Goal: Task Accomplishment & Management: Manage account settings

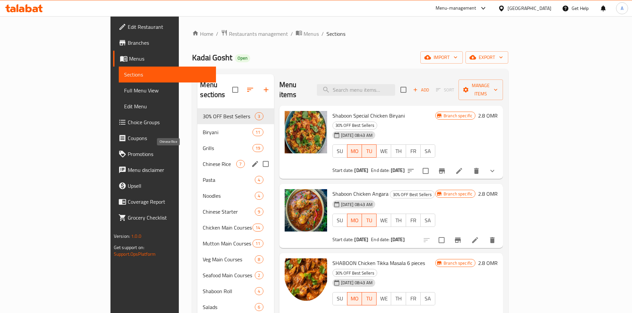
click at [203, 160] on span "Chinese Rice" at bounding box center [220, 164] width 34 height 8
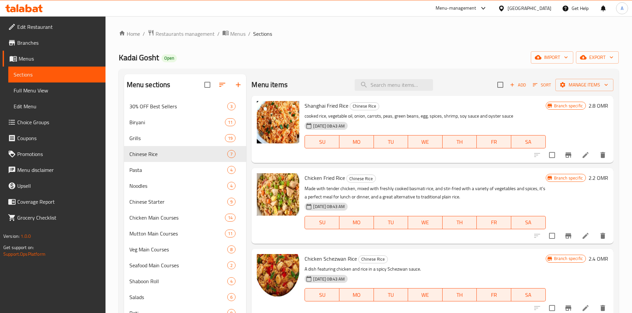
click at [387, 56] on div "Kadai Gosht Open import export" at bounding box center [369, 57] width 500 height 12
click at [390, 85] on input "search" at bounding box center [394, 85] width 78 height 12
paste input "EGG FRIED RICE"
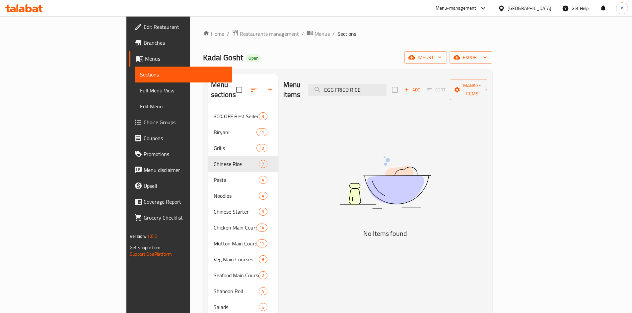
drag, startPoint x: 382, startPoint y: 85, endPoint x: 437, endPoint y: 86, distance: 54.8
click at [437, 86] on div "Menu items EGG FRIED RICE Add Sort Manage items" at bounding box center [385, 90] width 204 height 32
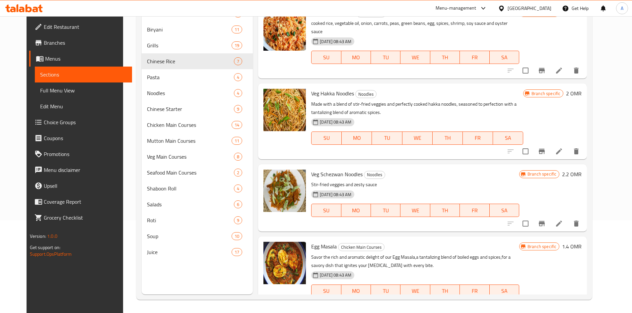
type input "EGG"
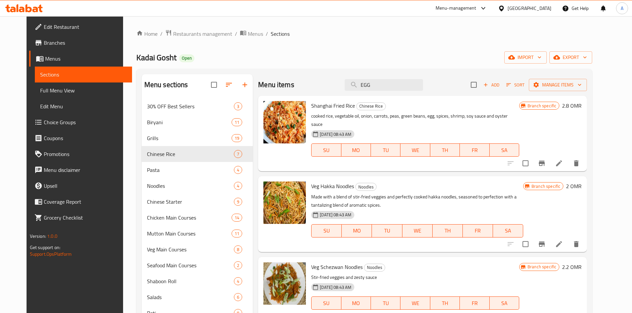
drag, startPoint x: 394, startPoint y: 84, endPoint x: 293, endPoint y: 79, distance: 100.9
click at [303, 83] on div "Menu items EGG Add Sort Manage items" at bounding box center [422, 85] width 329 height 22
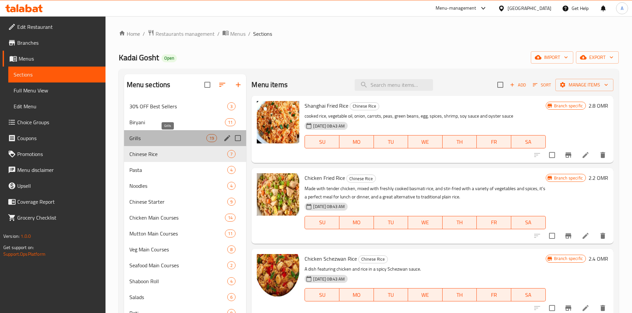
click at [141, 142] on span "Grills" at bounding box center [167, 138] width 77 height 8
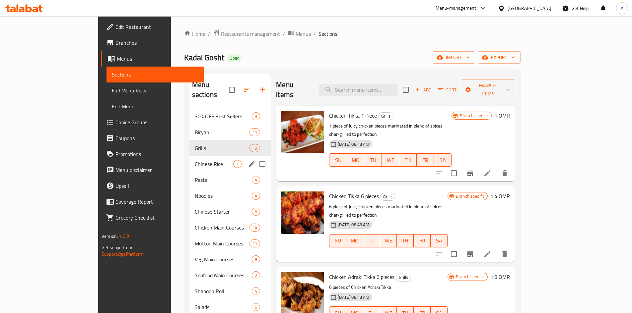
click at [195, 160] on span "Chinese Rice" at bounding box center [214, 164] width 38 height 8
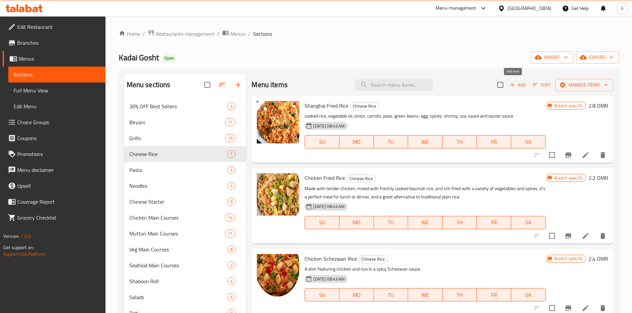
click at [515, 84] on span "Add" at bounding box center [518, 85] width 18 height 8
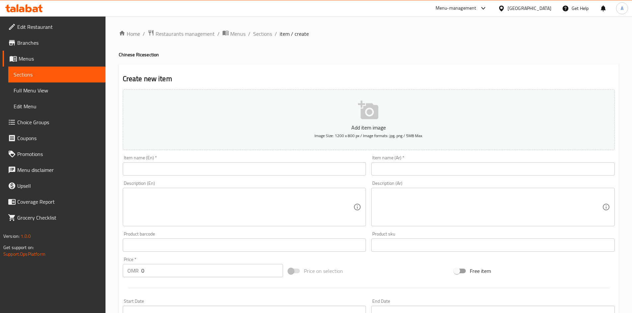
click at [149, 168] on input "text" at bounding box center [244, 169] width 243 height 13
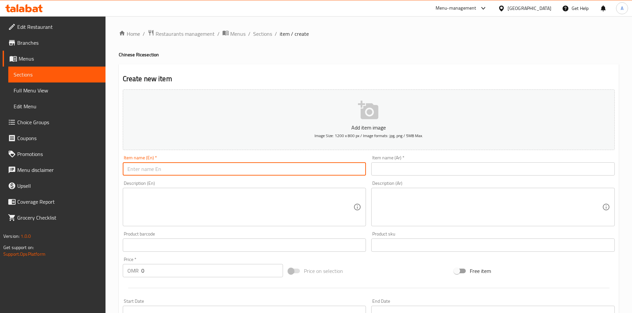
paste input "EGG FRIED RICE"
type input "Egg Fried Rice"
click at [405, 173] on input "text" at bounding box center [492, 169] width 243 height 13
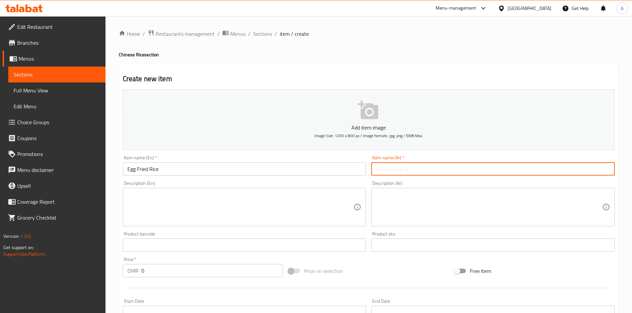
paste input "أرز مقلي بالبيض"
type input "أرز مقلي بالبيض"
click at [200, 207] on textarea at bounding box center [240, 208] width 226 height 32
paste textarea "Delicious Egg fried rice, freshly prepared with care and high-quality ingredien…"
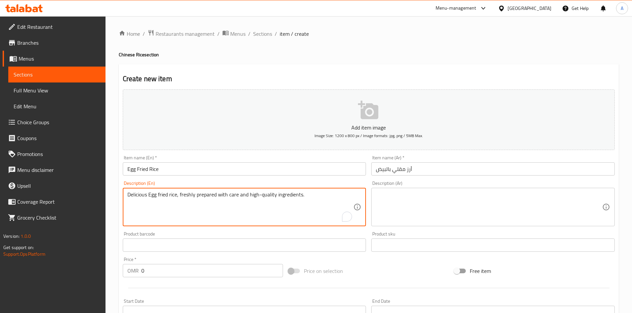
type textarea "Delicious Egg fried rice, freshly prepared with care and high-quality ingredien…"
click at [426, 193] on textarea at bounding box center [489, 208] width 226 height 32
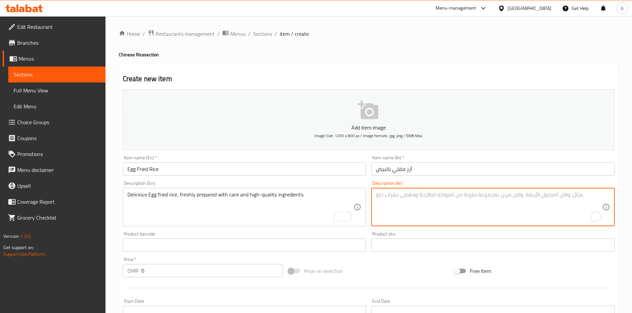
paste textarea "أرز مقلي بالبيض اللذيذ، محضر طازجًا بعناية ومكونات عالية الجودة."
type textarea "أرز مقلي بالبيض اللذيذ، محضر طازجًا بعناية ومكونات عالية الجودة."
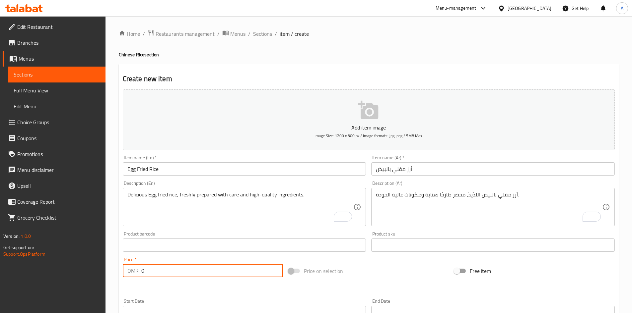
drag, startPoint x: 147, startPoint y: 272, endPoint x: 105, endPoint y: 268, distance: 42.7
click at [105, 270] on div "Edit Restaurant Branches Menus Sections Full Menu View Edit Menu Choice Groups …" at bounding box center [316, 242] width 632 height 452
paste input "1.8"
type input "1.8"
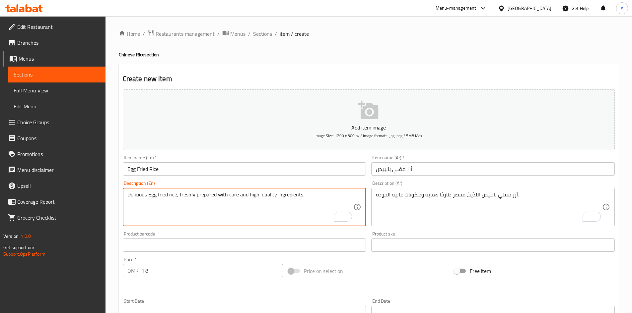
click at [221, 169] on input "Egg Fried Rice" at bounding box center [244, 169] width 243 height 13
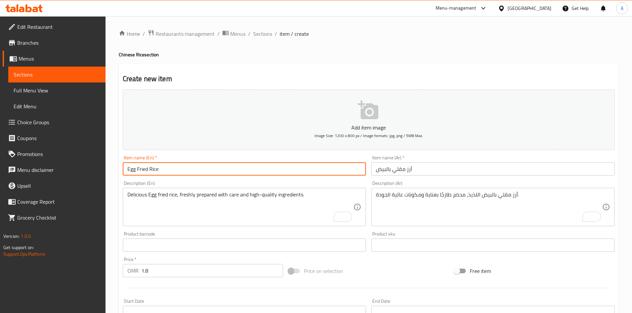
type input "Egg Fried Rice"
click at [285, 168] on input "Egg Fried Rice" at bounding box center [244, 169] width 243 height 13
click at [433, 171] on input "أرز مقلي بالبيض" at bounding box center [492, 169] width 243 height 13
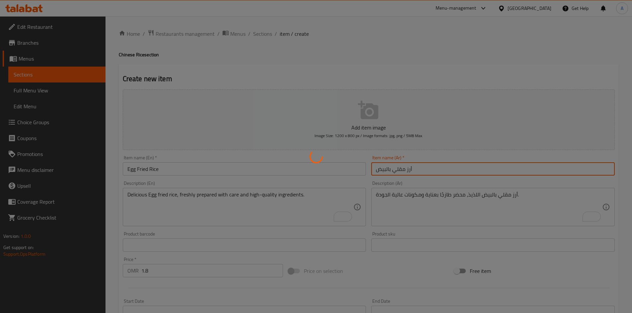
type input "0"
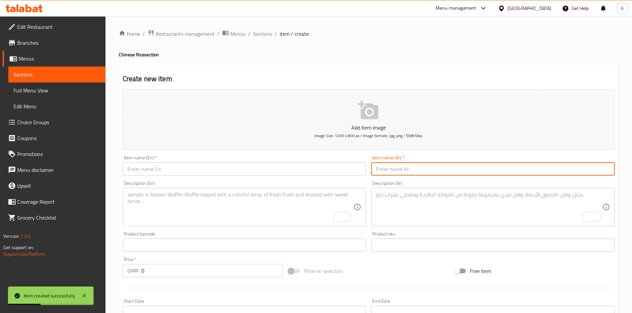
drag, startPoint x: 201, startPoint y: 168, endPoint x: 228, endPoint y: 162, distance: 27.1
click at [202, 168] on input "text" at bounding box center [244, 169] width 243 height 13
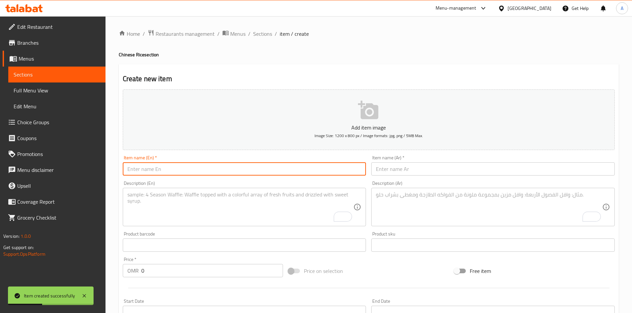
paste input "EGG SCHEZWAN [PERSON_NAME]"
type input "EGG SCHEZWAN [PERSON_NAME]"
drag, startPoint x: 398, startPoint y: 175, endPoint x: 398, endPoint y: 164, distance: 11.6
click at [398, 174] on input "text" at bounding box center [492, 169] width 243 height 13
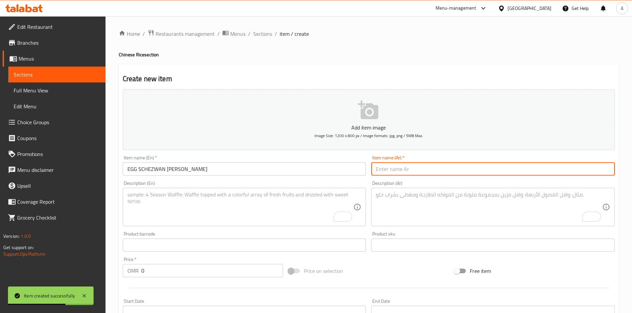
paste input "أرز مقلي بالبيض شيزوان"
type input "أرز مقلي بالبيض شيزوان"
click at [261, 199] on textarea "To enrich screen reader interactions, please activate Accessibility in Grammarl…" at bounding box center [240, 208] width 226 height 32
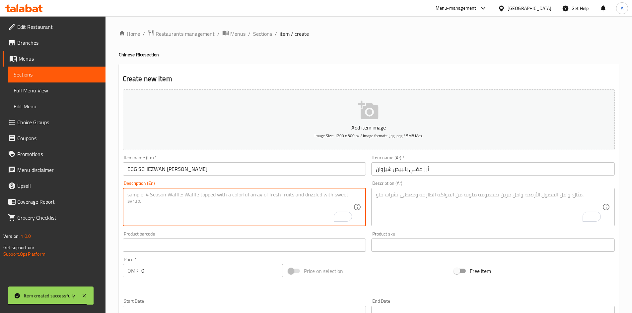
paste textarea "Delicious Egg schezwan fried rice, freshly prepared with care and high-quality …"
type textarea "Delicious Egg schezwan fried rice, freshly prepared with care and high-quality …"
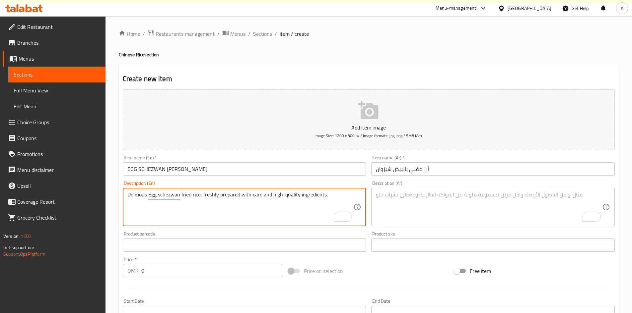
click at [405, 197] on textarea "To enrich screen reader interactions, please activate Accessibility in Grammarl…" at bounding box center [489, 208] width 226 height 32
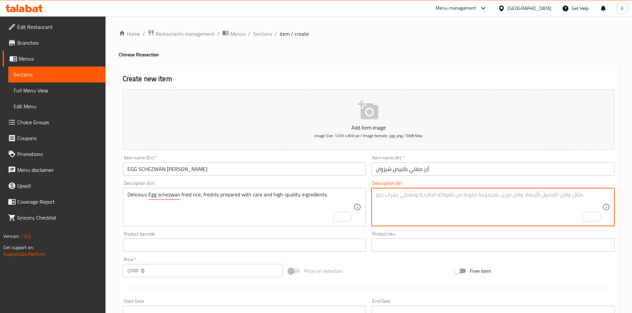
paste textarea "أرز مقلي بالبيض شيزوان لذيذ، محضر طازجًا بعناية ومكونات عالية الجودة."
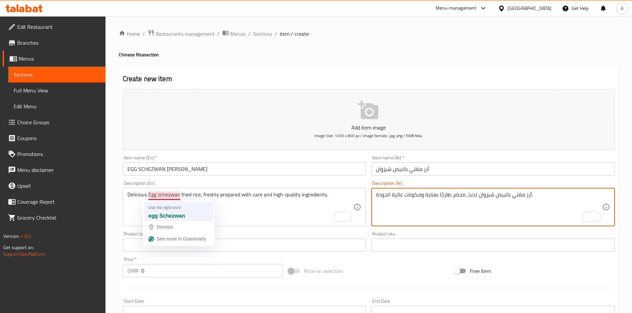
type textarea "أرز مقلي بالبيض شيزوان لذيذ، محضر طازجًا بعناية ومكونات عالية الجودة."
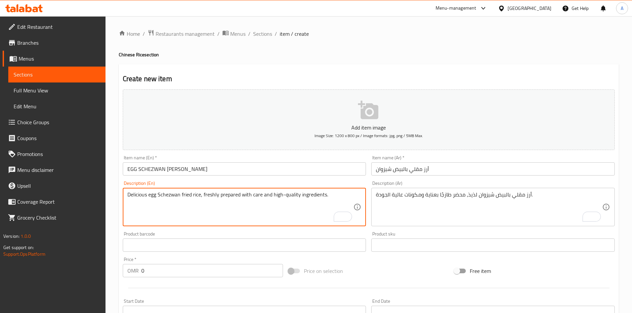
type textarea "Delicious egg Schezwan fried rice, freshly prepared with care and high-quality …"
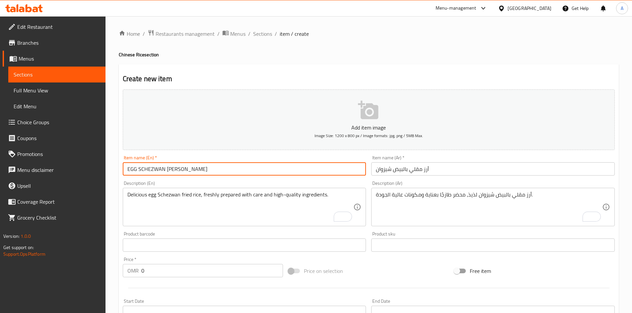
click at [254, 168] on input "EGG SCHEZWAN [PERSON_NAME]" at bounding box center [244, 169] width 243 height 13
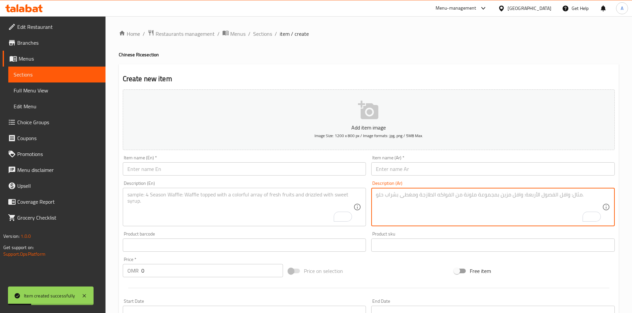
click at [387, 200] on textarea "To enrich screen reader interactions, please activate Accessibility in Grammarl…" at bounding box center [489, 208] width 226 height 32
paste textarea "دجاج سيخ كورما (بدون عظم) لذيذ، مُعد طازجًا بعناية ومكونات عالية الجودة."
type textarea "دجاج سيخ كورما (بدون عظم) لذيذ، مُعد طازجًا بعناية ومكونات عالية الجودة."
click at [238, 204] on textarea "To enrich screen reader interactions, please activate Accessibility in Grammarl…" at bounding box center [240, 208] width 226 height 32
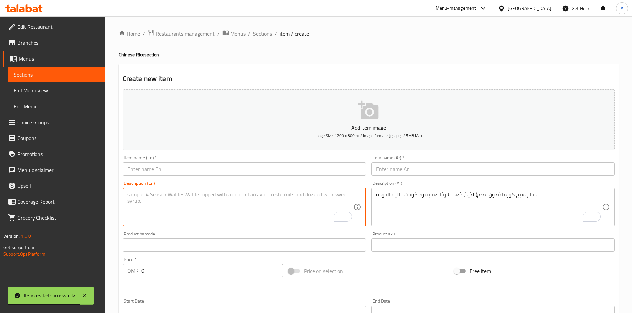
paste textarea "Delicious Checken seekh korma (boneless), freshly prepared with care and high-q…"
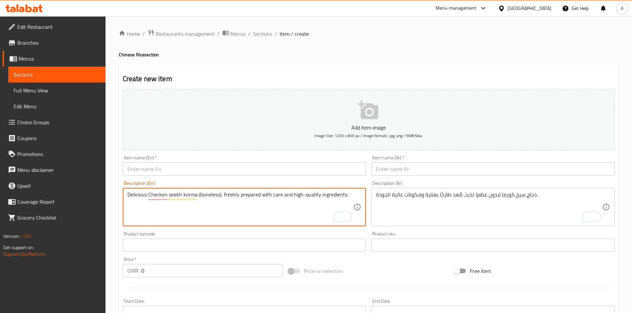
type textarea "Delicious Checken seekh korma (boneless), freshly prepared with care and high-q…"
click at [274, 166] on input "text" at bounding box center [244, 169] width 243 height 13
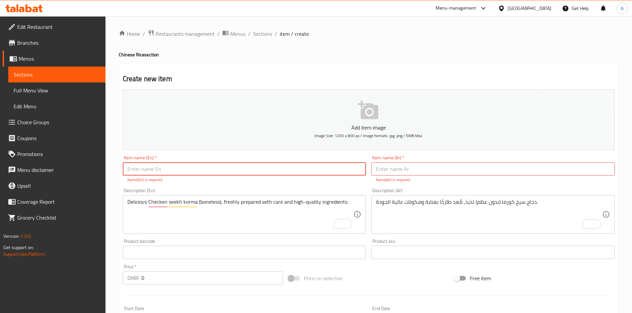
paste input "Delicious Checken seekh korma (boneless), freshly prepared with care and high-q…"
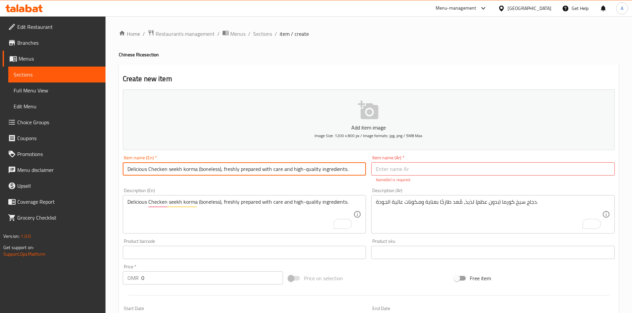
click at [286, 167] on input "Delicious Checken seekh korma (boneless), freshly prepared with care and high-q…" at bounding box center [244, 169] width 243 height 13
paste input "CHECKEN SEEKH KORMA (BONELESS)"
type input "CHECKEN SEEKH KORMA (BONELESS)"
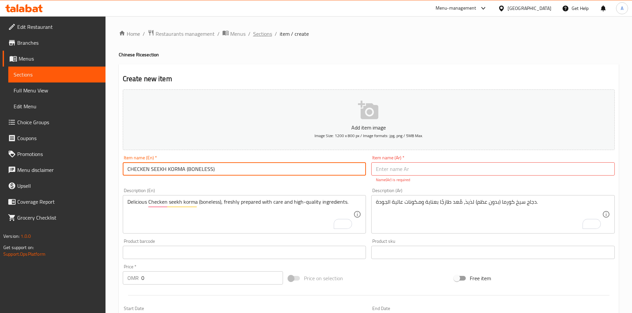
click at [261, 33] on span "Sections" at bounding box center [262, 34] width 19 height 8
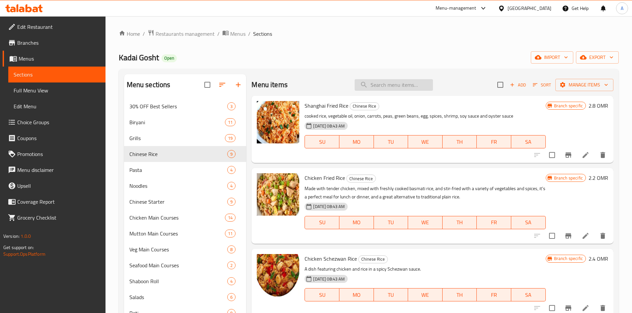
click at [380, 85] on input "search" at bounding box center [394, 85] width 78 height 12
paste input "CHECKEN SEEKH KORMA (BONELESS)"
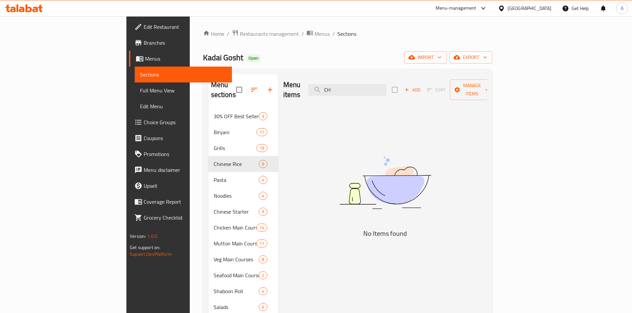
type input "C"
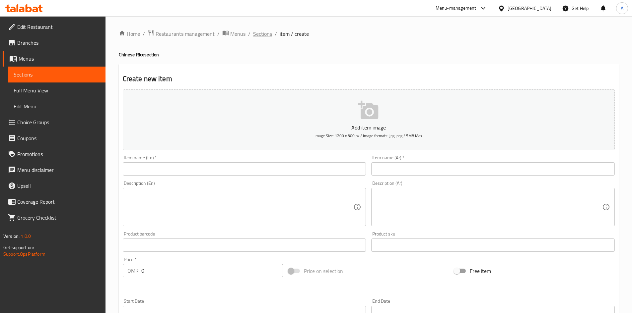
click at [257, 33] on span "Sections" at bounding box center [262, 34] width 19 height 8
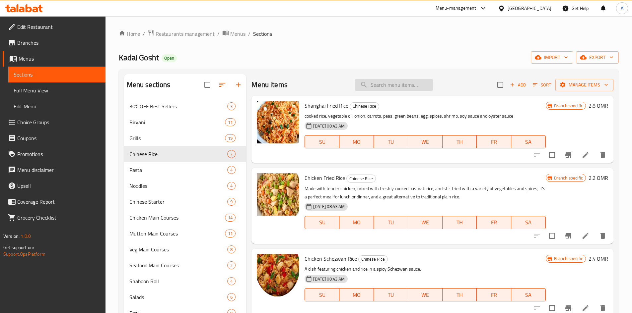
click at [370, 87] on input "search" at bounding box center [394, 85] width 78 height 12
paste input "BEEF KADAI GOSHT (BONELESS)"
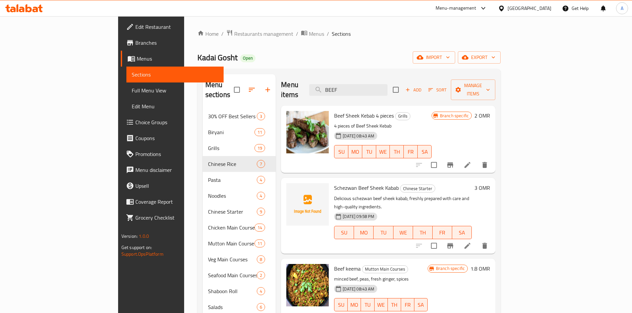
drag, startPoint x: 392, startPoint y: 85, endPoint x: 279, endPoint y: 87, distance: 113.1
click at [287, 87] on div "Menu items BEEF Add Sort Manage items" at bounding box center [388, 90] width 214 height 32
paste input "VEG CLEAR SOUP"
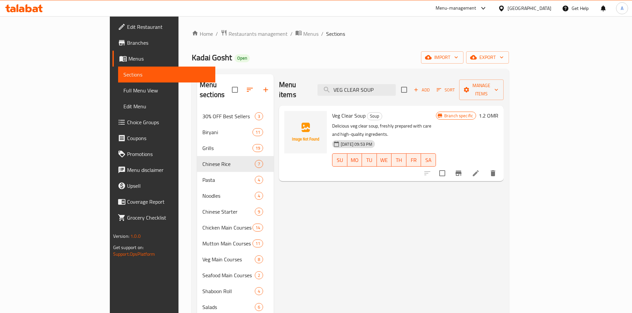
type input "VEG CLEAR SOUP"
drag, startPoint x: 414, startPoint y: 84, endPoint x: 216, endPoint y: 70, distance: 198.2
click at [216, 70] on div "Menu sections 30% OFF Best Sellers 3 Biryani 11 Grills 19 Chinese Rice 7 Pasta …" at bounding box center [350, 231] width 317 height 324
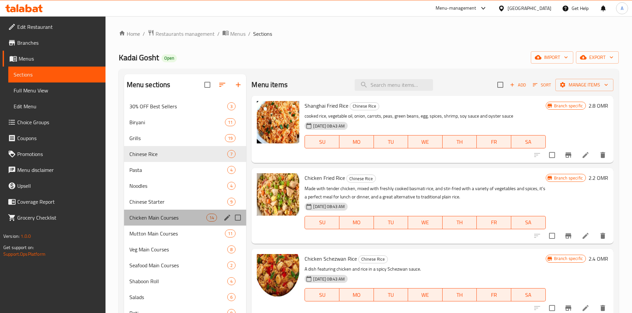
click at [167, 222] on div "Chicken Main Courses 14" at bounding box center [185, 218] width 122 height 16
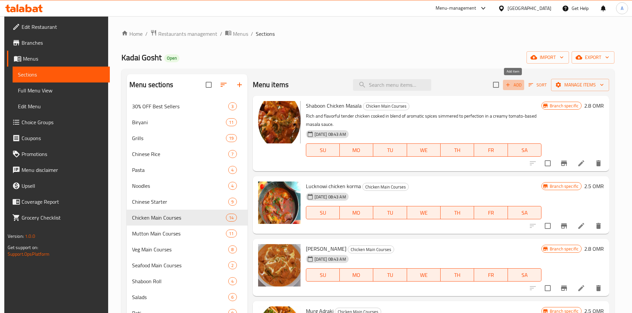
click at [520, 84] on span "Add" at bounding box center [513, 85] width 18 height 8
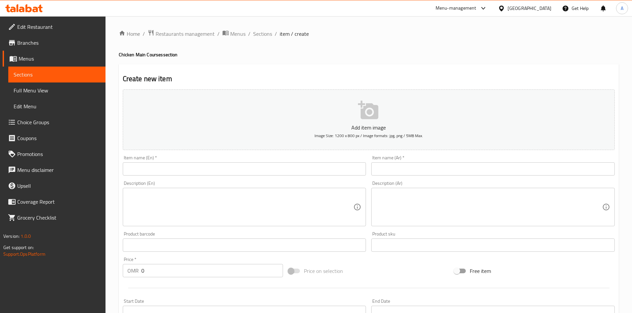
drag, startPoint x: 168, startPoint y: 170, endPoint x: 267, endPoint y: 157, distance: 100.0
click at [168, 170] on input "text" at bounding box center [244, 169] width 243 height 13
paste input "CHECKEN SEEKH KORMA (BONELESS)"
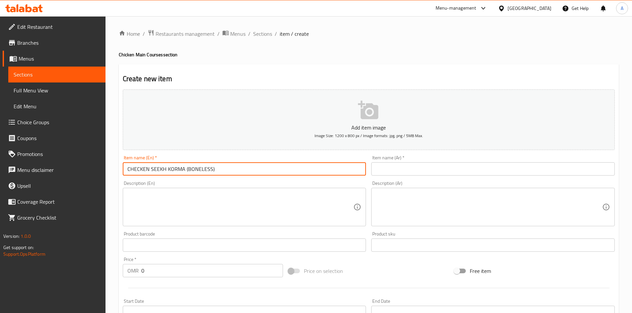
type input "CHECKEN SEEKH KORMA (BONELESS)"
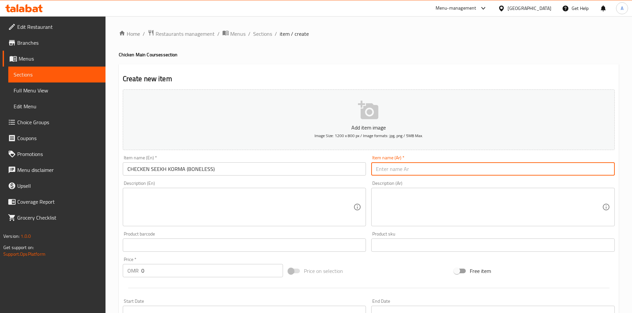
click at [393, 170] on input "text" at bounding box center [492, 169] width 243 height 13
paste input "تشيكن سيخ كورما (بدون عظم)"
type input "تشيكن سيخ كورما (بدون عظم)"
click at [265, 194] on textarea at bounding box center [240, 208] width 226 height 32
paste textarea "Delicious Checken seekh korma (boneless), freshly prepared with care and high-q…"
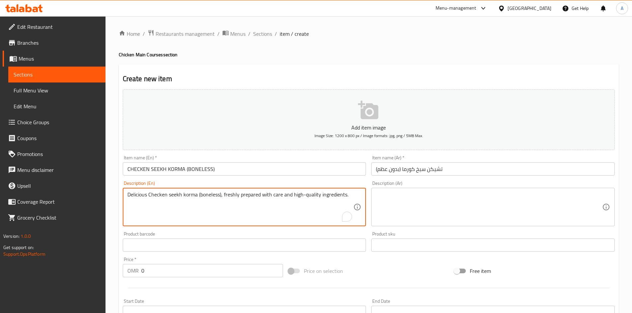
type textarea "Delicious Checken seekh korma (boneless), freshly prepared with care and high-q…"
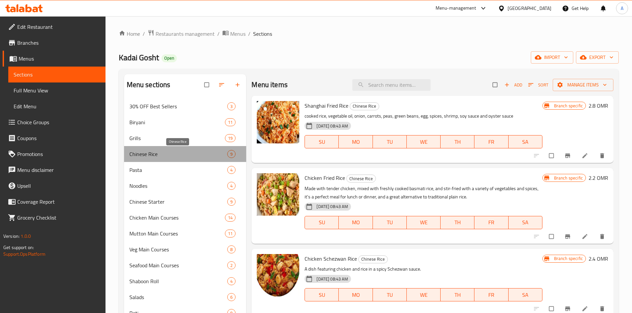
click at [160, 156] on span "Chinese Rice" at bounding box center [178, 154] width 98 height 8
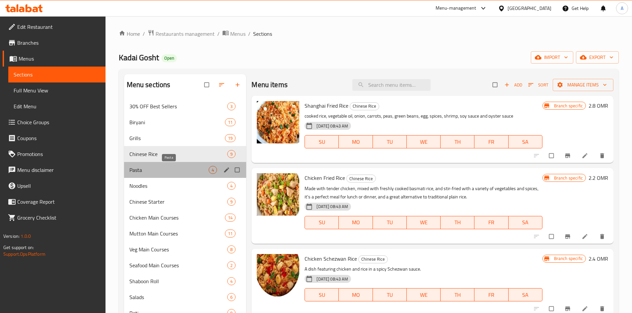
click at [148, 169] on span "Pasta" at bounding box center [169, 170] width 80 height 8
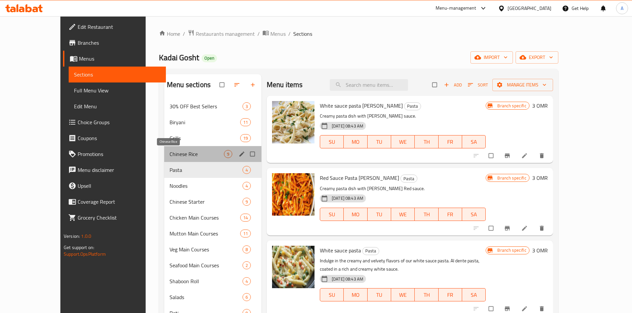
click at [169, 155] on span "Chinese Rice" at bounding box center [196, 154] width 54 height 8
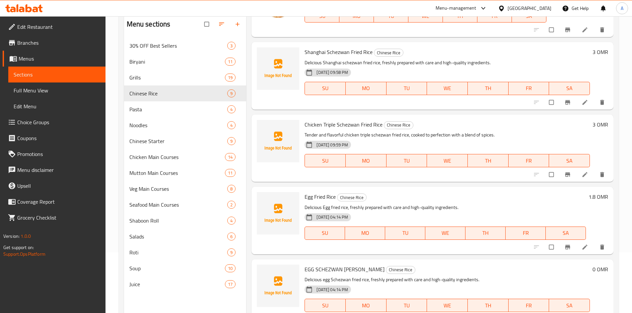
scroll to position [93, 0]
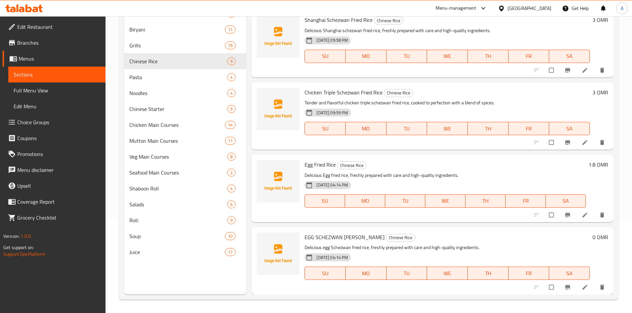
click at [592, 240] on h6 "0 OMR" at bounding box center [600, 237] width 16 height 9
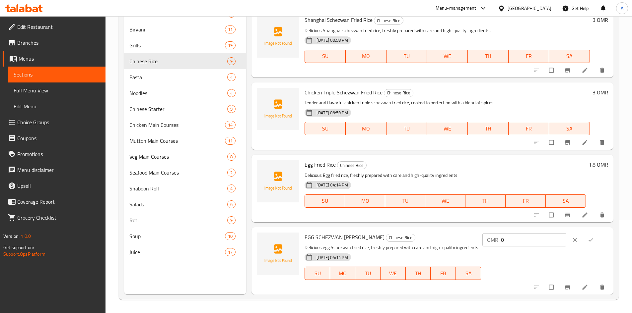
drag, startPoint x: 516, startPoint y: 240, endPoint x: 492, endPoint y: 245, distance: 25.5
click at [492, 245] on div "OMR 0 ​" at bounding box center [524, 240] width 84 height 13
paste input "2"
type input "2"
click at [587, 240] on icon "ok" at bounding box center [590, 240] width 7 height 7
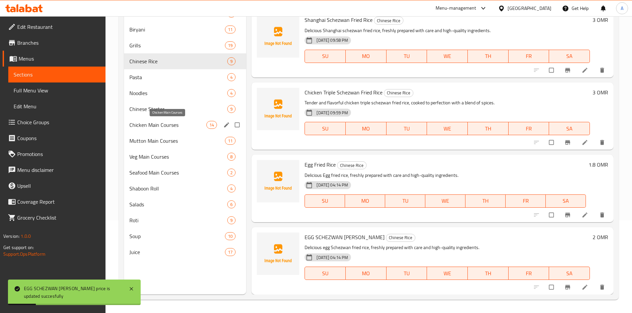
click at [161, 126] on span "Chicken Main Courses" at bounding box center [167, 125] width 77 height 8
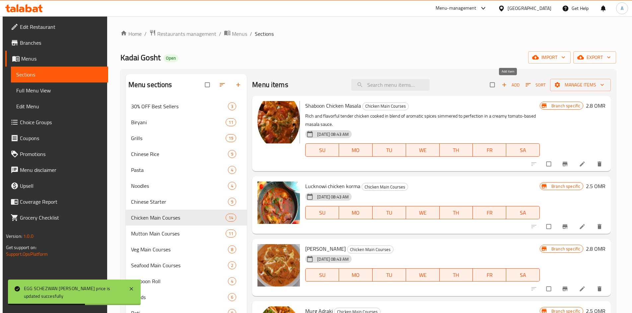
click at [513, 87] on span "Add" at bounding box center [511, 85] width 18 height 8
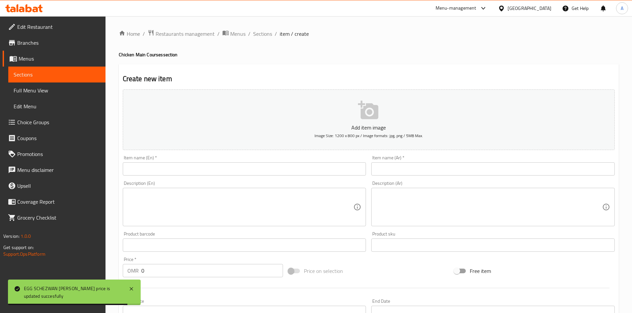
click at [213, 174] on input "text" at bounding box center [244, 169] width 243 height 13
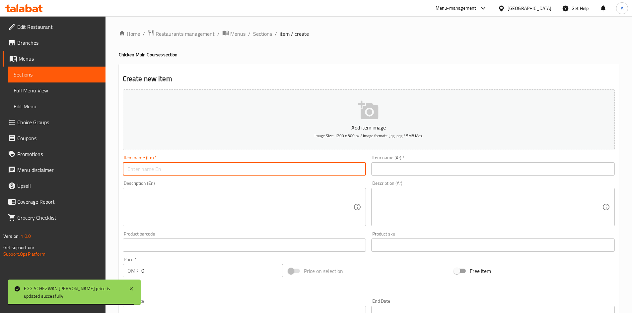
paste input "CHECKEN SEEKH KORMA (BONELESS)"
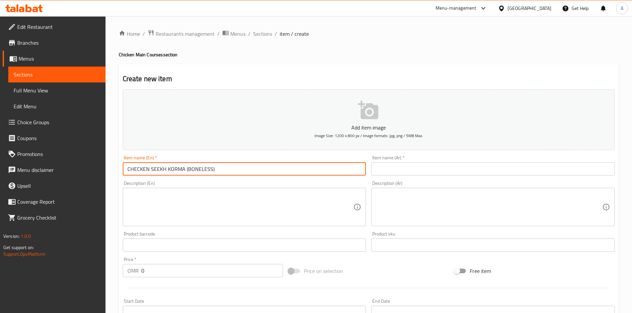
type input "CHECKEN SEEKH KORMA (BONELESS)"
click at [223, 195] on textarea at bounding box center [240, 208] width 226 height 32
paste textarea "Delicious Checken seekh korma (boneless), freshly prepared with care and high-q…"
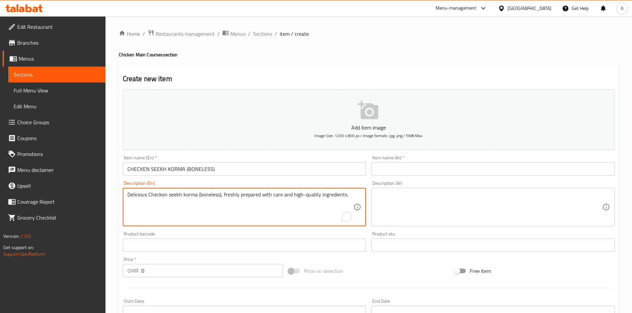
type textarea "Delicious Checken seekh korma (boneless), freshly prepared with care and high-q…"
click at [396, 168] on input "text" at bounding box center [492, 169] width 243 height 13
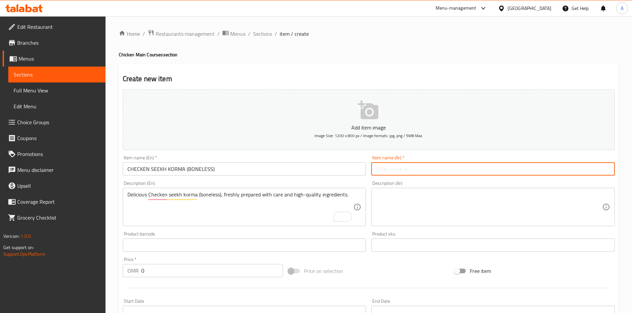
paste input "تشيكن سيخ كورما (بدون عظم)"
type input "تشيكن سيخ كورما (بدون عظم)"
click at [388, 199] on textarea at bounding box center [489, 208] width 226 height 32
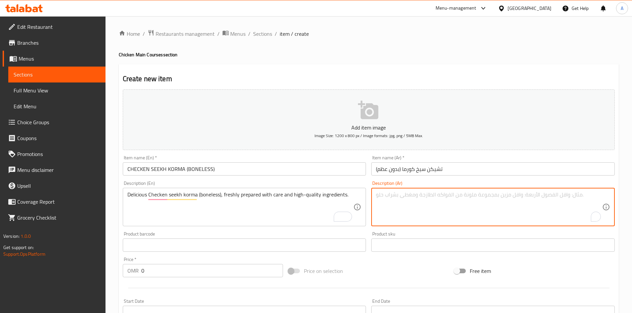
paste textarea "دجاج سيخ كورما (بدون عظم) لذيذ، مُعد طازجًا بعناية ومكونات عالية الجودة."
type textarea "دجاج سيخ كورما (بدون عظم) لذيذ، مُعد طازجًا بعناية ومكونات عالية الجودة."
drag, startPoint x: 153, startPoint y: 273, endPoint x: 130, endPoint y: 270, distance: 23.5
click at [131, 272] on div "OMR 0 Price *" at bounding box center [203, 270] width 161 height 13
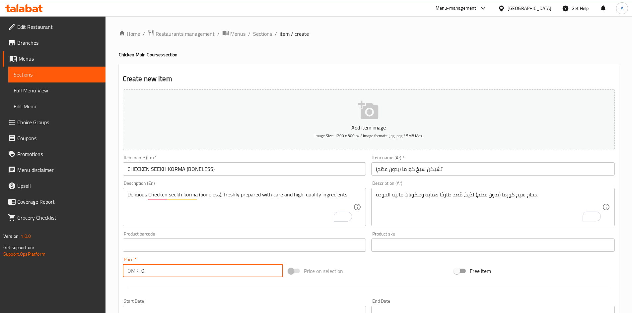
paste input "2.5"
type input "2.5"
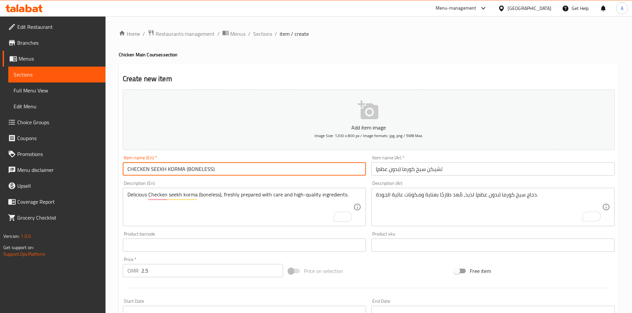
click at [225, 170] on input "CHECKEN SEEKH KORMA (BONELESS)" at bounding box center [244, 169] width 243 height 13
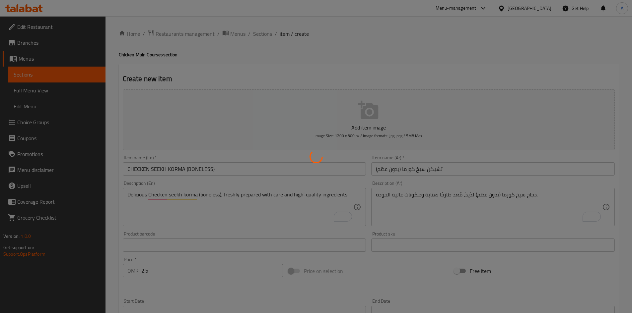
type input "0"
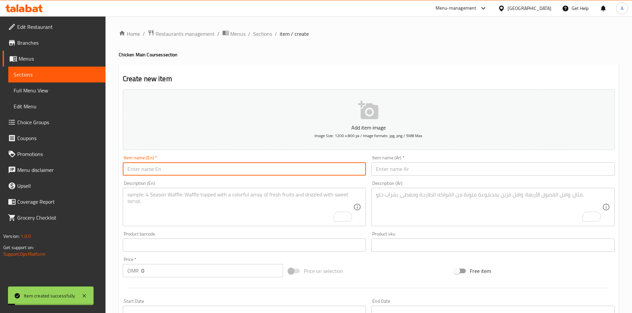
paste input "BEEF MASALA CHOPS"
type input "BEEF MASALA CHOPS"
drag, startPoint x: 160, startPoint y: 270, endPoint x: 133, endPoint y: 270, distance: 27.2
click at [134, 271] on div "OMR 0 Price *" at bounding box center [203, 270] width 161 height 13
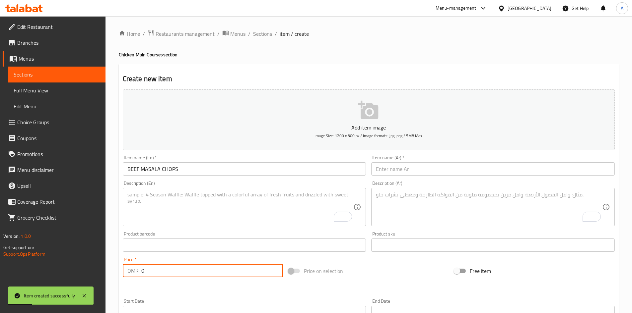
paste input "3"
type input "3"
click at [426, 170] on input "text" at bounding box center [492, 169] width 243 height 13
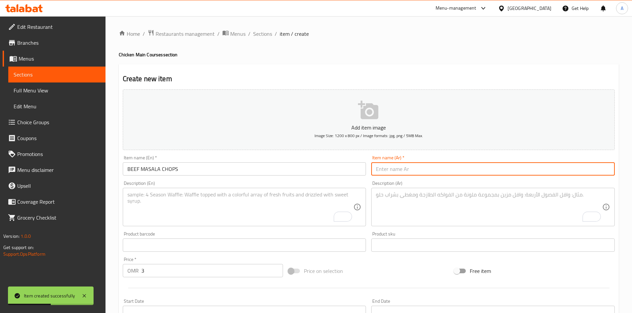
paste input "شرائح لحم بقري ماسالا"
type input "شرائح لحم بقري ماسالا"
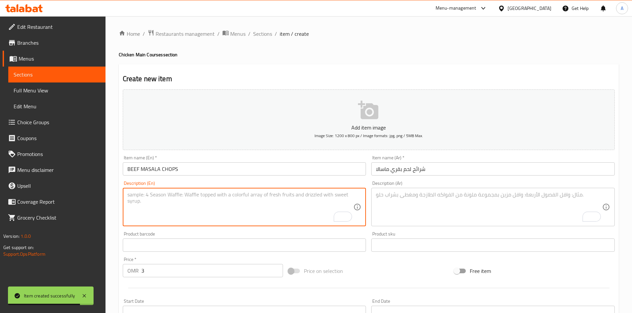
click at [264, 198] on textarea "To enrich screen reader interactions, please activate Accessibility in Grammarl…" at bounding box center [240, 208] width 226 height 32
paste textarea "Delicious Beef masala chops, freshly prepared with care and high-quality ingred…"
type textarea "Delicious Beef masala chops, freshly prepared with care and high-quality ingred…"
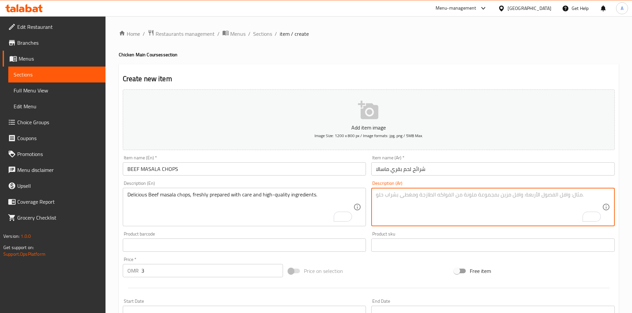
click at [420, 199] on textarea "To enrich screen reader interactions, please activate Accessibility in Grammarl…" at bounding box center [489, 208] width 226 height 32
paste textarea "شرائح لحم بقري ماسالا لذيذة، محضرة طازجة بعناية ومكونات عالية الجودة."
type textarea "شرائح لحم بقري ماسالا لذيذة، محضرة طازجة بعناية ومكونات عالية الجودة."
click at [223, 171] on input "BEEF MASALA CHOPS" at bounding box center [244, 169] width 243 height 13
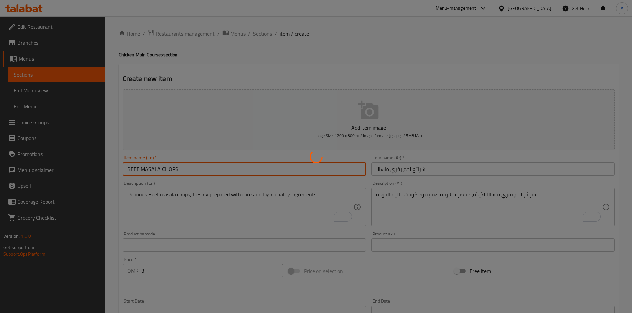
type input "0"
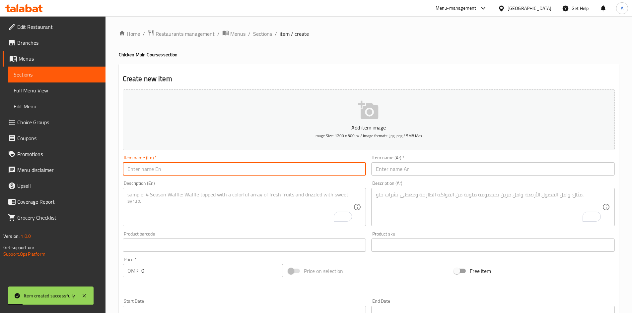
paste input "BEEF KADAI GOSHT (BONELESS)"
type input "BEEF KADAI GOSHT (BONELESS)"
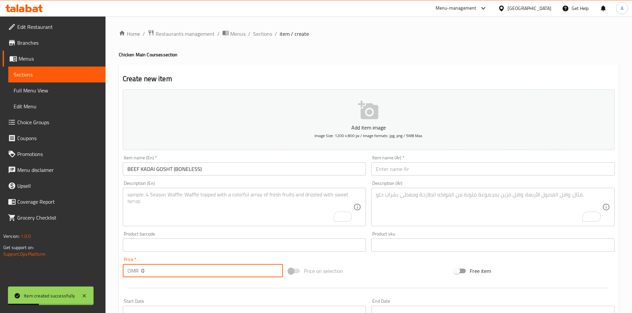
drag, startPoint x: 153, startPoint y: 267, endPoint x: 141, endPoint y: 254, distance: 18.1
click at [133, 268] on div "OMR 0 Price *" at bounding box center [203, 270] width 161 height 13
paste input "2.5"
type input "2.5"
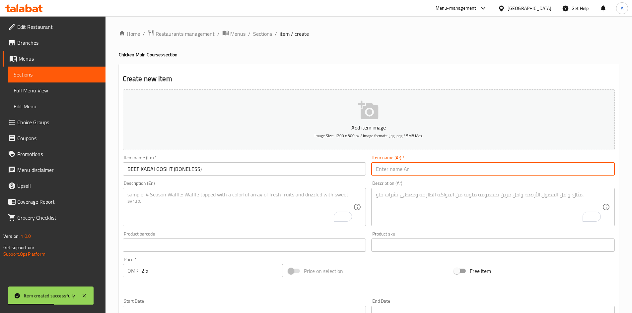
click at [387, 171] on input "text" at bounding box center [492, 169] width 243 height 13
paste input "لحم بقري كاداي جوشت (بدون عظم)"
type input "لحم بقري كاداي جوشت (بدون عظم)"
click at [207, 201] on textarea "To enrich screen reader interactions, please activate Accessibility in Grammarl…" at bounding box center [240, 208] width 226 height 32
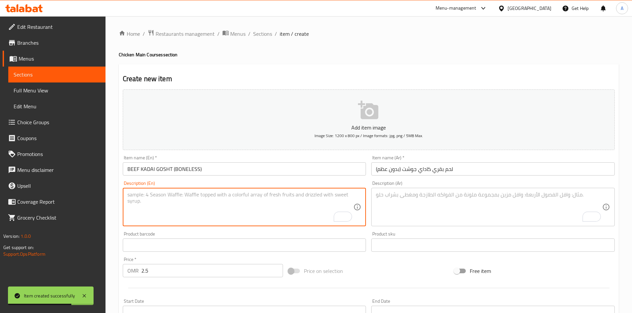
paste textarea "Delicious Beef kadai gosht (boneless), freshly prepared with care and high-qual…"
type textarea "Delicious Beef kadai gosht (boneless), freshly prepared with care and high-qual…"
click at [405, 201] on textarea "To enrich screen reader interactions, please activate Accessibility in Grammarl…" at bounding box center [489, 208] width 226 height 32
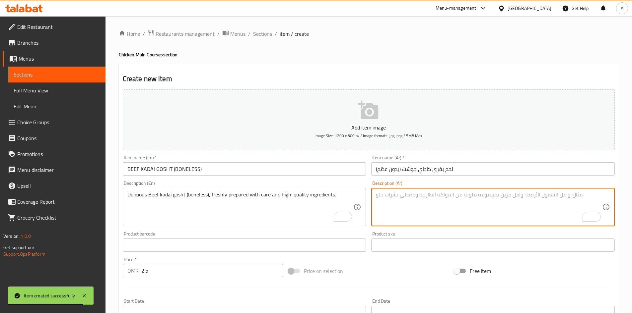
paste textarea "لحم بقري كاداي جوشت لذيذ (بدون عظم)، محضر طازجًا بعناية ومكونات عالية الجودة."
type textarea "لحم بقري كاداي جوشت لذيذ (بدون عظم)، محضر طازجًا بعناية ومكونات عالية الجودة."
click at [263, 167] on input "BEEF KADAI GOSHT (BONELESS)" at bounding box center [244, 169] width 243 height 13
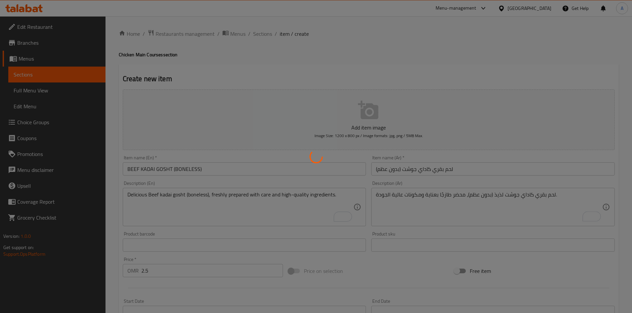
type input "0"
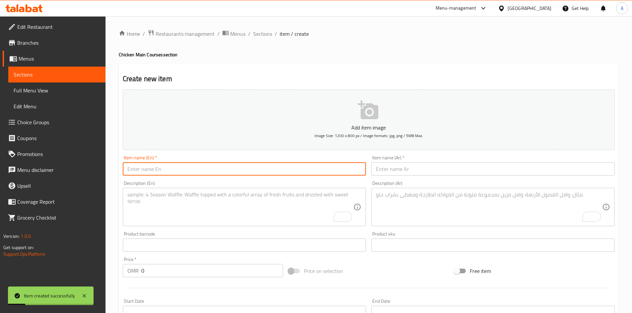
paste input "MUTTON KORMA (WITH BONE)"
type input "MUTTON KORMA (WITH BONE)"
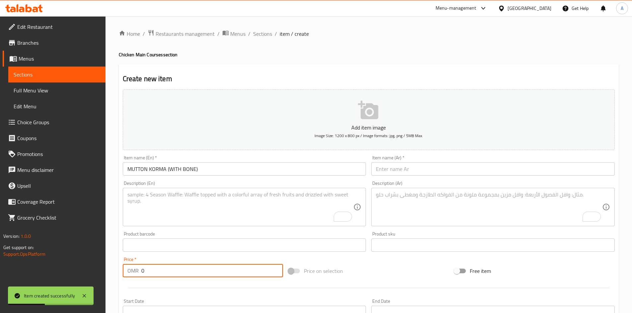
drag, startPoint x: 129, startPoint y: 270, endPoint x: 118, endPoint y: 270, distance: 10.9
click at [119, 270] on div "Create new item Add item image Image Size: 1200 x 800 px / Image formats: jpg, …" at bounding box center [369, 257] width 500 height 386
paste input "2.5"
type input "2.5"
click at [385, 172] on input "text" at bounding box center [492, 169] width 243 height 13
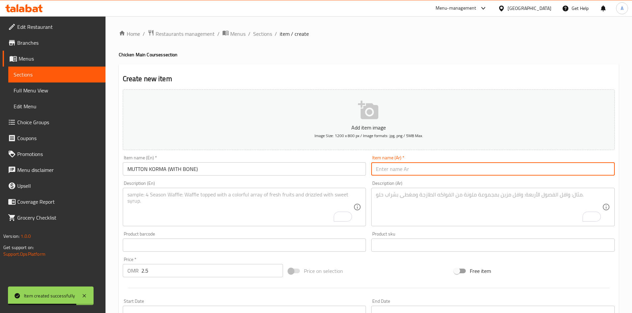
paste input "لحم ضأن كورما (بالعظم)"
type input "لحم ضأن كورما (بالعظم)"
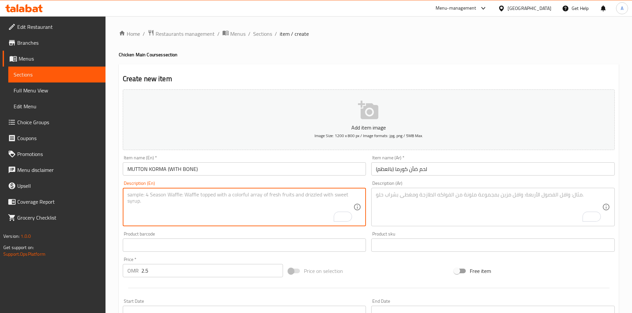
click at [172, 197] on textarea "To enrich screen reader interactions, please activate Accessibility in Grammarl…" at bounding box center [240, 208] width 226 height 32
paste textarea "Delicious Mutton korma (with bone), freshly prepared with care and high-quality…"
type textarea "Delicious Mutton korma (with bone), freshly prepared with care and high-quality…"
click at [390, 202] on textarea "To enrich screen reader interactions, please activate Accessibility in Grammarl…" at bounding box center [489, 208] width 226 height 32
paste textarea "كاري لحم الضأن اللذيذ (مع [PERSON_NAME])، مُعد طازجًا بعناية ومكونات عالية الجو…"
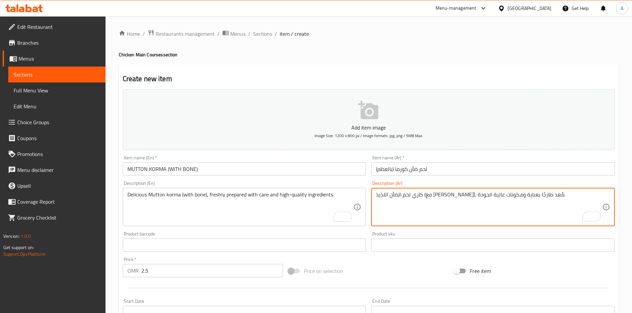
type textarea "كاري لحم الضأن اللذيذ (مع [PERSON_NAME])، مُعد طازجًا بعناية ومكونات عالية الجو…"
click at [216, 168] on input "MUTTON KORMA (WITH BONE)" at bounding box center [244, 169] width 243 height 13
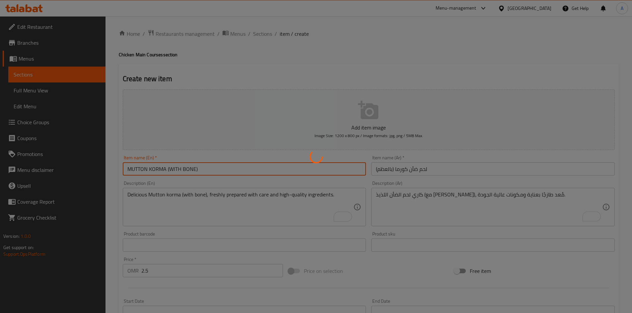
type input "0"
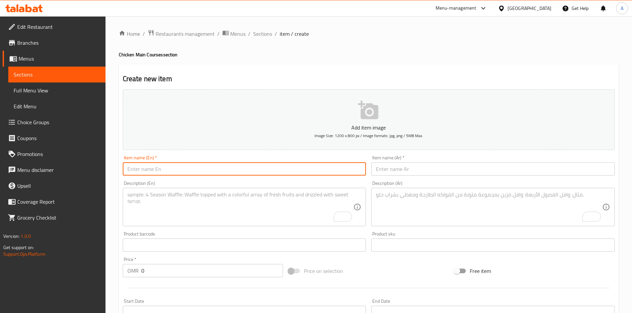
click at [210, 167] on input "text" at bounding box center [244, 169] width 243 height 13
paste input "MUTTON RA RA GOSHT (WITH BONE)"
type input "MUTTON RA RA GOSHT (WITH BONE)"
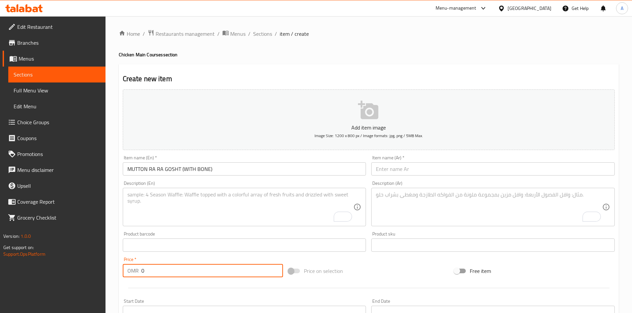
drag, startPoint x: 145, startPoint y: 270, endPoint x: 129, endPoint y: 254, distance: 22.5
click at [129, 266] on div "OMR 0 Price *" at bounding box center [203, 270] width 161 height 13
paste input "2.8"
type input "2.8"
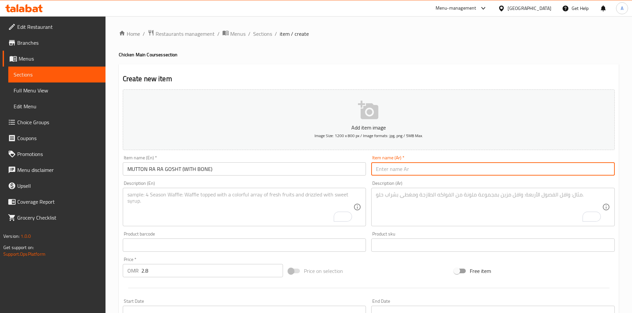
click at [397, 171] on input "text" at bounding box center [492, 169] width 243 height 13
paste input "لحم ضأن را را جوشت (مع العظم)"
type input "لحم ضأن را را جوشت (مع العظم)"
click at [241, 197] on textarea "To enrich screen reader interactions, please activate Accessibility in Grammarl…" at bounding box center [240, 208] width 226 height 32
paste textarea "Delicious Mutton ra ra gosht (with bone), freshly prepared with care and high-q…"
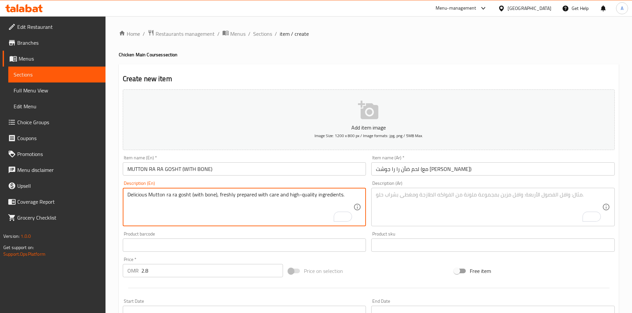
type textarea "Delicious Mutton ra ra gosht (with bone), freshly prepared with care and high-q…"
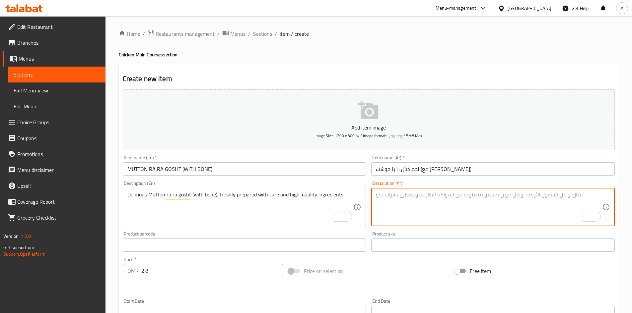
click at [391, 193] on textarea "To enrich screen reader interactions, please activate Accessibility in Grammarl…" at bounding box center [489, 208] width 226 height 32
paste textarea "لحم ضأن را را جوشت (مع العظم) لذيذ، مُعد طازجًا بعناية ومكونات عالية الجودة."
type textarea "لحم ضأن را را جوشت (مع العظم) لذيذ، مُعد طازجًا بعناية ومكونات عالية الجودة."
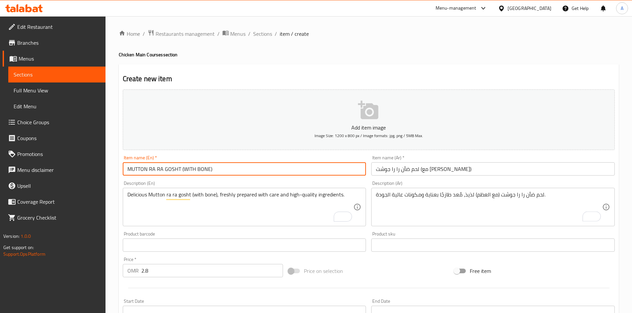
click at [231, 167] on input "MUTTON RA RA GOSHT (WITH BONE)" at bounding box center [244, 169] width 243 height 13
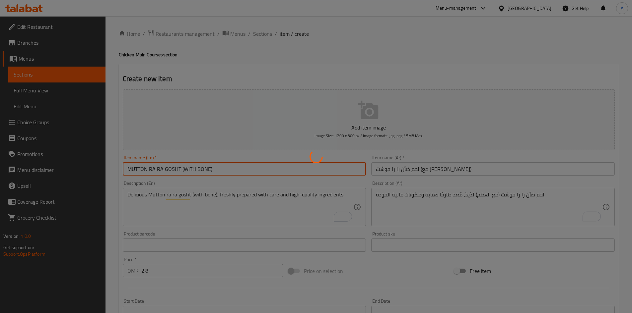
type input "0"
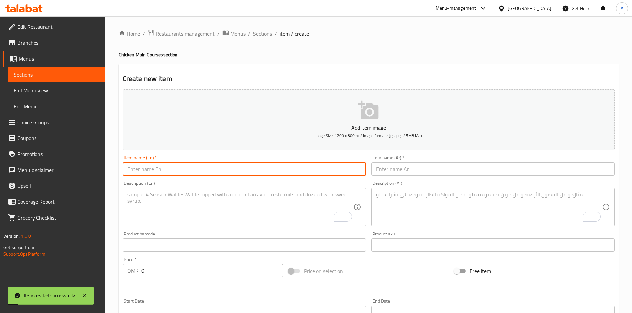
click at [184, 170] on input "text" at bounding box center [244, 169] width 243 height 13
paste input "SHABOON MUTTON NIHARAI (WITH BONE)"
type input "SHABOON MUTTON NIHARAI (WITH BONE)"
drag, startPoint x: 141, startPoint y: 270, endPoint x: 109, endPoint y: 264, distance: 32.2
click at [117, 268] on div "Home / Restaurants management / Menus / Sections / item / create Chicken Main C…" at bounding box center [368, 242] width 526 height 452
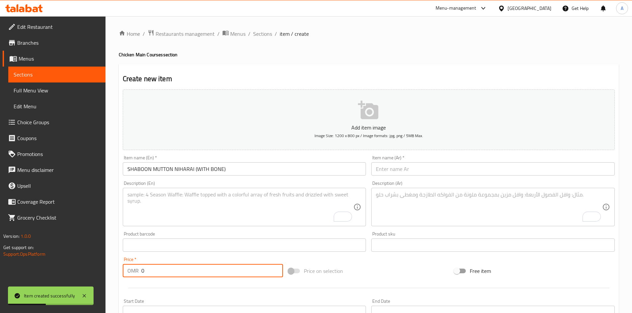
paste input "2.8"
type input "2.8"
click at [417, 173] on input "text" at bounding box center [492, 169] width 243 height 13
paste input "شعبون لحم ضأن نهراي (بالعظم)"
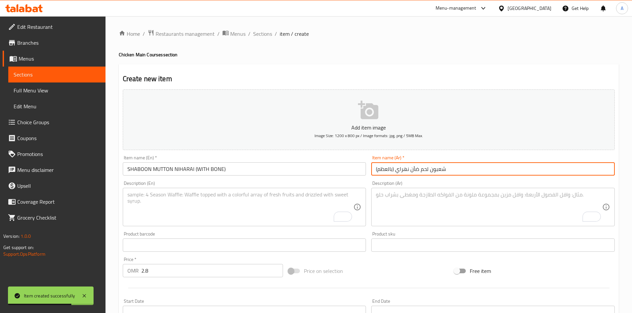
type input "شعبون لحم ضأن نهراي (بالعظم)"
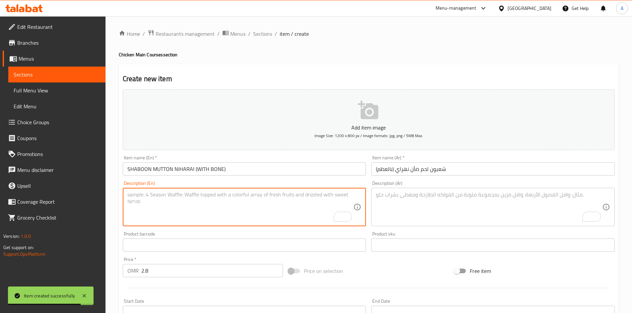
click at [198, 202] on textarea "To enrich screen reader interactions, please activate Accessibility in Grammarl…" at bounding box center [240, 208] width 226 height 32
paste textarea "Delicious Shaboon mutton niharai (with bone), freshly prepared with care and hi…"
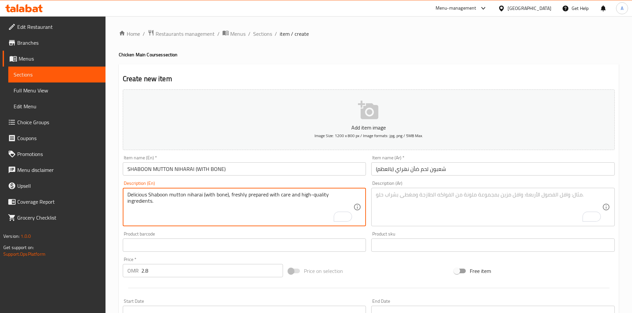
type textarea "Delicious Shaboon mutton niharai (with bone), freshly prepared with care and hi…"
click at [401, 196] on textarea "To enrich screen reader interactions, please activate Accessibility in Grammarl…" at bounding box center [489, 208] width 226 height 32
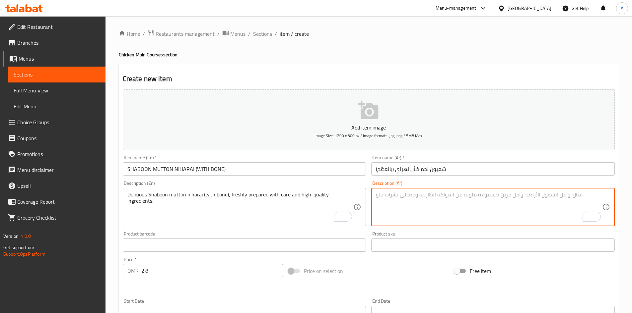
paste textarea "شابون لحم الضأن نهاري اللذيذ (بالعظم)، مُعد طازجًا بعناية ومكونات عالية الجودة."
click at [541, 197] on textarea "شابون لحم الضأن نهاري اللذيذ (بالعظم)، مُعد طازجًا بعناية ومكونات عالية الجودة." at bounding box center [489, 208] width 226 height 32
type textarea "شابون لحم الضأن نهاري اللذيذ (بالعظم)، مُعد طازجًا بعناية ومكونات عالية الجودة."
click at [439, 169] on input "شعبون لحم ضأن نهراي (بالعظم)" at bounding box center [492, 169] width 243 height 13
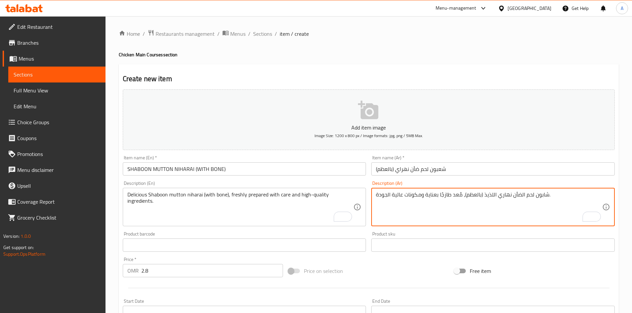
click at [439, 169] on input "شعبون لحم ضأن نهراي (بالعظم)" at bounding box center [492, 169] width 243 height 13
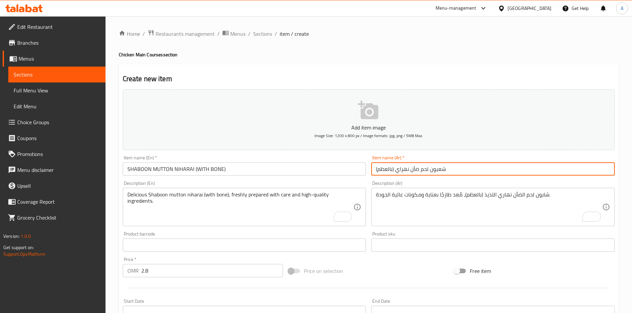
paste input "text"
click at [315, 166] on input "SHABOON MUTTON NIHARAI (WITH BONE)" at bounding box center [244, 169] width 243 height 13
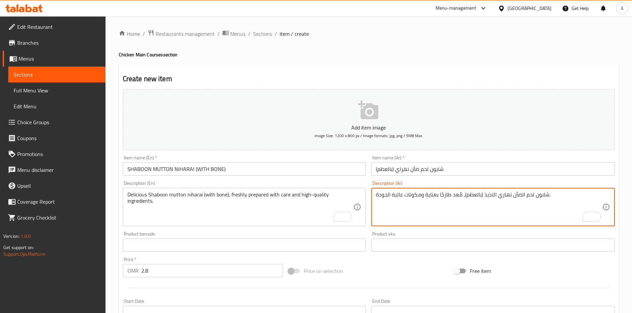
click at [502, 195] on textarea "شابون لحم الضأن نهاري اللذيذ (بالعظم)، مُعد طازجًا بعناية ومكونات عالية الجودة." at bounding box center [489, 208] width 226 height 32
click at [403, 169] on input "شابون لحم ضأن نهراي (بالعظم)" at bounding box center [492, 169] width 243 height 13
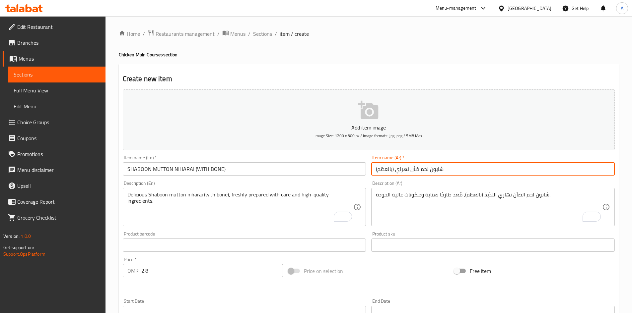
click at [403, 169] on input "شابون لحم ضأن نهراي (بالعظم)" at bounding box center [492, 169] width 243 height 13
paste input "ر"
type input "شابون لحم ضأن نهاري (بالعظم)"
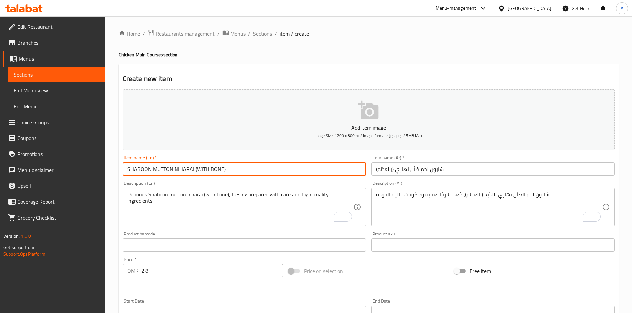
click at [318, 167] on input "SHABOON MUTTON NIHARAI (WITH BONE)" at bounding box center [244, 169] width 243 height 13
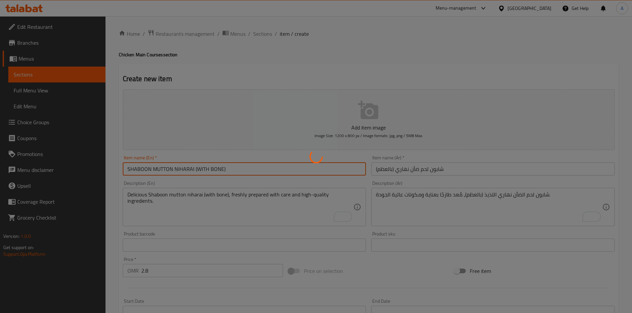
type input "0"
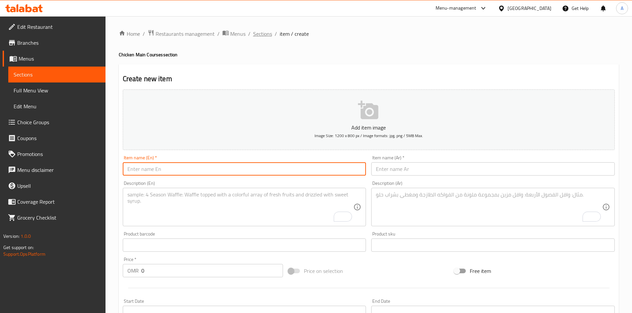
click at [267, 35] on span "Sections" at bounding box center [262, 34] width 19 height 8
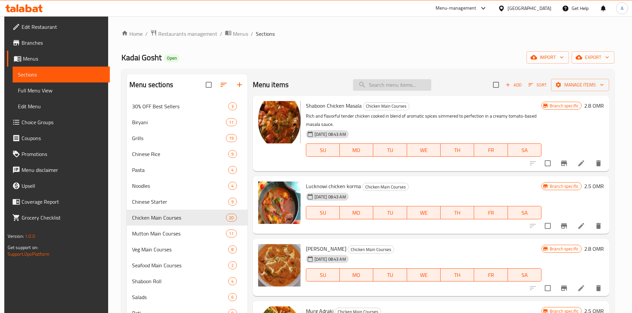
click at [392, 81] on input "search" at bounding box center [392, 85] width 78 height 12
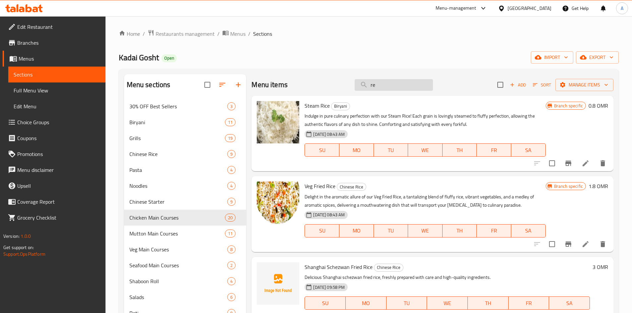
type input "r"
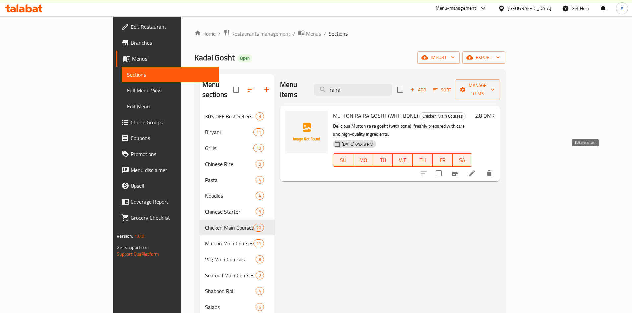
type input "ra ra"
click at [476, 169] on icon at bounding box center [472, 173] width 8 height 8
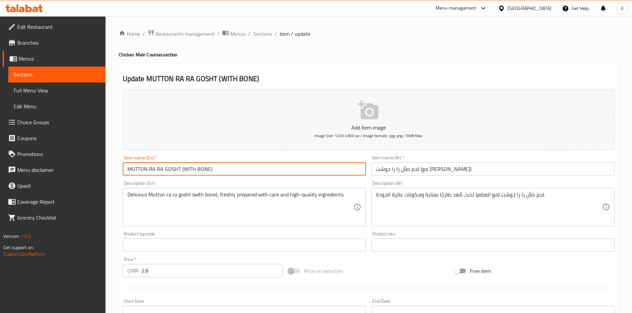
click at [182, 171] on input "MUTTON RA RA GOSHT (WITH BONE)" at bounding box center [244, 169] width 243 height 13
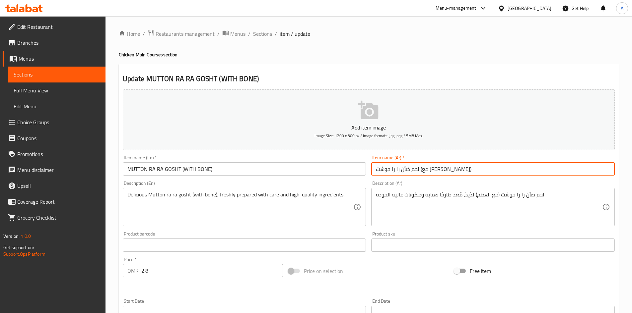
click at [404, 168] on input "لحم ضأن را را جوشت (مع العظم)" at bounding box center [492, 169] width 243 height 13
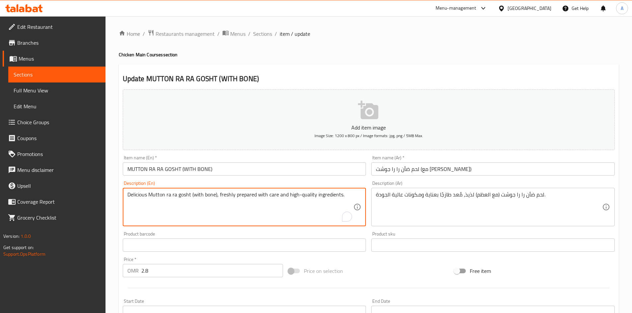
click at [294, 198] on textarea "Delicious Mutton ra ra gosht (with bone), freshly prepared with care and high-q…" at bounding box center [240, 208] width 226 height 32
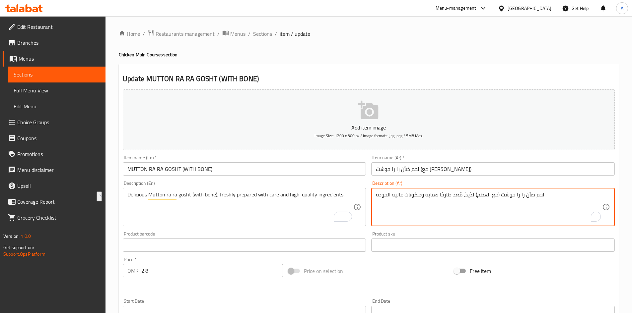
click at [406, 201] on textarea "لحم ضأن را را جوشت (مع العظم) لذيذ، مُعد طازجًا بعناية ومكونات عالية الجودة." at bounding box center [489, 208] width 226 height 32
drag, startPoint x: 149, startPoint y: 273, endPoint x: 109, endPoint y: 264, distance: 41.0
click at [112, 266] on div "Home / Restaurants management / Menus / Sections / item / update Chicken Main C…" at bounding box center [368, 242] width 526 height 452
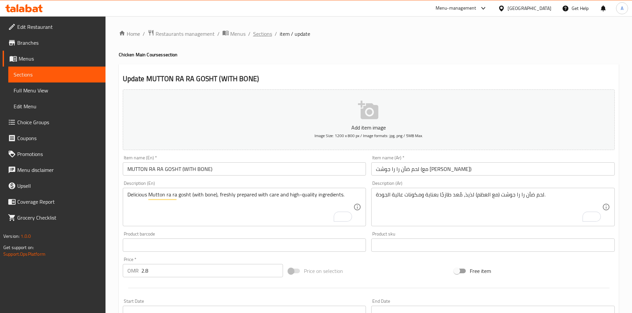
click at [268, 36] on span "Sections" at bounding box center [262, 34] width 19 height 8
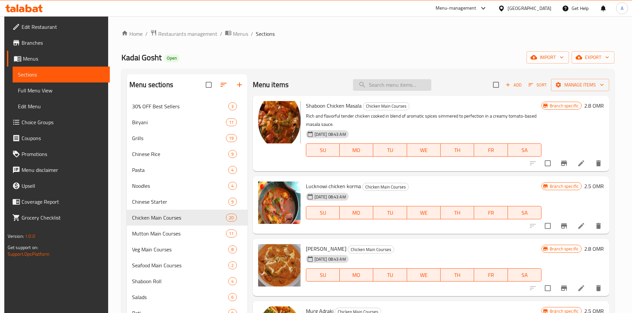
click at [386, 87] on input "search" at bounding box center [392, 85] width 78 height 12
paste input "[PERSON_NAME]"
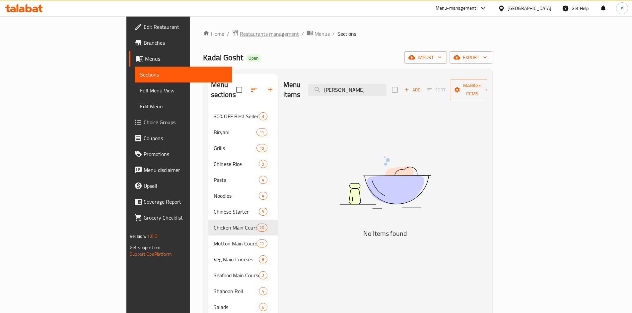
type input "[PERSON_NAME]"
click at [240, 34] on span "Restaurants management" at bounding box center [269, 34] width 59 height 8
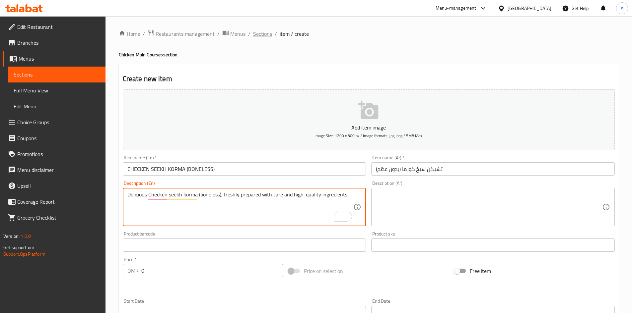
click at [263, 33] on span "Sections" at bounding box center [262, 34] width 19 height 8
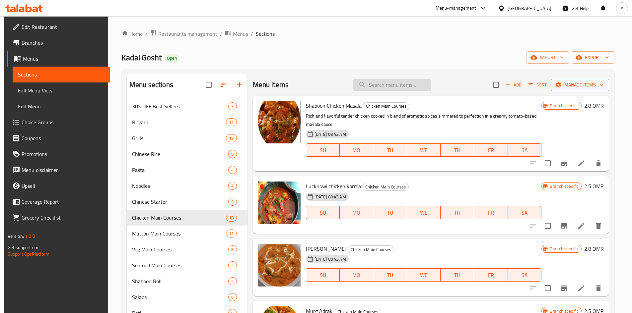
click at [387, 85] on input "search" at bounding box center [392, 85] width 78 height 12
paste input "MUTTON KORMA (WITH BONE)"
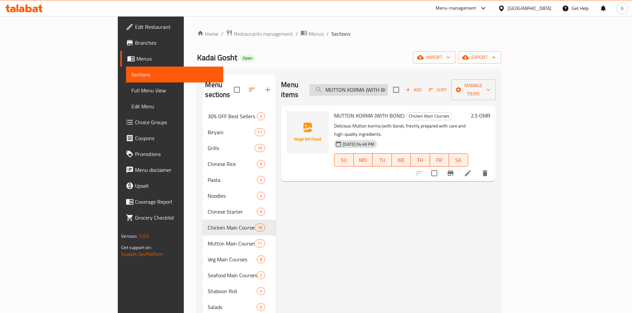
click at [388, 84] on input "MUTTON KORMA (WITH BONE)" at bounding box center [348, 90] width 78 height 12
paste input "RA RA GOSHT"
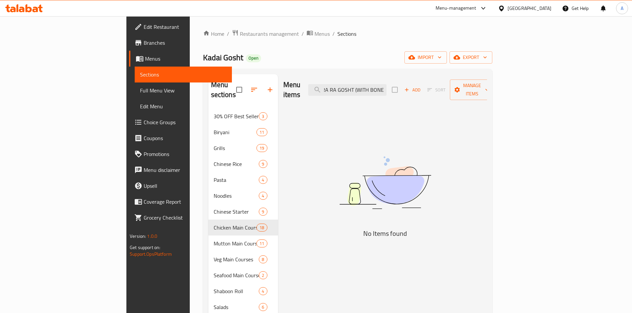
type input "MUTTON RA RA GOSHT (WITH BONE)"
click at [240, 35] on span "Restaurants management" at bounding box center [269, 34] width 59 height 8
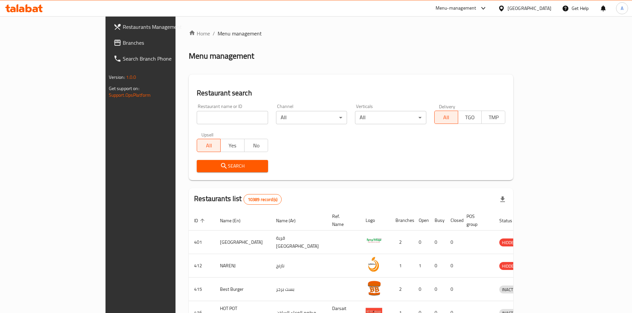
click at [197, 115] on input "search" at bounding box center [232, 117] width 71 height 13
paste input "659997"
type input "659997"
click button "Search" at bounding box center [232, 166] width 71 height 12
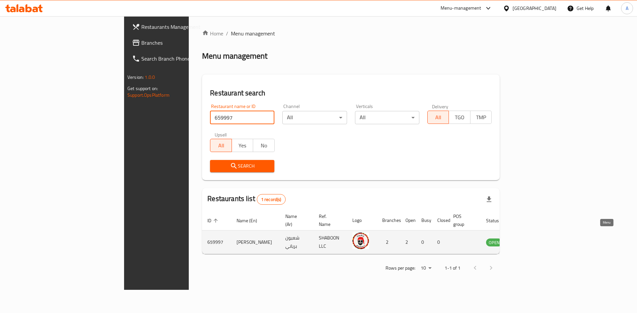
click at [528, 240] on icon "enhanced table" at bounding box center [524, 243] width 7 height 6
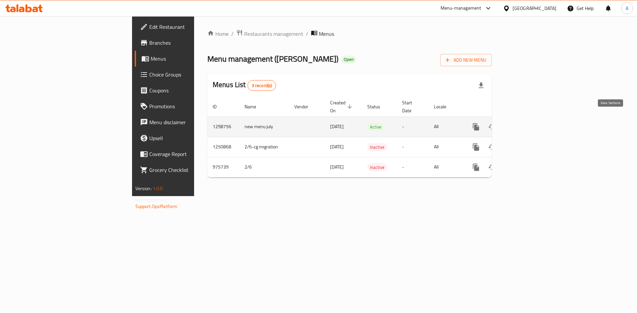
click at [527, 124] on icon "enhanced table" at bounding box center [524, 127] width 6 height 6
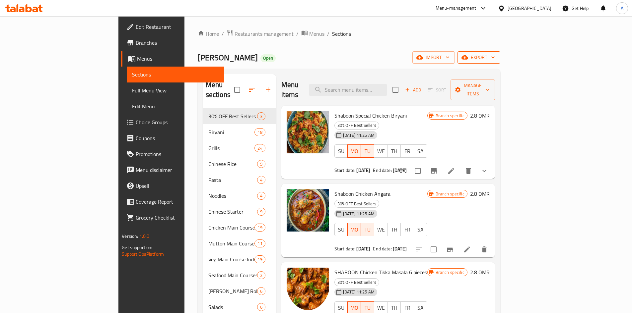
click at [496, 55] on icon "button" at bounding box center [493, 57] width 7 height 7
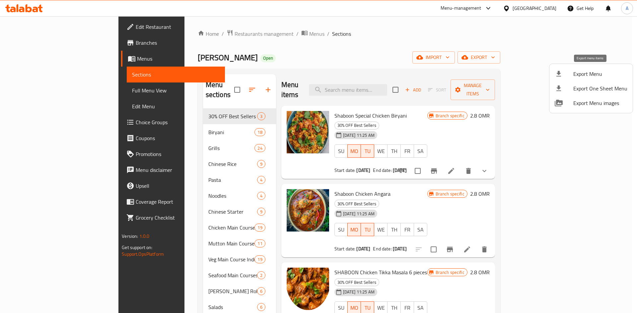
click at [592, 78] on span "Export Menu" at bounding box center [600, 74] width 54 height 8
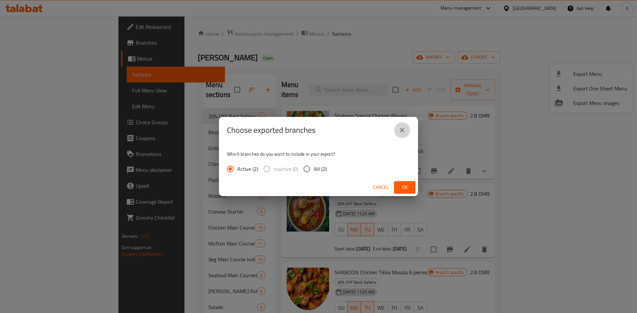
click at [404, 133] on icon "close" at bounding box center [402, 130] width 8 height 8
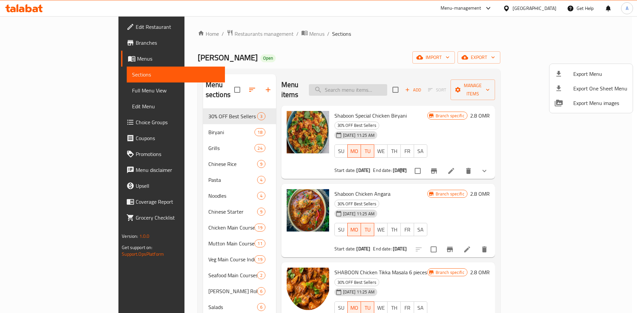
drag, startPoint x: 384, startPoint y: 77, endPoint x: 382, endPoint y: 86, distance: 9.8
click at [384, 80] on div at bounding box center [318, 156] width 637 height 313
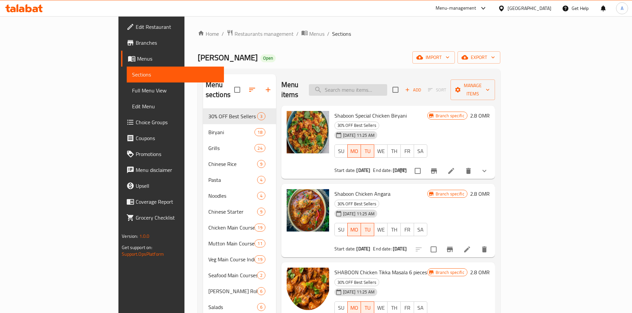
click at [382, 84] on input "search" at bounding box center [348, 90] width 78 height 12
paste input "PANEER KADAI"
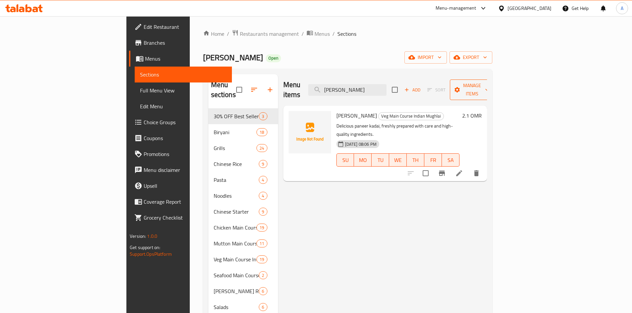
type input "PANEER KADAI"
click at [490, 87] on icon "button" at bounding box center [487, 90] width 7 height 7
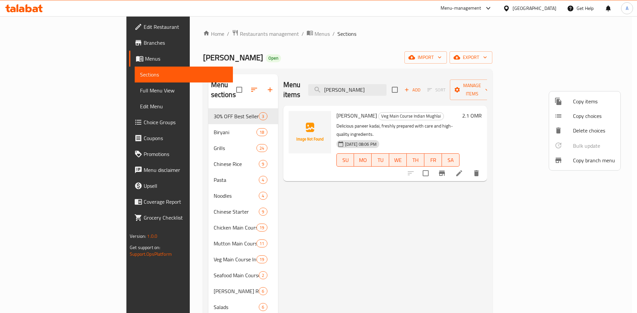
click at [611, 60] on div at bounding box center [318, 156] width 637 height 313
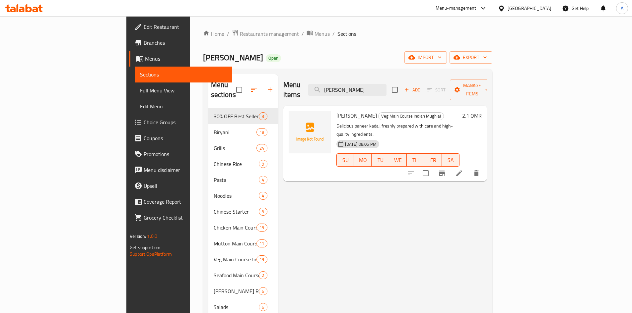
click at [488, 60] on icon "button" at bounding box center [485, 57] width 7 height 7
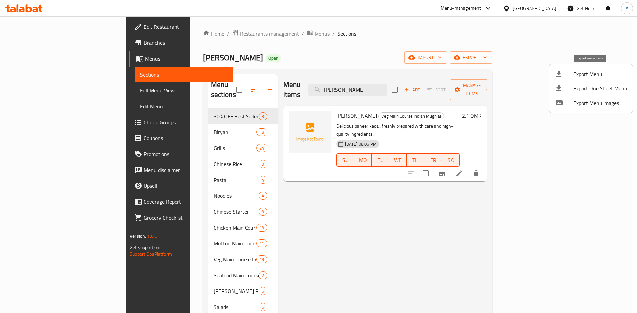
click at [582, 75] on span "Export Menu" at bounding box center [600, 74] width 54 height 8
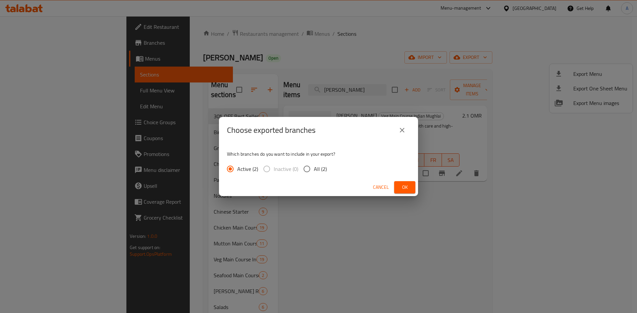
click at [407, 188] on span "Ok" at bounding box center [404, 187] width 11 height 8
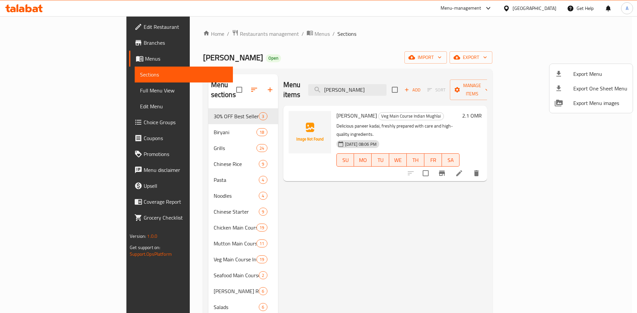
click at [329, 234] on div at bounding box center [318, 156] width 637 height 313
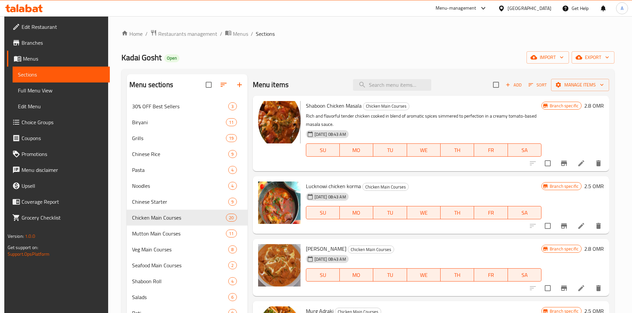
click at [52, 24] on span "Edit Restaurant" at bounding box center [63, 27] width 83 height 8
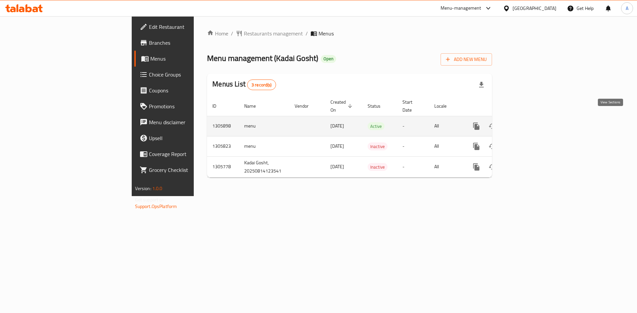
click at [527, 123] on icon "enhanced table" at bounding box center [524, 126] width 6 height 6
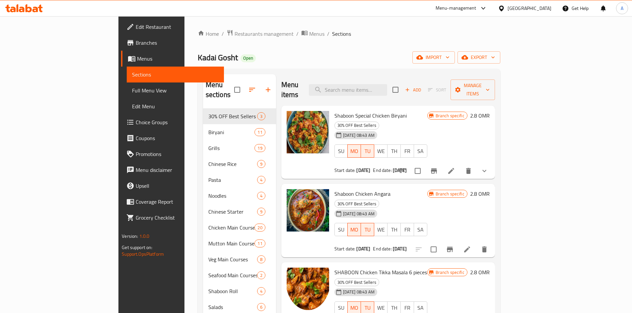
click at [347, 38] on div "Home / Restaurants management / Menus / Sections Kadai Gosht Open import export…" at bounding box center [349, 212] width 302 height 364
click at [132, 93] on span "Full Menu View" at bounding box center [175, 91] width 87 height 8
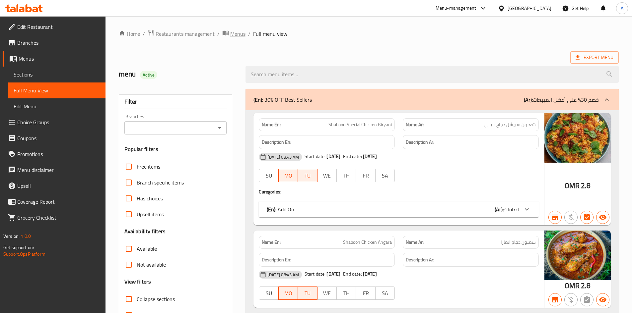
click at [233, 35] on span "Menus" at bounding box center [237, 34] width 15 height 8
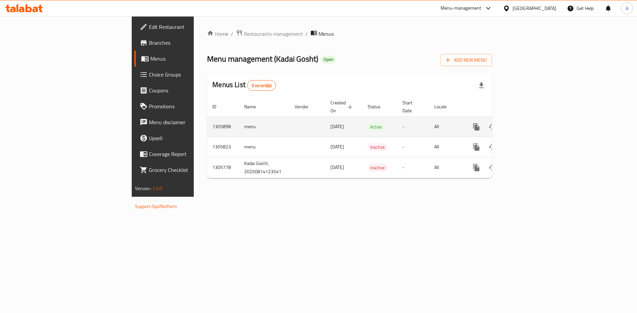
click at [527, 124] on icon "enhanced table" at bounding box center [524, 127] width 6 height 6
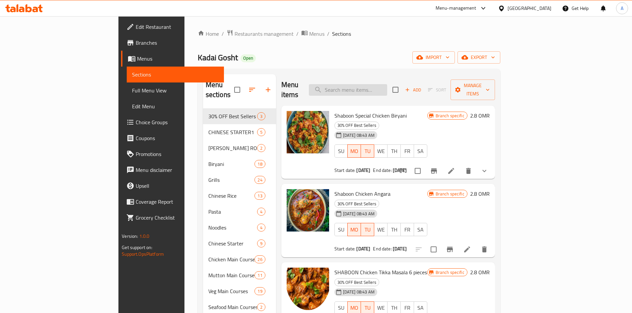
click at [379, 84] on input "search" at bounding box center [348, 90] width 78 height 12
paste input "EGG FRIED RICE"
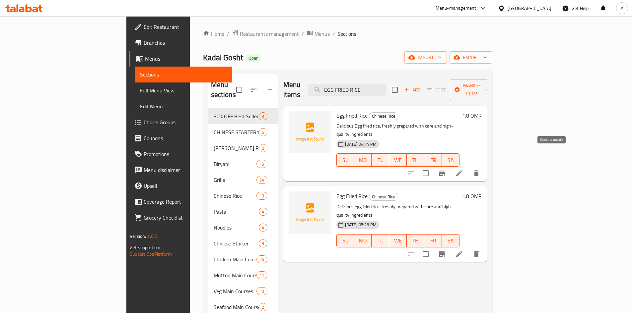
type input "EGG FRIED RICE"
click at [433, 167] on input "checkbox" at bounding box center [426, 174] width 14 height 14
checkbox input "true"
click at [386, 88] on input "EGG FRIED RICE" at bounding box center [347, 90] width 78 height 12
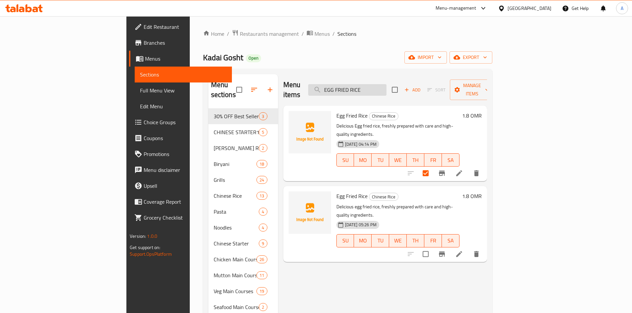
click at [386, 88] on input "EGG FRIED RICE" at bounding box center [347, 90] width 78 height 12
paste input "SCHEZWAN"
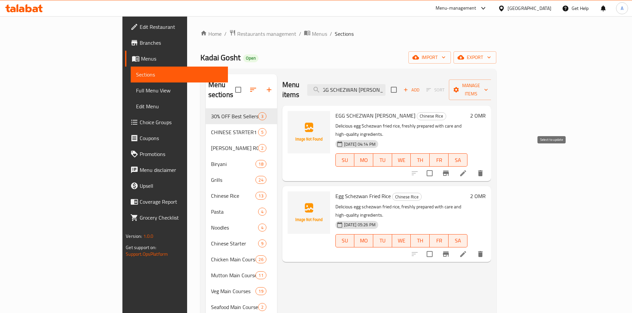
type input "EGG SCHEZWAN FRIED RICE"
click at [436, 167] on input "checkbox" at bounding box center [430, 174] width 14 height 14
checkbox input "true"
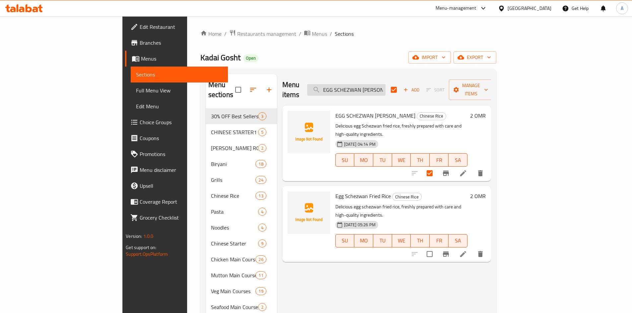
click at [385, 88] on input "EGG SCHEZWAN FRIED RICE" at bounding box center [346, 90] width 78 height 12
paste input "CHECKEN SEEKH KORMA (BONELESS)"
type input "CHECKEN SEEKH KORMA (BONELESS)"
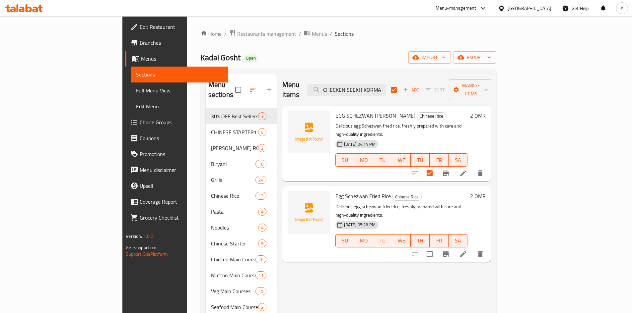
scroll to position [0, 26]
checkbox input "false"
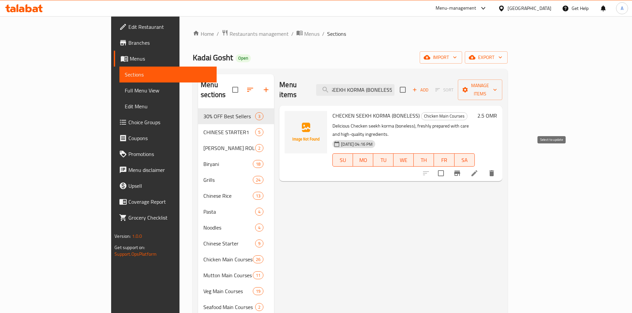
type input "CHECKEN SEEKH KORMA (BONELESS)"
click at [448, 167] on input "checkbox" at bounding box center [441, 174] width 14 height 14
checkbox input "true"
drag, startPoint x: 435, startPoint y: 86, endPoint x: 469, endPoint y: 88, distance: 34.2
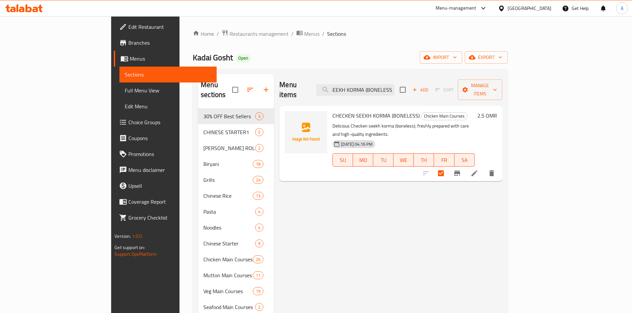
click at [468, 88] on div "Menu items CHECKEN SEEKH KORMA (BONELESS) Add Sort Manage items" at bounding box center [390, 90] width 223 height 32
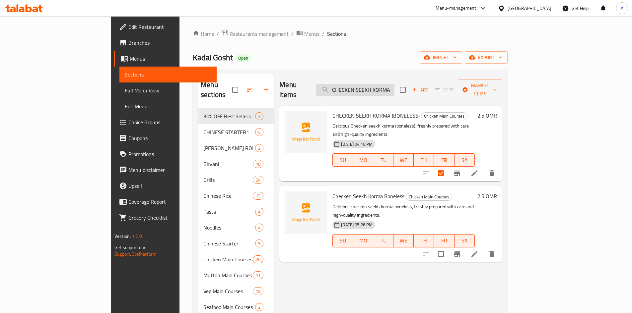
click at [387, 87] on input "CHECKEN SEEKH KORMA" at bounding box center [355, 90] width 78 height 12
paste input "BEEF MASALA CHOPS"
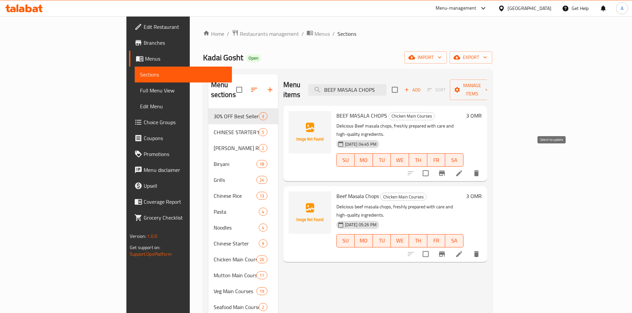
type input "BEEF MASALA CHOPS"
click at [433, 167] on input "checkbox" at bounding box center [426, 174] width 14 height 14
checkbox input "true"
click at [386, 84] on input "BEEF MASALA CHOPS" at bounding box center [347, 90] width 78 height 12
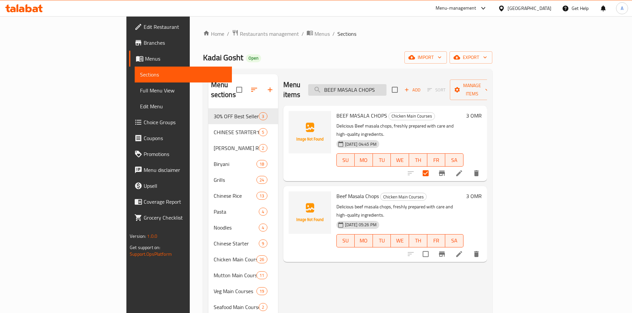
click at [386, 84] on input "BEEF MASALA CHOPS" at bounding box center [347, 90] width 78 height 12
paste input "KADAI GOSHT (BONELESS)"
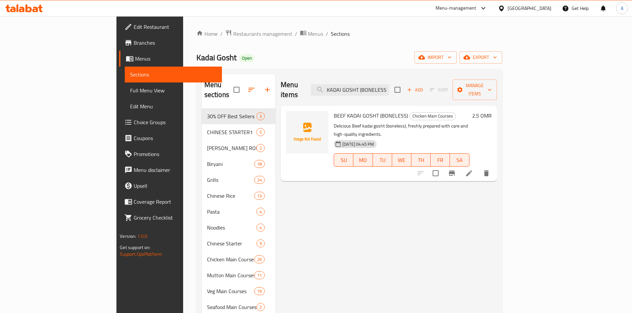
type input "BEEF KADAI GOSHT (BONELESS)"
click at [442, 167] on input "checkbox" at bounding box center [436, 174] width 14 height 14
checkbox input "true"
click at [389, 89] on input "BEEF KADAI GOSHT (BONELESS)" at bounding box center [350, 90] width 78 height 12
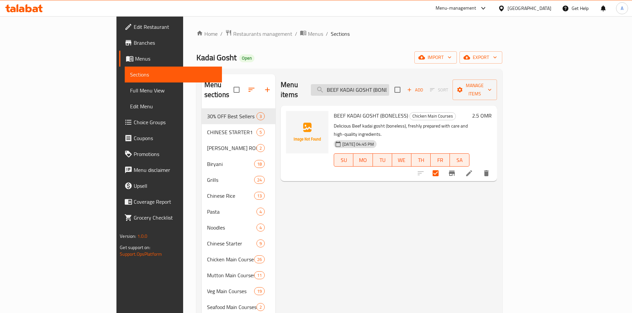
click at [389, 89] on input "BEEF KADAI GOSHT (BONELESS)" at bounding box center [350, 90] width 78 height 12
paste input "MUTTON KORMA (WITH BONE"
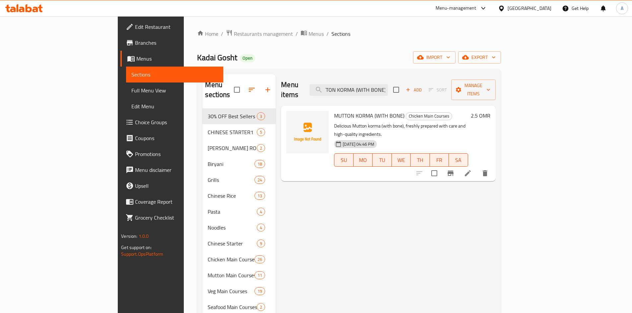
type input "MUTTON KORMA (WITH BONE)"
click at [441, 167] on input "checkbox" at bounding box center [434, 174] width 14 height 14
checkbox input "true"
click at [388, 89] on input "MUTTON KORMA (WITH BONE)" at bounding box center [348, 90] width 78 height 12
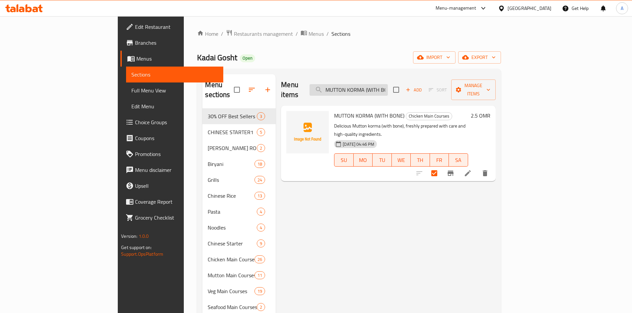
click at [388, 89] on input "MUTTON KORMA (WITH BONE)" at bounding box center [348, 90] width 78 height 12
paste input "RA RA GOSHT"
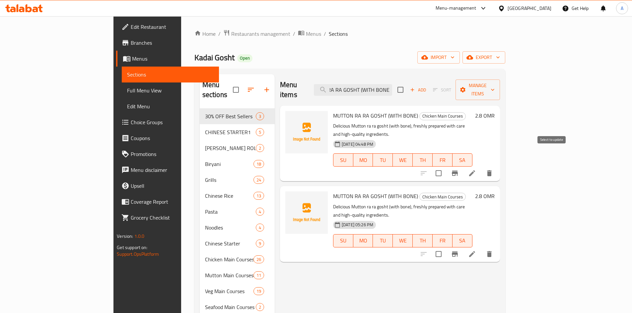
type input "MUTTON RA RA GOSHT (WITH BONE)"
click at [445, 167] on input "checkbox" at bounding box center [439, 174] width 14 height 14
checkbox input "true"
click at [392, 84] on input "MUTTON RA RA GOSHT (WITH BONE)" at bounding box center [353, 90] width 78 height 12
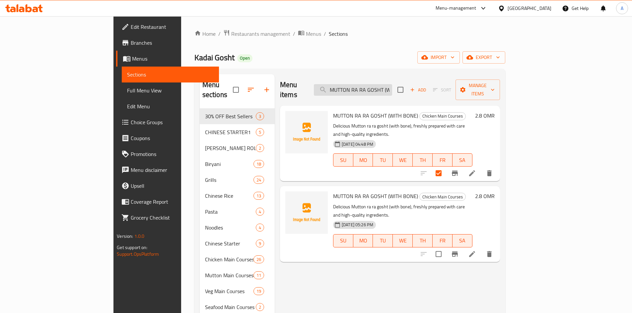
click at [392, 84] on input "MUTTON RA RA GOSHT (WITH BONE)" at bounding box center [353, 90] width 78 height 12
paste input "SHABOON MUTTON NIHARAI"
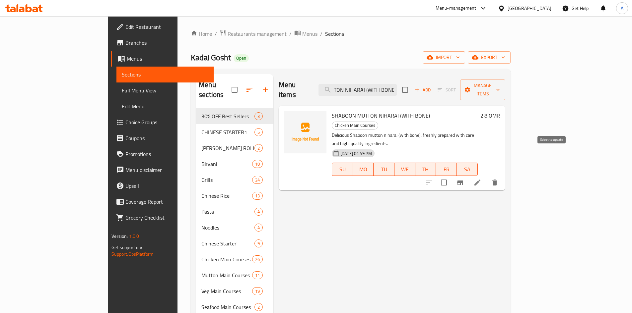
type input "SHABOON MUTTON NIHARAI (WITH BONE)"
click at [451, 176] on input "checkbox" at bounding box center [444, 183] width 14 height 14
checkbox input "true"
drag, startPoint x: 425, startPoint y: 84, endPoint x: 438, endPoint y: 104, distance: 24.3
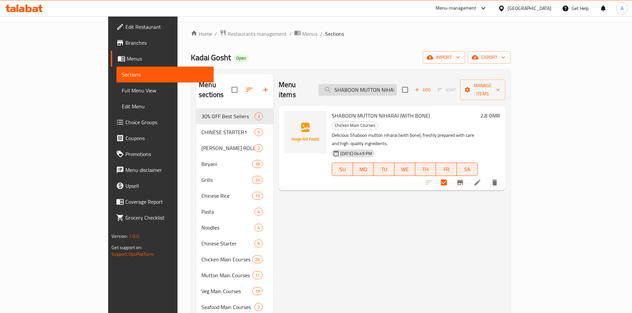
click at [397, 84] on input "SHABOON MUTTON NIHARAI (WITH BONE)" at bounding box center [357, 90] width 78 height 12
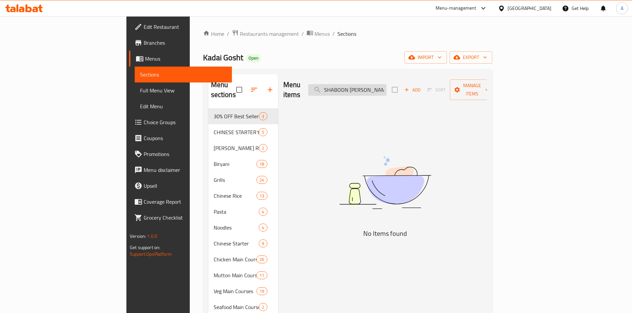
click at [386, 85] on input "SHABOON MUTTON NIHAR(WITH BONE)" at bounding box center [347, 90] width 78 height 12
drag, startPoint x: 400, startPoint y: 85, endPoint x: 462, endPoint y: 87, distance: 61.7
click at [462, 87] on div "Menu items SHABOON MUTTON NI(WITH BONE) Add Sort Manage items" at bounding box center [385, 90] width 204 height 32
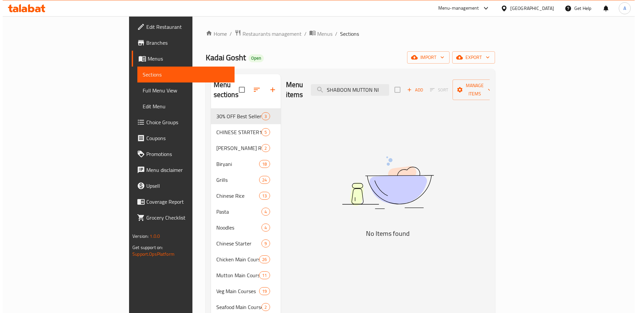
scroll to position [0, 0]
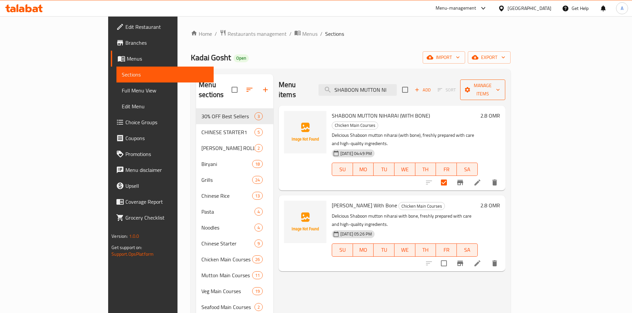
type input "SHABOON MUTTON NI"
click at [500, 88] on span "Manage items" at bounding box center [482, 90] width 34 height 17
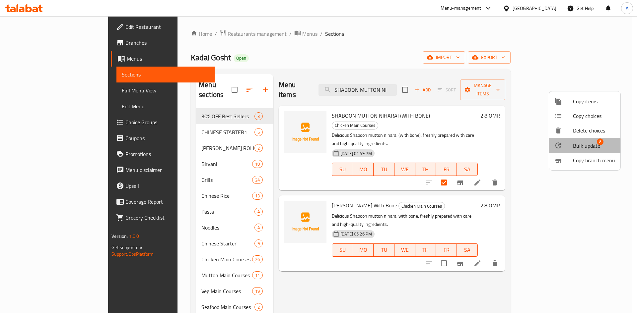
click at [582, 146] on span "Bulk update" at bounding box center [586, 146] width 27 height 8
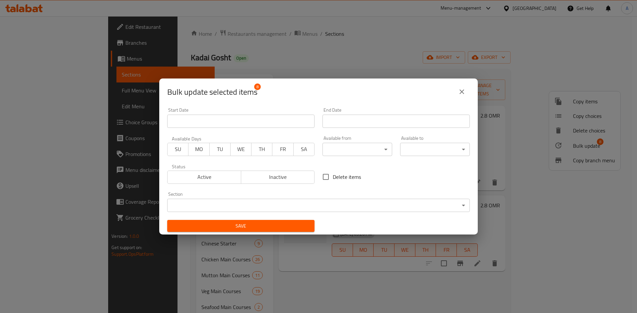
drag, startPoint x: 335, startPoint y: 173, endPoint x: 339, endPoint y: 185, distance: 12.1
click at [336, 173] on span "Delete items" at bounding box center [347, 177] width 28 height 8
click at [333, 173] on input "Delete items" at bounding box center [326, 177] width 14 height 14
checkbox input "true"
drag, startPoint x: 235, startPoint y: 229, endPoint x: 253, endPoint y: 230, distance: 17.9
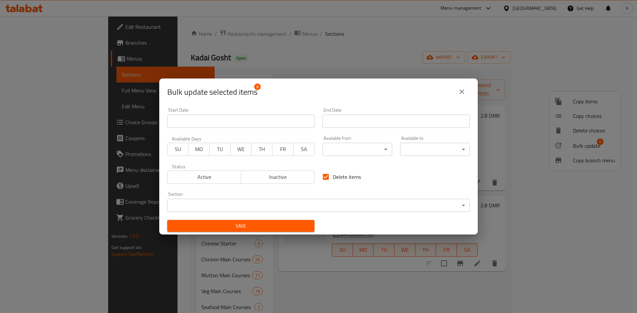
click at [235, 229] on span "Save" at bounding box center [240, 226] width 137 height 8
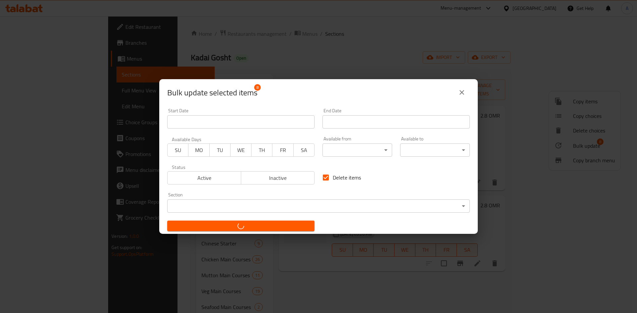
checkbox input "false"
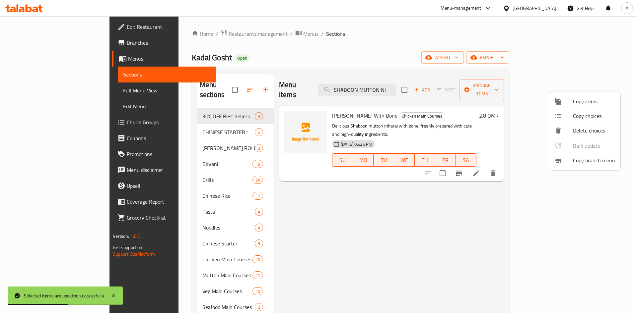
click at [314, 42] on div at bounding box center [318, 156] width 637 height 313
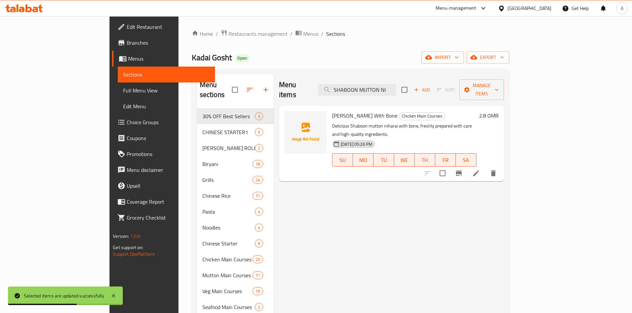
drag, startPoint x: 38, startPoint y: 93, endPoint x: 196, endPoint y: 0, distance: 183.3
click at [123, 93] on span "Full Menu View" at bounding box center [166, 91] width 87 height 8
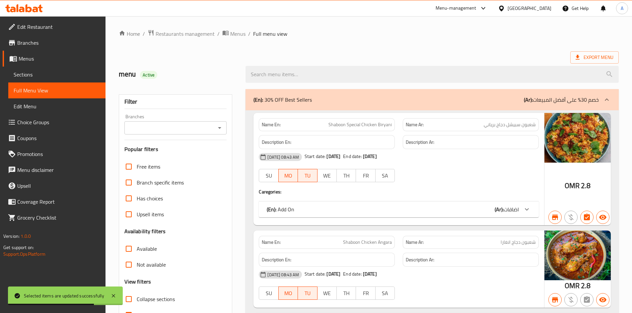
click at [112, 297] on icon at bounding box center [113, 296] width 3 height 3
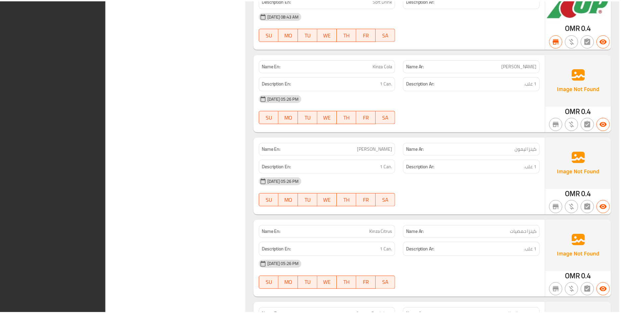
scroll to position [21802, 0]
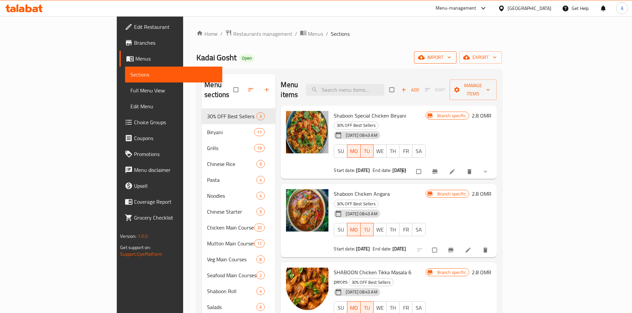
click at [451, 57] on span "import" at bounding box center [435, 57] width 32 height 8
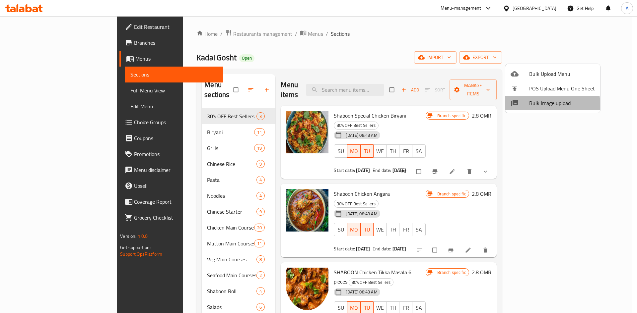
click at [532, 105] on span "Bulk Image upload" at bounding box center [562, 103] width 66 height 8
click at [534, 76] on span "Bulk Upload Menu" at bounding box center [562, 74] width 66 height 8
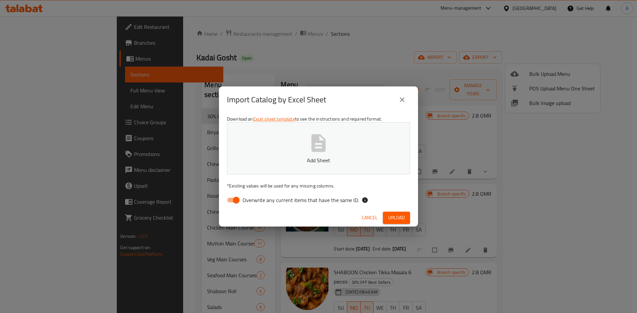
click at [246, 201] on span "Overwrite any current items that have the same ID." at bounding box center [300, 200] width 116 height 8
click at [246, 201] on input "Overwrite any current items that have the same ID." at bounding box center [236, 200] width 38 height 13
checkbox input "false"
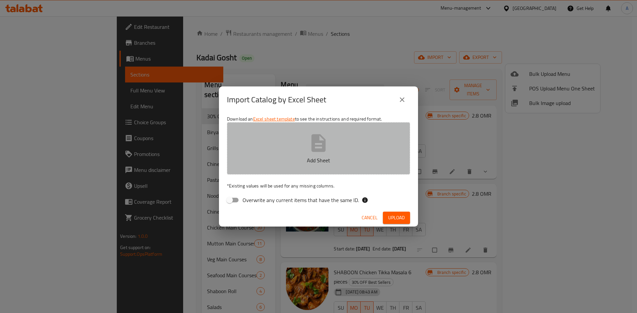
click at [318, 146] on icon "button" at bounding box center [318, 143] width 14 height 18
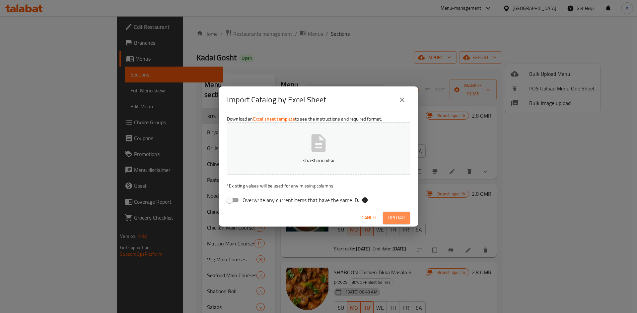
click at [393, 218] on span "Upload" at bounding box center [396, 218] width 17 height 8
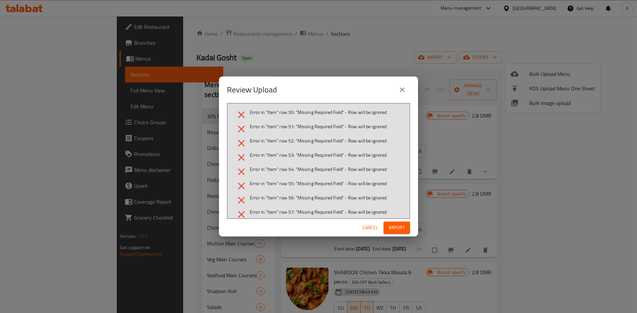
click at [391, 231] on span "Import" at bounding box center [397, 228] width 16 height 8
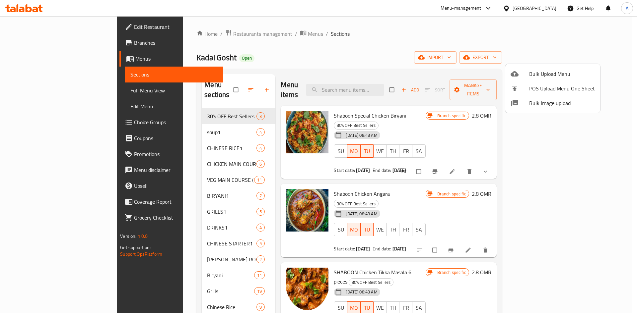
click at [146, 123] on div at bounding box center [318, 156] width 637 height 313
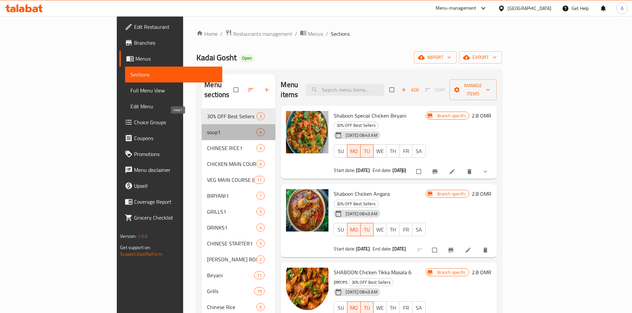
click at [207, 128] on span "soup1" at bounding box center [231, 132] width 49 height 8
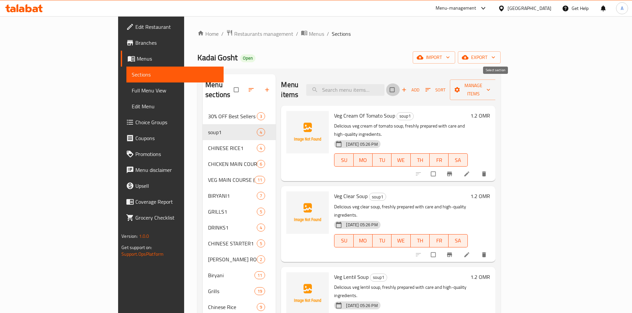
click at [400, 84] on input "checkbox" at bounding box center [393, 90] width 14 height 13
checkbox input "true"
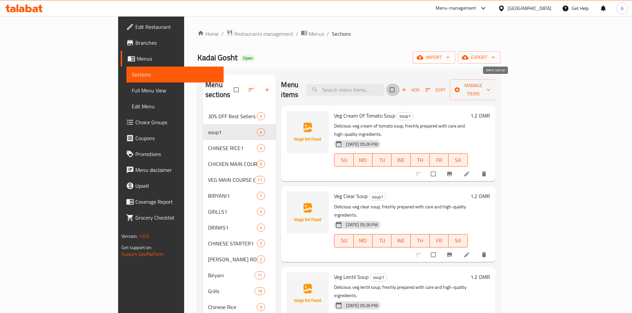
checkbox input "true"
click at [492, 86] on span "Manage items" at bounding box center [473, 90] width 36 height 17
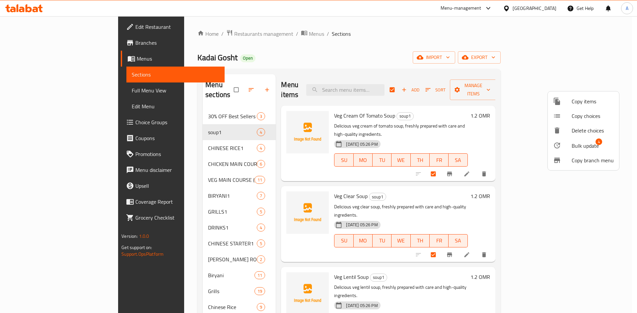
click at [580, 149] on span "Bulk update" at bounding box center [584, 146] width 27 height 8
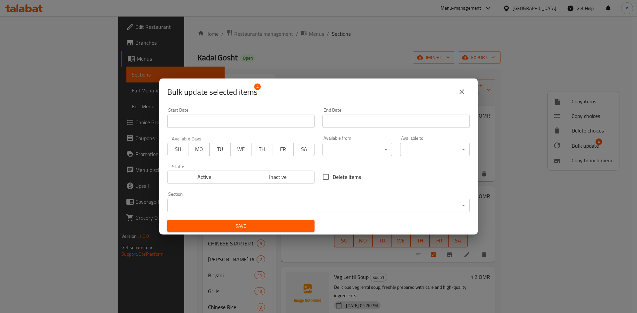
click at [258, 207] on body "​ Menu-management Oman Get Help A Edit Restaurant Branches Menus Sections Full …" at bounding box center [318, 164] width 637 height 297
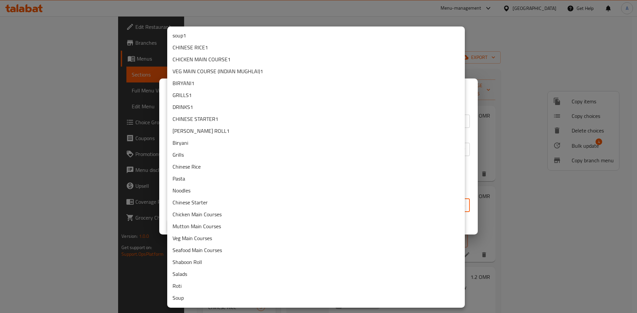
scroll to position [22, 0]
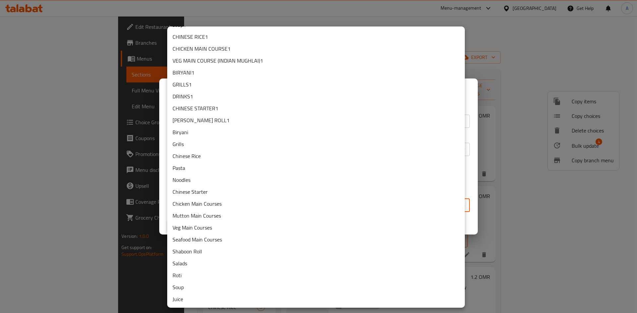
click at [191, 289] on li "Soup" at bounding box center [316, 288] width 298 height 12
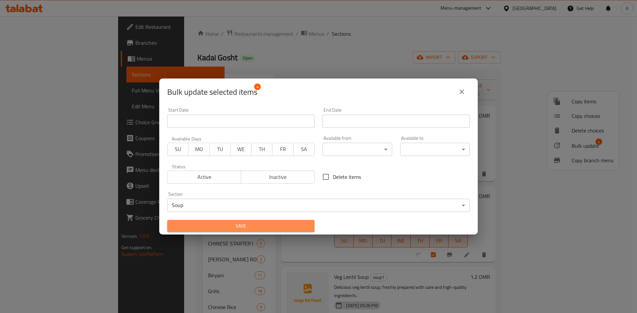
click at [274, 227] on span "Save" at bounding box center [240, 226] width 137 height 8
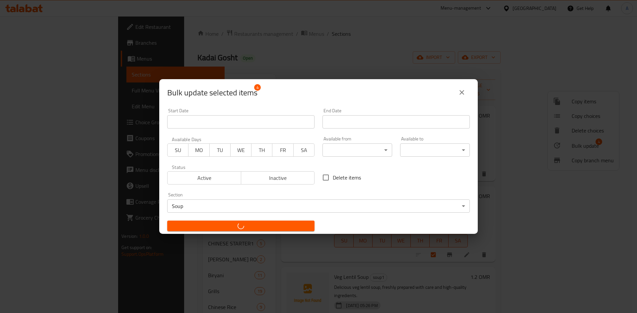
checkbox input "false"
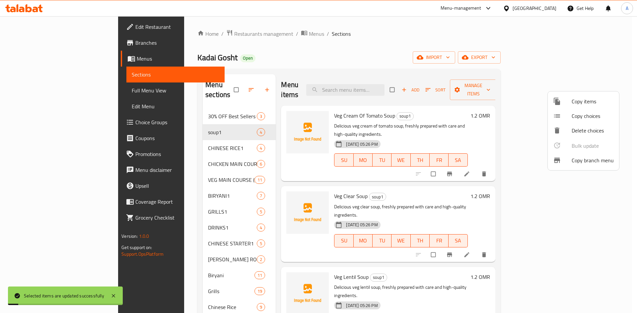
click at [143, 140] on div at bounding box center [318, 156] width 637 height 313
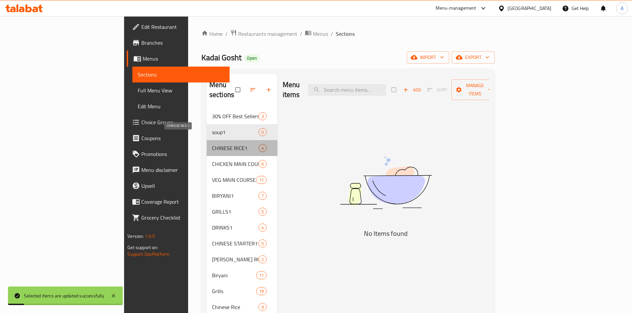
click at [212, 144] on span "CHINESE RICE1" at bounding box center [235, 148] width 46 height 8
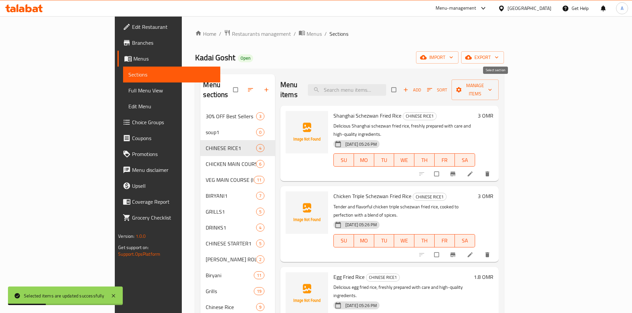
click at [401, 86] on input "checkbox" at bounding box center [394, 90] width 14 height 13
checkbox input "true"
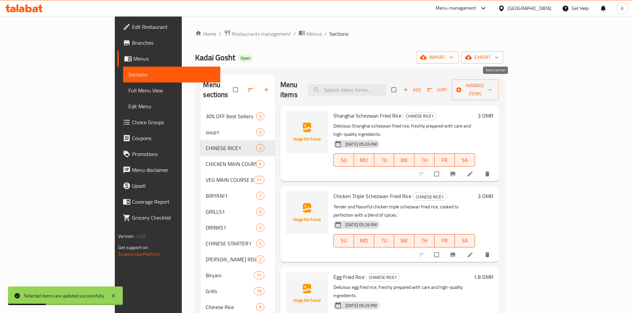
checkbox input "true"
click at [493, 87] on icon "button" at bounding box center [490, 90] width 7 height 7
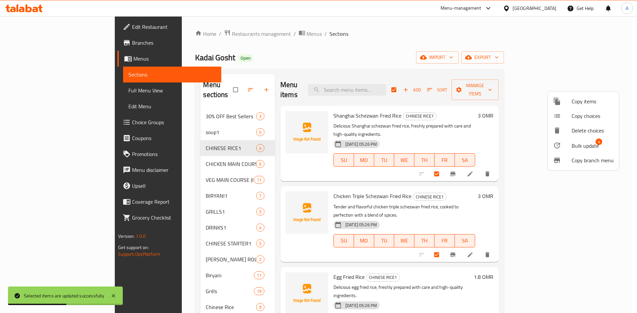
click at [586, 146] on span "Bulk update" at bounding box center [584, 146] width 27 height 8
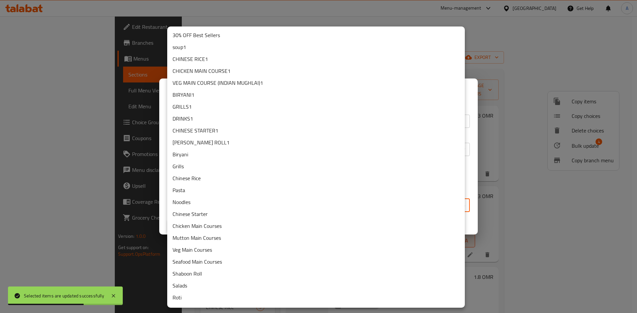
click at [195, 204] on body "Selected items are updated successfully ​ Menu-management Oman Get Help A Edit …" at bounding box center [318, 164] width 637 height 297
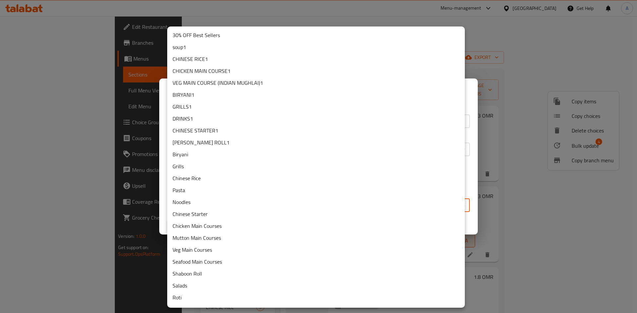
click at [211, 179] on li "Chinese Rice" at bounding box center [316, 178] width 298 height 12
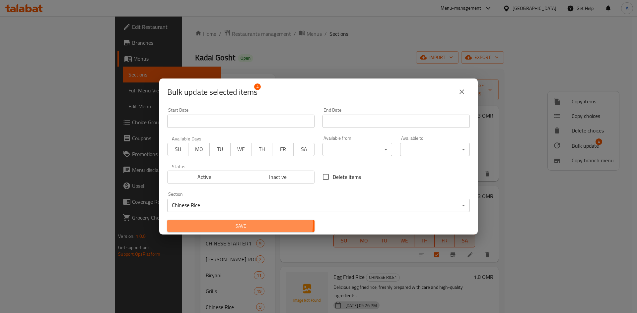
click at [235, 224] on span "Save" at bounding box center [240, 226] width 137 height 8
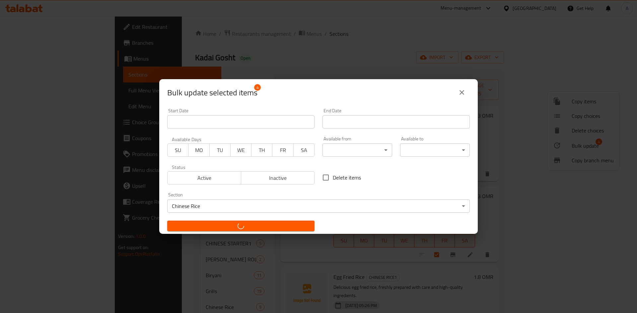
checkbox input "false"
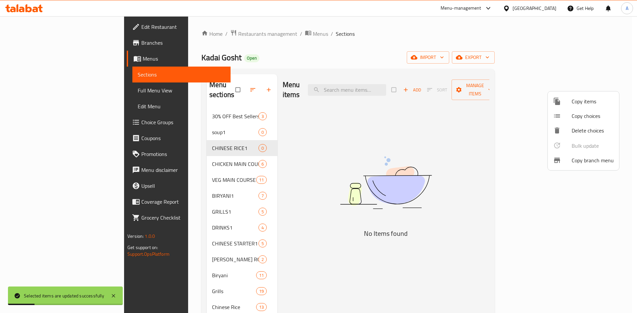
click at [160, 157] on div at bounding box center [318, 156] width 637 height 313
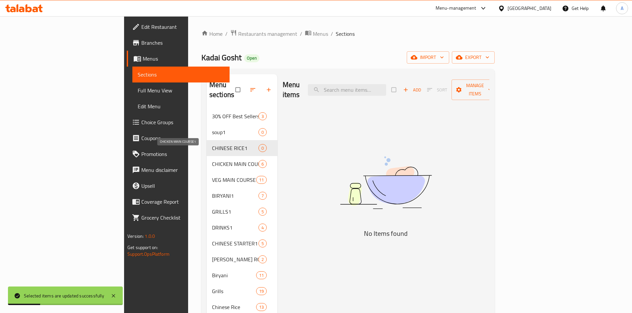
click at [212, 160] on span "CHICKEN MAIN COURSE1" at bounding box center [235, 164] width 46 height 8
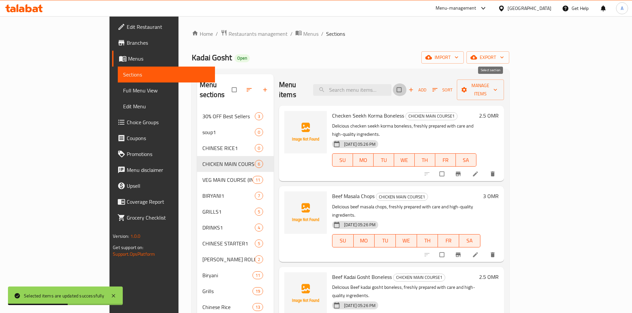
click at [407, 86] on input "checkbox" at bounding box center [400, 90] width 14 height 13
checkbox input "true"
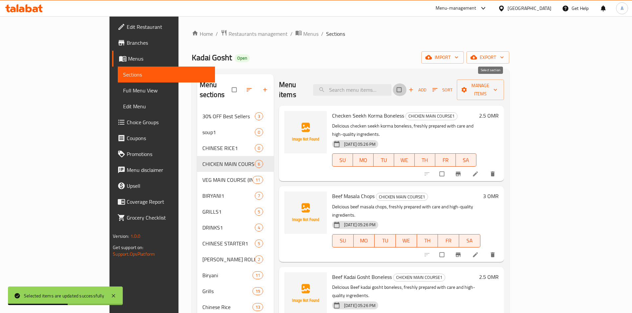
checkbox input "true"
click at [499, 87] on icon "button" at bounding box center [495, 90] width 7 height 7
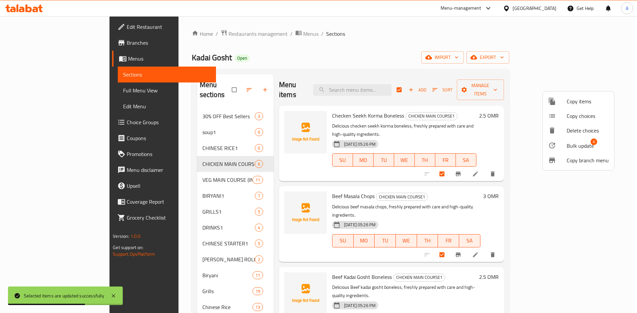
click at [580, 148] on span "Bulk update" at bounding box center [580, 146] width 27 height 8
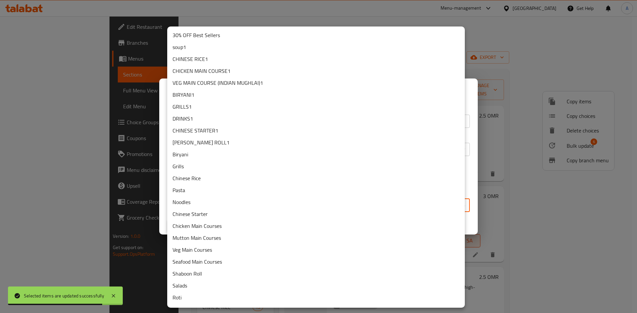
click at [241, 207] on body "Selected items are updated successfully ​ Menu-management Oman Get Help A Edit …" at bounding box center [318, 164] width 637 height 297
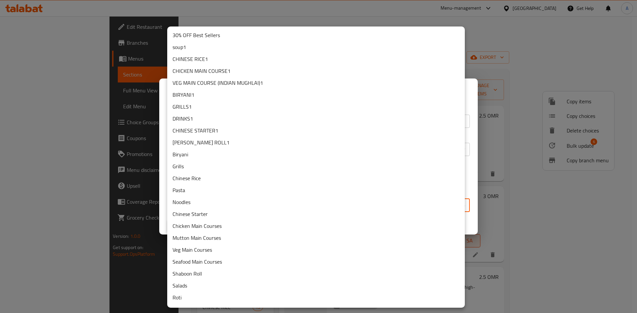
click at [225, 228] on li "Chicken Main Courses" at bounding box center [316, 226] width 298 height 12
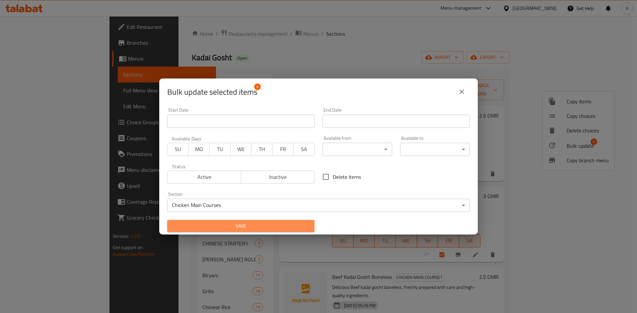
click at [244, 223] on span "Save" at bounding box center [240, 226] width 137 height 8
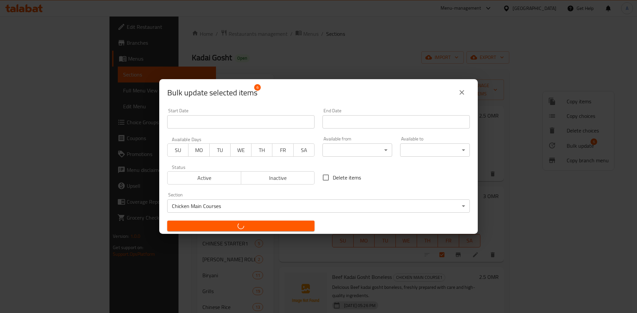
checkbox input "false"
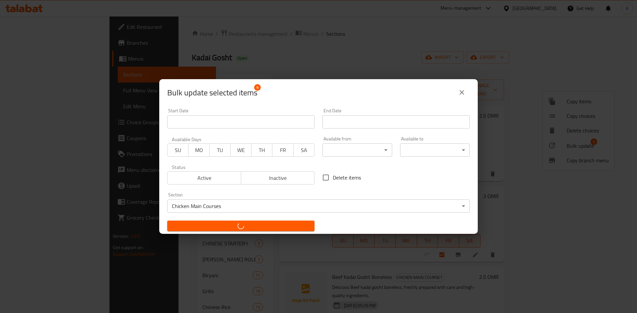
checkbox input "false"
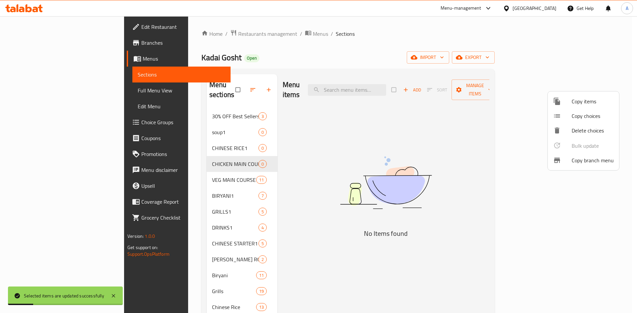
click at [160, 169] on div at bounding box center [318, 156] width 637 height 313
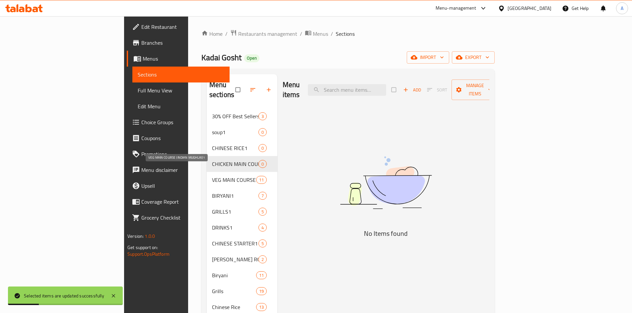
click at [212, 176] on span "VEG MAIN COURSE (INDIAN MUGHLAI)1" at bounding box center [234, 180] width 44 height 8
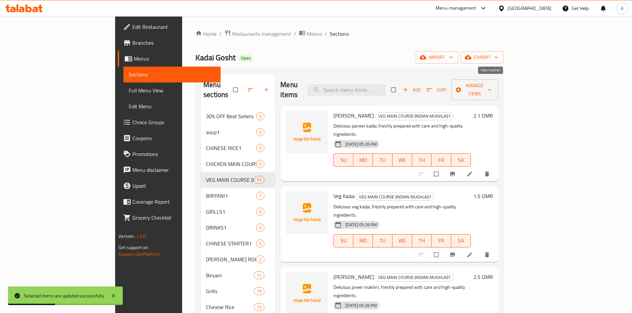
click at [401, 85] on input "checkbox" at bounding box center [394, 90] width 14 height 13
checkbox input "true"
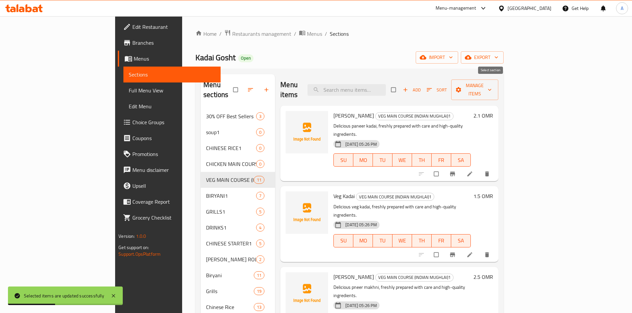
checkbox input "true"
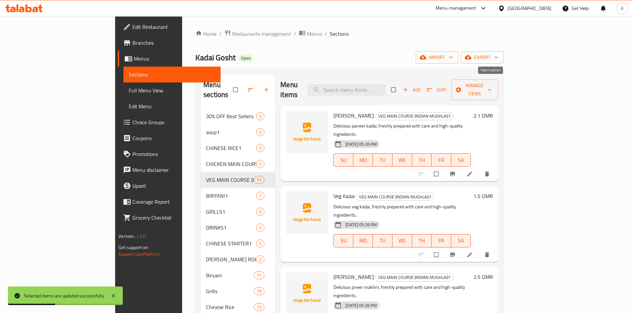
checkbox input "true"
click at [493, 87] on span "Manage items" at bounding box center [474, 90] width 36 height 17
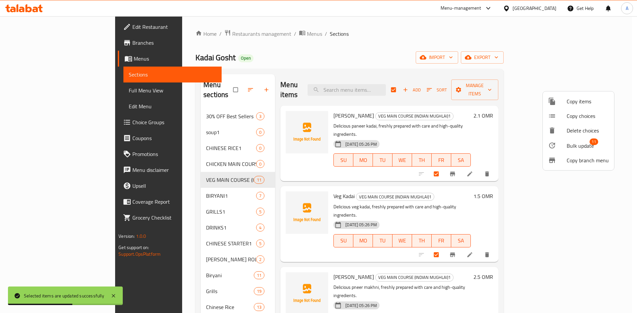
click at [571, 143] on span "Bulk update" at bounding box center [580, 146] width 27 height 8
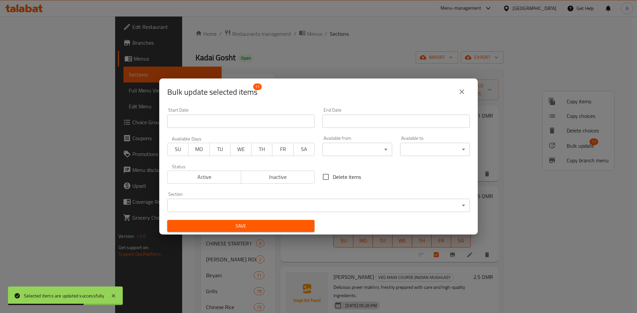
click at [203, 207] on body "Selected items are updated successfully ​ Menu-management Oman Get Help A Edit …" at bounding box center [318, 164] width 637 height 297
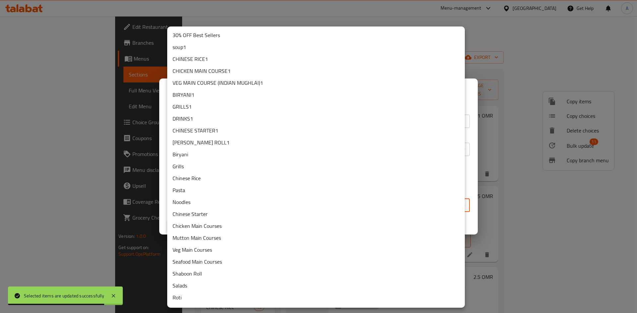
click at [192, 251] on li "Veg Main Courses" at bounding box center [316, 250] width 298 height 12
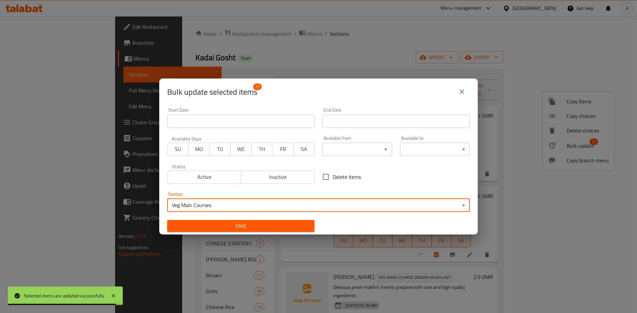
click at [233, 229] on span "Save" at bounding box center [240, 226] width 137 height 8
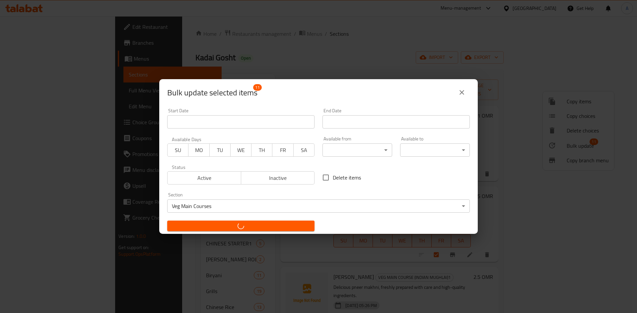
checkbox input "false"
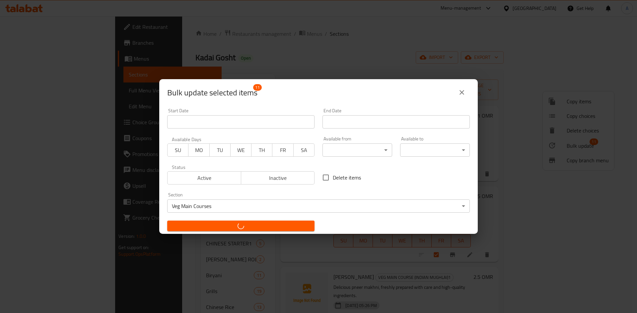
checkbox input "false"
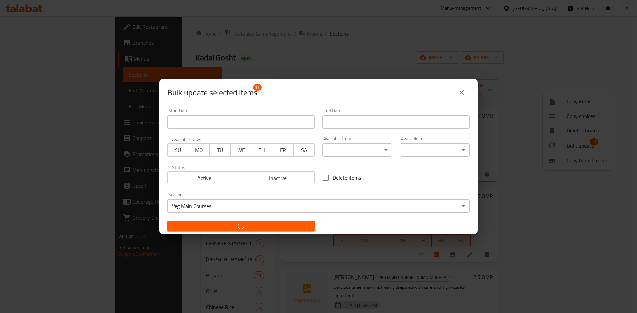
checkbox input "false"
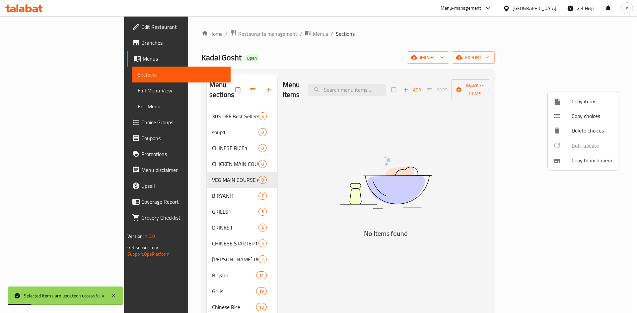
click at [143, 185] on div at bounding box center [318, 156] width 637 height 313
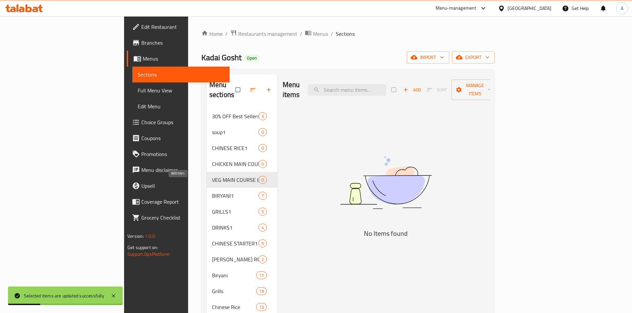
click at [212, 192] on span "BIRYANI1" at bounding box center [235, 196] width 46 height 8
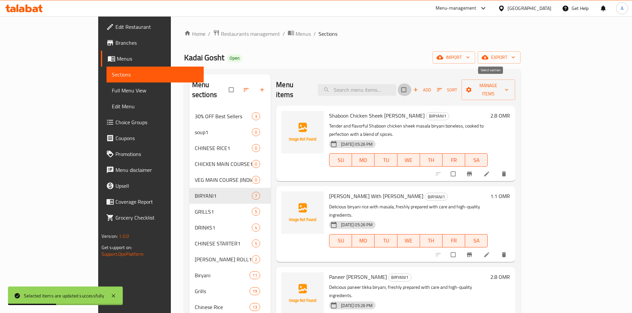
click at [411, 88] on input "checkbox" at bounding box center [404, 90] width 14 height 13
checkbox input "true"
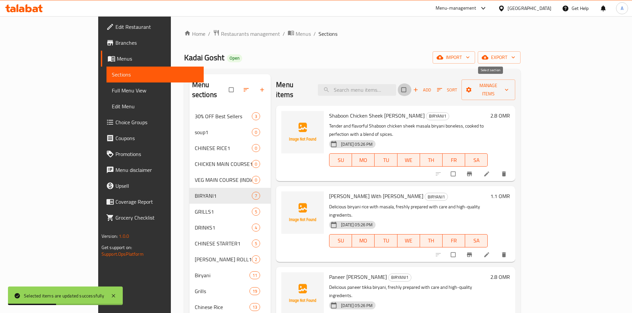
checkbox input "true"
click at [510, 85] on span "Manage items" at bounding box center [488, 90] width 43 height 17
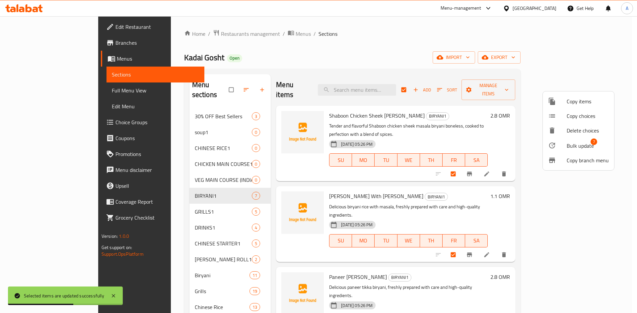
click at [577, 148] on span "Bulk update" at bounding box center [580, 146] width 27 height 8
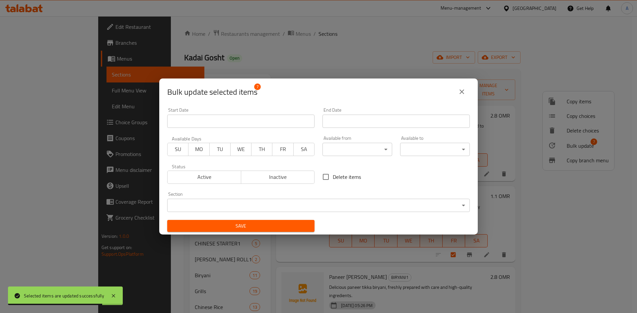
click at [197, 206] on body "Selected items are updated successfully ​ Menu-management Oman Get Help A Edit …" at bounding box center [318, 164] width 637 height 297
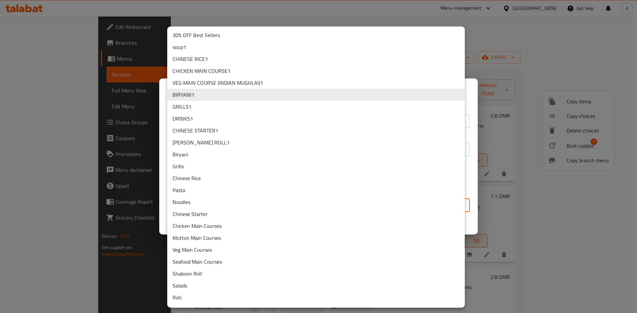
click at [188, 158] on li "Biryani" at bounding box center [316, 155] width 298 height 12
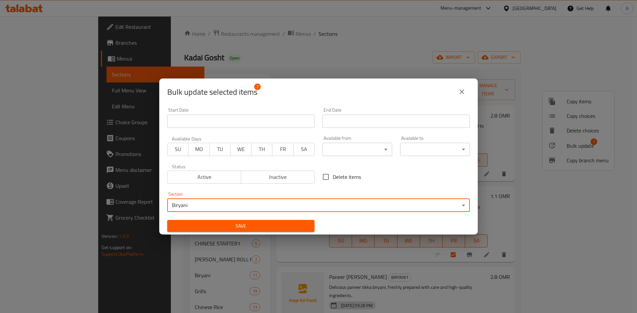
click at [234, 226] on span "Save" at bounding box center [240, 226] width 137 height 8
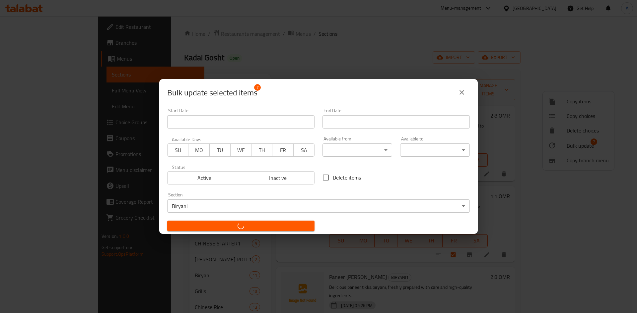
checkbox input "false"
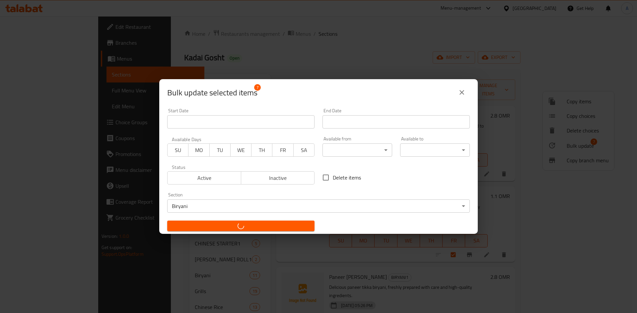
checkbox input "false"
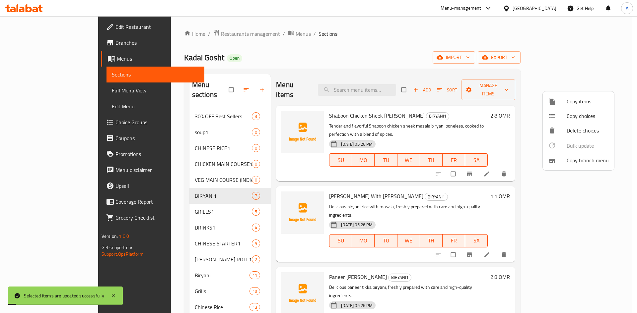
click at [139, 201] on div at bounding box center [318, 156] width 637 height 313
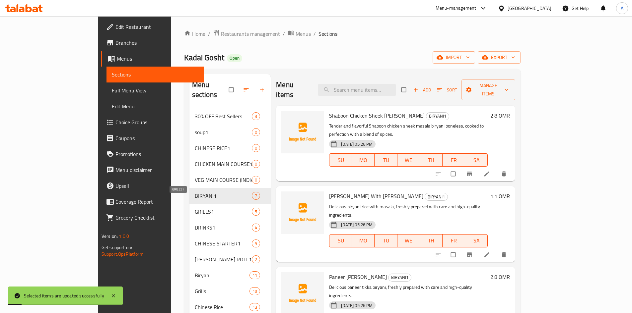
click at [195, 208] on span "GRILLS1" at bounding box center [223, 212] width 57 height 8
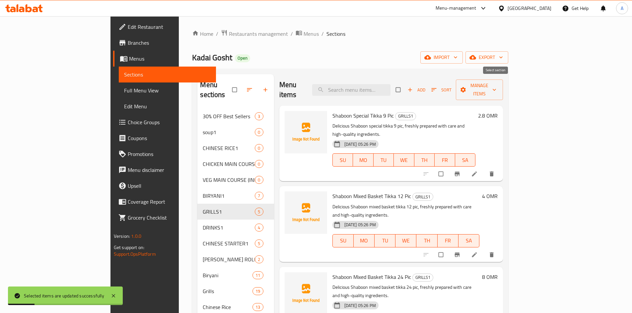
click at [406, 87] on input "checkbox" at bounding box center [399, 90] width 14 height 13
checkbox input "true"
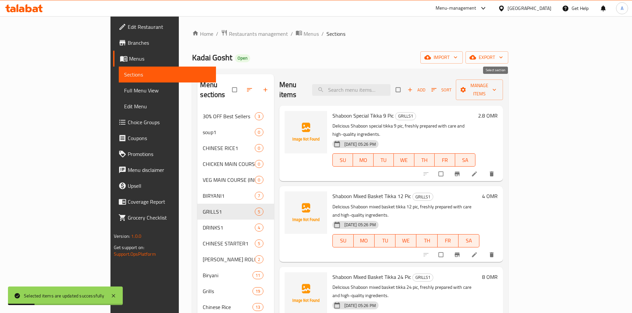
checkbox input "true"
click at [498, 87] on icon "button" at bounding box center [494, 90] width 7 height 7
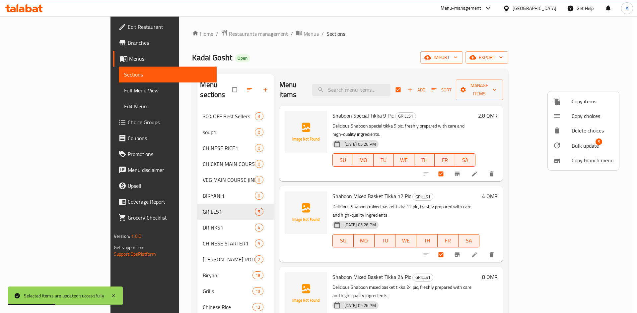
click at [570, 143] on div at bounding box center [562, 146] width 19 height 8
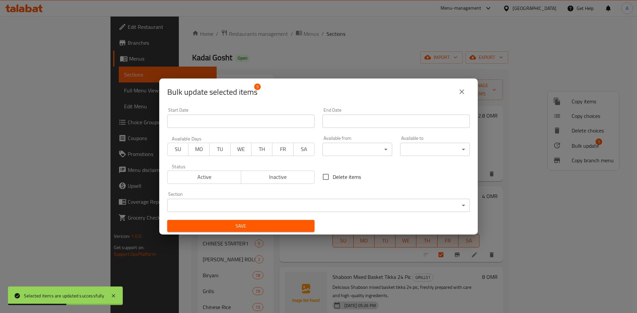
click at [247, 205] on body "Selected items are updated successfully ​ Menu-management Oman Get Help A Edit …" at bounding box center [318, 164] width 637 height 297
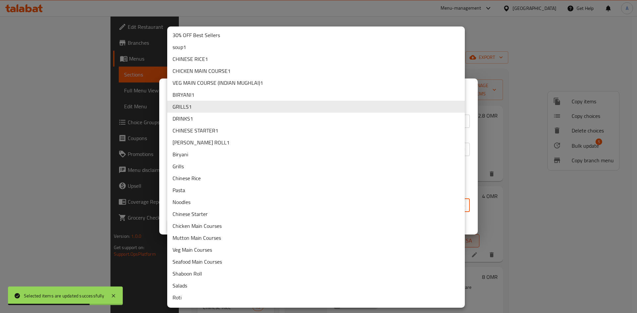
click at [185, 167] on li "Grills" at bounding box center [316, 167] width 298 height 12
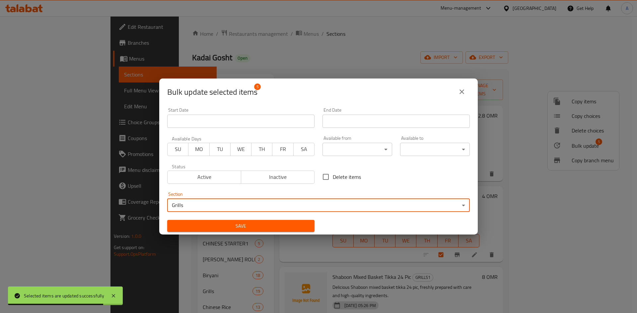
click at [238, 228] on span "Save" at bounding box center [240, 226] width 137 height 8
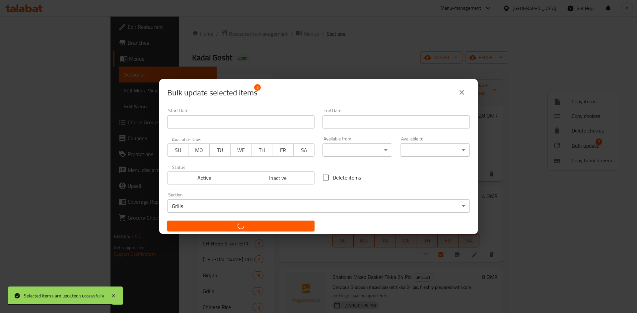
checkbox input "false"
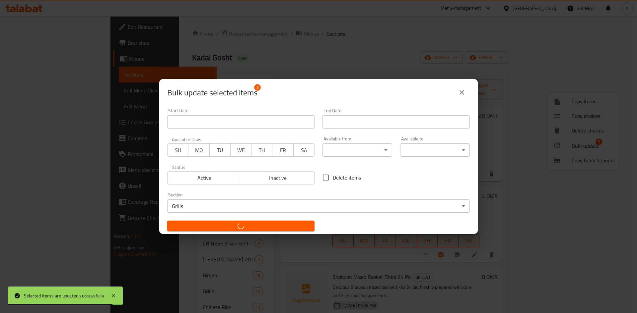
checkbox input "false"
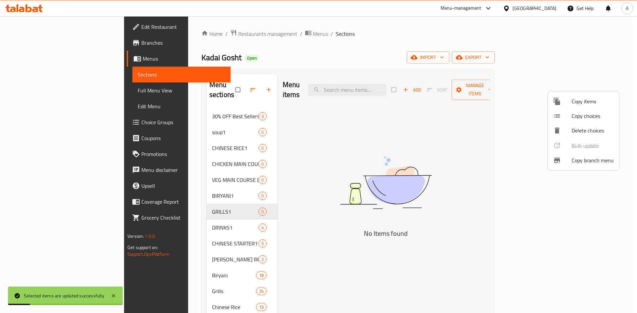
click at [140, 217] on div at bounding box center [318, 156] width 637 height 313
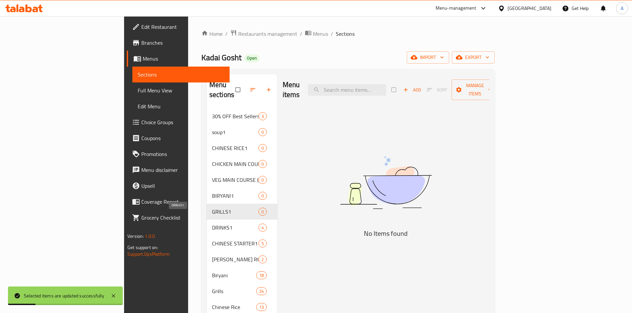
click at [212, 224] on span "DRINKS1" at bounding box center [235, 228] width 46 height 8
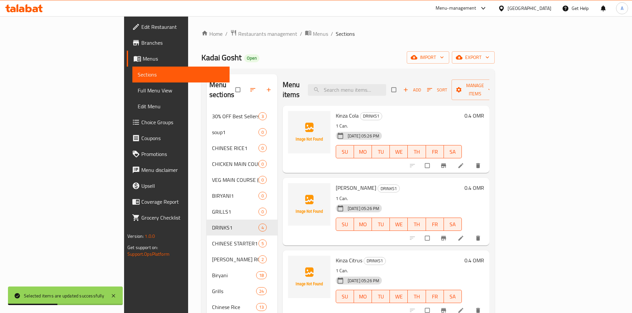
click at [401, 87] on input "checkbox" at bounding box center [394, 90] width 14 height 13
checkbox input "true"
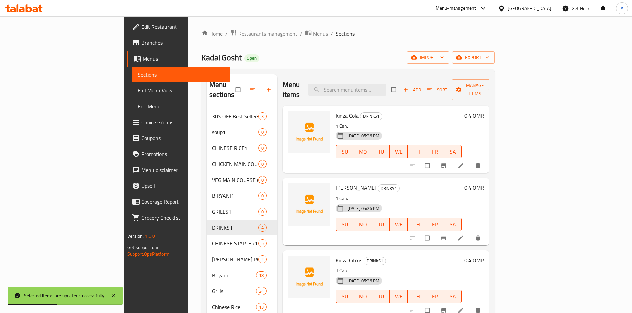
checkbox input "true"
click at [499, 87] on button "Manage items" at bounding box center [474, 90] width 47 height 21
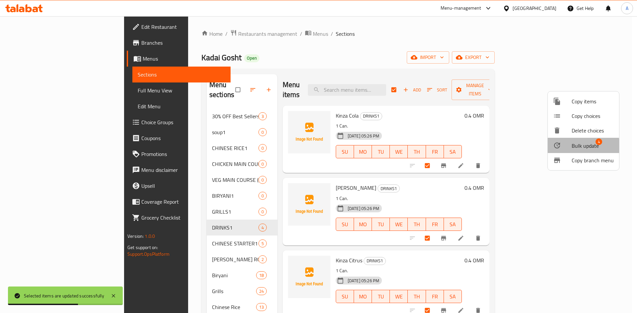
click at [576, 148] on span "Bulk update" at bounding box center [584, 146] width 27 height 8
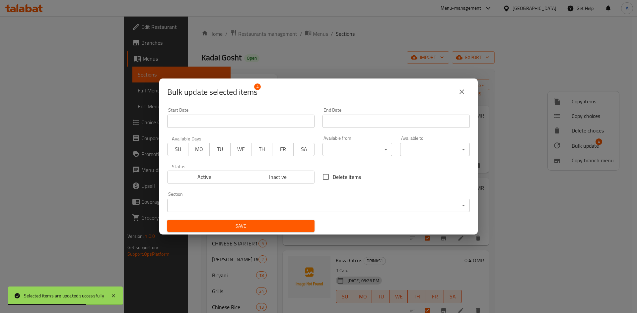
click at [216, 208] on body "Selected items are updated successfully ​ Menu-management Oman Get Help A Edit …" at bounding box center [318, 164] width 637 height 297
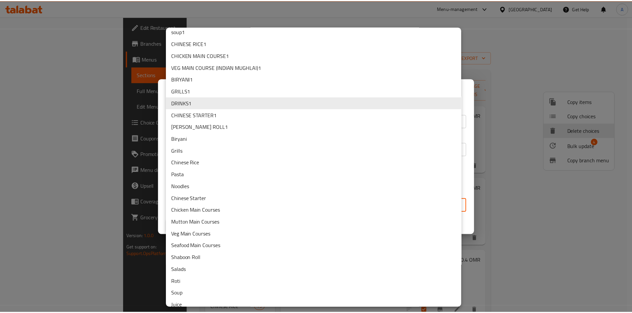
scroll to position [22, 0]
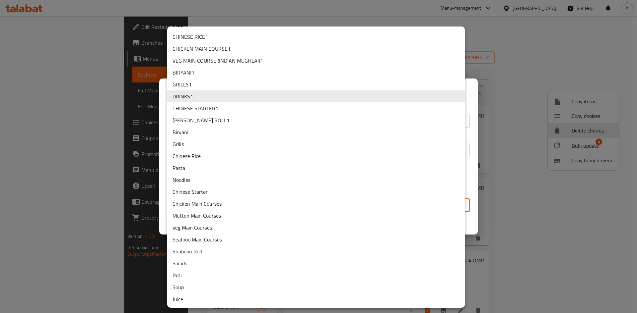
click at [186, 298] on li "Juice" at bounding box center [316, 300] width 298 height 12
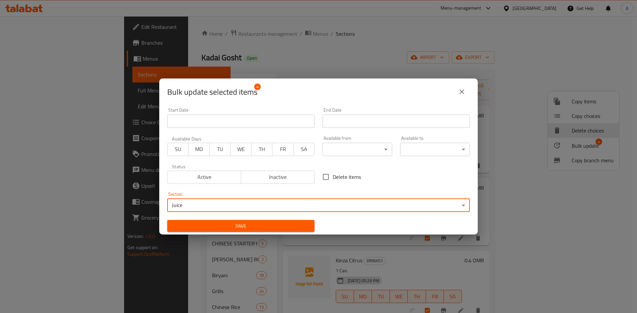
click at [238, 227] on span "Save" at bounding box center [240, 226] width 137 height 8
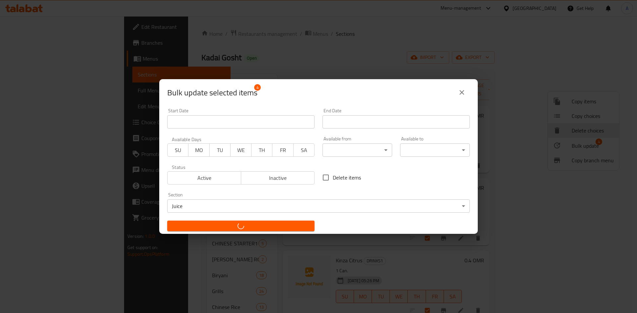
checkbox input "false"
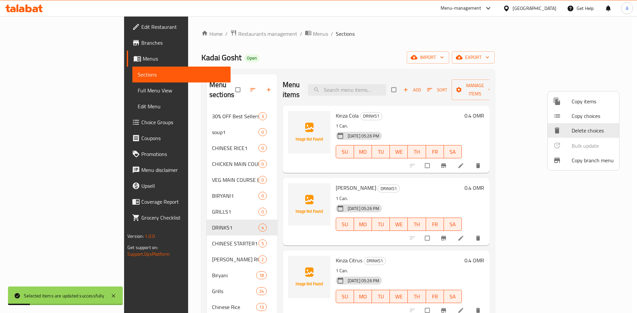
click at [317, 49] on div at bounding box center [318, 156] width 637 height 313
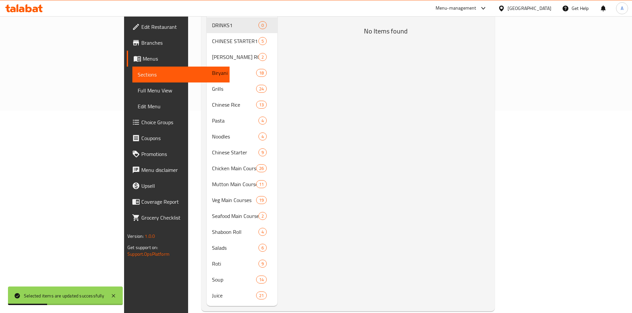
scroll to position [204, 0]
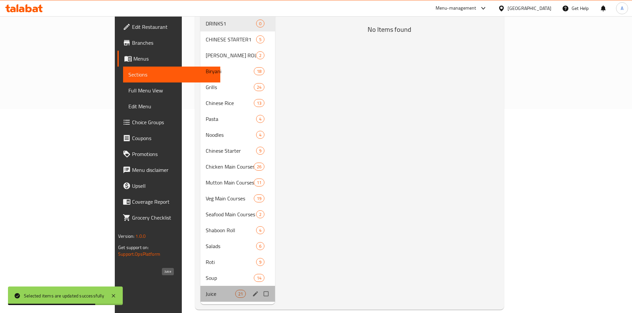
drag, startPoint x: 142, startPoint y: 280, endPoint x: 160, endPoint y: 280, distance: 17.6
click at [206, 290] on span "Juice" at bounding box center [220, 294] width 29 height 8
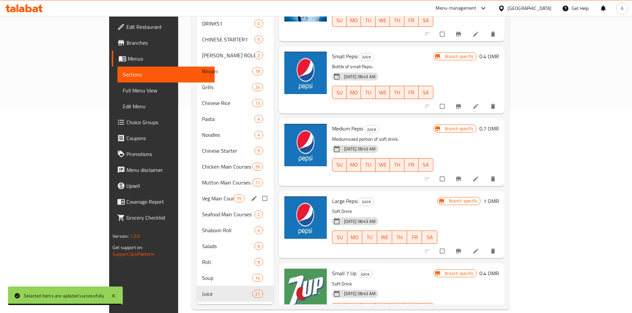
scroll to position [38, 0]
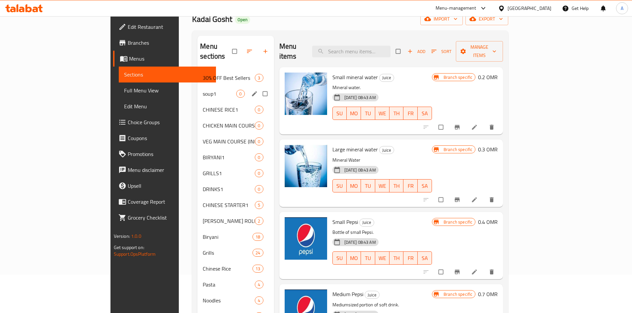
click at [259, 88] on input "Menu sections" at bounding box center [266, 94] width 14 height 13
checkbox input "true"
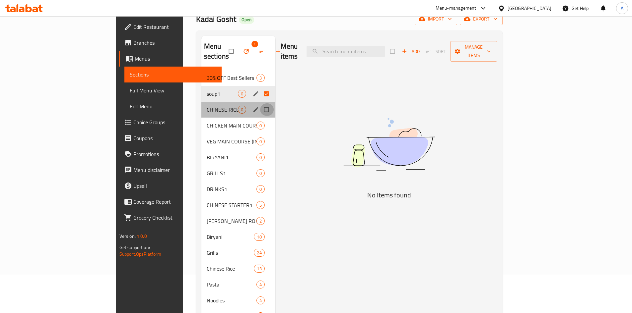
click at [260, 103] on input "Menu sections" at bounding box center [267, 109] width 14 height 13
checkbox input "true"
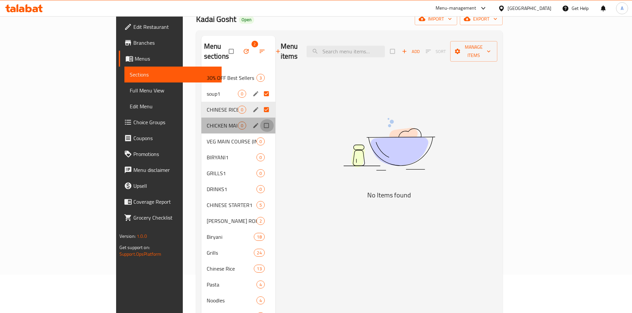
click at [260, 119] on input "Menu sections" at bounding box center [267, 125] width 14 height 13
checkbox input "true"
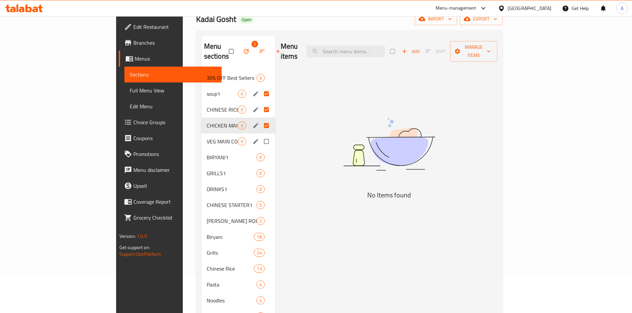
click at [260, 135] on input "Menu sections" at bounding box center [267, 141] width 14 height 13
checkbox input "true"
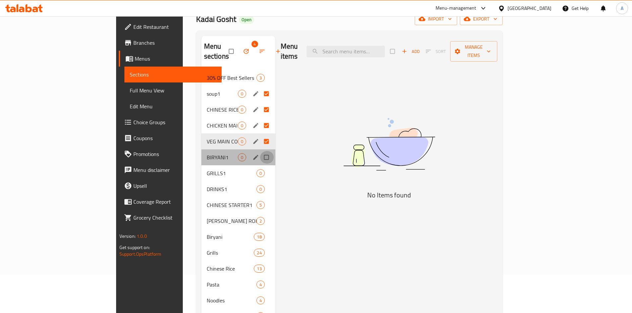
click at [260, 151] on input "Menu sections" at bounding box center [267, 157] width 14 height 13
checkbox input "true"
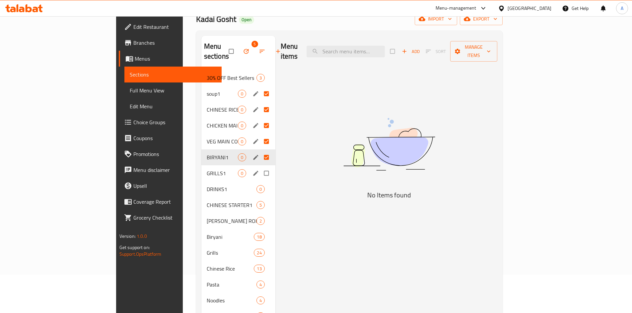
click at [260, 167] on input "Menu sections" at bounding box center [267, 173] width 14 height 13
checkbox input "true"
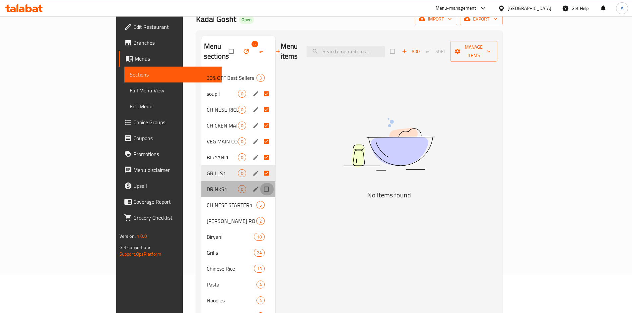
click at [260, 183] on input "Menu sections" at bounding box center [267, 189] width 14 height 13
checkbox input "true"
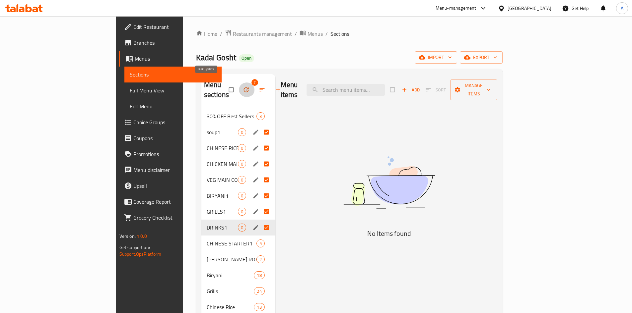
click at [243, 87] on icon "button" at bounding box center [246, 90] width 7 height 7
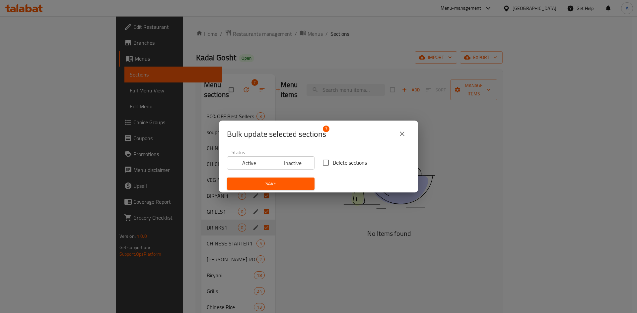
click at [324, 163] on input "Delete sections" at bounding box center [326, 163] width 14 height 14
checkbox input "true"
click at [292, 181] on span "Save" at bounding box center [270, 184] width 77 height 8
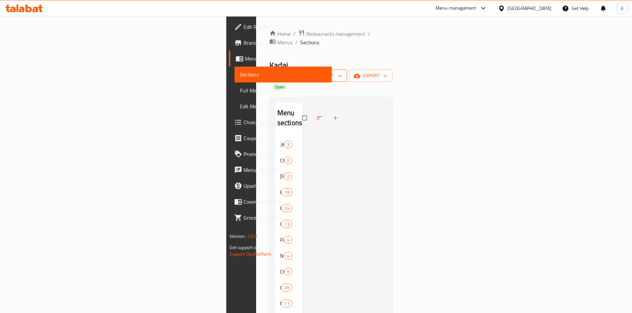
click at [342, 72] on span "import" at bounding box center [326, 76] width 32 height 8
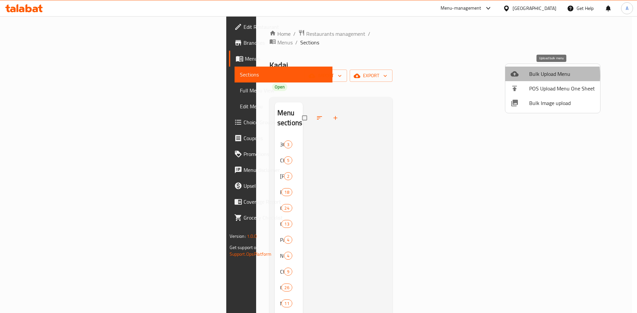
click at [531, 76] on span "Bulk Upload Menu" at bounding box center [562, 74] width 66 height 8
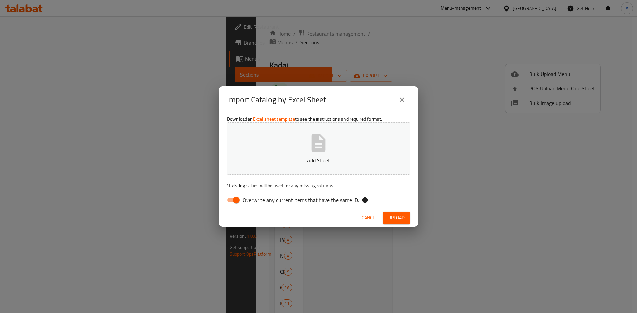
click at [250, 201] on span "Overwrite any current items that have the same ID." at bounding box center [300, 200] width 116 height 8
click at [250, 201] on input "Overwrite any current items that have the same ID." at bounding box center [236, 200] width 38 height 13
checkbox input "false"
click at [308, 152] on icon "button" at bounding box center [318, 143] width 21 height 21
click at [391, 219] on span "Upload" at bounding box center [396, 218] width 17 height 8
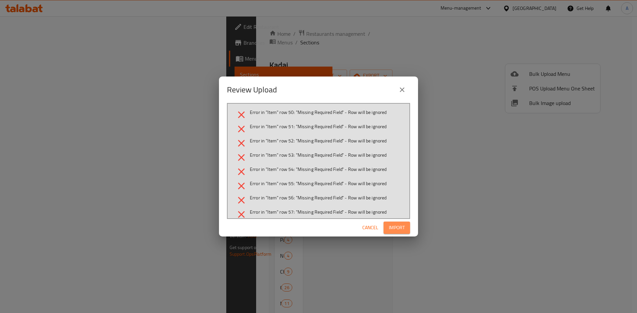
drag, startPoint x: 395, startPoint y: 232, endPoint x: 496, endPoint y: 121, distance: 149.6
click at [396, 232] on span "Import" at bounding box center [397, 228] width 16 height 8
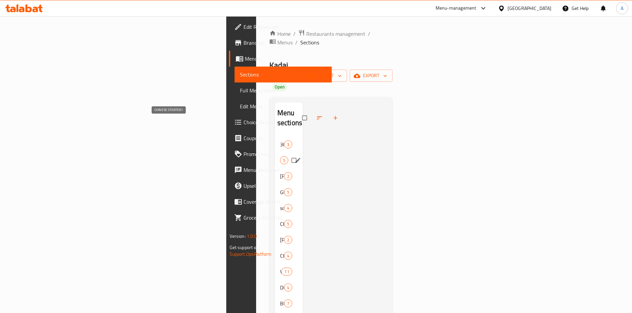
click at [280, 157] on span "CHINESE STARTER1" at bounding box center [280, 161] width 0 height 8
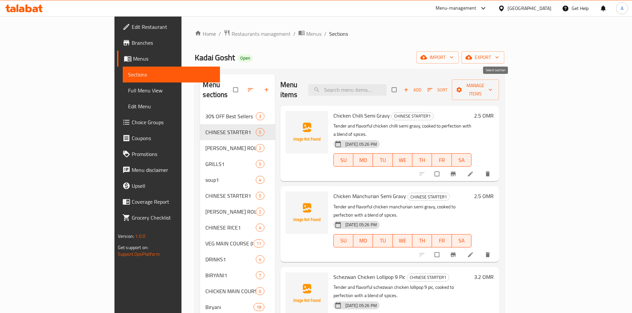
click at [402, 86] on input "checkbox" at bounding box center [395, 90] width 14 height 13
checkbox input "true"
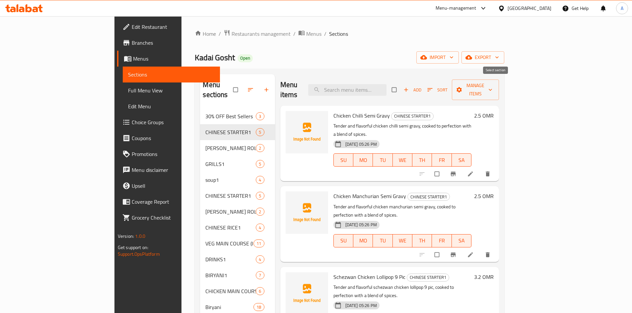
checkbox input "true"
click at [494, 87] on span "Manage items" at bounding box center [475, 90] width 36 height 17
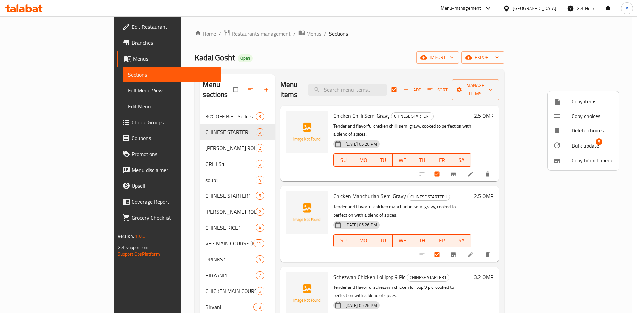
click at [578, 147] on span "Bulk update" at bounding box center [584, 146] width 27 height 8
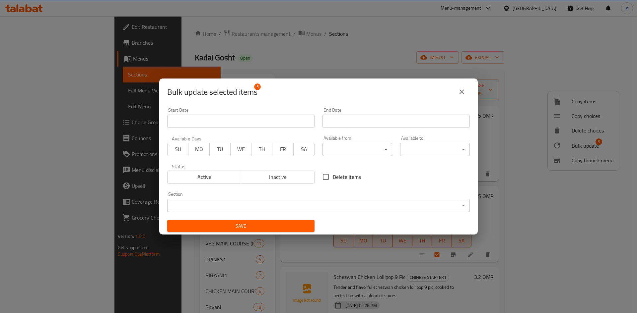
click at [226, 206] on body "​ Menu-management [GEOGRAPHIC_DATA] Get Help A Edit Restaurant Branches Menus S…" at bounding box center [318, 164] width 637 height 297
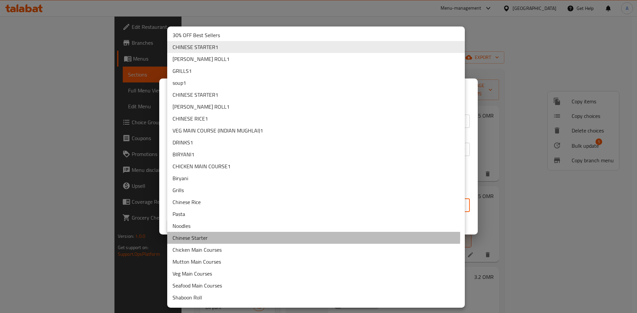
click at [210, 236] on li "Chinese Starter" at bounding box center [316, 238] width 298 height 12
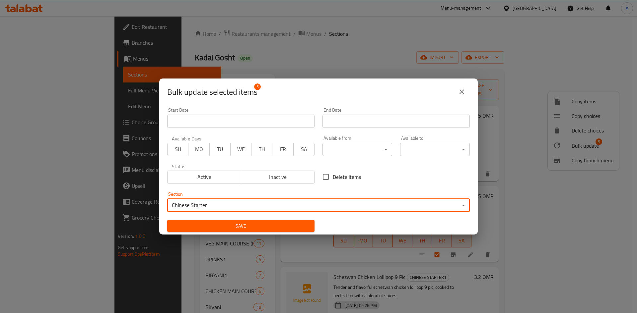
click at [280, 224] on span "Save" at bounding box center [240, 226] width 137 height 8
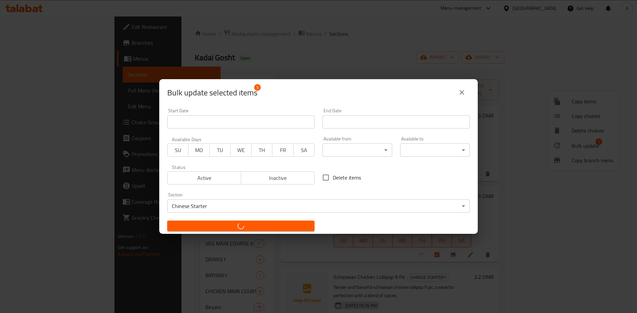
checkbox input "false"
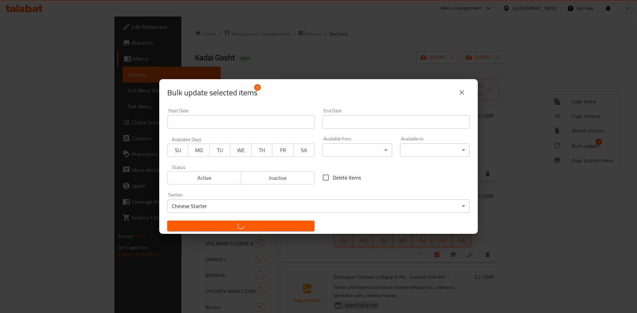
checkbox input "false"
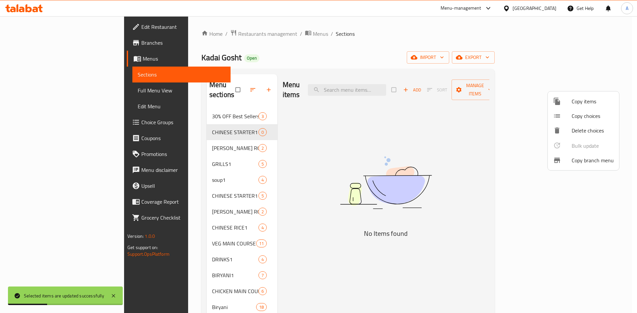
click at [164, 138] on div at bounding box center [318, 156] width 637 height 313
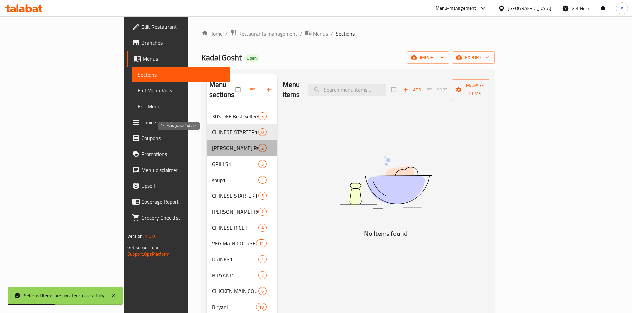
click at [212, 144] on span "[PERSON_NAME] ROLL1" at bounding box center [235, 148] width 46 height 8
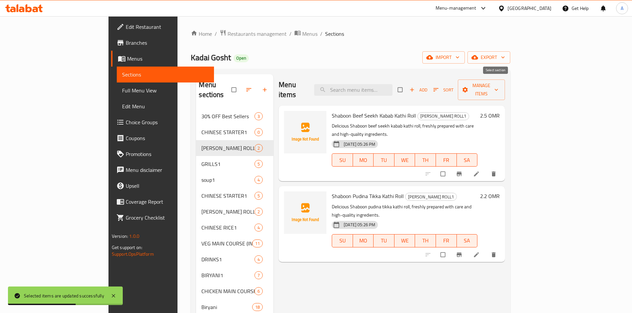
click at [408, 84] on input "checkbox" at bounding box center [401, 90] width 14 height 13
checkbox input "true"
click at [500, 87] on icon "button" at bounding box center [496, 90] width 7 height 7
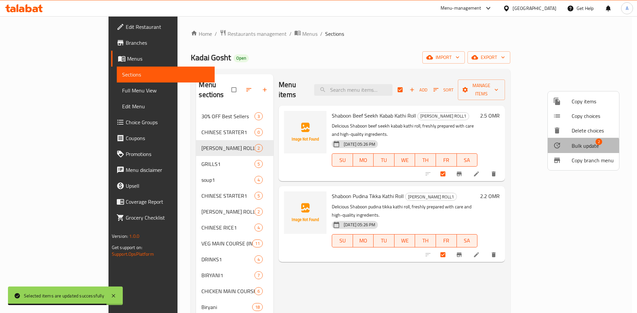
click at [580, 147] on span "Bulk update" at bounding box center [584, 146] width 27 height 8
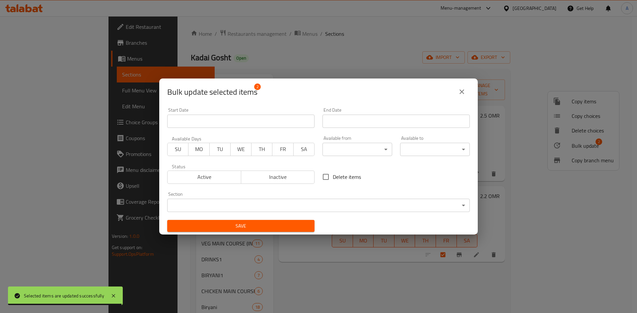
click at [200, 208] on body "Selected items are updated successfully ​ Menu-management [GEOGRAPHIC_DATA] Get…" at bounding box center [318, 164] width 637 height 297
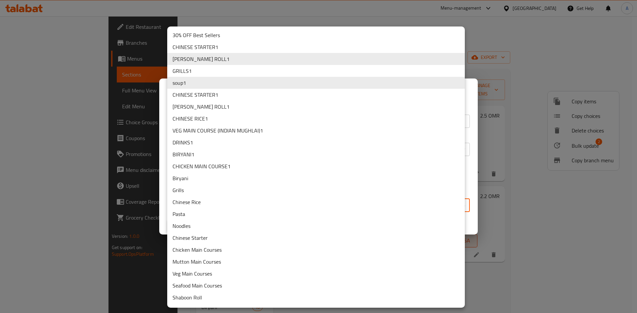
click at [489, 46] on div at bounding box center [318, 156] width 637 height 313
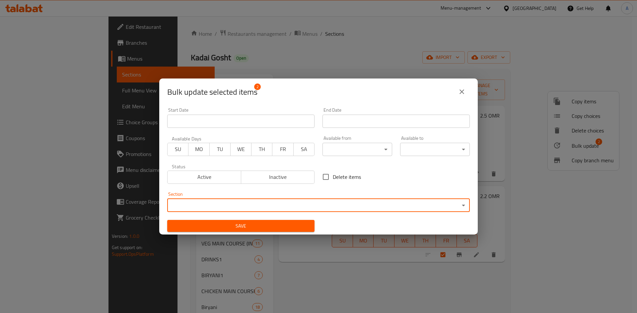
click at [459, 87] on button "close" at bounding box center [462, 92] width 16 height 16
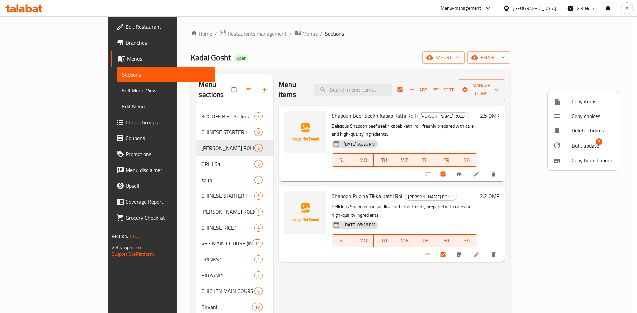
click at [187, 202] on div at bounding box center [318, 156] width 637 height 313
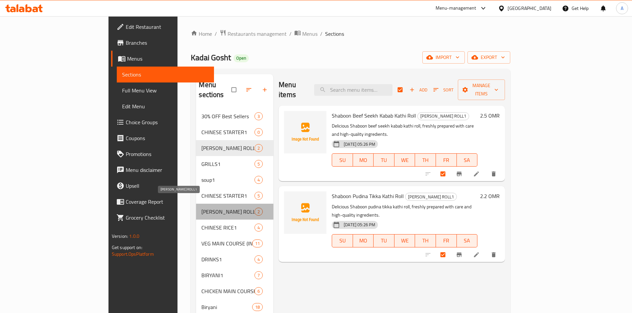
click at [201, 208] on span "[PERSON_NAME] ROLL1" at bounding box center [227, 212] width 53 height 8
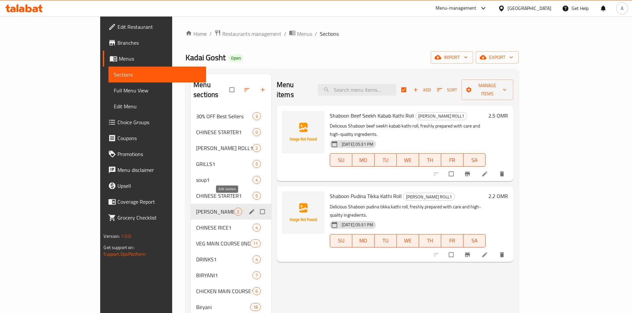
click at [249, 209] on icon "edit" at bounding box center [251, 211] width 5 height 5
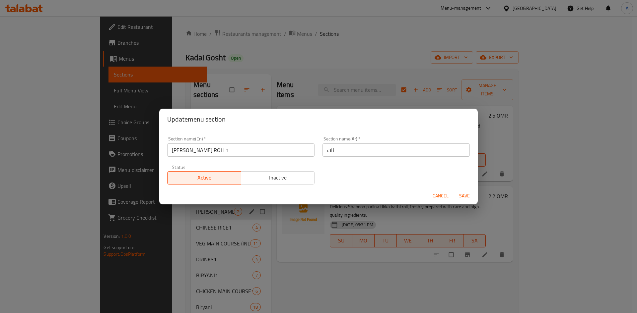
click at [242, 152] on input "[PERSON_NAME] ROLL1" at bounding box center [240, 150] width 147 height 13
type input "SHABOON KATHI ROLL"
click at [359, 150] on input "تات" at bounding box center [395, 150] width 147 height 13
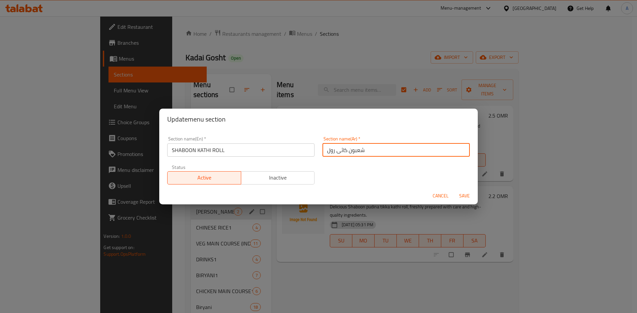
type input "شعبون كاثى رول"
click at [463, 198] on span "Save" at bounding box center [464, 196] width 16 height 8
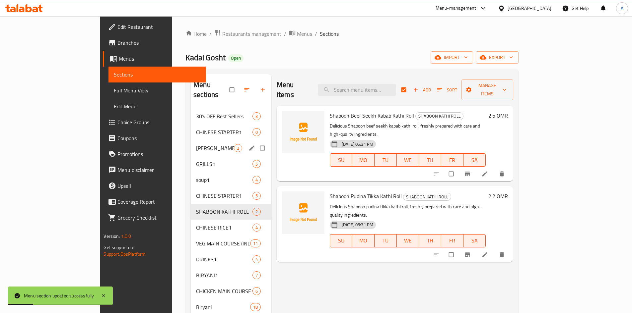
click at [256, 142] on input "Menu sections" at bounding box center [263, 148] width 14 height 13
checkbox input "true"
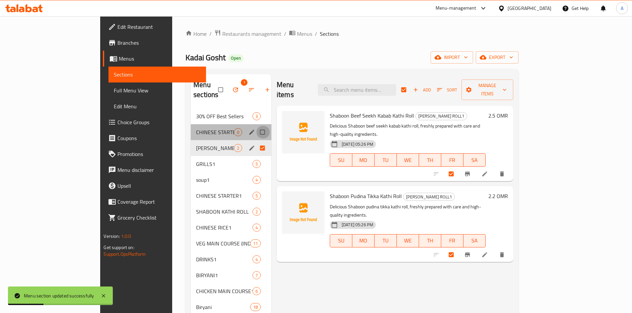
click at [256, 126] on input "Menu sections" at bounding box center [263, 132] width 14 height 13
checkbox input "true"
checkbox input "false"
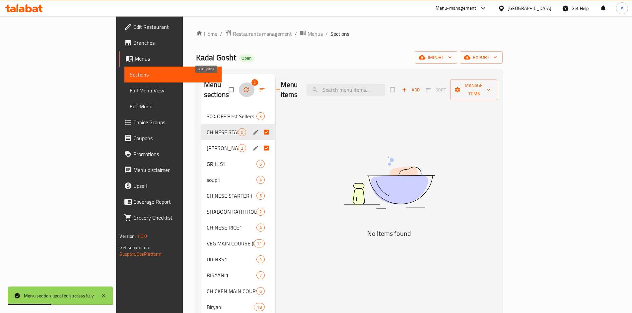
click at [243, 88] on icon "button" at bounding box center [245, 90] width 5 height 5
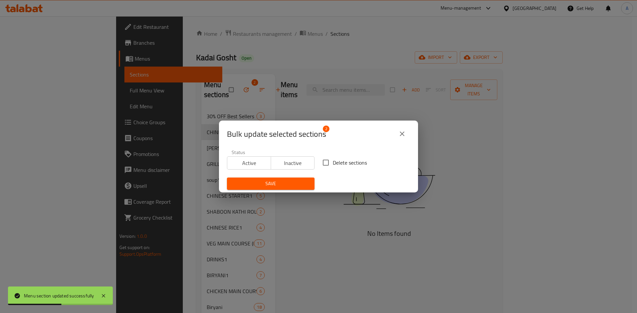
click at [328, 162] on input "Delete sections" at bounding box center [326, 163] width 14 height 14
checkbox input "true"
click at [275, 183] on span "Save" at bounding box center [270, 184] width 77 height 8
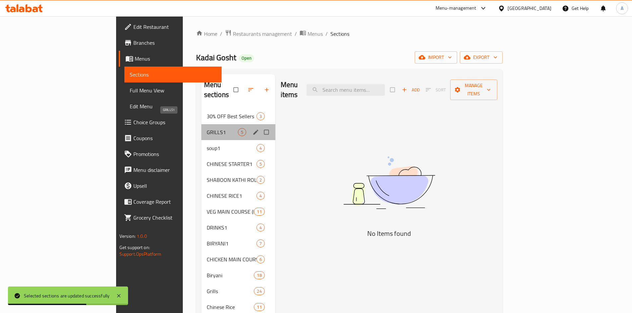
click at [207, 128] on span "GRILLS1" at bounding box center [222, 132] width 31 height 8
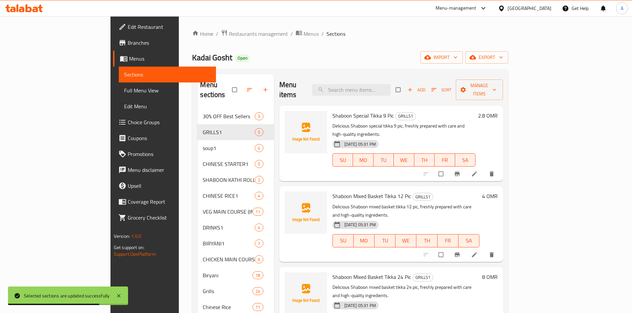
click at [406, 84] on input "checkbox" at bounding box center [399, 90] width 14 height 13
checkbox input "true"
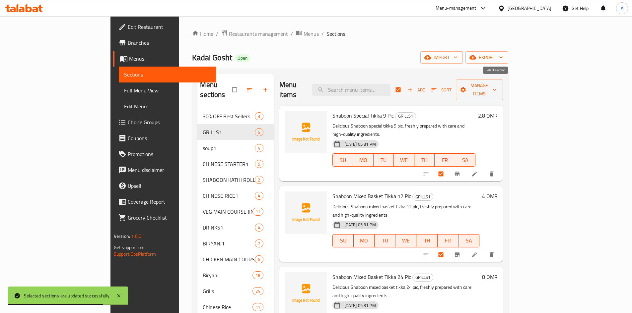
checkbox input "true"
click at [498, 83] on span "Manage items" at bounding box center [479, 90] width 36 height 17
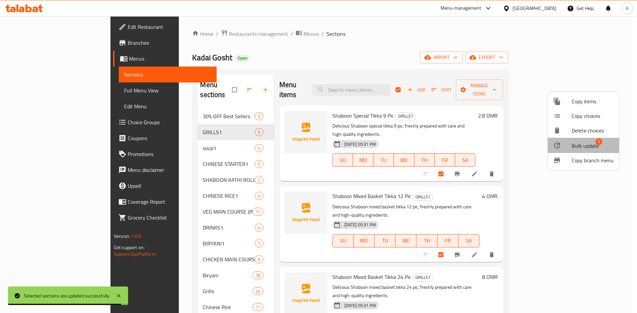
click at [575, 150] on span "Bulk update" at bounding box center [584, 146] width 27 height 8
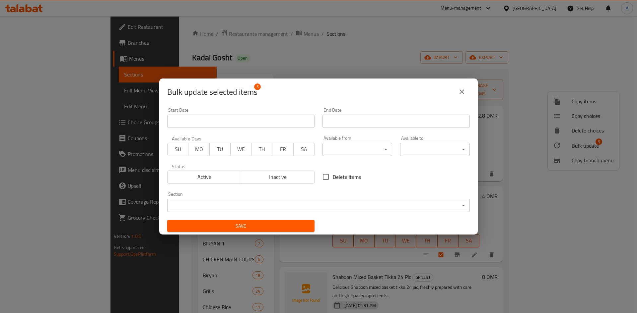
click at [226, 205] on body "Selected sections are updated successfully ​ Menu-management [GEOGRAPHIC_DATA] …" at bounding box center [318, 164] width 637 height 297
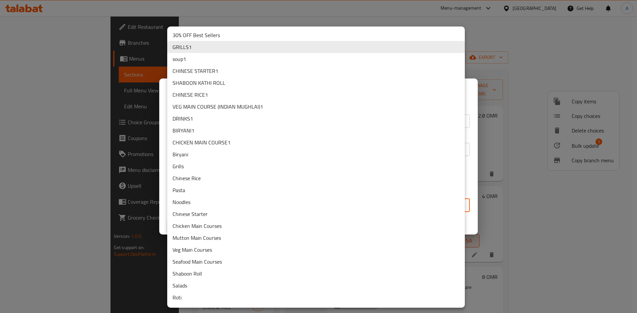
click at [183, 165] on li "Grills" at bounding box center [316, 167] width 298 height 12
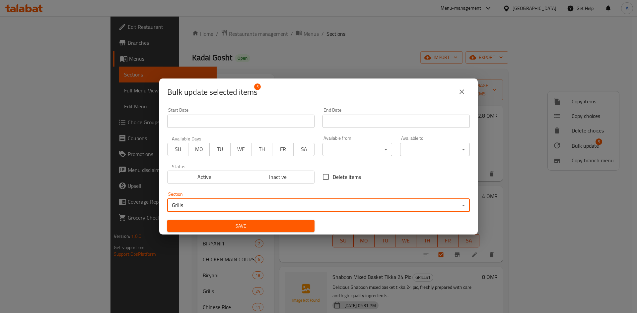
click at [305, 229] on span "Save" at bounding box center [240, 226] width 137 height 8
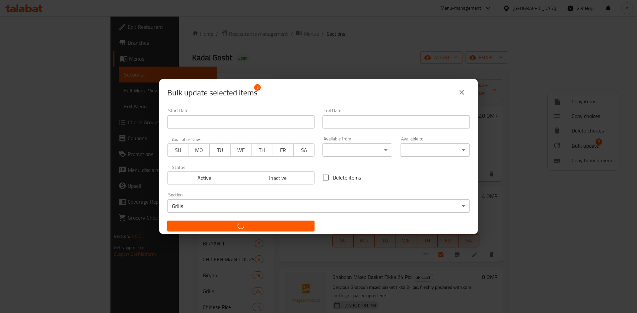
checkbox input "false"
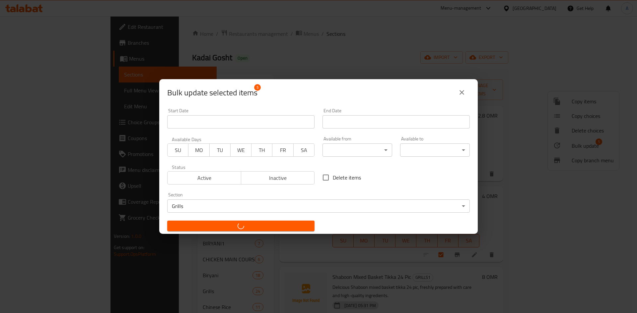
checkbox input "false"
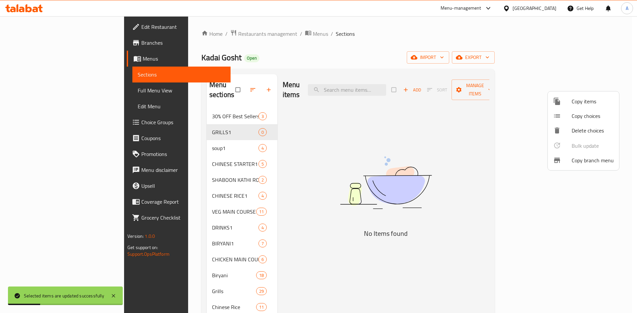
click at [151, 139] on div at bounding box center [318, 156] width 637 height 313
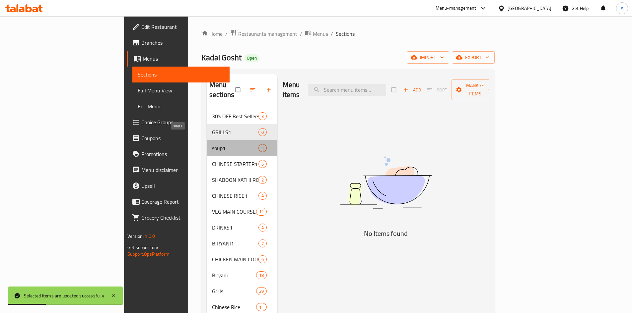
click at [212, 144] on span "soup1" at bounding box center [235, 148] width 46 height 8
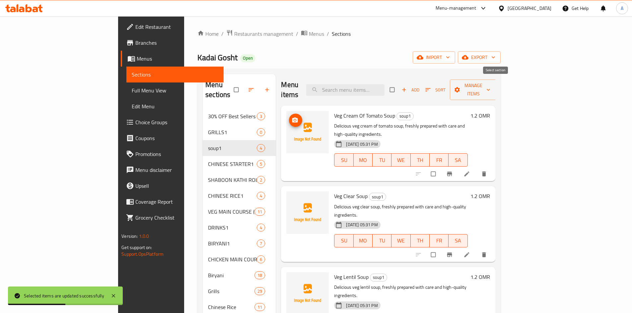
click at [400, 85] on input "checkbox" at bounding box center [393, 90] width 14 height 13
checkbox input "true"
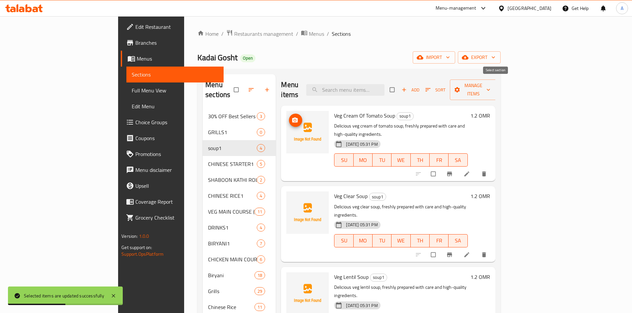
checkbox input "true"
click at [492, 87] on icon "button" at bounding box center [488, 90] width 7 height 7
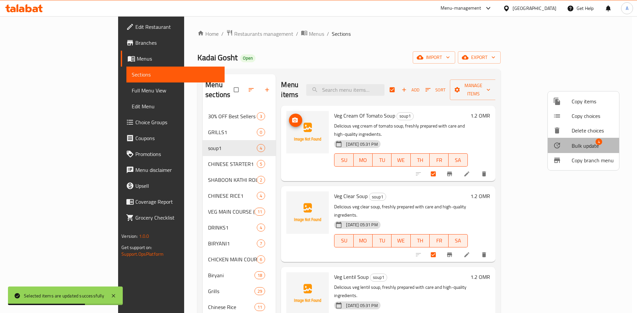
click at [584, 147] on span "Bulk update" at bounding box center [584, 146] width 27 height 8
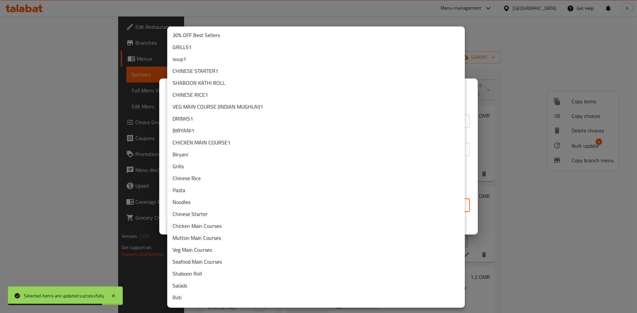
click at [197, 203] on body "Selected items are updated successfully ​ Menu-management Oman Get Help A Edit …" at bounding box center [318, 164] width 637 height 297
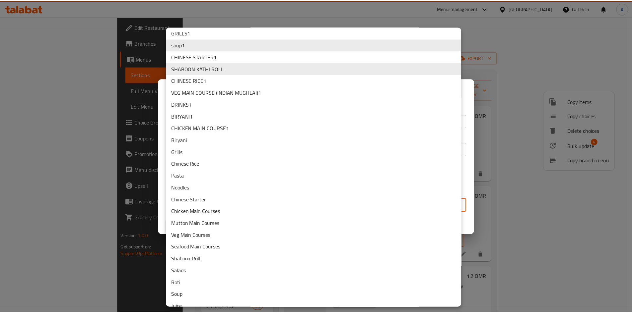
scroll to position [22, 0]
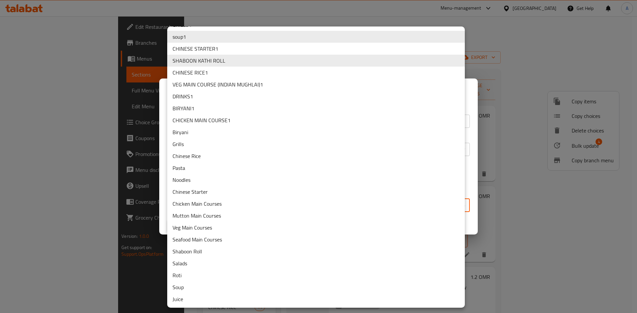
click at [191, 287] on li "Soup" at bounding box center [316, 288] width 298 height 12
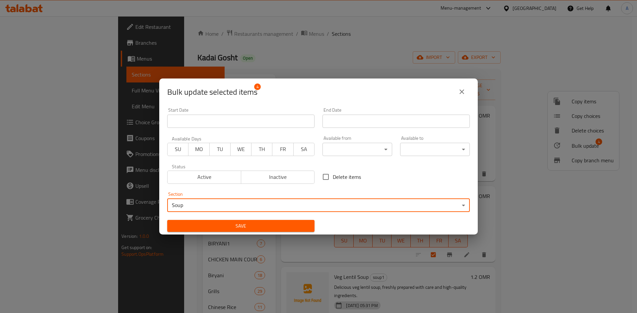
click at [264, 225] on span "Save" at bounding box center [240, 226] width 137 height 8
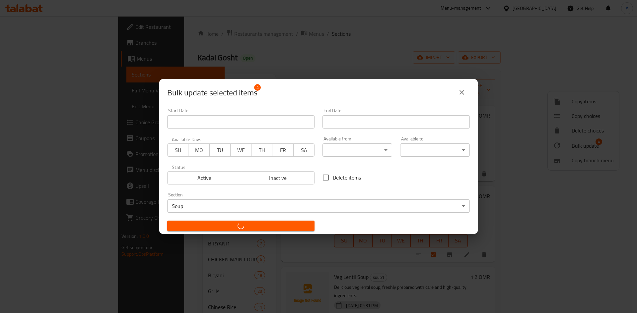
checkbox input "false"
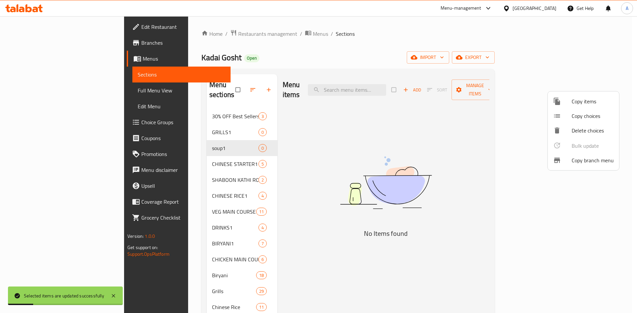
click at [151, 155] on div at bounding box center [318, 156] width 637 height 313
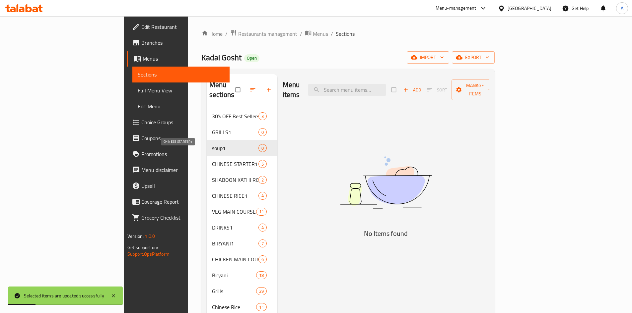
click at [212, 160] on span "CHINESE STARTER1" at bounding box center [235, 164] width 46 height 8
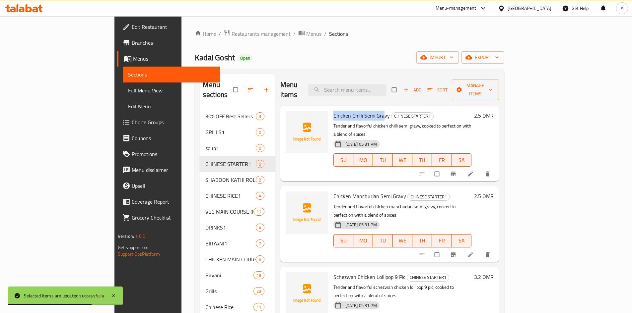
drag, startPoint x: 306, startPoint y: 107, endPoint x: 354, endPoint y: 106, distance: 48.4
click at [354, 111] on span "Chicken Chilli Semi Gravy" at bounding box center [361, 116] width 56 height 10
copy span "Chicken Chilli Semi Gra"
click at [386, 87] on input "search" at bounding box center [347, 90] width 78 height 12
paste input "Chicken Chilli Semi Gra"
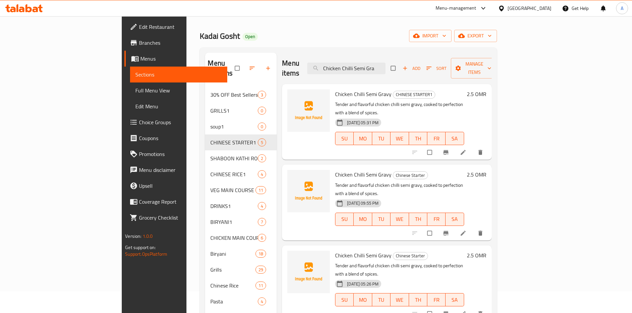
scroll to position [33, 0]
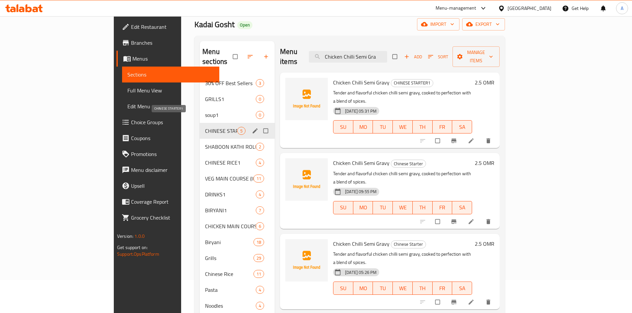
type input "Chicken Chilli Semi Gra"
click at [205, 127] on span "CHINESE STARTER1" at bounding box center [221, 131] width 32 height 8
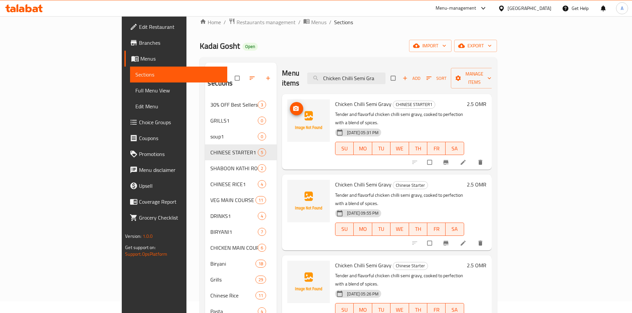
scroll to position [0, 0]
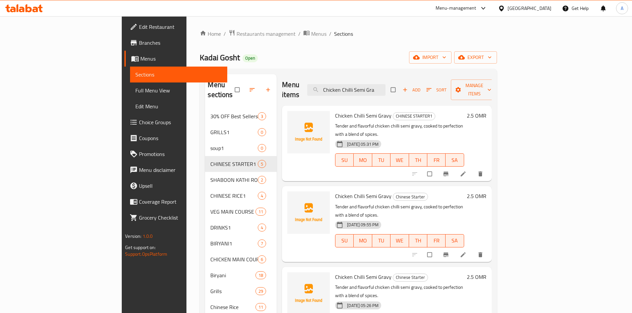
click at [335, 55] on div "Kadai Gosht Open import export" at bounding box center [348, 57] width 297 height 12
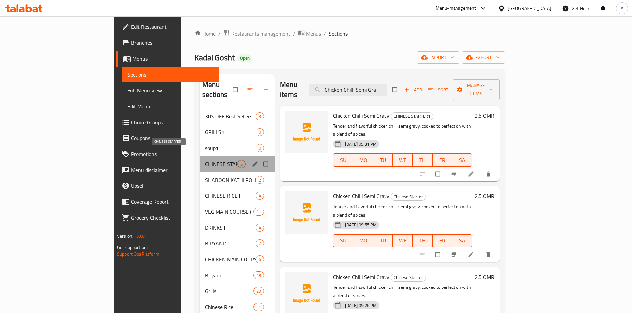
click at [205, 160] on span "CHINESE STARTER1" at bounding box center [221, 164] width 32 height 8
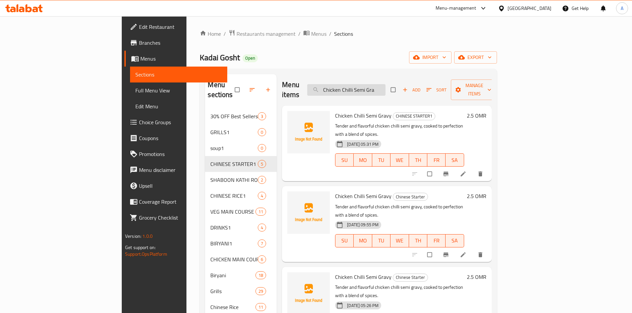
click at [385, 85] on input "Chicken Chilli Semi Gra" at bounding box center [346, 90] width 78 height 12
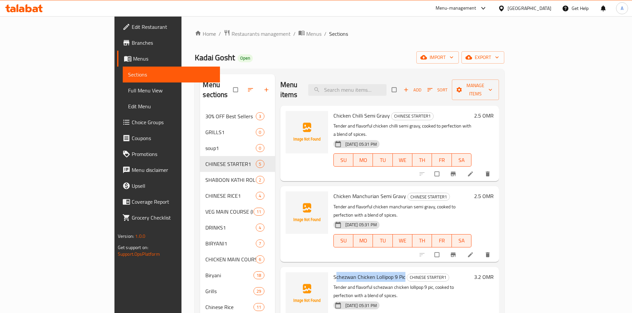
drag, startPoint x: 306, startPoint y: 252, endPoint x: 376, endPoint y: 255, distance: 69.7
click at [376, 273] on h6 "Schezwan Chicken Lollipop 9 Pic CHINESE STARTER1" at bounding box center [402, 277] width 138 height 9
copy span "chezwan Chicken Lollipop 9 Pic"
click at [379, 85] on input "search" at bounding box center [347, 90] width 78 height 12
paste input "chezwan Chicken Lollipop 9 Pic"
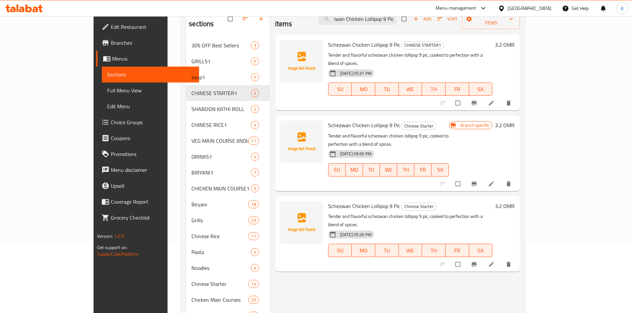
scroll to position [33, 0]
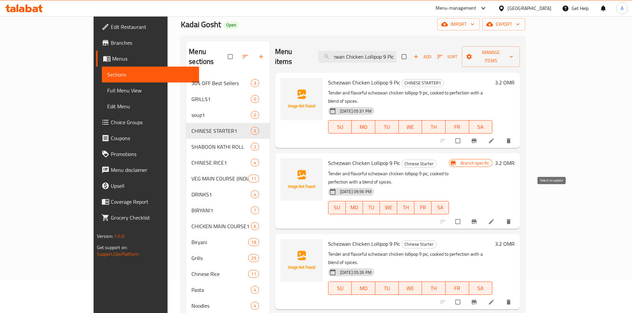
type input "chezwan Chicken Lollipop 9 Pic"
drag, startPoint x: 549, startPoint y: 195, endPoint x: 550, endPoint y: 174, distance: 20.6
click at [465, 216] on input "checkbox" at bounding box center [458, 222] width 14 height 13
checkbox input "true"
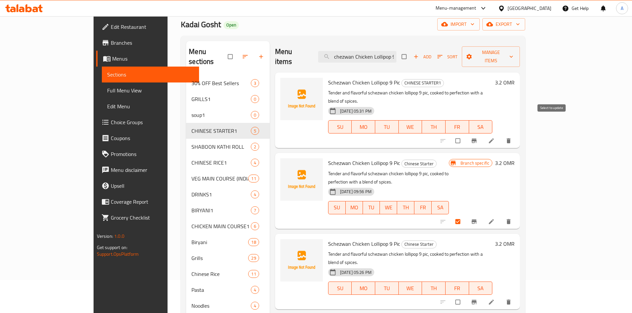
click at [465, 135] on input "checkbox" at bounding box center [458, 141] width 14 height 13
checkbox input "true"
click at [376, 51] on input "chezwan Chicken Lollipop 9 Pic" at bounding box center [357, 57] width 78 height 12
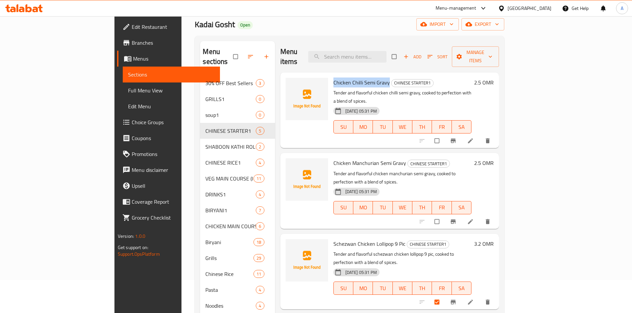
drag, startPoint x: 305, startPoint y: 72, endPoint x: 360, endPoint y: 73, distance: 55.1
click at [360, 78] on h6 "Chicken Chilli Semi Gravy CHINESE STARTER1" at bounding box center [402, 82] width 138 height 9
copy span "Chicken Chilli Semi Gravy"
click at [377, 55] on input "search" at bounding box center [347, 57] width 78 height 12
paste input "Chicken Chilli Semi Gravy"
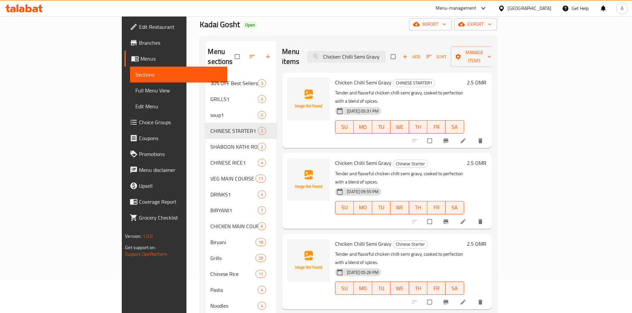
type input "Chicken Chilli Semi Gravy"
click at [437, 216] on input "checkbox" at bounding box center [430, 222] width 14 height 13
checkbox input "true"
click at [437, 135] on input "checkbox" at bounding box center [430, 141] width 14 height 13
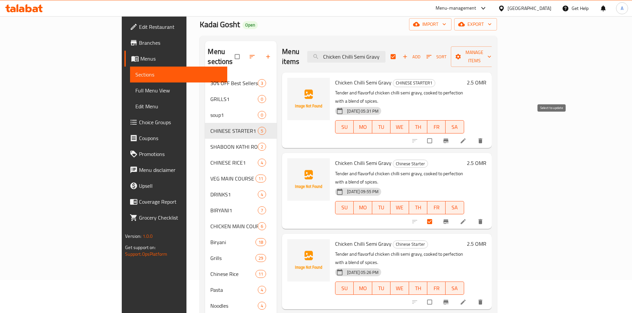
checkbox input "true"
checkbox input "false"
click at [385, 54] on input "Chicken Chilli Semi Gravy" at bounding box center [346, 57] width 78 height 12
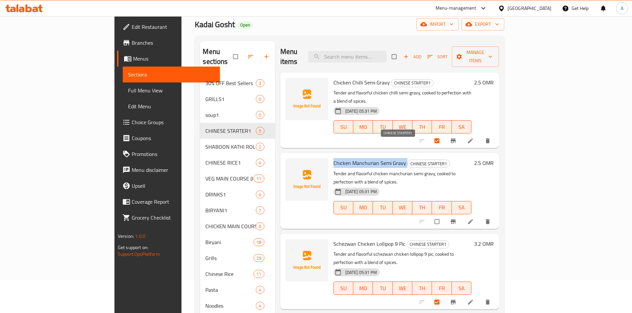
drag, startPoint x: 305, startPoint y: 145, endPoint x: 374, endPoint y: 109, distance: 77.1
click at [377, 159] on h6 "Chicken Manchurian Semi Gravy CHINESE STARTER1" at bounding box center [402, 163] width 138 height 9
copy h6 "Chicken Manchurian Semi Gravy"
click at [385, 51] on input "search" at bounding box center [347, 57] width 78 height 12
paste input "Chicken Manchurian Semi Gravy"
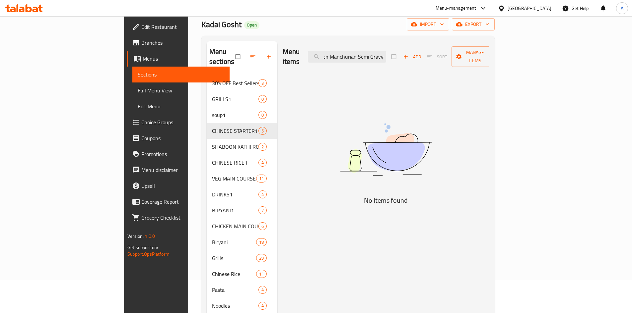
scroll to position [0, 12]
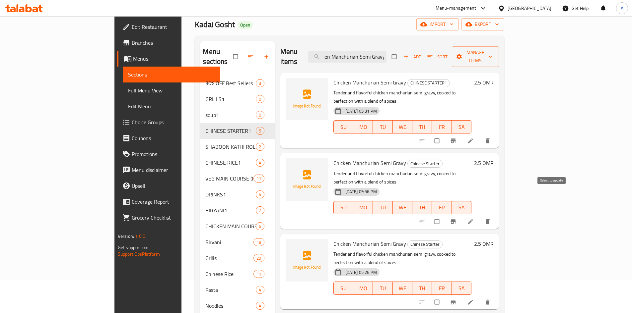
type input "Chicken Manchurian Semi Gravy"
drag, startPoint x: 552, startPoint y: 194, endPoint x: 554, endPoint y: 191, distance: 3.7
click at [444, 216] on input "checkbox" at bounding box center [438, 222] width 14 height 13
checkbox input "true"
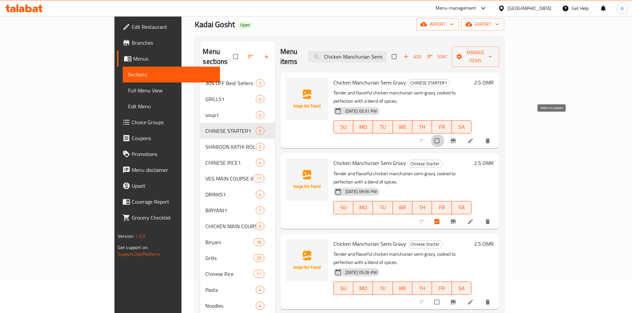
click at [444, 135] on input "checkbox" at bounding box center [438, 141] width 14 height 13
checkbox input "true"
click at [386, 52] on input "Chicken Manchurian Semi Gravy" at bounding box center [347, 57] width 78 height 12
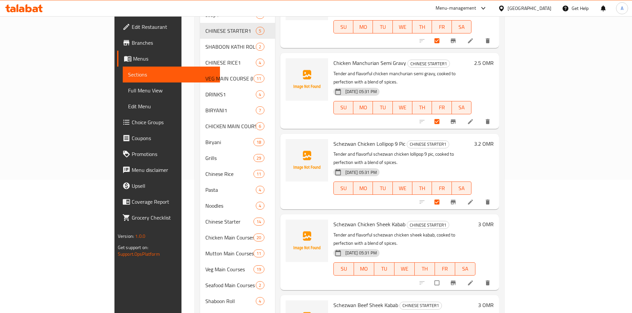
scroll to position [166, 0]
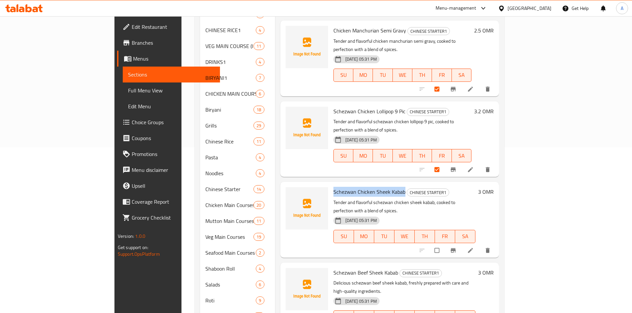
drag, startPoint x: 306, startPoint y: 157, endPoint x: 374, endPoint y: 159, distance: 68.7
click at [374, 187] on span "Schezwan Chicken Sheek Kabab" at bounding box center [369, 192] width 72 height 10
copy span "Schezwan Chicken Sheek Kabab"
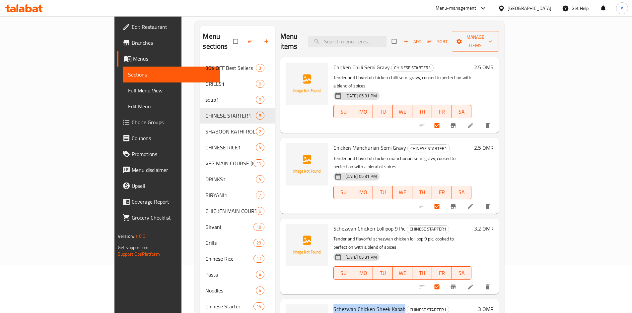
scroll to position [0, 0]
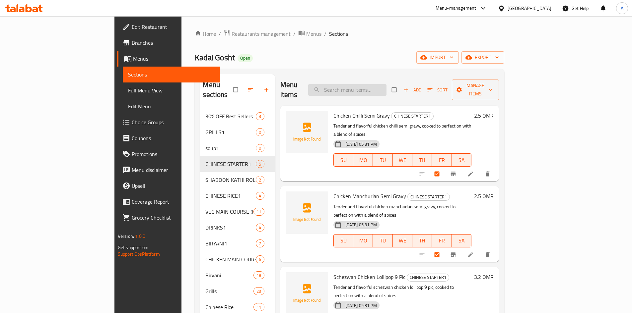
click at [383, 86] on input "search" at bounding box center [347, 90] width 78 height 12
paste input "Schezwan Chicken Sheek Kabab"
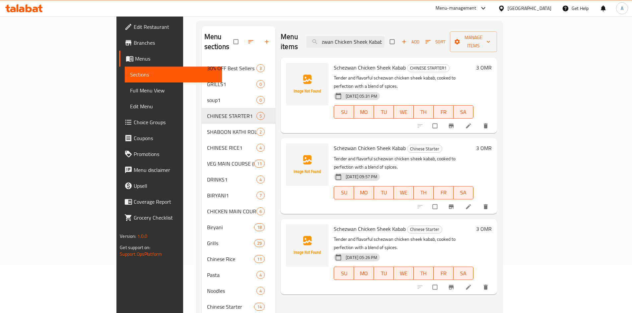
scroll to position [100, 0]
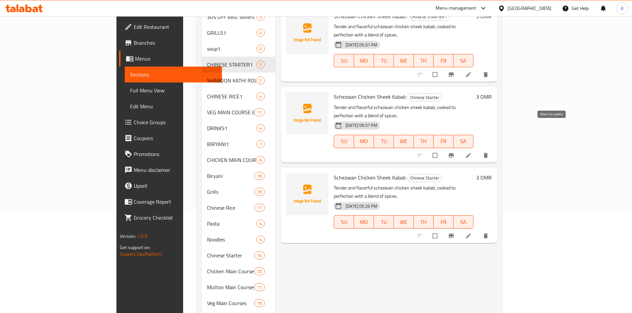
type input "Schezwan Chicken Sheek Kabab"
drag, startPoint x: 551, startPoint y: 130, endPoint x: 553, endPoint y: 90, distance: 40.9
click at [442, 149] on input "checkbox" at bounding box center [436, 155] width 14 height 13
checkbox input "true"
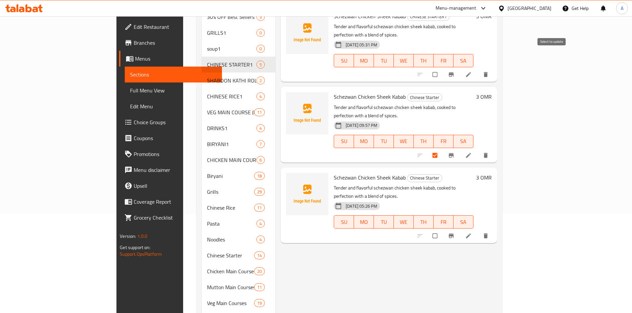
click at [442, 68] on input "checkbox" at bounding box center [436, 74] width 14 height 13
checkbox input "true"
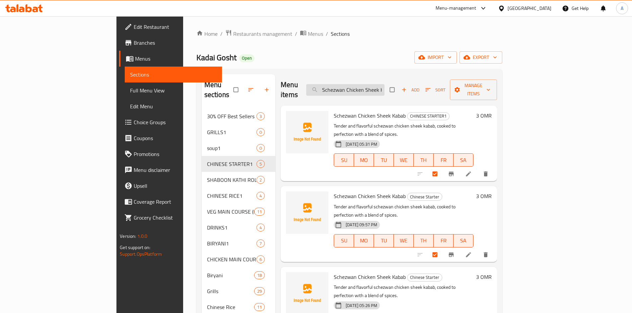
click at [381, 88] on input "Schezwan Chicken Sheek Kabab" at bounding box center [345, 90] width 78 height 12
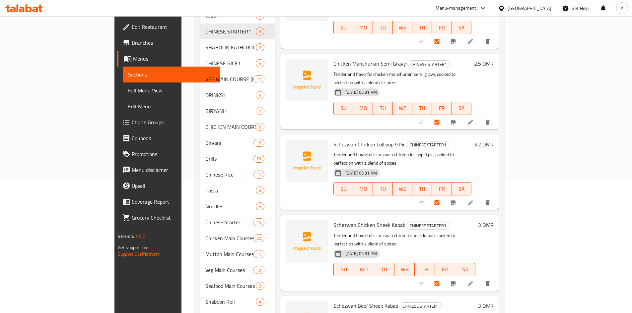
scroll to position [204, 0]
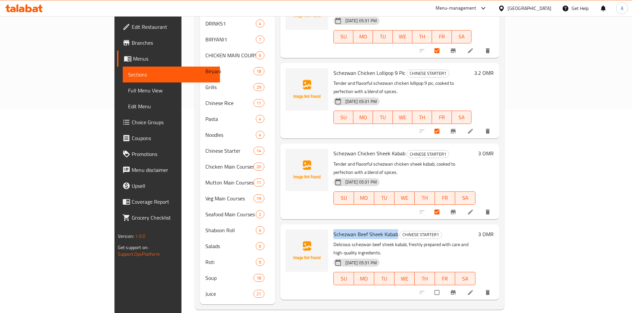
drag, startPoint x: 305, startPoint y: 192, endPoint x: 368, endPoint y: 192, distance: 63.4
click at [368, 230] on span "Schezwan Beef Sheek Kabab" at bounding box center [365, 235] width 65 height 10
copy span "Schezwan Beef Sheek Kabab"
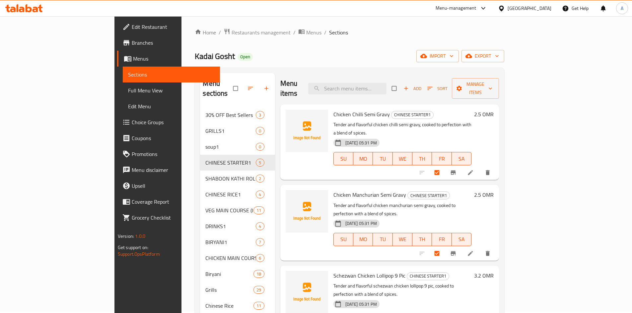
scroll to position [0, 0]
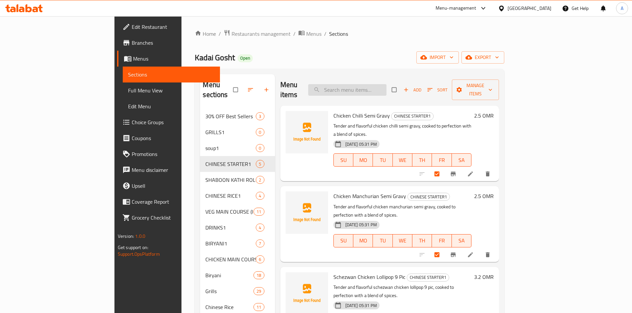
click at [378, 85] on input "search" at bounding box center [347, 90] width 78 height 12
paste input "Schezwan Beef Sheek Kabab"
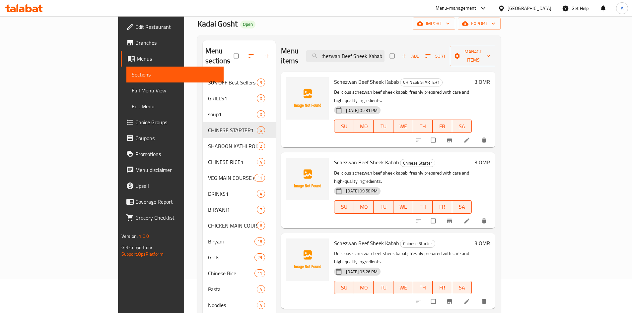
scroll to position [33, 0]
type input "Schezwan Beef Sheek Kabab"
click at [441, 216] on input "checkbox" at bounding box center [434, 222] width 14 height 13
checkbox input "true"
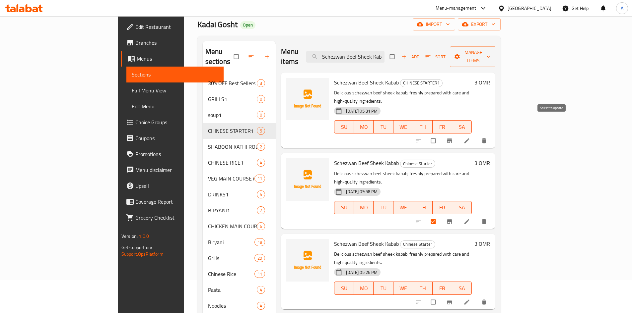
click at [441, 135] on input "checkbox" at bounding box center [434, 141] width 14 height 13
checkbox input "true"
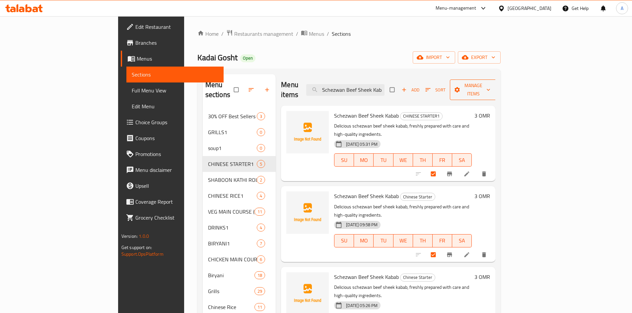
click at [492, 88] on span "Manage items" at bounding box center [473, 90] width 36 height 17
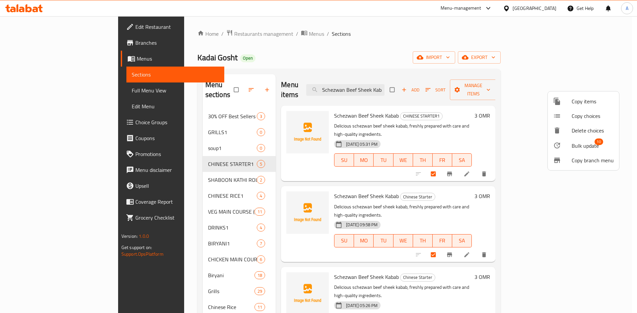
click at [580, 147] on span "Bulk update" at bounding box center [584, 146] width 27 height 8
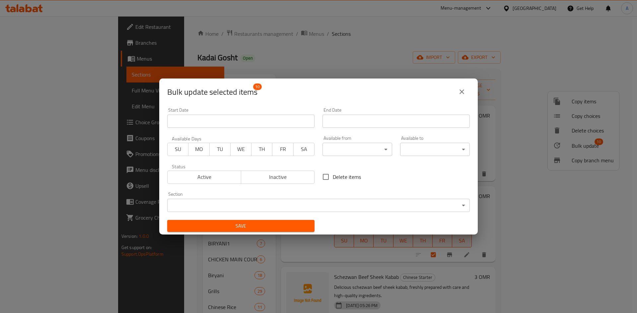
click at [353, 177] on span "Delete items" at bounding box center [347, 177] width 28 height 8
click at [333, 177] on input "Delete items" at bounding box center [326, 177] width 14 height 14
checkbox input "true"
click at [307, 229] on button "Save" at bounding box center [240, 226] width 147 height 12
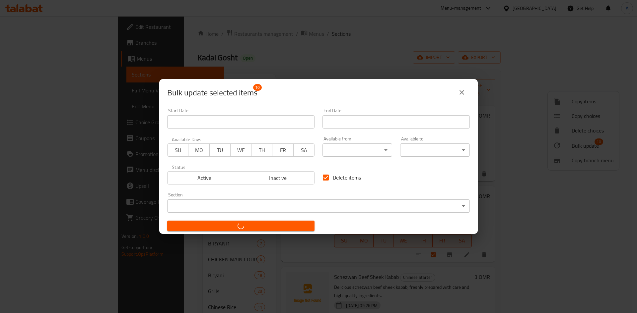
checkbox input "false"
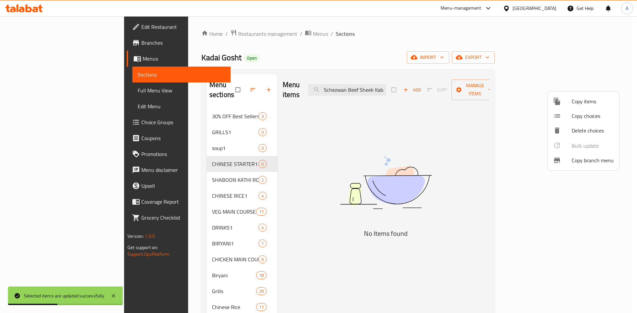
click at [154, 187] on div at bounding box center [318, 156] width 637 height 313
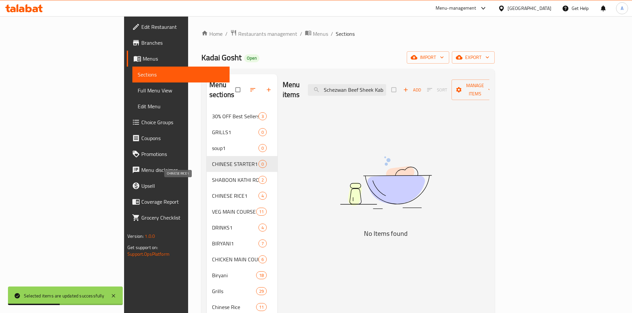
click at [212, 192] on span "CHINESE RICE1" at bounding box center [235, 196] width 46 height 8
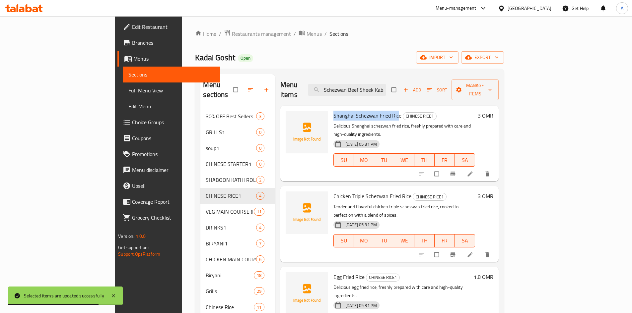
drag, startPoint x: 305, startPoint y: 106, endPoint x: 371, endPoint y: 107, distance: 65.7
click at [370, 111] on span "Shanghai Schezwan Fried Rice" at bounding box center [367, 116] width 68 height 10
copy span "Shanghai Schezwan Fried Ric"
click at [385, 87] on input "Schezwan Beef Sheek Kabab" at bounding box center [347, 90] width 78 height 12
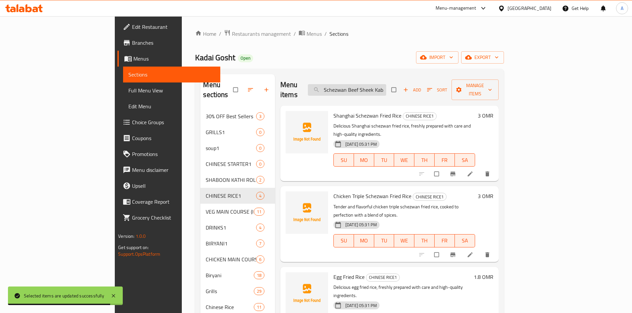
click at [385, 87] on input "Schezwan Beef Sheek Kabab" at bounding box center [347, 90] width 78 height 12
paste input "hanghai Schezwan Fried Ric"
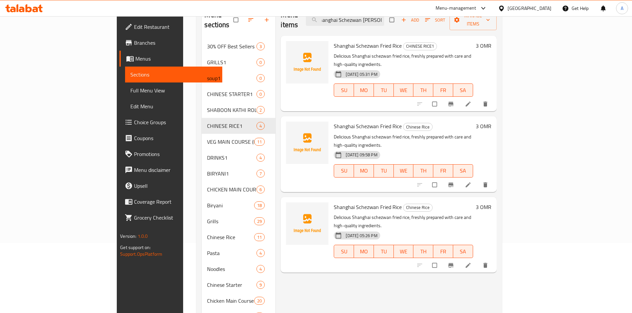
scroll to position [33, 0]
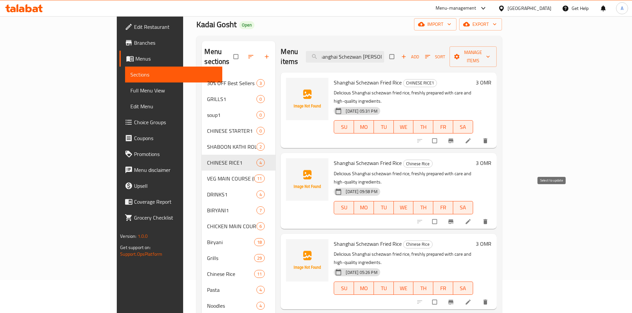
type input "Shanghai Schezwan Fried Ric"
click at [442, 216] on input "checkbox" at bounding box center [435, 222] width 14 height 13
checkbox input "true"
click at [442, 135] on input "checkbox" at bounding box center [435, 141] width 14 height 13
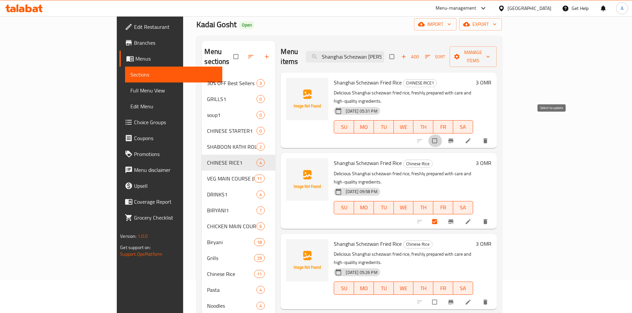
checkbox input "true"
click at [384, 51] on input "Shanghai Schezwan Fried Ric" at bounding box center [345, 57] width 78 height 12
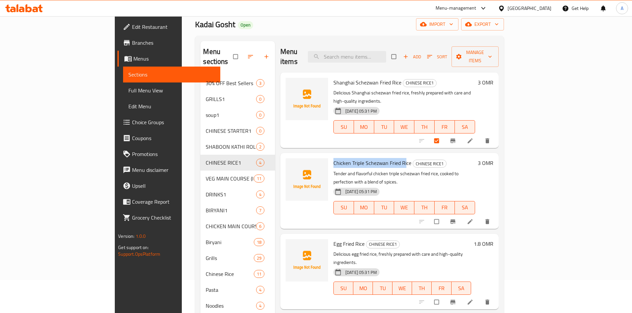
drag, startPoint x: 305, startPoint y: 145, endPoint x: 376, endPoint y: 145, distance: 71.0
click at [376, 158] on span "Chicken Triple Schezwan Fried Rice" at bounding box center [372, 163] width 78 height 10
copy span "Chicken Triple Schezwan Fried Ri"
click at [386, 51] on input "search" at bounding box center [347, 57] width 78 height 12
paste input "Chicken Triple Schezwan Fried Ri"
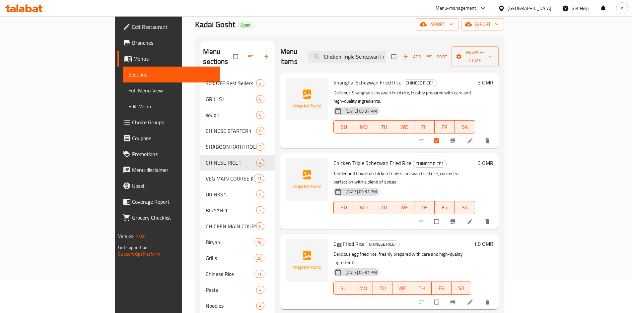
scroll to position [0, 13]
type input "Chicken Triple Schezwan Fried Ri"
click at [444, 216] on input "checkbox" at bounding box center [437, 222] width 14 height 13
checkbox input "true"
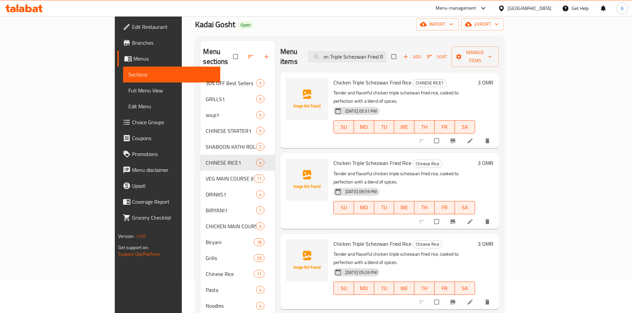
scroll to position [0, 0]
click at [444, 135] on input "checkbox" at bounding box center [437, 141] width 14 height 13
checkbox input "true"
checkbox input "false"
click at [386, 53] on input "Chicken Triple Schezwan Fried Ri" at bounding box center [347, 57] width 78 height 12
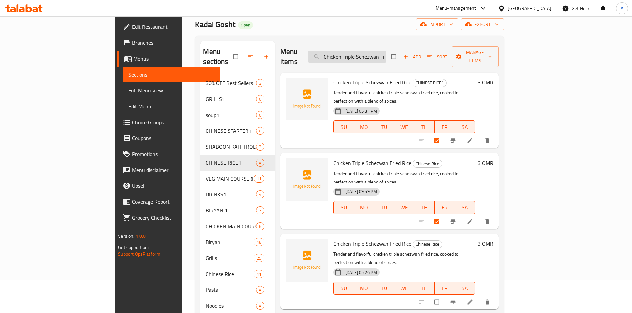
click at [386, 53] on input "Chicken Triple Schezwan Fried Ri" at bounding box center [347, 57] width 78 height 12
checkbox input "true"
drag, startPoint x: 305, startPoint y: 217, endPoint x: 401, endPoint y: 118, distance: 137.7
click at [335, 239] on span "Egg Fried Rice" at bounding box center [348, 244] width 31 height 10
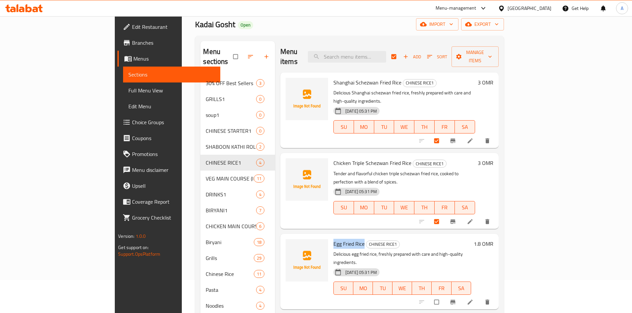
copy span "Egg Fried Rice"
click at [383, 51] on input "search" at bounding box center [347, 57] width 78 height 12
paste input "Egg Fried Rice"
type input "Egg Fried Rice"
checkbox input "false"
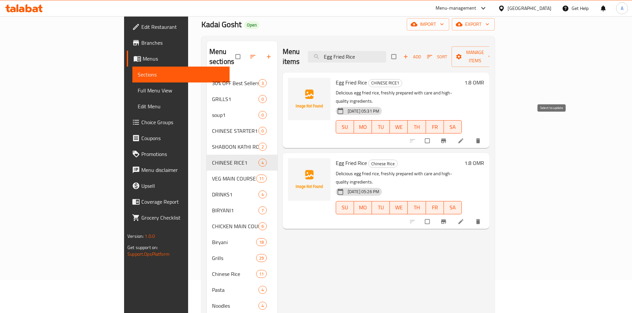
type input "Egg Fried Rice"
click at [435, 135] on input "checkbox" at bounding box center [428, 141] width 14 height 13
checkbox input "true"
drag, startPoint x: 409, startPoint y: 48, endPoint x: 342, endPoint y: 49, distance: 67.0
click at [352, 51] on input "Egg Fried Rice" at bounding box center [347, 57] width 78 height 12
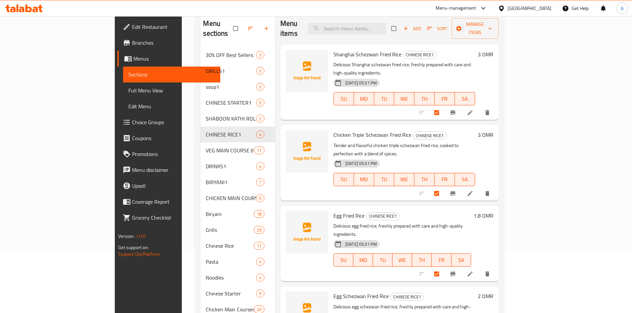
scroll to position [100, 0]
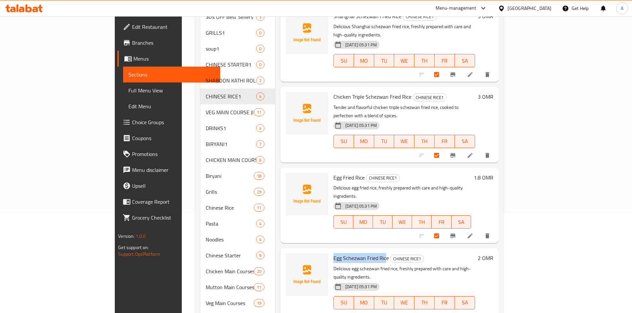
drag, startPoint x: 306, startPoint y: 225, endPoint x: 358, endPoint y: 226, distance: 52.1
click at [358, 253] on span "Egg Schezwan Fried Rice" at bounding box center [360, 258] width 55 height 10
copy span "Egg Schezwan Fried Ric"
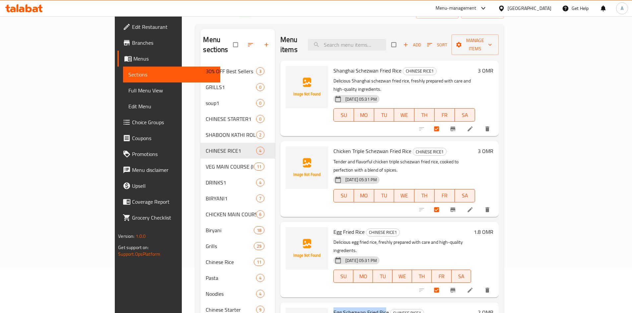
scroll to position [0, 0]
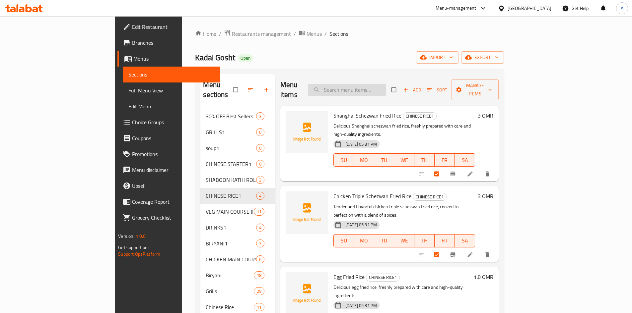
click at [386, 84] on input "search" at bounding box center [347, 90] width 78 height 12
paste input "Egg Schezwan Fried Ric"
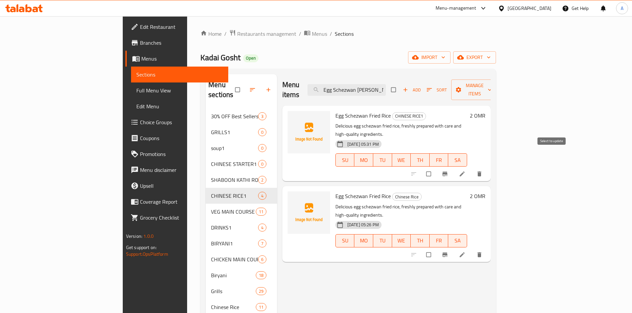
type input "Egg Schezwan Fried Ric"
click at [436, 168] on input "checkbox" at bounding box center [429, 174] width 14 height 13
checkbox input "true"
click at [494, 87] on span "button" at bounding box center [490, 90] width 8 height 7
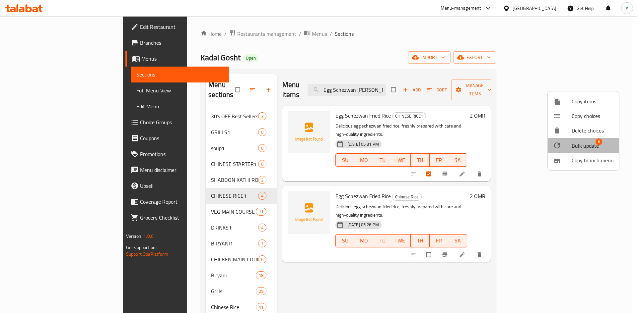
click at [586, 147] on span "Bulk update" at bounding box center [584, 146] width 27 height 8
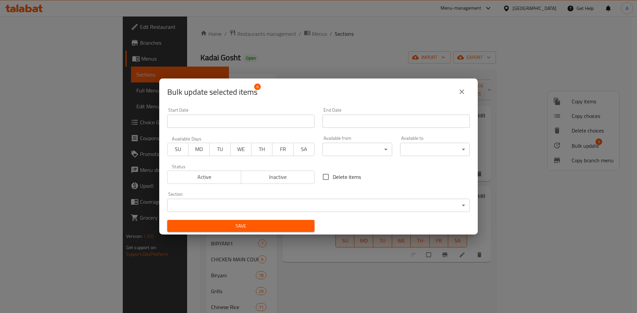
click at [338, 178] on span "Delete items" at bounding box center [347, 177] width 28 height 8
click at [333, 178] on input "Delete items" at bounding box center [326, 177] width 14 height 14
checkbox input "true"
click at [291, 223] on span "Save" at bounding box center [240, 226] width 137 height 8
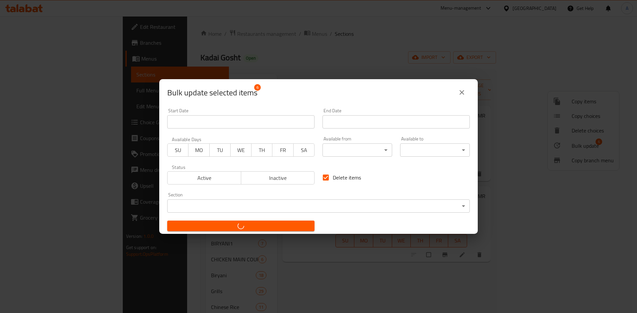
checkbox input "false"
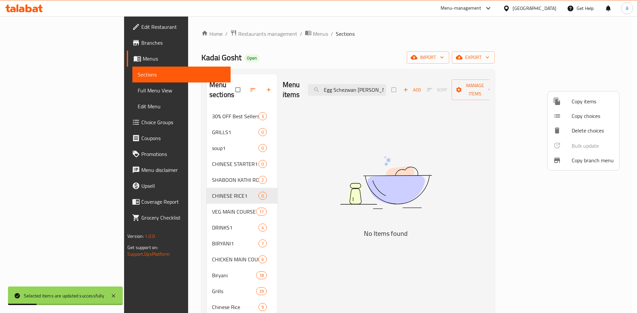
click at [161, 200] on div at bounding box center [318, 156] width 637 height 313
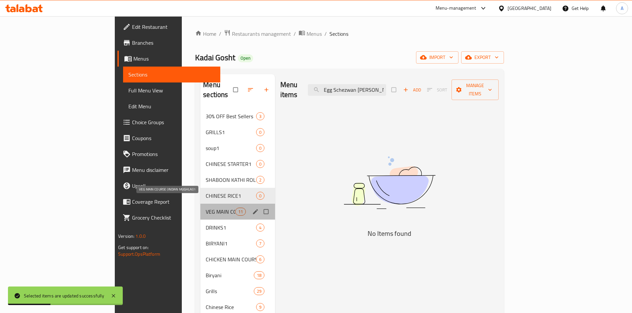
click at [206, 208] on span "VEG MAIN COURSE (INDIAN MUGHLAI)1" at bounding box center [220, 212] width 29 height 8
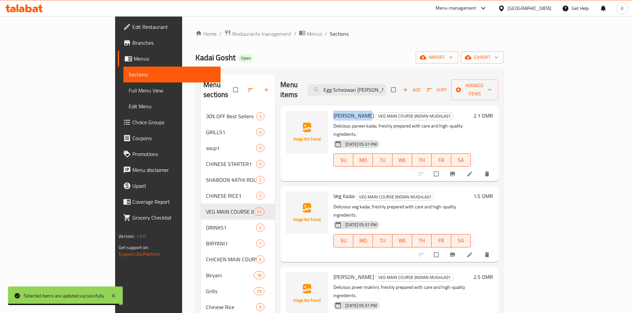
drag, startPoint x: 305, startPoint y: 105, endPoint x: 334, endPoint y: 106, distance: 28.5
click at [334, 111] on span "Paneer Kadai" at bounding box center [353, 116] width 40 height 10
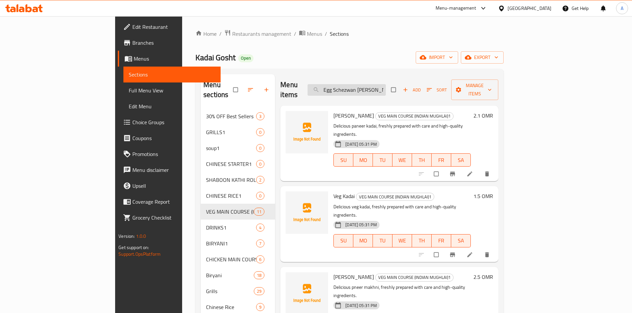
click at [386, 84] on input "Egg Schezwan Fried Ric" at bounding box center [346, 90] width 78 height 12
click at [379, 85] on input "search" at bounding box center [346, 90] width 78 height 12
paste input "Paneer Kadai"
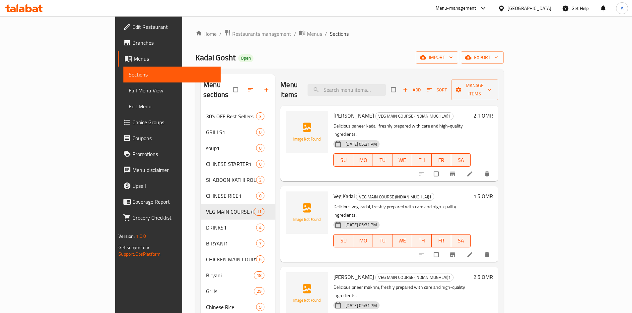
type input "Paneer Kadai"
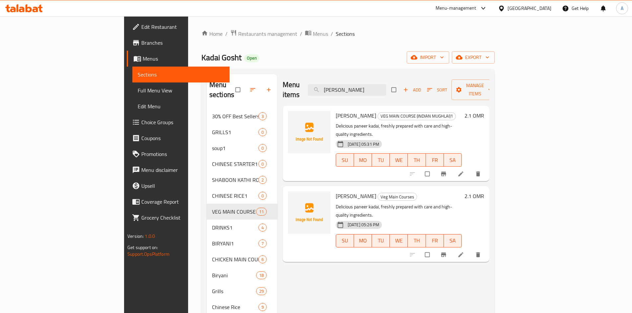
drag, startPoint x: 402, startPoint y: 86, endPoint x: 336, endPoint y: 92, distance: 66.3
click at [337, 92] on div "Menu items Paneer Kadai Add Sort Manage items" at bounding box center [386, 90] width 207 height 32
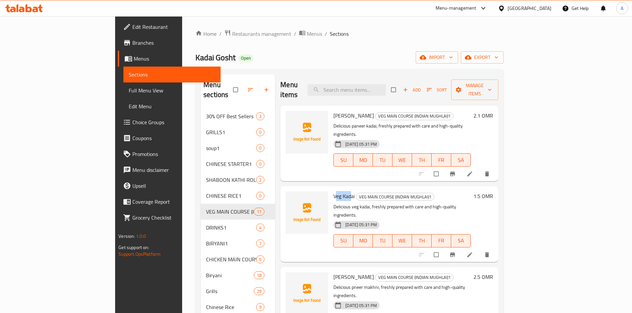
drag, startPoint x: 306, startPoint y: 177, endPoint x: 323, endPoint y: 178, distance: 16.6
click at [333, 191] on span "Veg Kadai" at bounding box center [343, 196] width 21 height 10
drag, startPoint x: 305, startPoint y: 178, endPoint x: 362, endPoint y: 150, distance: 63.9
click at [333, 191] on span "Veg Kadai" at bounding box center [343, 196] width 21 height 10
click at [382, 86] on input "search" at bounding box center [346, 90] width 78 height 12
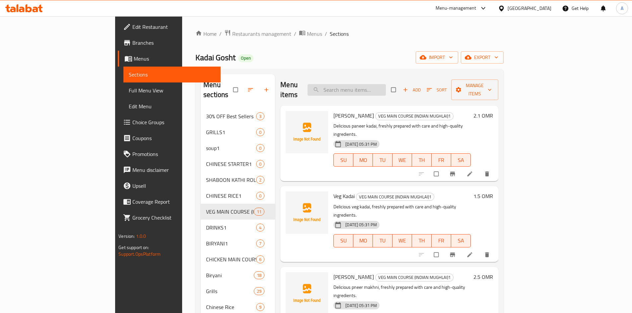
paste input "Veg Kadai"
type input "Veg Kadai"
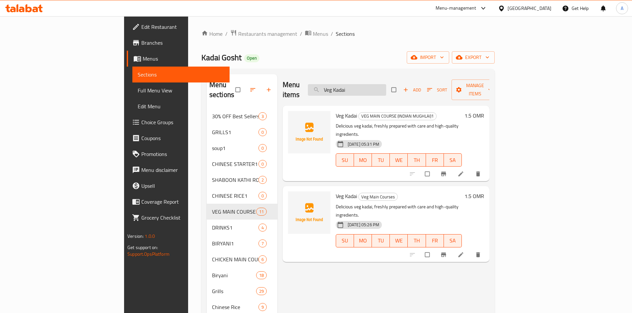
drag, startPoint x: 393, startPoint y: 88, endPoint x: 352, endPoint y: 88, distance: 40.8
click at [352, 88] on input "Veg Kadai" at bounding box center [347, 90] width 78 height 12
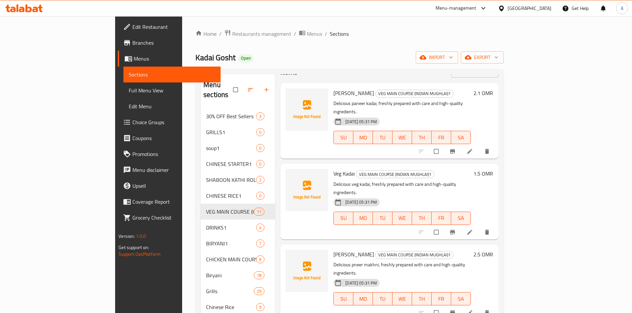
scroll to position [33, 0]
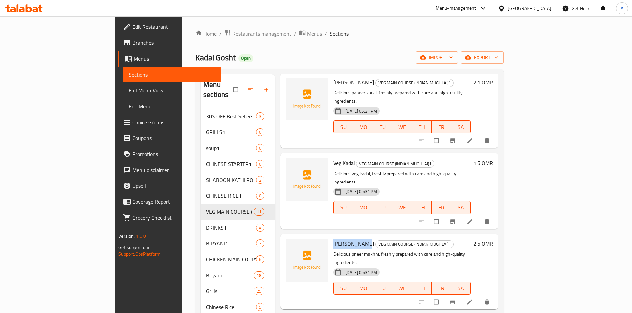
drag, startPoint x: 306, startPoint y: 217, endPoint x: 336, endPoint y: 217, distance: 29.9
click at [336, 239] on h6 "Pneer Makhni VEG MAIN COURSE (INDIAN MUGHLAI)1" at bounding box center [401, 243] width 137 height 9
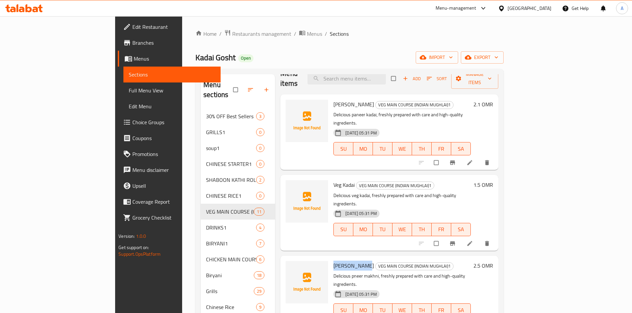
scroll to position [0, 0]
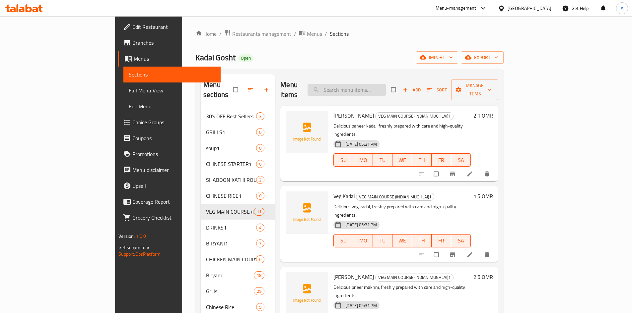
drag, startPoint x: 383, startPoint y: 81, endPoint x: 425, endPoint y: 66, distance: 44.3
click at [383, 84] on input "search" at bounding box center [346, 90] width 78 height 12
paste input "Pneer Makhni"
type input "Pneer Makhni"
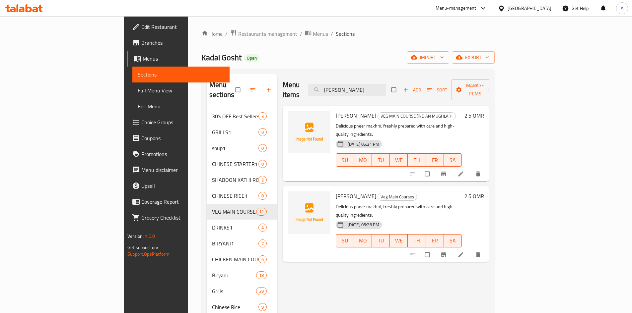
drag, startPoint x: 394, startPoint y: 86, endPoint x: 311, endPoint y: 90, distance: 83.0
click at [313, 90] on div "Menu items Pneer Makhni Add Sort Manage items" at bounding box center [386, 90] width 207 height 32
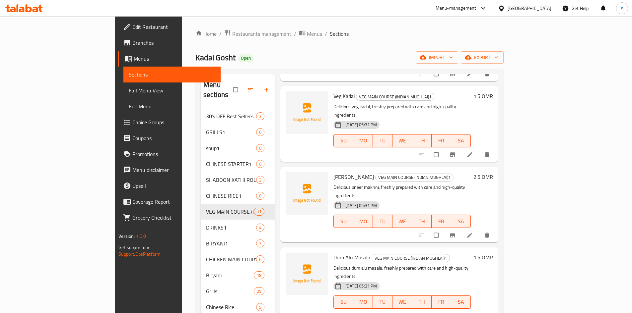
scroll to position [133, 0]
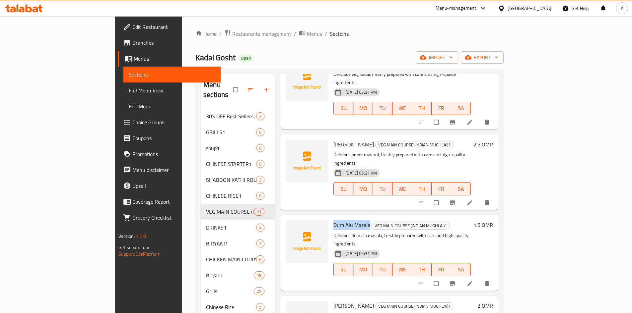
drag, startPoint x: 305, startPoint y: 191, endPoint x: 340, endPoint y: 192, distance: 34.5
click at [340, 220] on span "Dum Alu Masala" at bounding box center [351, 225] width 37 height 10
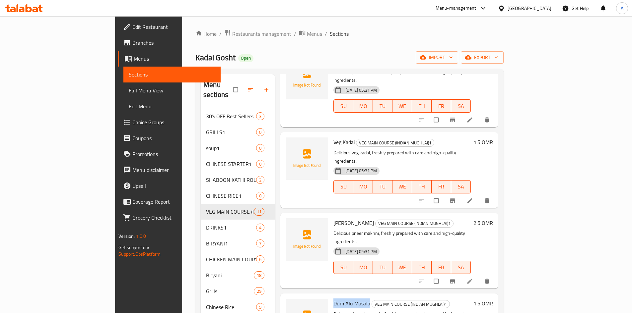
scroll to position [0, 0]
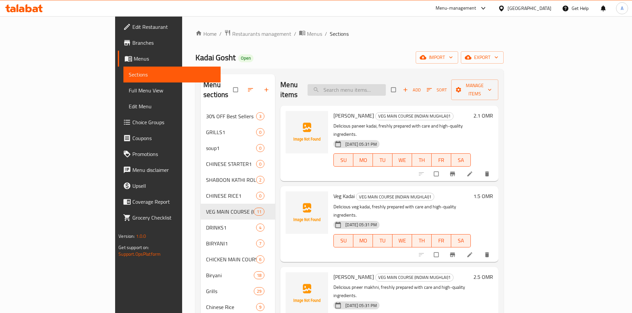
click at [380, 85] on input "search" at bounding box center [346, 90] width 78 height 12
paste input "Dum Alu Masala"
type input "Dum Alu Masala"
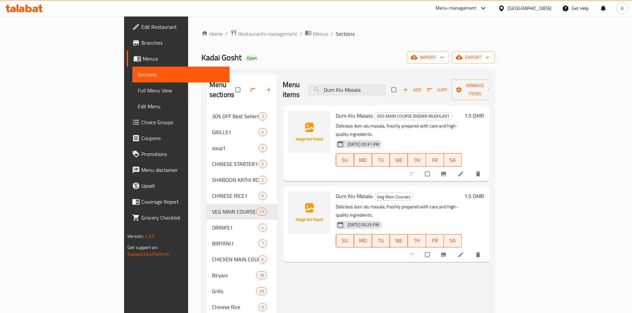
drag, startPoint x: 411, startPoint y: 84, endPoint x: 293, endPoint y: 86, distance: 118.1
click at [293, 86] on div "Menu items Dum Alu Masala Add Sort Manage items" at bounding box center [386, 90] width 207 height 32
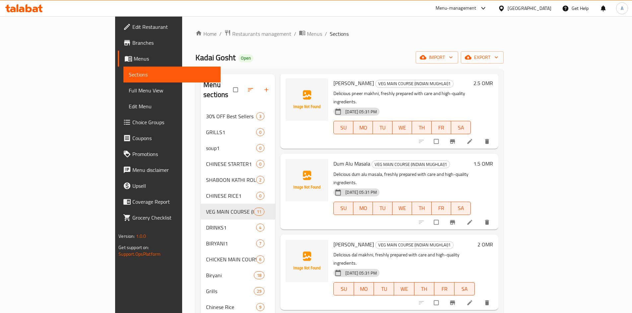
scroll to position [232, 0]
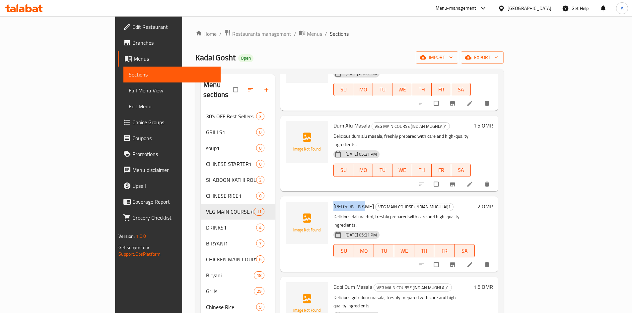
drag, startPoint x: 306, startPoint y: 163, endPoint x: 330, endPoint y: 165, distance: 24.3
click at [333, 202] on h6 "Dal Makhni VEG MAIN COURSE (INDIAN MUGHLAI)1" at bounding box center [403, 206] width 141 height 9
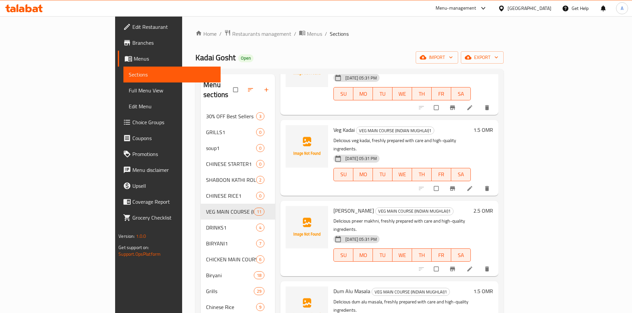
scroll to position [0, 0]
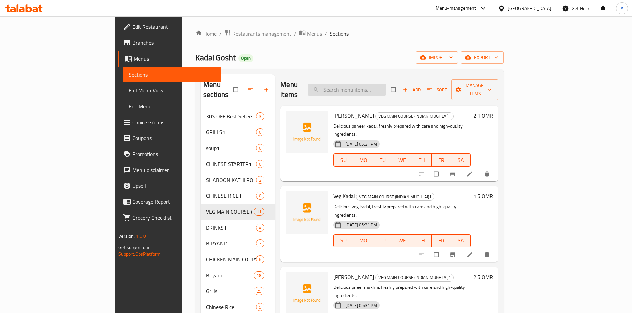
click at [386, 87] on input "search" at bounding box center [346, 90] width 78 height 12
paste input "Dal Makhni"
type input "Dal Makhni"
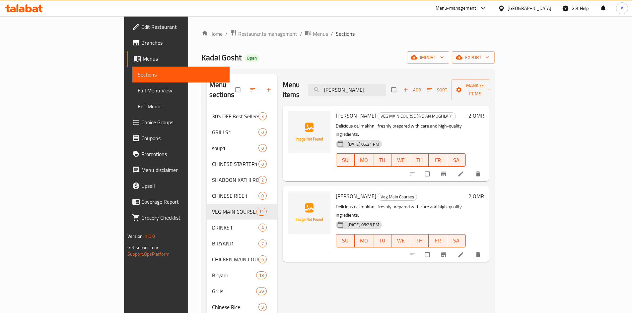
drag, startPoint x: 389, startPoint y: 88, endPoint x: 301, endPoint y: 96, distance: 88.3
click at [301, 96] on div "Menu items Dal Makhni Add Sort Manage items Dal Makhni VEG MAIN COURSE (INDIAN …" at bounding box center [383, 291] width 212 height 435
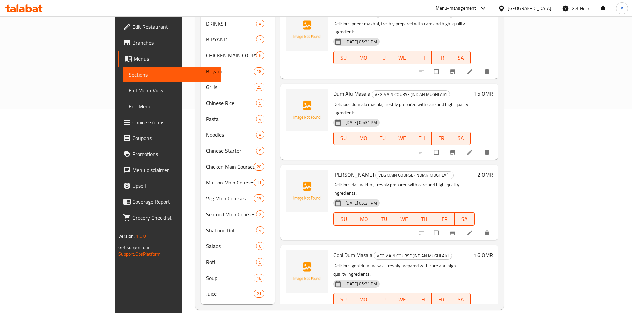
scroll to position [133, 0]
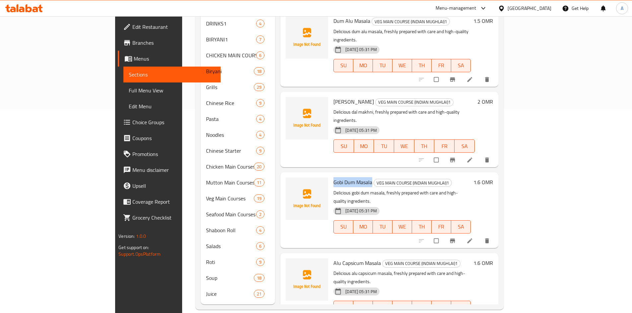
drag, startPoint x: 304, startPoint y: 131, endPoint x: 344, endPoint y: 134, distance: 39.2
click at [344, 178] on h6 "Gobi Dum Masala VEG MAIN COURSE (INDIAN MUGHLAI)1" at bounding box center [401, 182] width 137 height 9
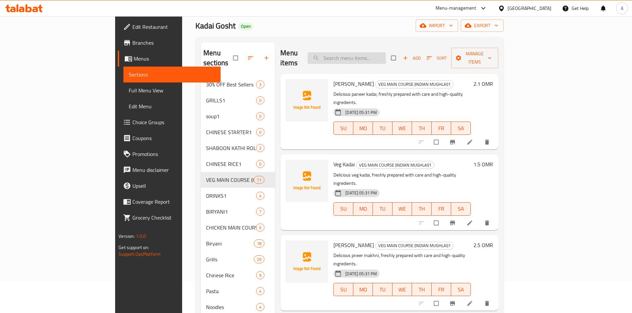
scroll to position [0, 0]
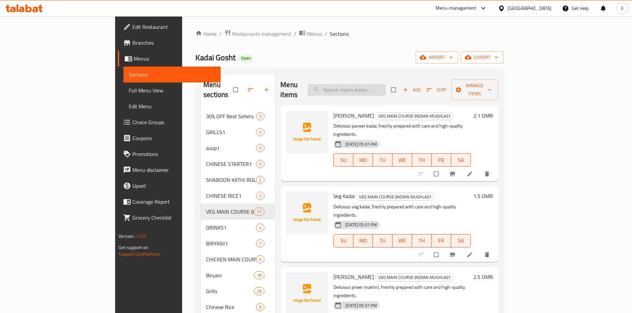
click at [378, 86] on input "search" at bounding box center [346, 90] width 78 height 12
paste input "Gobi Dum Masala"
type input "Gobi Dum Masala"
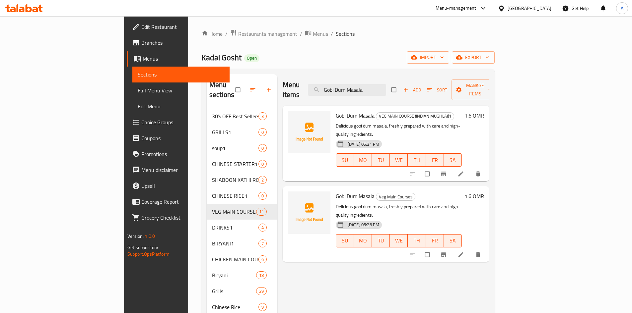
drag, startPoint x: 410, startPoint y: 83, endPoint x: 254, endPoint y: 87, distance: 156.3
click at [283, 87] on div "Menu items Gobi Dum Masala Add Sort Manage items" at bounding box center [386, 90] width 207 height 32
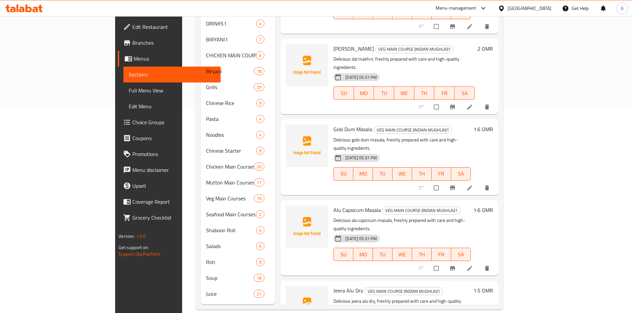
scroll to position [232, 0]
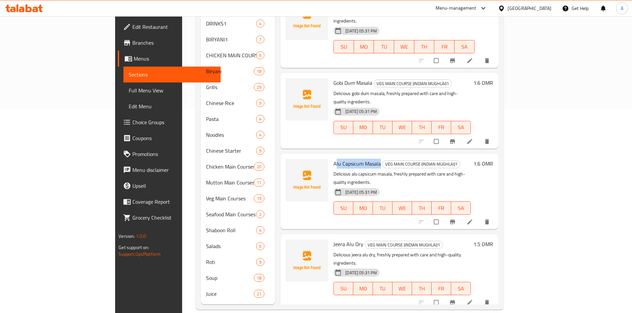
drag, startPoint x: 306, startPoint y: 105, endPoint x: 351, endPoint y: 105, distance: 44.8
click at [351, 159] on span "Alu Capsicum Masala" at bounding box center [356, 164] width 47 height 10
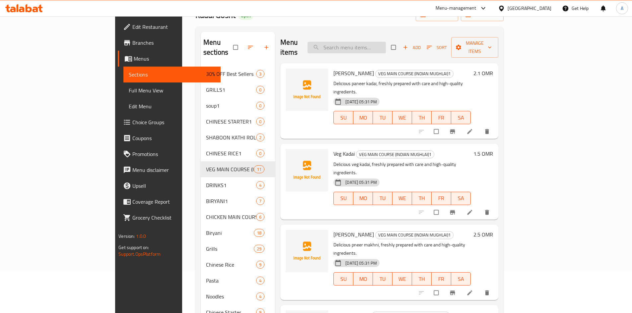
scroll to position [0, 0]
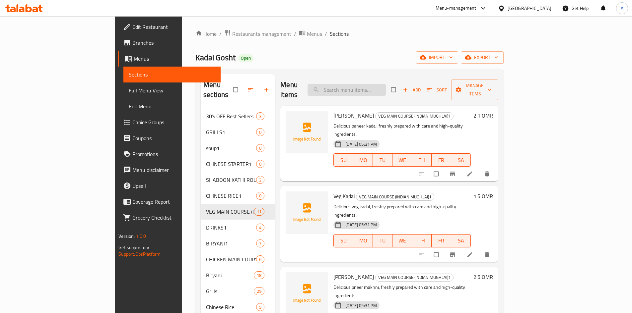
click at [369, 84] on input "search" at bounding box center [346, 90] width 78 height 12
paste input "lu Capsicum Masala"
type input "lu Capsicum Masala"
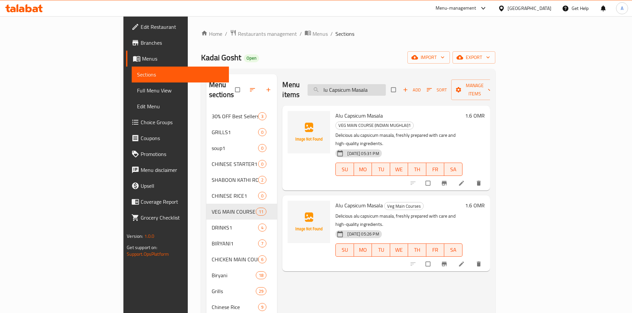
click at [386, 84] on input "lu Capsicum Masala" at bounding box center [346, 90] width 78 height 12
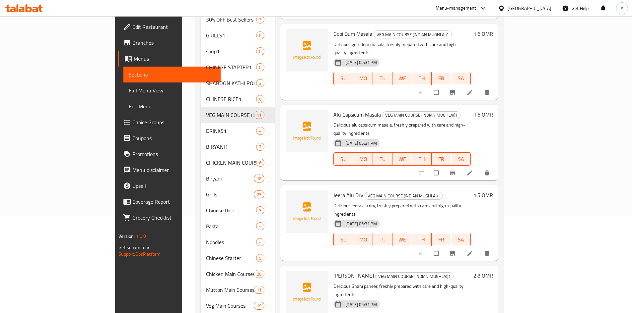
scroll to position [100, 0]
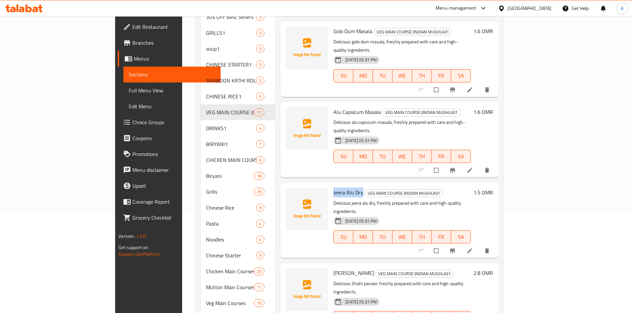
drag, startPoint x: 306, startPoint y: 125, endPoint x: 333, endPoint y: 127, distance: 26.2
click at [333, 188] on span "Jeera Alu Dry" at bounding box center [348, 193] width 30 height 10
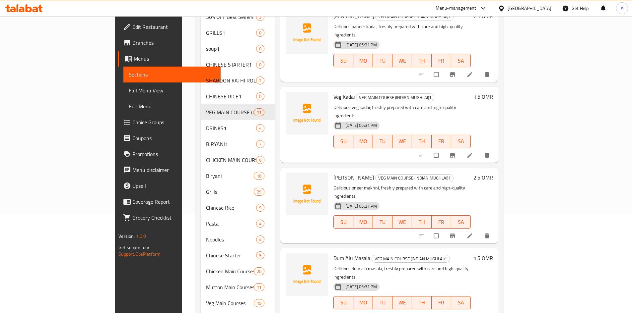
scroll to position [0, 0]
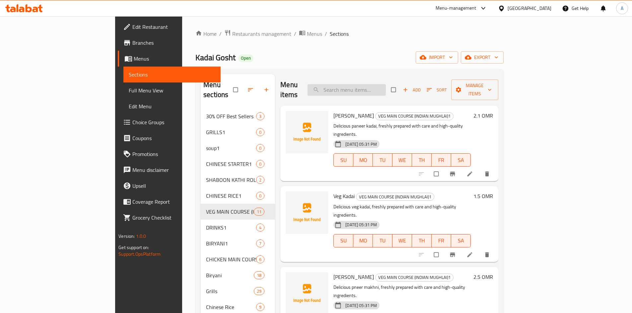
click at [385, 85] on input "search" at bounding box center [346, 90] width 78 height 12
paste input "Jeera Alu Dry"
type input "Jeera Alu Dry"
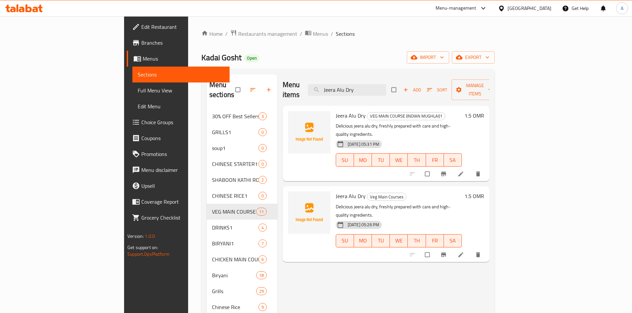
drag, startPoint x: 410, startPoint y: 81, endPoint x: 328, endPoint y: 91, distance: 81.9
click at [330, 93] on div "Menu items Jeera Alu Dry Add Sort Manage items" at bounding box center [386, 90] width 207 height 32
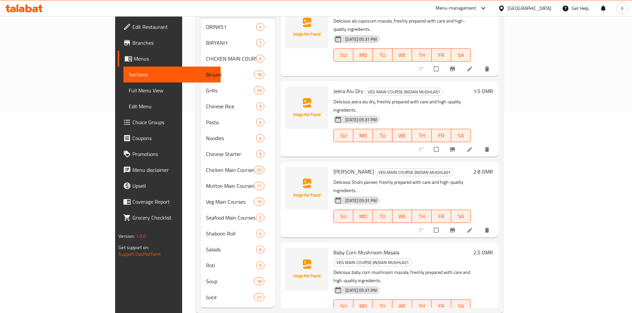
scroll to position [204, 0]
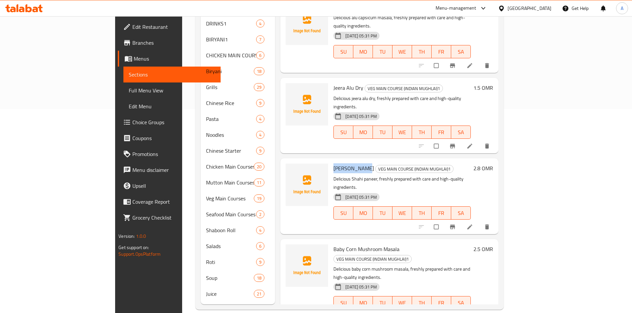
drag, startPoint x: 305, startPoint y: 93, endPoint x: 339, endPoint y: 94, distance: 33.2
click at [339, 164] on span "SHAHI PANEER" at bounding box center [353, 169] width 40 height 10
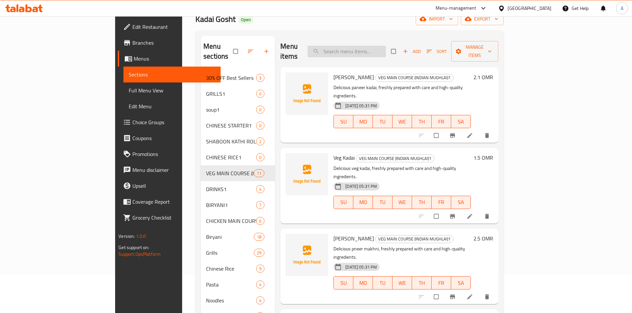
scroll to position [0, 0]
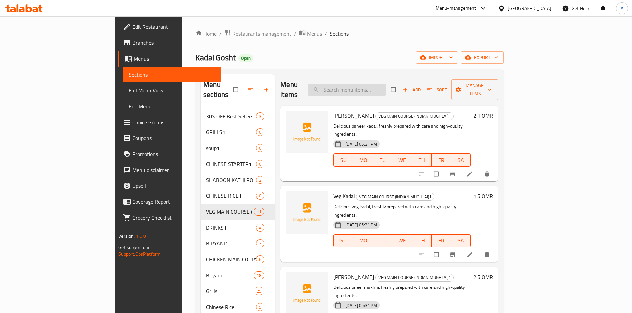
click at [379, 84] on input "search" at bounding box center [346, 90] width 78 height 12
paste input "SHAHI PANEER"
type input "SHAHI PANEER"
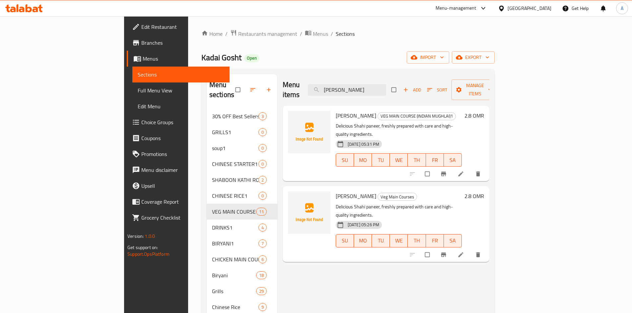
drag, startPoint x: 405, startPoint y: 82, endPoint x: 302, endPoint y: 84, distance: 103.5
click at [302, 84] on div "Menu items SHAHI PANEER Add Sort Manage items" at bounding box center [386, 90] width 207 height 32
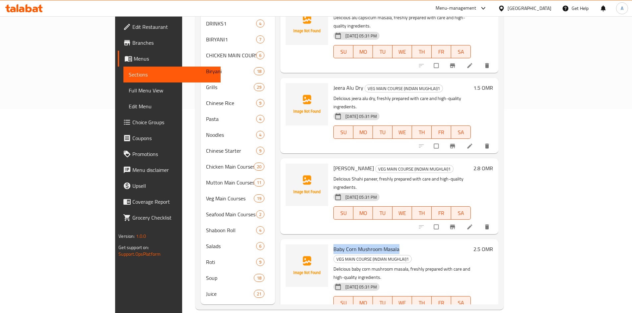
drag, startPoint x: 305, startPoint y: 165, endPoint x: 370, endPoint y: 167, distance: 65.0
click at [370, 244] on span "Baby Corn Mushroom Masala" at bounding box center [366, 249] width 66 height 10
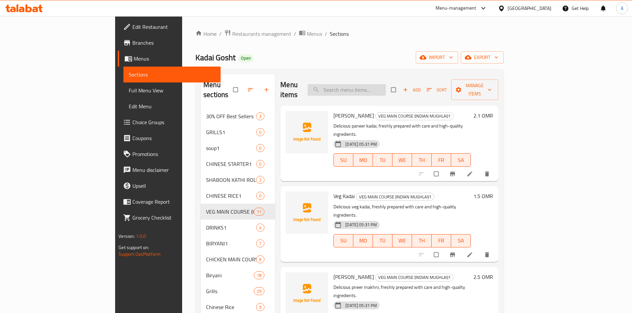
click at [377, 87] on input "search" at bounding box center [346, 90] width 78 height 12
paste input "Baby Corn Mushroom Masala"
type input "Baby Corn Mushroom Masala"
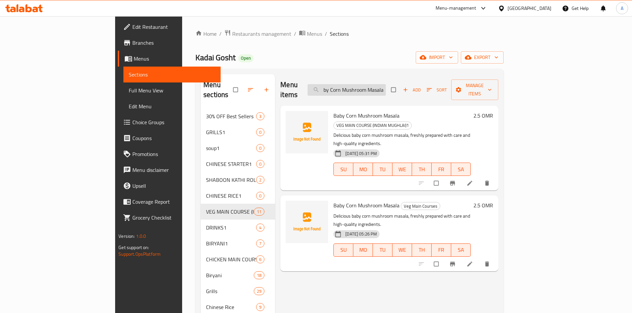
click at [383, 87] on input "Baby Corn Mushroom Masala" at bounding box center [346, 90] width 78 height 12
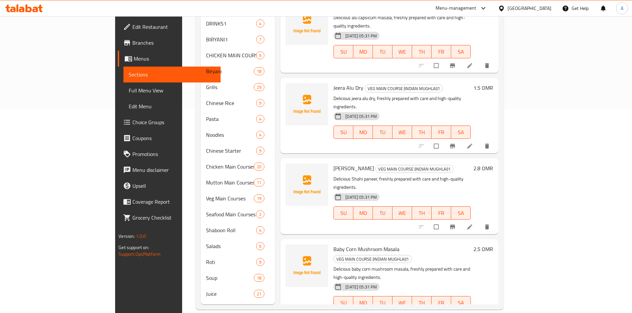
drag, startPoint x: 306, startPoint y: 236, endPoint x: 354, endPoint y: 237, distance: 48.1
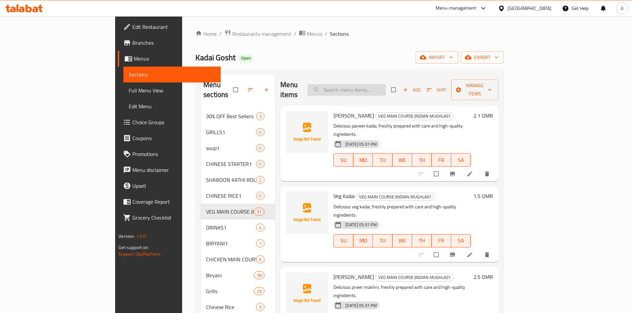
click at [386, 86] on input "search" at bounding box center [346, 90] width 78 height 12
paste input "Alu Dum Achar Masala"
type input "Alu Dum Achar Masala"
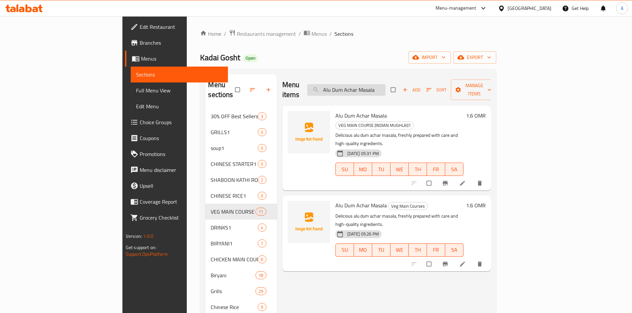
click at [385, 85] on input "Alu Dum Achar Masala" at bounding box center [346, 90] width 78 height 12
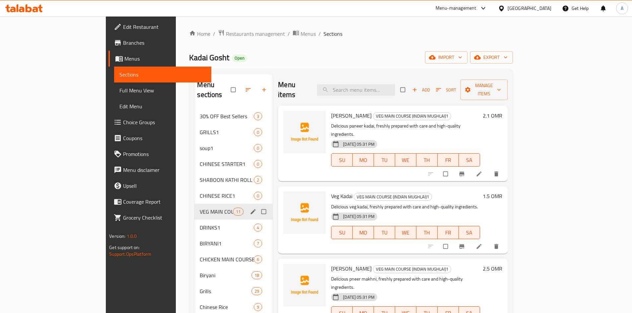
click at [257, 206] on input "Menu sections" at bounding box center [264, 212] width 14 height 13
checkbox input "true"
click at [257, 190] on input "Menu sections" at bounding box center [264, 196] width 14 height 13
checkbox input "true"
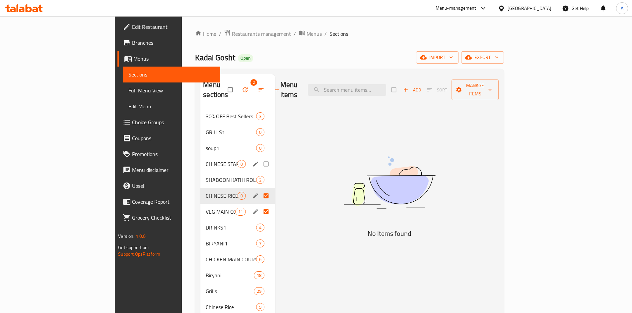
click at [260, 158] on input "Menu sections" at bounding box center [267, 164] width 14 height 13
checkbox input "true"
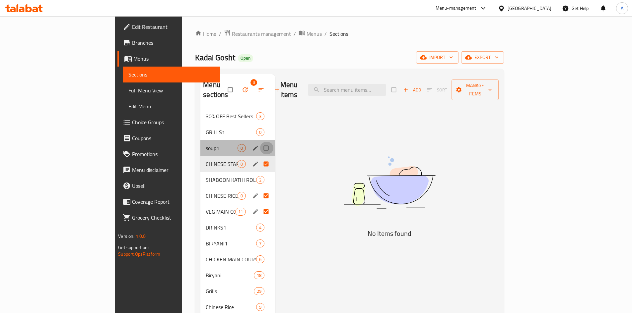
click at [260, 142] on input "Menu sections" at bounding box center [267, 148] width 14 height 13
checkbox input "true"
click at [260, 126] on input "Menu sections" at bounding box center [267, 132] width 14 height 13
checkbox input "true"
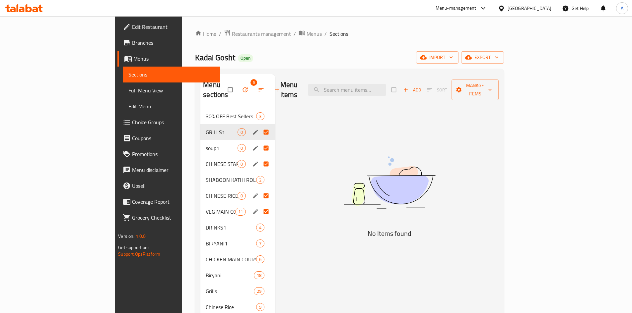
click at [243, 88] on icon "button" at bounding box center [245, 90] width 5 height 5
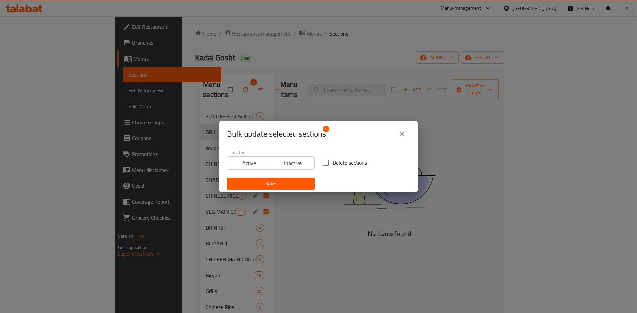
drag, startPoint x: 350, startPoint y: 162, endPoint x: 339, endPoint y: 167, distance: 12.9
click at [350, 162] on span "Delete sections" at bounding box center [350, 163] width 34 height 8
click at [336, 161] on span "Delete sections" at bounding box center [350, 163] width 34 height 8
click at [333, 161] on input "Delete sections" at bounding box center [326, 163] width 14 height 14
checkbox input "true"
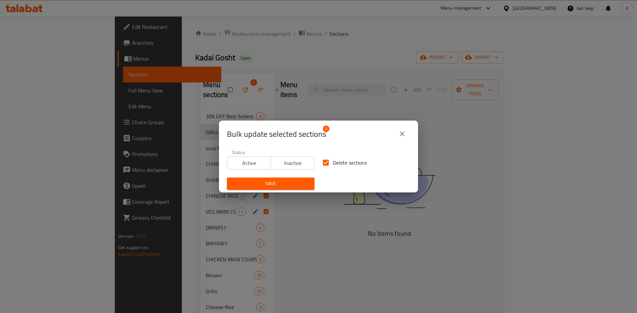
click at [307, 178] on button "Save" at bounding box center [271, 184] width 88 height 12
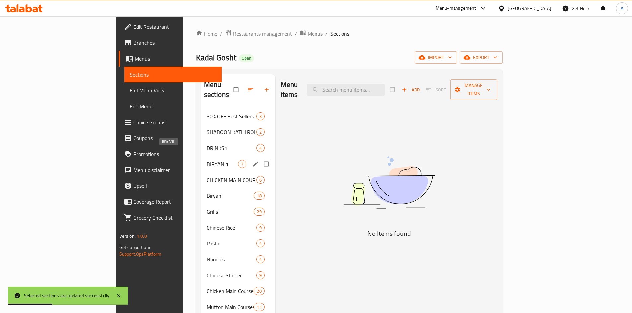
click at [207, 160] on span "BIRYANI1" at bounding box center [222, 164] width 31 height 8
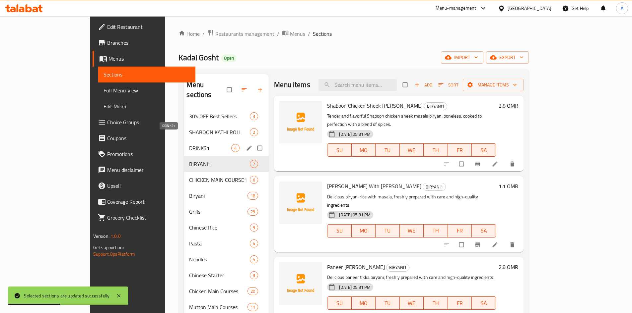
click at [189, 144] on span "DRINKS1" at bounding box center [210, 148] width 42 height 8
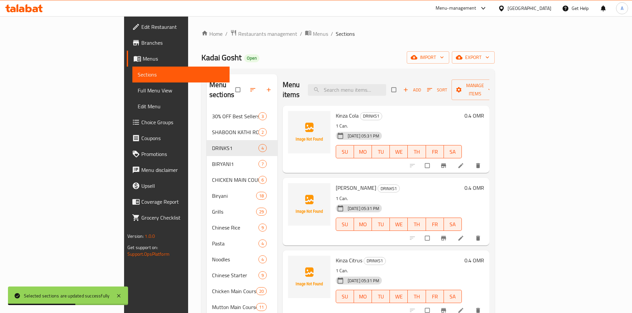
click at [336, 111] on span "Kinza Cola" at bounding box center [347, 116] width 23 height 10
drag, startPoint x: 308, startPoint y: 106, endPoint x: 357, endPoint y: 104, distance: 48.8
click at [336, 111] on span "Kinza Cola" at bounding box center [347, 116] width 23 height 10
click at [378, 87] on input "search" at bounding box center [347, 90] width 78 height 12
paste input "Kinza"
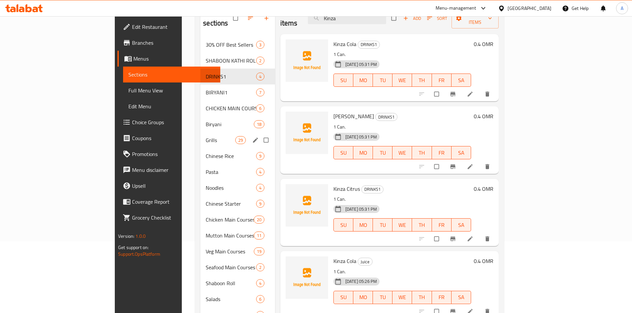
scroll to position [25, 0]
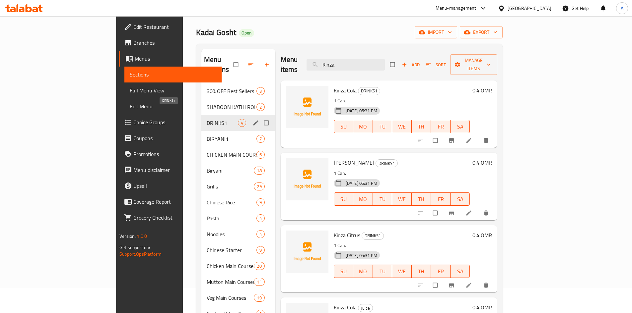
type input "Kinza"
click at [207, 119] on span "DRINKS1" at bounding box center [222, 123] width 31 height 8
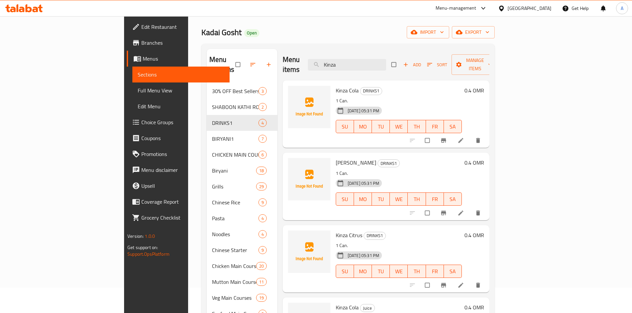
drag, startPoint x: 383, startPoint y: 59, endPoint x: 313, endPoint y: 63, distance: 70.1
click at [321, 63] on div "Menu items Kinza Add Sort Manage items" at bounding box center [386, 65] width 207 height 32
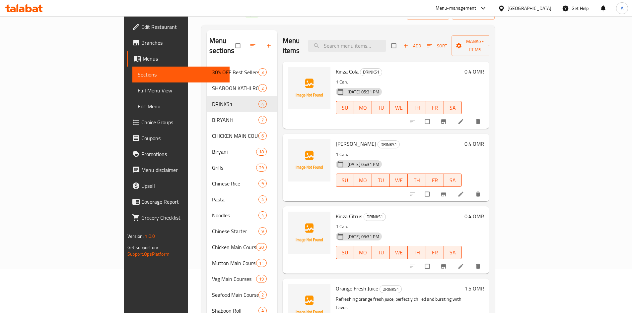
scroll to position [125, 0]
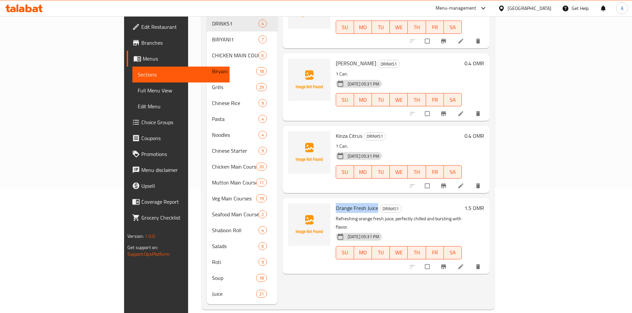
drag, startPoint x: 305, startPoint y: 198, endPoint x: 346, endPoint y: 197, distance: 40.5
click at [346, 204] on h6 "Orange Fresh Juice DRINKS1" at bounding box center [399, 208] width 126 height 9
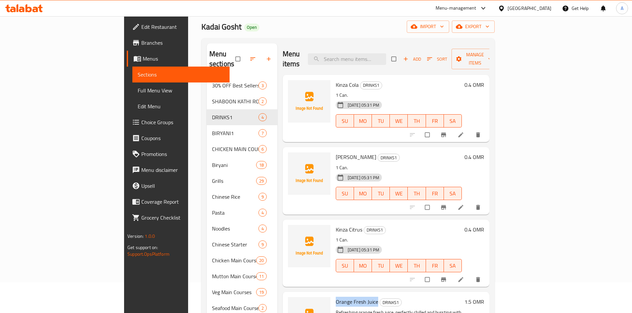
scroll to position [0, 0]
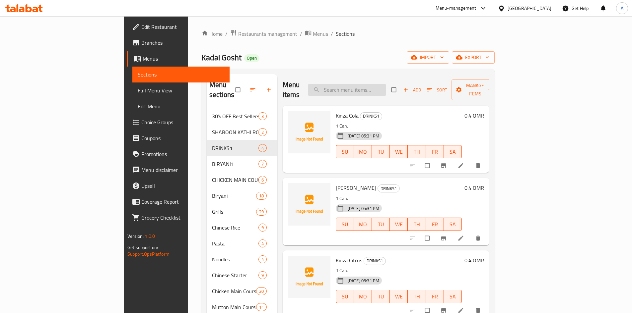
click at [386, 84] on input "search" at bounding box center [347, 90] width 78 height 12
paste input "Orange Fresh Juice"
type input "Orange Fresh Juice"
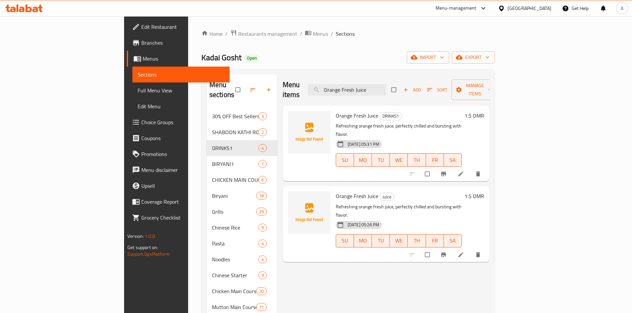
drag, startPoint x: 409, startPoint y: 86, endPoint x: 317, endPoint y: 83, distance: 91.9
click at [317, 83] on div "Menu items Orange Fresh Juice Add Sort Manage items" at bounding box center [386, 90] width 207 height 32
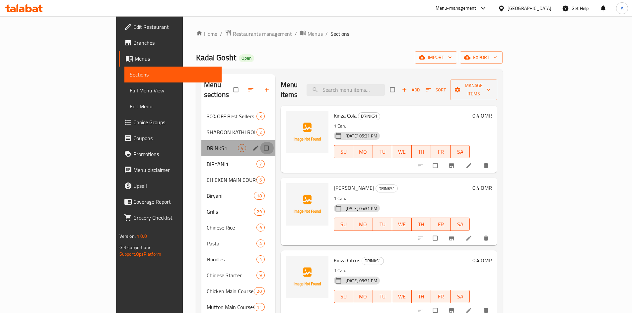
click at [260, 142] on input "Menu sections" at bounding box center [267, 148] width 14 height 13
checkbox input "true"
click at [243, 87] on icon "button" at bounding box center [246, 90] width 7 height 7
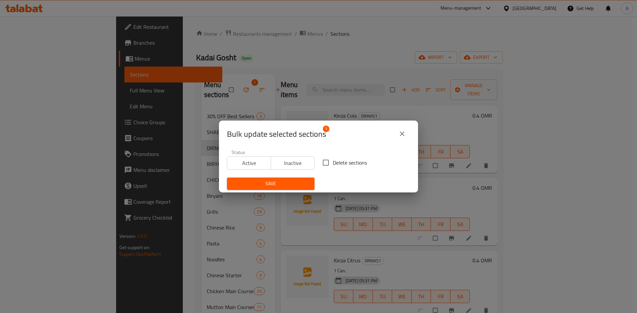
click at [333, 161] on span "Delete sections" at bounding box center [350, 163] width 34 height 8
click at [331, 161] on input "Delete sections" at bounding box center [326, 163] width 14 height 14
checkbox input "true"
click at [297, 184] on span "Save" at bounding box center [270, 184] width 77 height 8
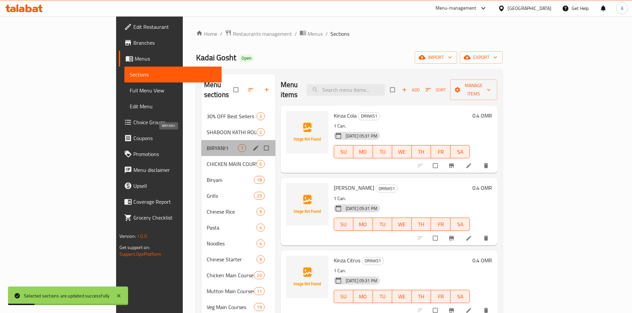
click at [207, 144] on span "BIRYANI1" at bounding box center [222, 148] width 31 height 8
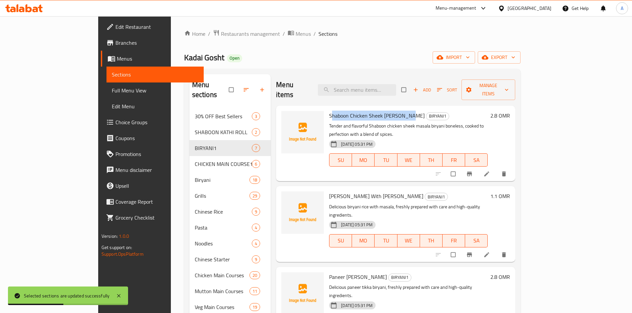
drag, startPoint x: 307, startPoint y: 106, endPoint x: 382, endPoint y: 106, distance: 74.6
click at [382, 111] on span "Shaboon Chicken Sheek Masala Biryani Boneless" at bounding box center [377, 116] width 96 height 10
click at [378, 86] on input "search" at bounding box center [357, 90] width 78 height 12
paste input "haboon Chicken Sheek Masala Bir"
type input "haboon Chicken Sheek Masala Bir"
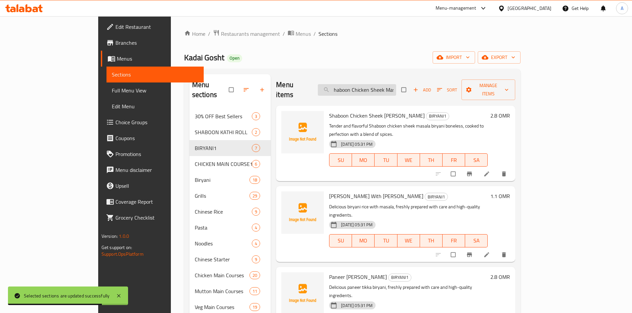
scroll to position [0, 15]
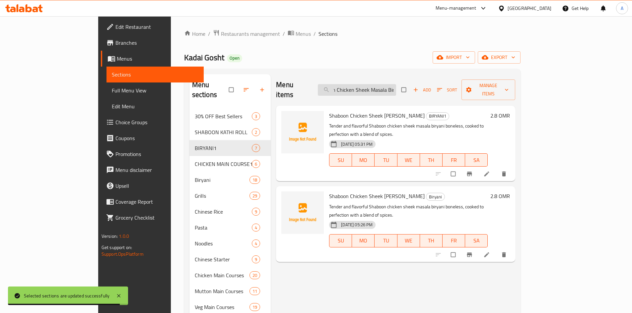
click at [391, 84] on input "haboon Chicken Sheek Masala Bir" at bounding box center [357, 90] width 78 height 12
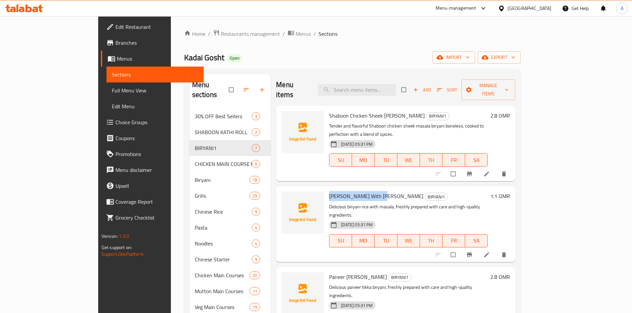
drag, startPoint x: 305, startPoint y: 177, endPoint x: 354, endPoint y: 179, distance: 48.4
click at [354, 191] on span "Biryani Rice With Masala" at bounding box center [376, 196] width 94 height 10
click at [383, 84] on input "search" at bounding box center [357, 90] width 78 height 12
paste input "Biryani Rice With Mas"
type input "Biryani Rice With Mas"
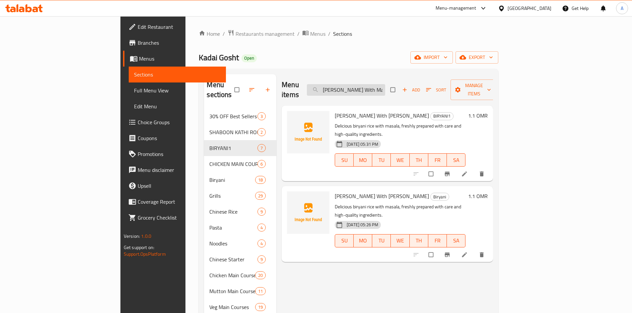
click at [383, 84] on input "Biryani Rice With Mas" at bounding box center [346, 90] width 78 height 12
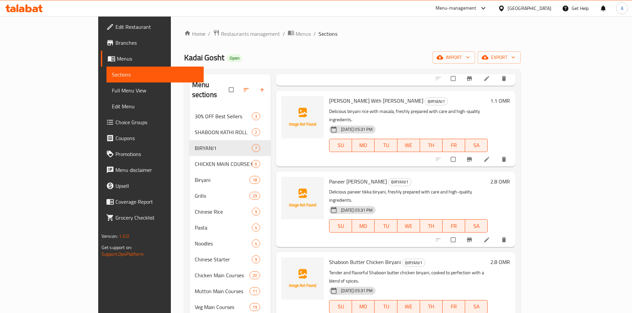
scroll to position [100, 0]
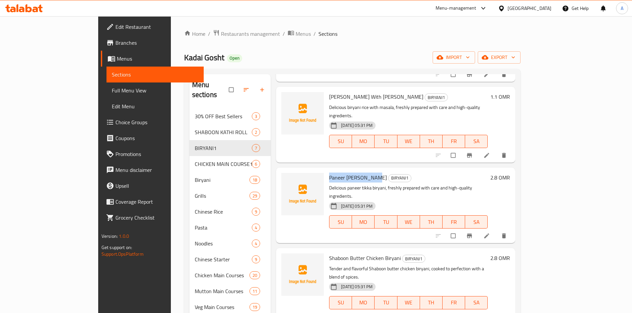
drag, startPoint x: 306, startPoint y: 151, endPoint x: 346, endPoint y: 151, distance: 40.1
click at [346, 173] on span "Paneer Tikka Biryani" at bounding box center [358, 178] width 58 height 10
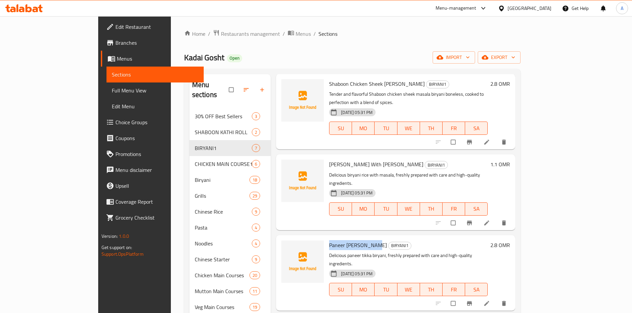
scroll to position [0, 0]
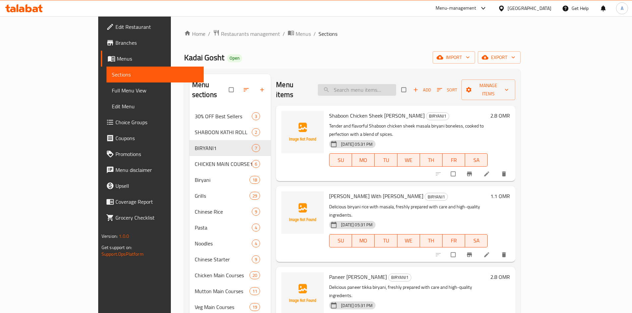
click at [385, 84] on input "search" at bounding box center [357, 90] width 78 height 12
paste input "Paneer Tikka Birya"
type input "Paneer Tikka Birya"
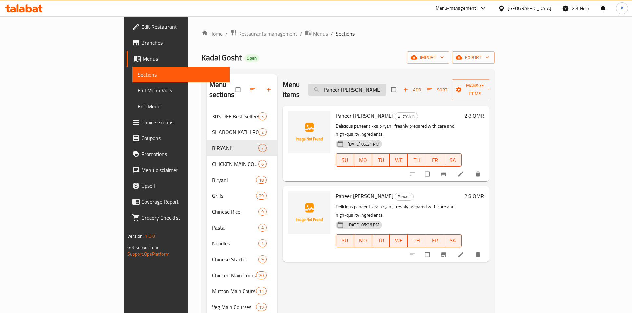
click at [385, 84] on input "Paneer Tikka Birya" at bounding box center [347, 90] width 78 height 12
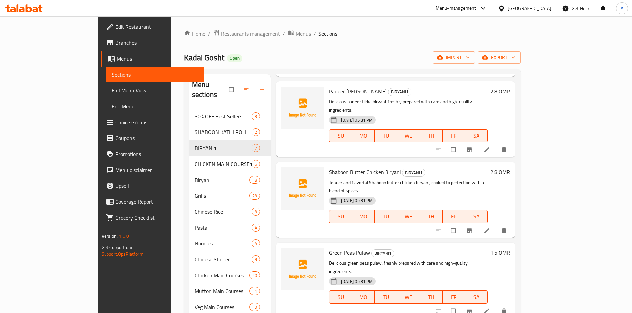
scroll to position [194, 0]
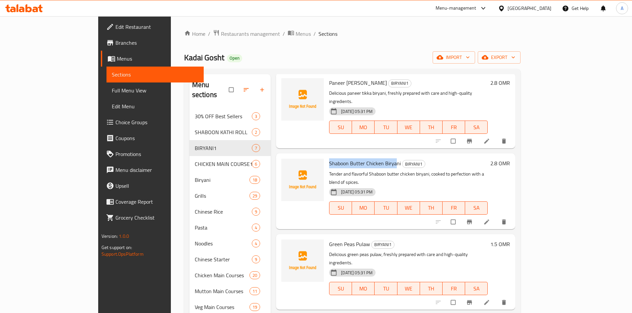
drag, startPoint x: 305, startPoint y: 129, endPoint x: 370, endPoint y: 129, distance: 65.3
click at [370, 159] on span "Shaboon Butter Chicken Biryani" at bounding box center [365, 164] width 72 height 10
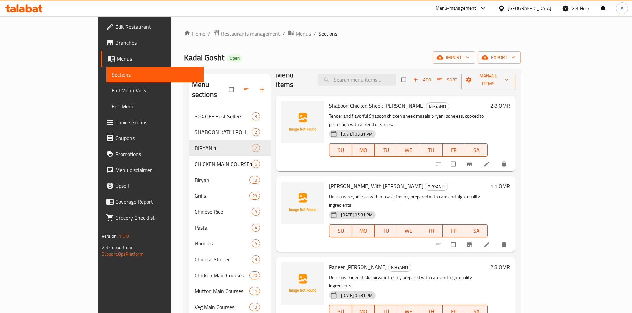
scroll to position [0, 0]
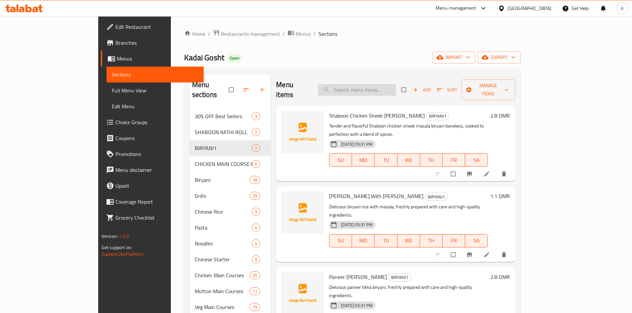
click at [381, 87] on input "search" at bounding box center [357, 90] width 78 height 12
paste input "Shaboon Butter Chicken Birya"
type input "Shaboon Butter Chicken Birya"
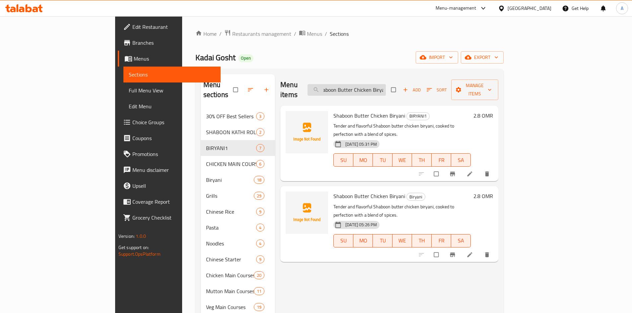
click at [386, 84] on input "Shaboon Butter Chicken Birya" at bounding box center [346, 90] width 78 height 12
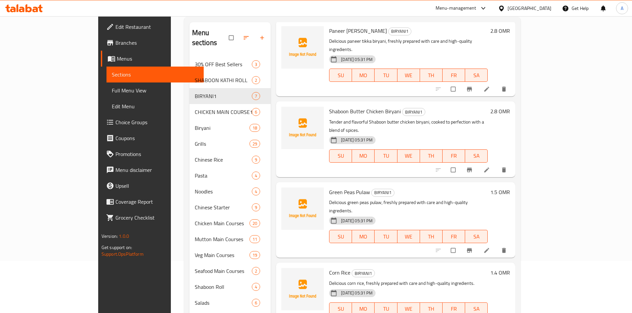
scroll to position [100, 0]
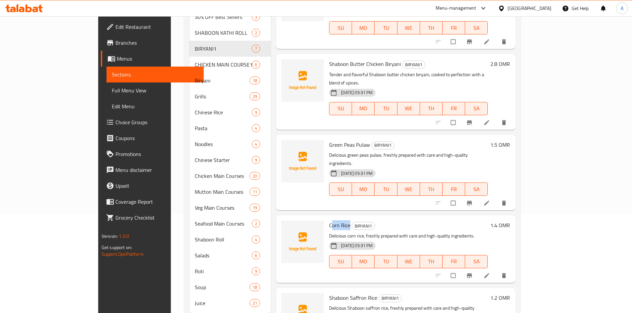
drag, startPoint x: 306, startPoint y: 174, endPoint x: 325, endPoint y: 173, distance: 18.6
click at [329, 221] on span "Corn Rice" at bounding box center [339, 226] width 21 height 10
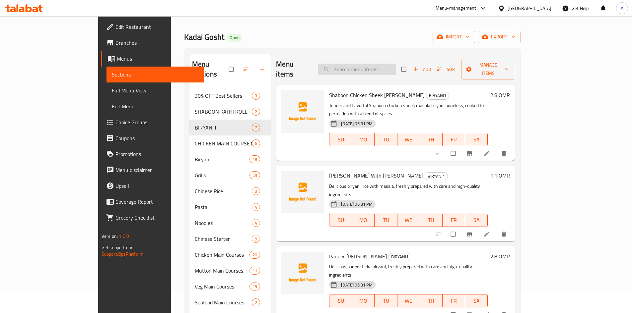
scroll to position [0, 0]
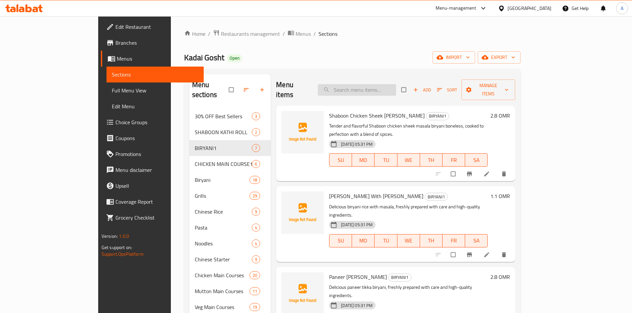
drag, startPoint x: 372, startPoint y: 87, endPoint x: 422, endPoint y: 67, distance: 54.0
click at [372, 87] on input "search" at bounding box center [357, 90] width 78 height 12
paste input "orn Rice"
type input "orn Rice"
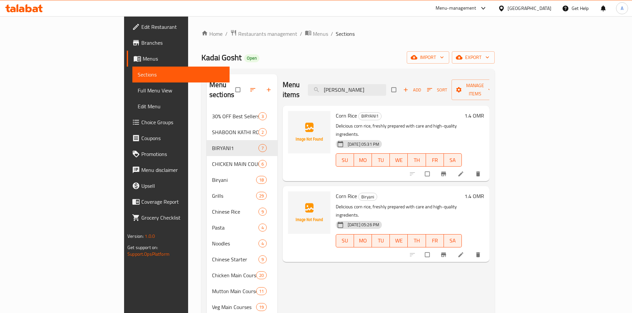
drag, startPoint x: 394, startPoint y: 85, endPoint x: 345, endPoint y: 88, distance: 49.2
click at [345, 88] on div "Menu items orn Rice Add Sort Manage items" at bounding box center [386, 90] width 207 height 32
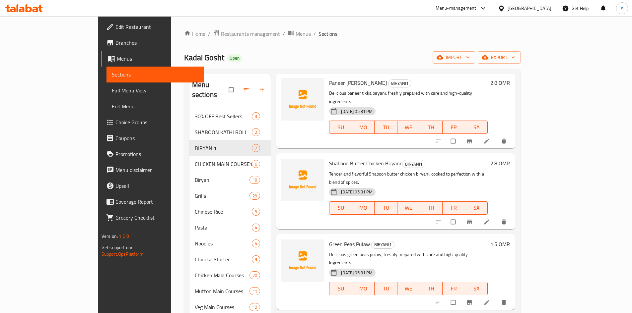
scroll to position [109, 0]
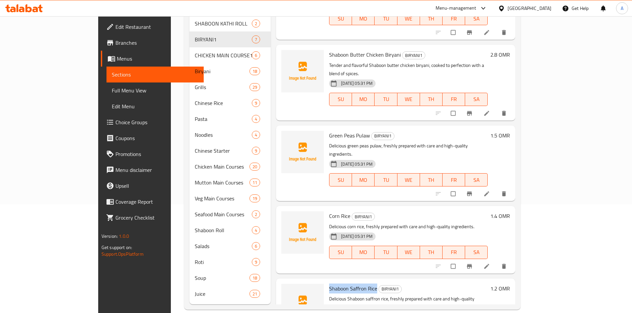
drag, startPoint x: 305, startPoint y: 237, endPoint x: 353, endPoint y: 237, distance: 47.4
click at [353, 284] on h6 "Shaboon Saffron Rice BIRYANI1" at bounding box center [408, 288] width 159 height 9
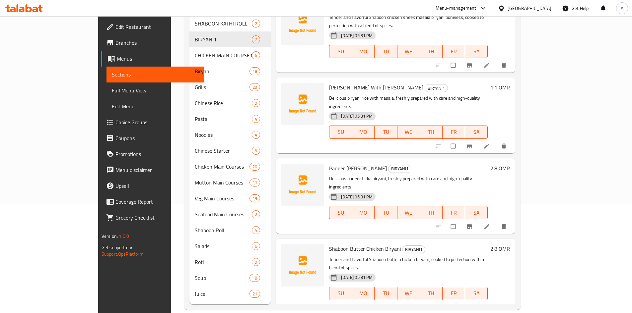
scroll to position [0, 0]
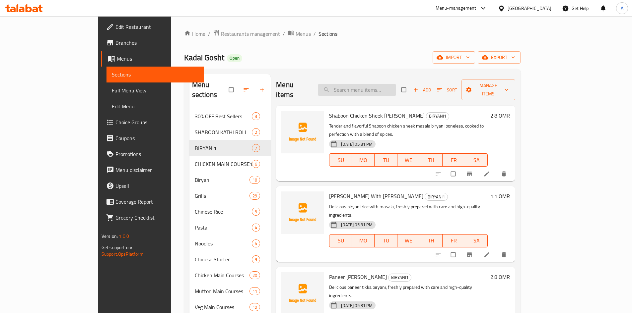
click at [385, 87] on input "search" at bounding box center [357, 90] width 78 height 12
paste input "Shaboon Saffron Rice"
type input "Shaboon Saffron Rice"
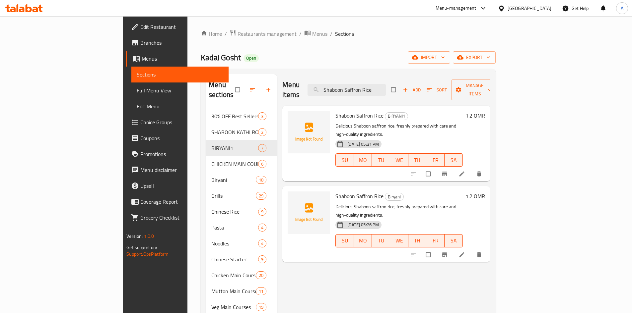
drag, startPoint x: 417, startPoint y: 86, endPoint x: 289, endPoint y: 87, distance: 128.7
click at [289, 87] on div "Menu items Shaboon Saffron Rice Add Sort Manage items" at bounding box center [386, 90] width 208 height 32
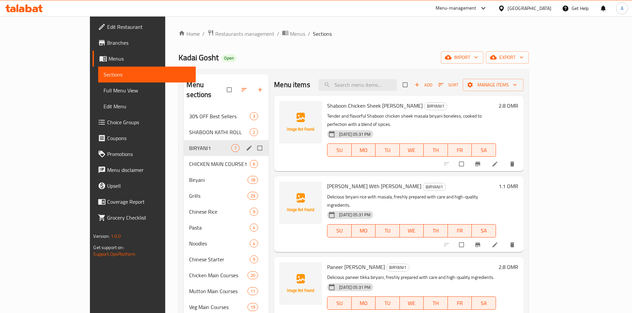
click at [253, 142] on input "Menu sections" at bounding box center [260, 148] width 14 height 13
checkbox input "true"
click at [226, 87] on icon "button" at bounding box center [229, 90] width 7 height 7
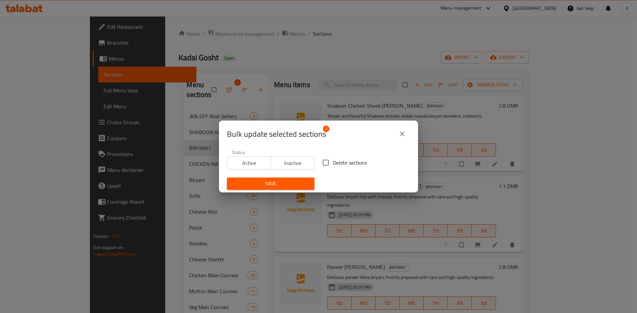
drag, startPoint x: 350, startPoint y: 162, endPoint x: 323, endPoint y: 177, distance: 30.9
click at [349, 162] on span "Delete sections" at bounding box center [350, 163] width 34 height 8
click at [333, 162] on input "Delete sections" at bounding box center [326, 163] width 14 height 14
checkbox input "true"
click at [281, 182] on span "Save" at bounding box center [270, 184] width 77 height 8
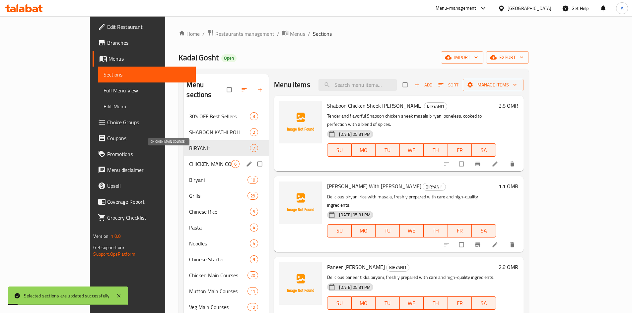
click at [189, 160] on span "CHICKEN MAIN COURSE1" at bounding box center [210, 164] width 42 height 8
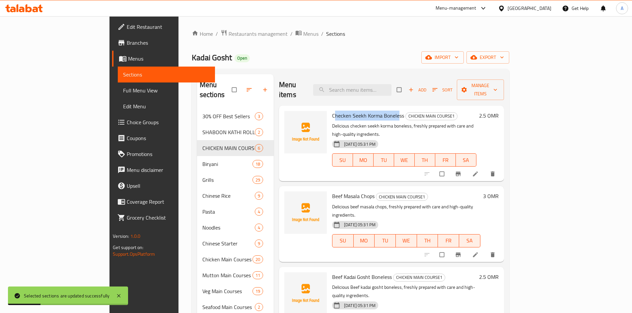
drag, startPoint x: 306, startPoint y: 105, endPoint x: 370, endPoint y: 109, distance: 64.1
click at [370, 111] on span "Checken Seekh Korma Boneless" at bounding box center [368, 116] width 72 height 10
click at [374, 85] on input "search" at bounding box center [352, 90] width 78 height 12
paste input "hecken Seekh Korma Bonele"
type input "hecken Seekh Korma Bonele"
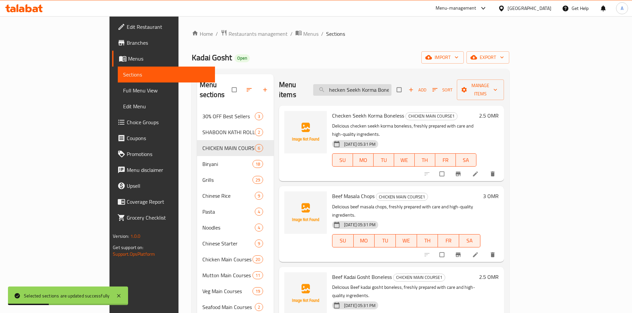
scroll to position [0, 4]
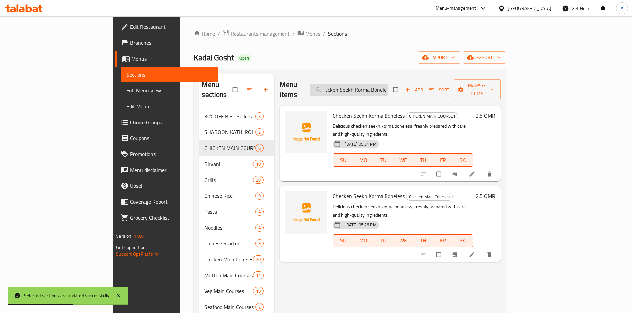
click at [378, 86] on input "hecken Seekh Korma Bonele" at bounding box center [349, 90] width 78 height 12
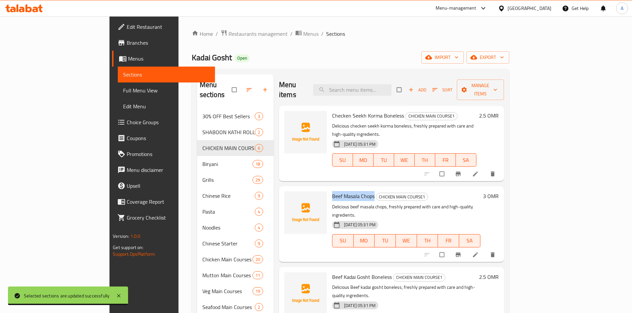
drag, startPoint x: 306, startPoint y: 179, endPoint x: 347, endPoint y: 179, distance: 40.8
click at [347, 191] on span "Beef Masala Chops" at bounding box center [353, 196] width 42 height 10
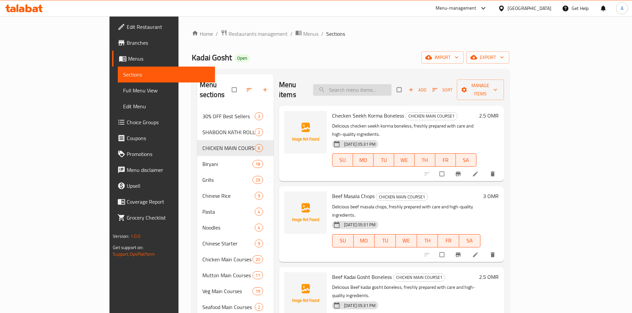
click at [376, 85] on input "search" at bounding box center [352, 90] width 78 height 12
paste input "Beef Masala Chops"
type input "Beef Masala Chops"
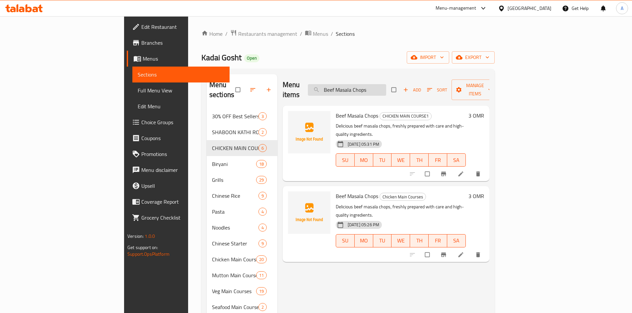
click at [378, 87] on input "Beef Masala Chops" at bounding box center [347, 90] width 78 height 12
click at [379, 87] on input "Beef Masala Chops" at bounding box center [347, 90] width 78 height 12
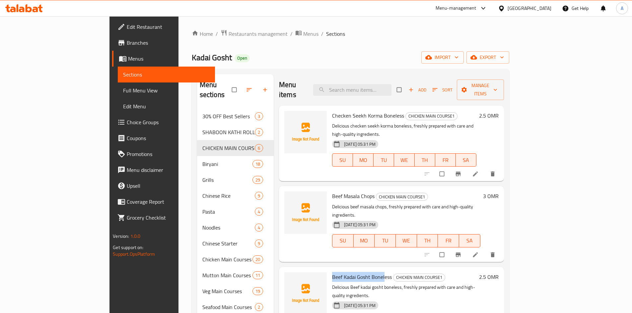
drag, startPoint x: 306, startPoint y: 251, endPoint x: 356, endPoint y: 254, distance: 50.5
click at [356, 272] on span "Beef Kadai Gosht Boneless" at bounding box center [362, 277] width 60 height 10
click at [375, 84] on input "search" at bounding box center [352, 90] width 78 height 12
paste input "Beef Kadai Gosht Bonel"
type input "Beef Kadai Gosht Bonel"
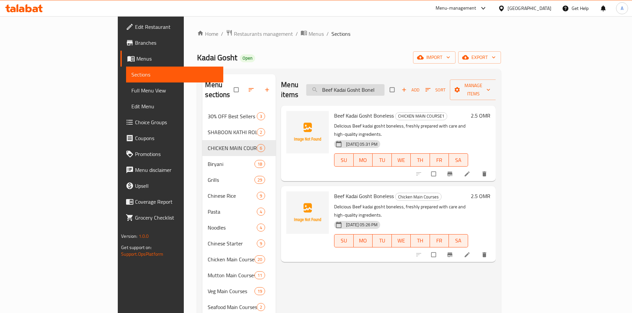
click at [375, 84] on input "Beef Kadai Gosht Bonel" at bounding box center [345, 90] width 78 height 12
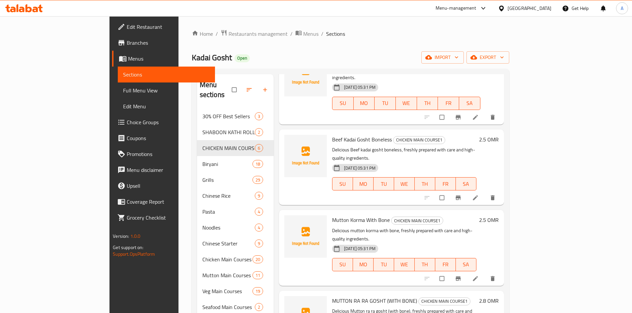
scroll to position [138, 0]
drag, startPoint x: 306, startPoint y: 185, endPoint x: 362, endPoint y: 186, distance: 55.7
click at [362, 215] on h6 "Mutton Korma With Bone CHICKEN MAIN COURSE1" at bounding box center [404, 219] width 144 height 9
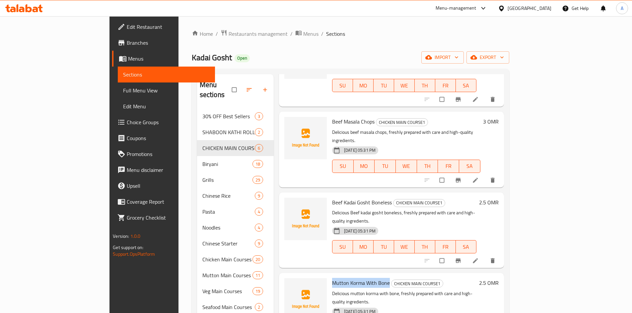
scroll to position [0, 0]
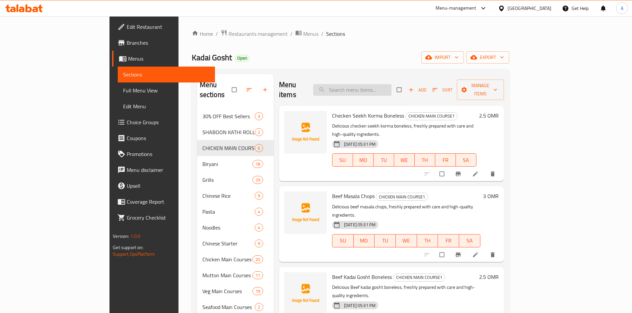
click at [379, 84] on input "search" at bounding box center [352, 90] width 78 height 12
paste input "Mutton Korma With Bone"
type input "Mutton Korma With Bone"
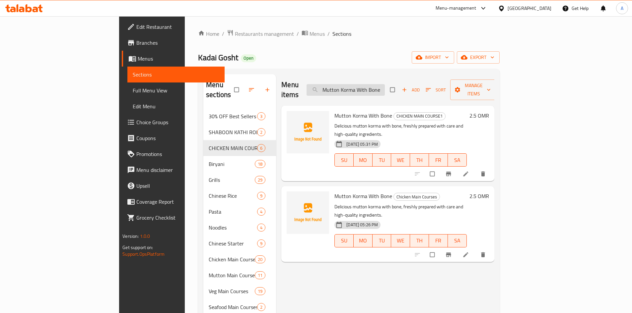
click at [379, 84] on input "Mutton Korma With Bone" at bounding box center [345, 90] width 78 height 12
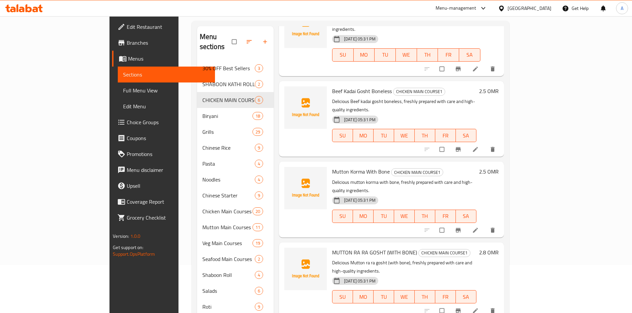
scroll to position [93, 0]
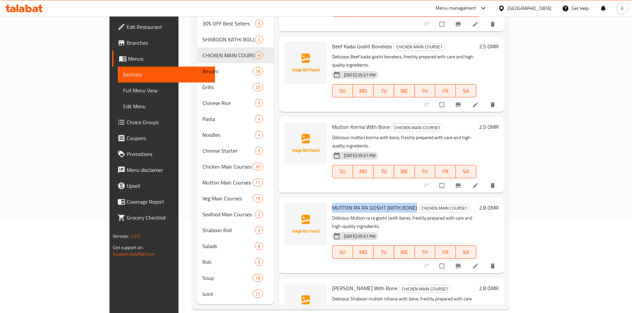
drag, startPoint x: 306, startPoint y: 164, endPoint x: 387, endPoint y: 165, distance: 80.9
click at [387, 203] on span "MUTTON RA RA GOSHT (WITH BONE)" at bounding box center [374, 208] width 85 height 10
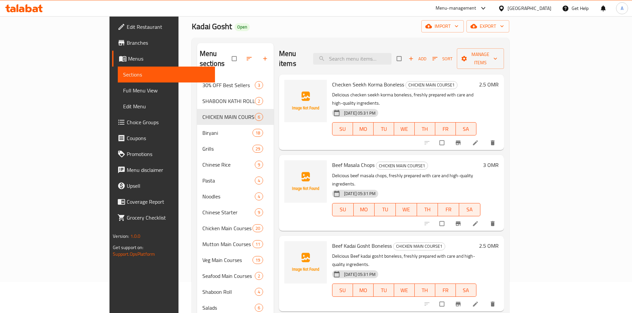
scroll to position [0, 0]
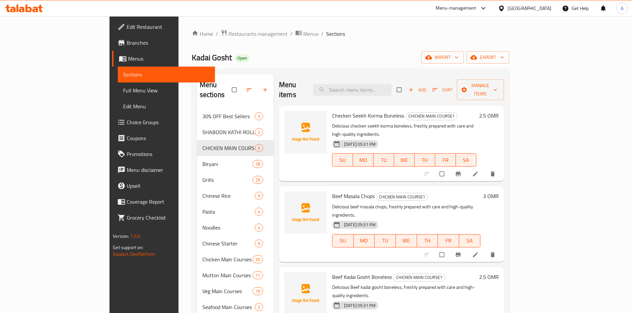
click at [378, 78] on div "Menu items Add Sort Manage items" at bounding box center [391, 90] width 225 height 32
click at [383, 84] on input "search" at bounding box center [352, 90] width 78 height 12
paste input "MUTTON RA RA GOSHT (WITH BONE)"
type input "MUTTON RA RA GOSHT (WITH BONE)"
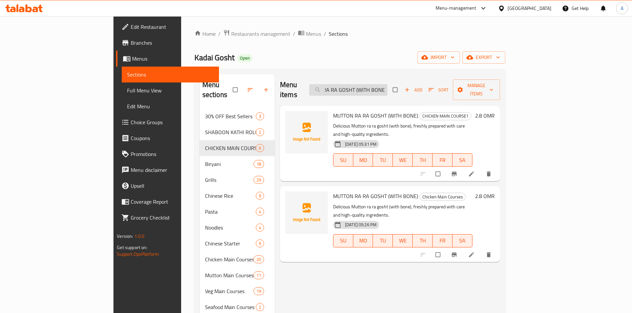
click at [379, 84] on input "MUTTON RA RA GOSHT (WITH BONE)" at bounding box center [348, 90] width 78 height 12
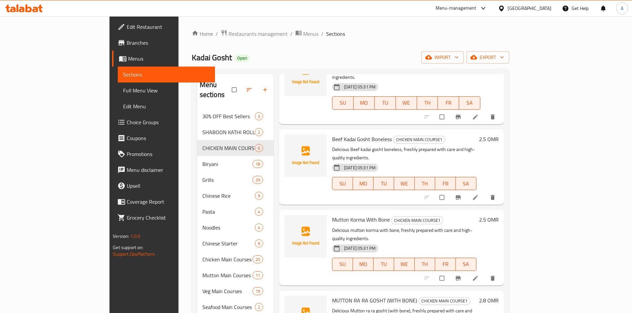
scroll to position [93, 0]
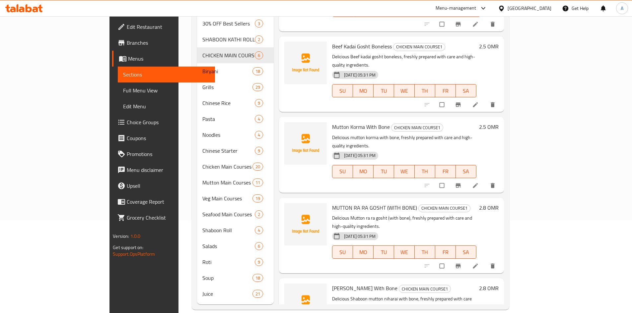
drag, startPoint x: 316, startPoint y: 241, endPoint x: 383, endPoint y: 239, distance: 67.4
click at [383, 284] on span "Shaboon Mutton Niharai With Bone" at bounding box center [364, 289] width 65 height 10
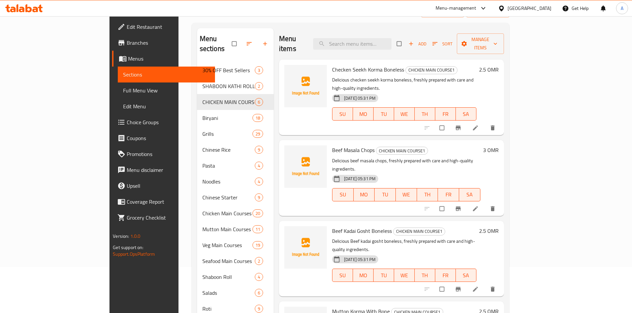
scroll to position [0, 0]
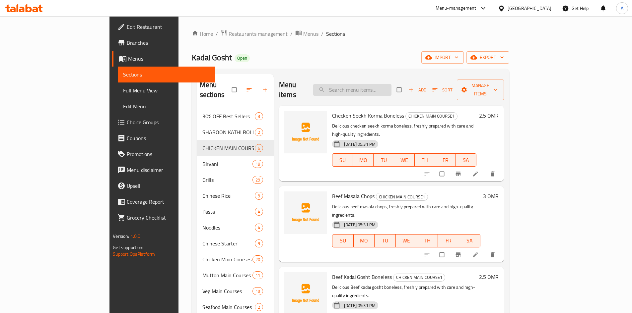
click at [370, 84] on input "search" at bounding box center [352, 90] width 78 height 12
paste input "Shaboon Mutton Niharai With Bone"
type input "Shaboon Mutton Niharai With Bone"
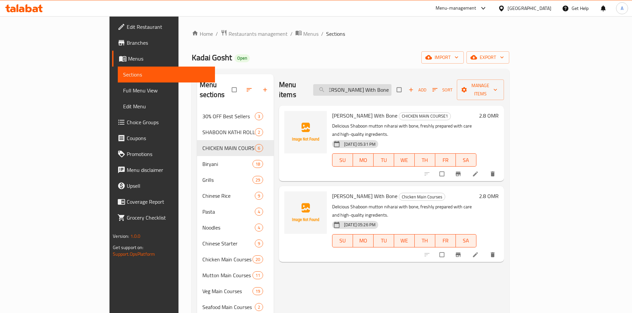
click at [391, 84] on input "Shaboon Mutton Niharai With Bone" at bounding box center [352, 90] width 78 height 12
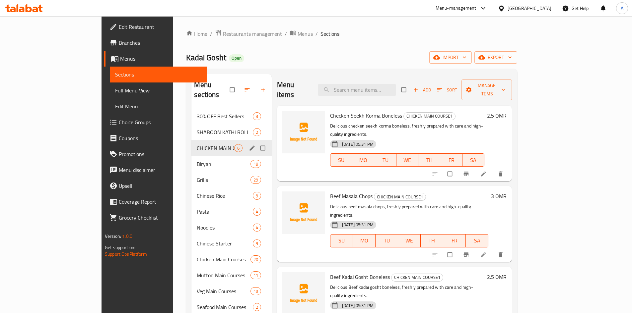
click at [256, 142] on input "Menu sections" at bounding box center [263, 148] width 14 height 13
checkbox input "true"
click at [234, 88] on icon "button" at bounding box center [236, 90] width 5 height 5
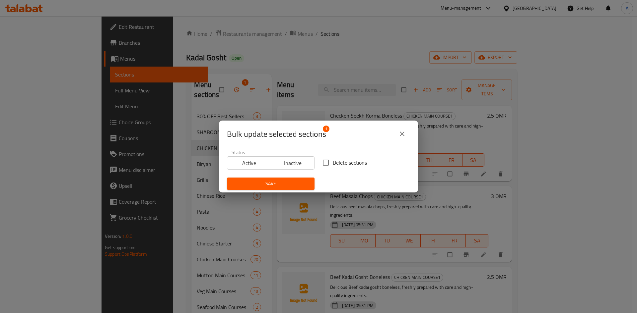
click at [339, 163] on span "Delete sections" at bounding box center [350, 163] width 34 height 8
click at [333, 163] on input "Delete sections" at bounding box center [326, 163] width 14 height 14
checkbox input "true"
click at [283, 184] on span "Save" at bounding box center [270, 184] width 77 height 8
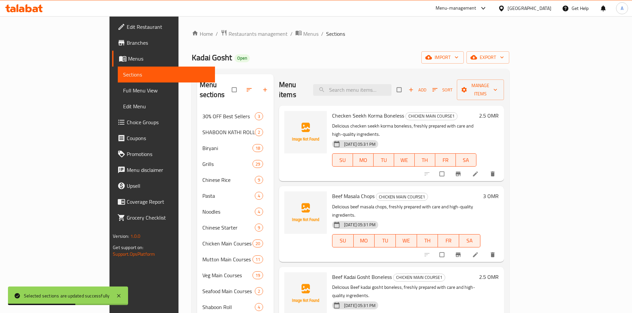
click at [309, 50] on div "Home / Restaurants management / Menus / Sections Kadai Gosht Open import export…" at bounding box center [350, 212] width 317 height 364
click at [123, 90] on span "Full Menu View" at bounding box center [166, 91] width 87 height 8
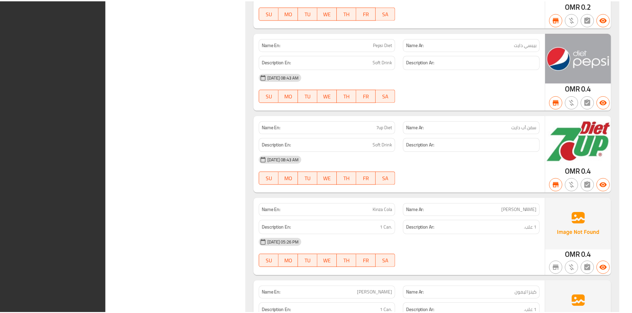
scroll to position [17257, 0]
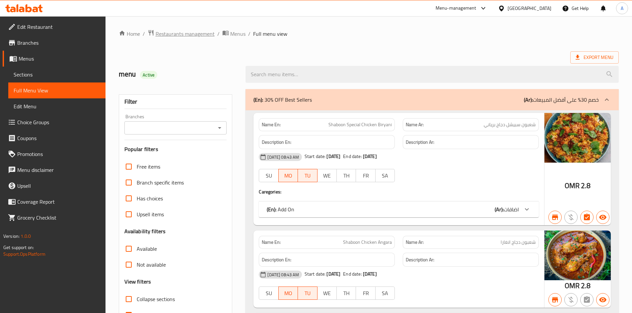
click at [195, 33] on span "Restaurants management" at bounding box center [185, 34] width 59 height 8
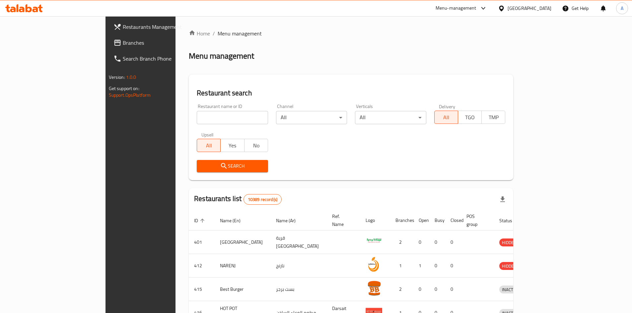
drag, startPoint x: 161, startPoint y: 119, endPoint x: 165, endPoint y: 119, distance: 4.0
click at [197, 119] on input "search" at bounding box center [232, 117] width 71 height 13
paste input "703936"
type input "703936"
click button "Search" at bounding box center [232, 166] width 71 height 12
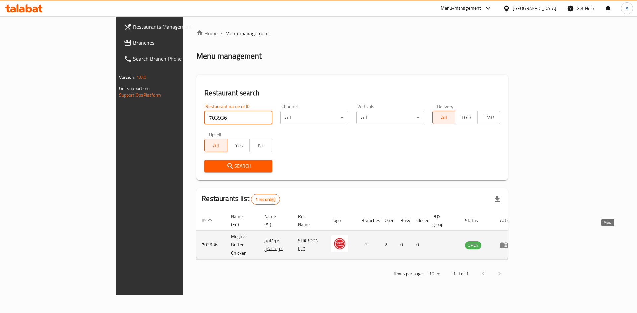
click at [508, 241] on icon "enhanced table" at bounding box center [504, 245] width 8 height 8
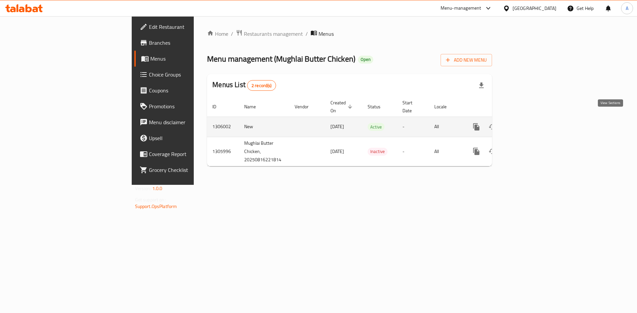
click at [528, 123] on icon "enhanced table" at bounding box center [524, 127] width 8 height 8
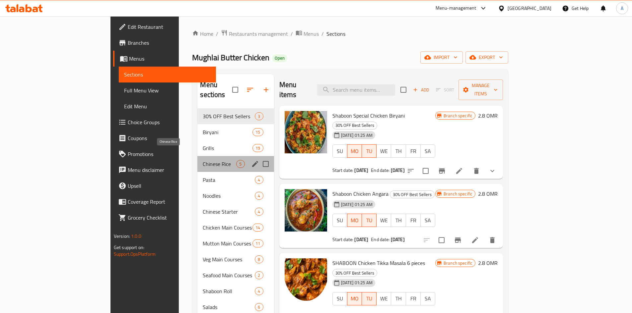
click at [203, 160] on span "Chinese Rice" at bounding box center [220, 164] width 34 height 8
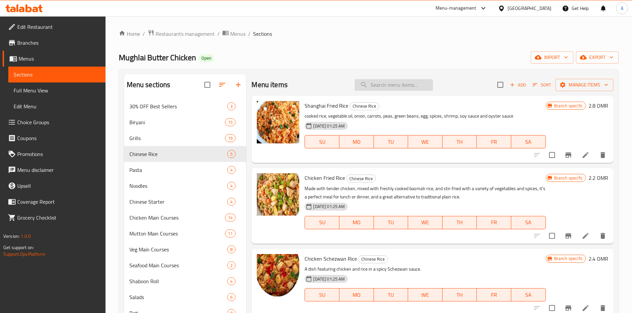
click at [375, 88] on input "search" at bounding box center [394, 85] width 78 height 12
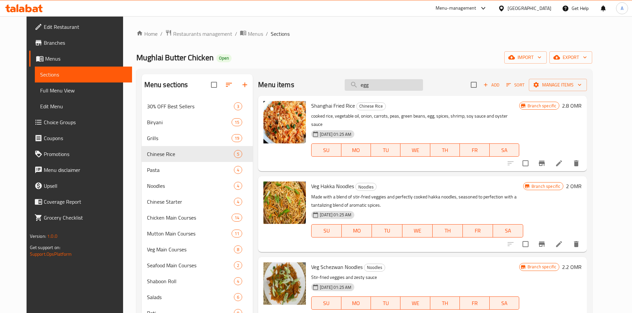
type input "egg f"
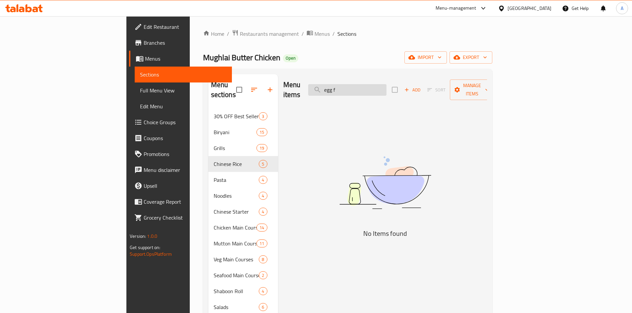
drag, startPoint x: 383, startPoint y: 86, endPoint x: 358, endPoint y: 88, distance: 25.6
click at [358, 88] on input "egg f" at bounding box center [347, 90] width 78 height 12
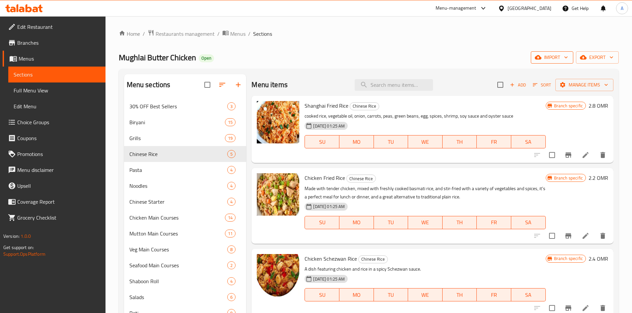
click at [553, 58] on span "import" at bounding box center [552, 57] width 32 height 8
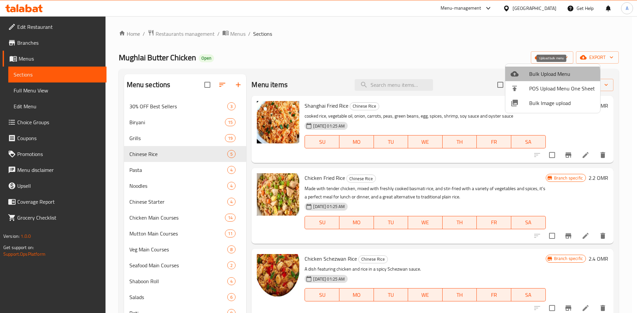
click at [530, 77] on span "Bulk Upload Menu" at bounding box center [562, 74] width 66 height 8
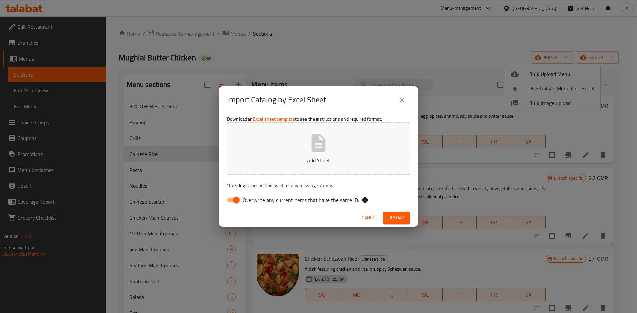
drag, startPoint x: 288, startPoint y: 199, endPoint x: 292, endPoint y: 194, distance: 6.9
click at [288, 199] on span "Overwrite any current items that have the same ID." at bounding box center [300, 200] width 116 height 8
drag, startPoint x: 235, startPoint y: 199, endPoint x: 239, endPoint y: 199, distance: 4.6
click at [236, 199] on input "Overwrite any current items that have the same ID." at bounding box center [236, 200] width 38 height 13
checkbox input "false"
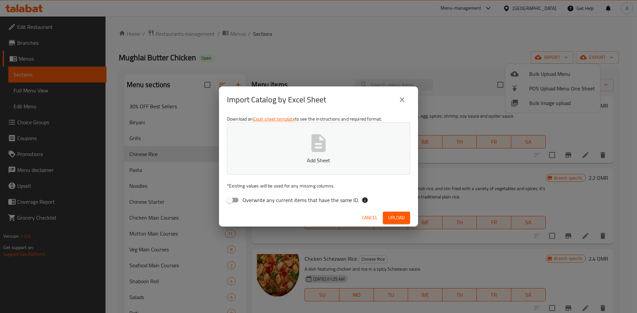
click at [354, 96] on div "Import Catalog by Excel Sheet" at bounding box center [318, 100] width 183 height 16
click at [324, 151] on icon "button" at bounding box center [318, 143] width 14 height 18
click at [401, 217] on span "Upload" at bounding box center [396, 218] width 17 height 8
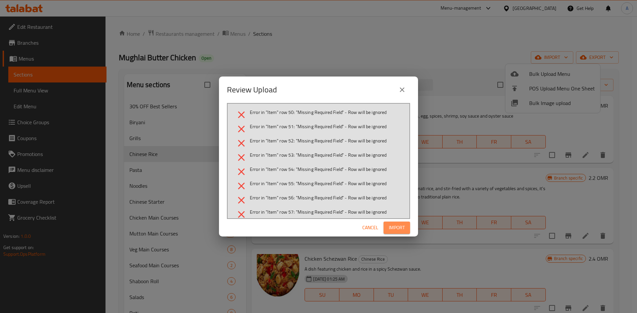
click at [393, 227] on span "Import" at bounding box center [397, 228] width 16 height 8
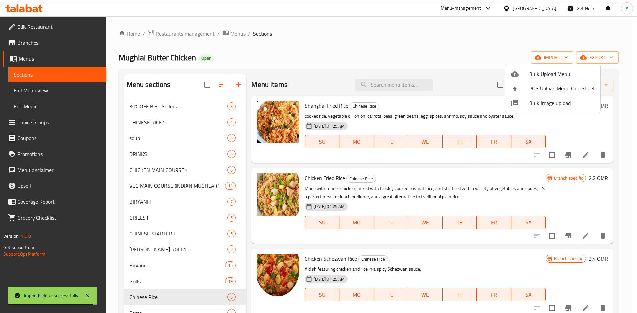
click at [337, 53] on div at bounding box center [318, 156] width 637 height 313
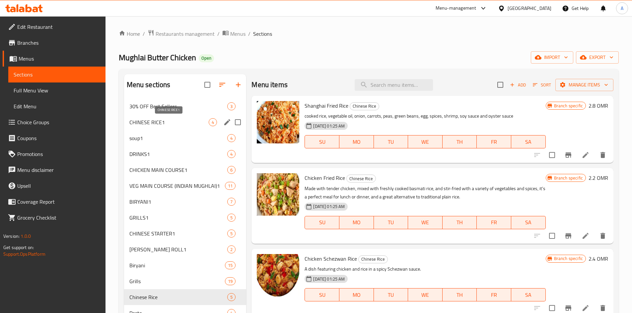
click at [151, 118] on span "CHINESE RICE1" at bounding box center [169, 122] width 80 height 8
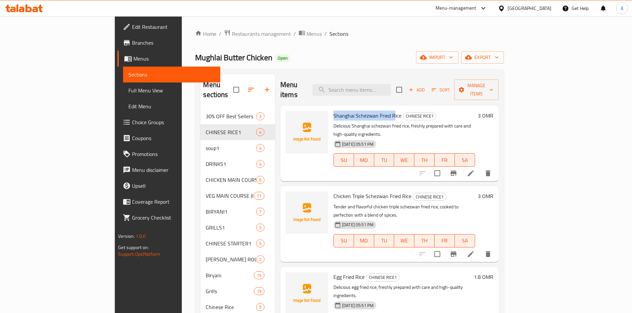
drag, startPoint x: 305, startPoint y: 106, endPoint x: 365, endPoint y: 106, distance: 60.0
click at [365, 111] on span "Shanghai Schezwan Fried Rice" at bounding box center [367, 116] width 68 height 10
click at [383, 87] on input "search" at bounding box center [351, 90] width 78 height 12
paste input "Shanghai Schezwan Fried R"
type input "Shanghai Schezwan Fried R"
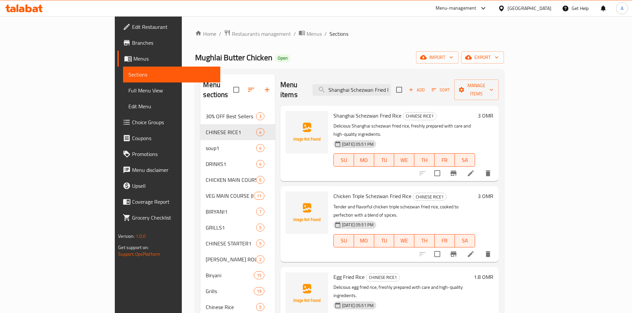
scroll to position [0, 2]
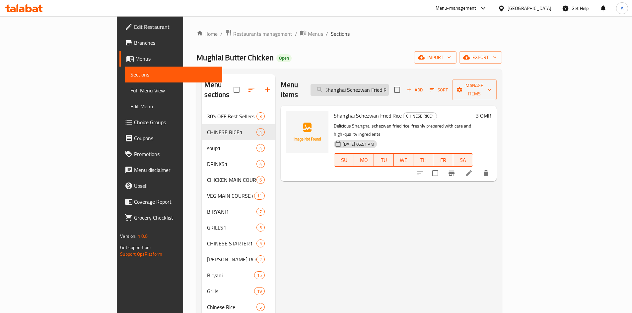
click at [389, 85] on input "Shanghai Schezwan Fried R" at bounding box center [349, 90] width 78 height 12
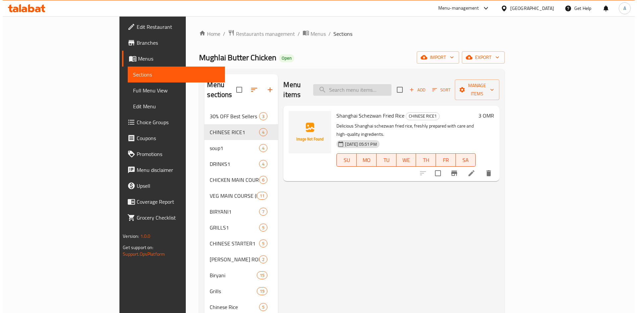
scroll to position [0, 0]
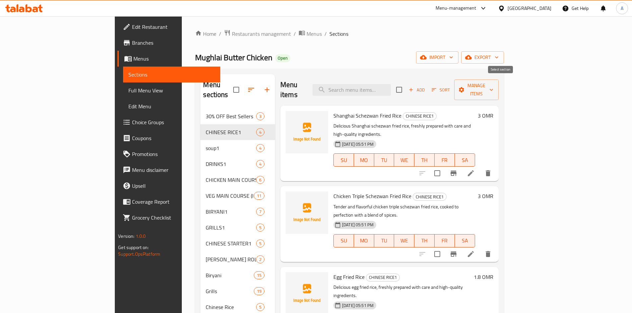
click at [406, 87] on input "checkbox" at bounding box center [399, 90] width 14 height 14
checkbox input "true"
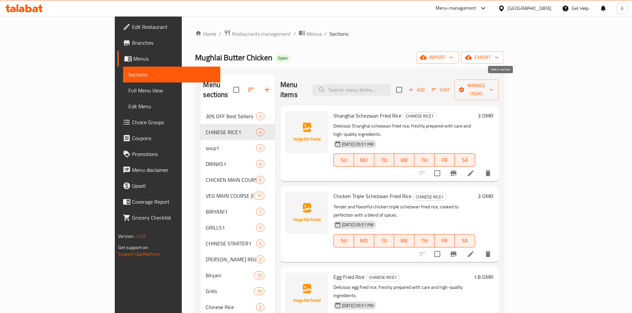
checkbox input "true"
click at [493, 87] on span "Manage items" at bounding box center [476, 90] width 34 height 17
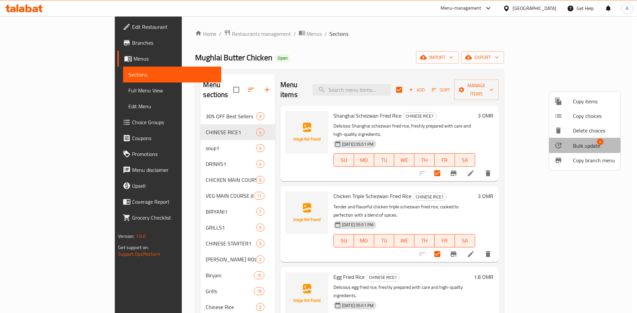
click at [583, 145] on span "Bulk update" at bounding box center [586, 146] width 27 height 8
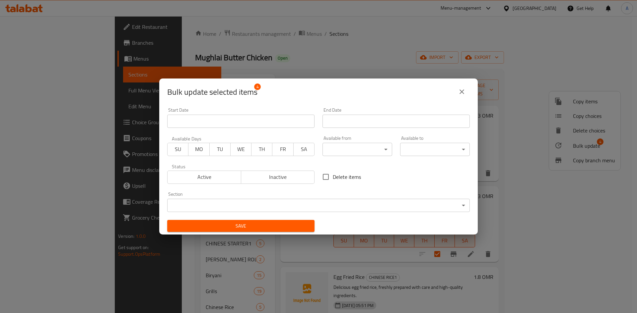
click at [269, 204] on body "​ Menu-management Oman Get Help A Edit Restaurant Branches Menus Sections Full …" at bounding box center [318, 164] width 637 height 297
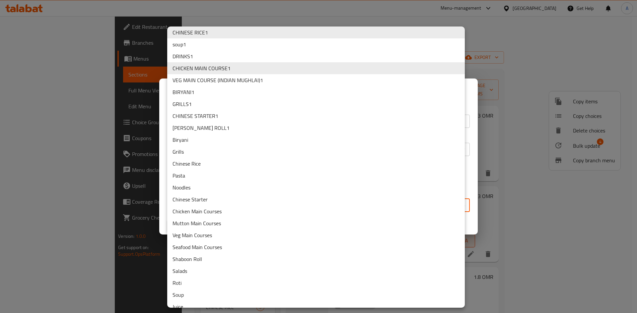
scroll to position [22, 0]
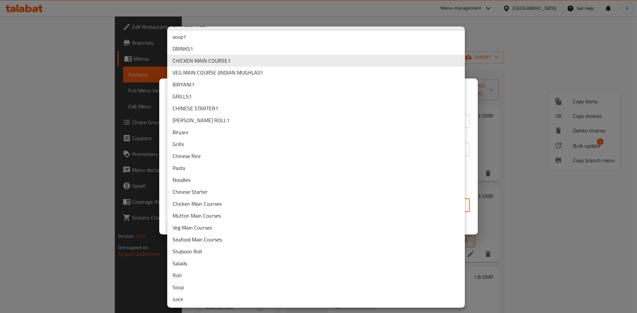
click at [186, 158] on li "Chinese Rice" at bounding box center [316, 156] width 298 height 12
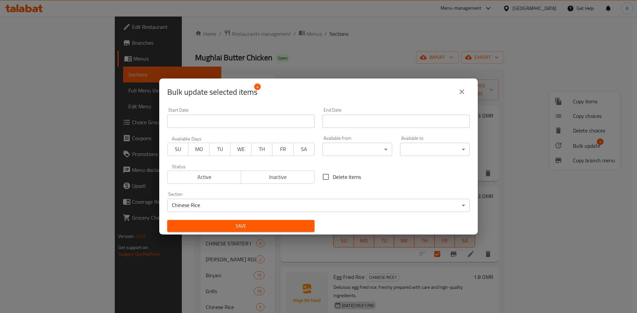
drag, startPoint x: 319, startPoint y: 88, endPoint x: 430, endPoint y: 87, distance: 111.1
click at [430, 87] on div "Bulk update selected items 4" at bounding box center [318, 92] width 302 height 16
click at [468, 92] on button "close" at bounding box center [462, 92] width 16 height 16
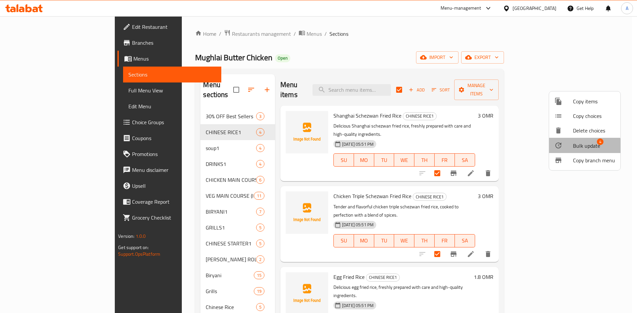
click at [583, 148] on span "Bulk update" at bounding box center [586, 146] width 27 height 8
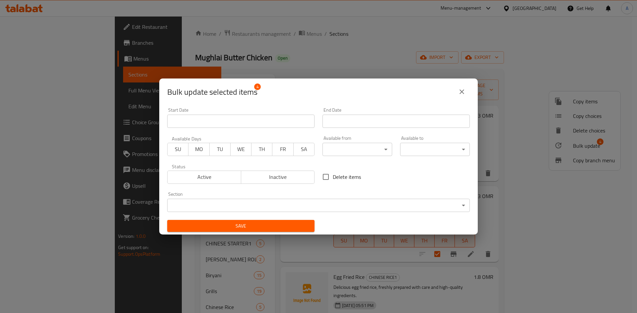
click at [247, 210] on body "​ Menu-management Oman Get Help A Edit Restaurant Branches Menus Sections Full …" at bounding box center [318, 164] width 637 height 297
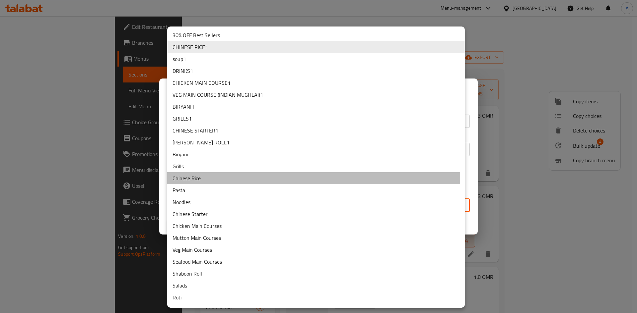
click at [200, 176] on li "Chinese Rice" at bounding box center [316, 178] width 298 height 12
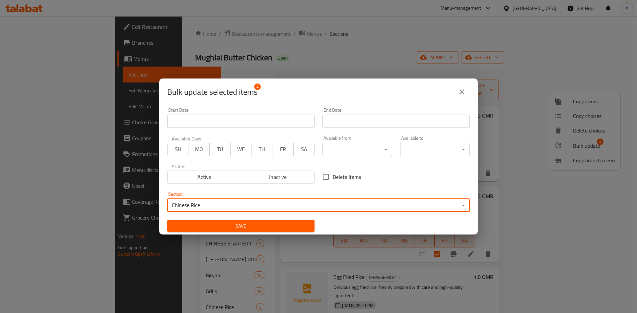
click at [295, 222] on button "Save" at bounding box center [240, 226] width 147 height 12
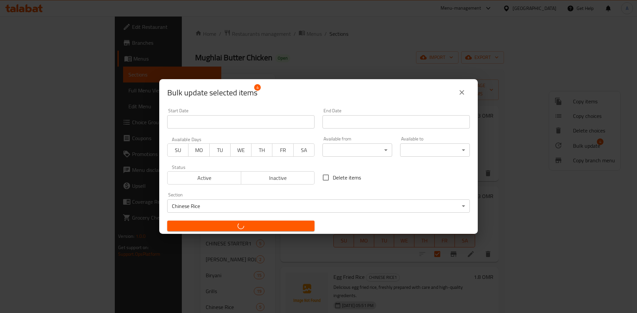
checkbox input "false"
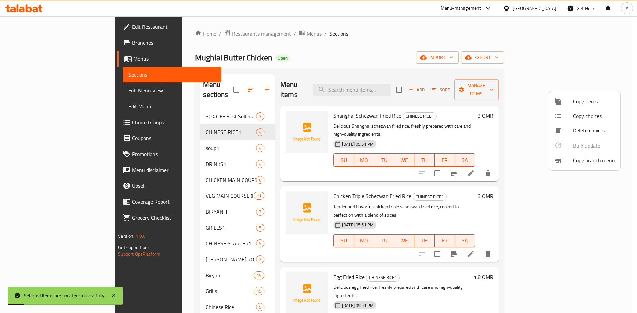
click at [144, 135] on div at bounding box center [318, 156] width 637 height 313
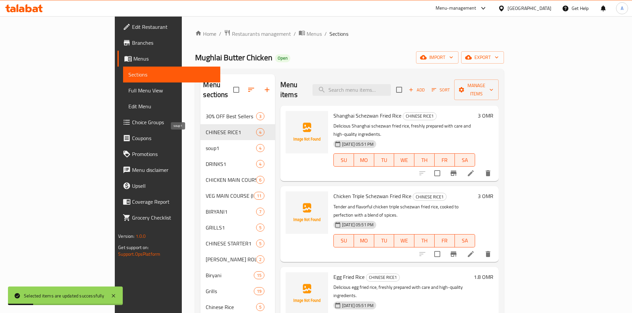
click at [206, 144] on span "soup1" at bounding box center [231, 148] width 50 height 8
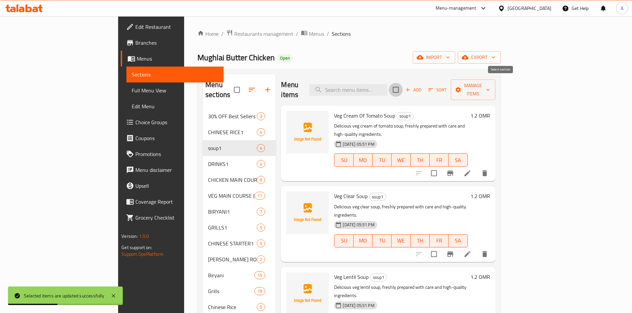
click at [403, 86] on input "checkbox" at bounding box center [396, 90] width 14 height 14
checkbox input "true"
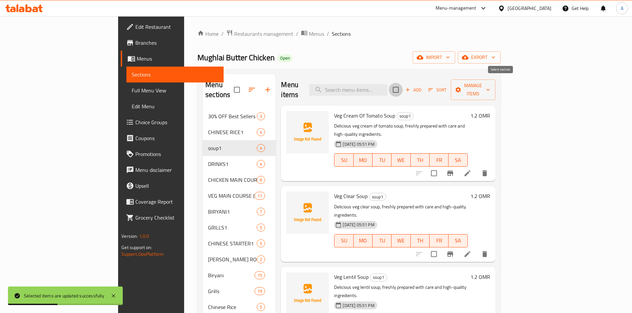
checkbox input "true"
click at [490, 82] on span "Manage items" at bounding box center [473, 90] width 34 height 17
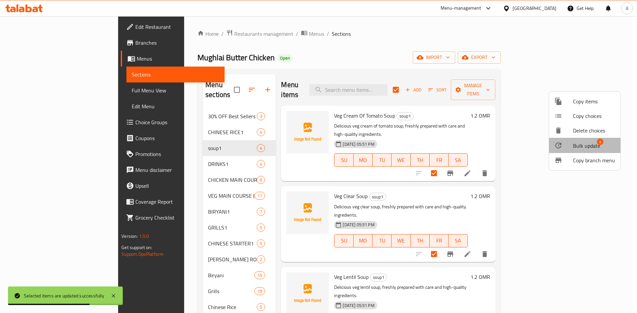
click at [593, 145] on span "Bulk update" at bounding box center [586, 146] width 27 height 8
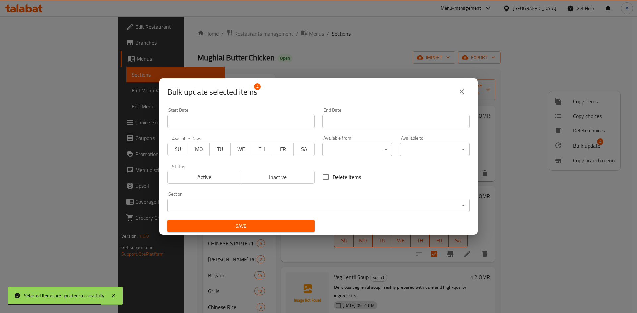
click at [247, 211] on body "Selected items are updated successfully ​ Menu-management Oman Get Help A Edit …" at bounding box center [318, 164] width 637 height 297
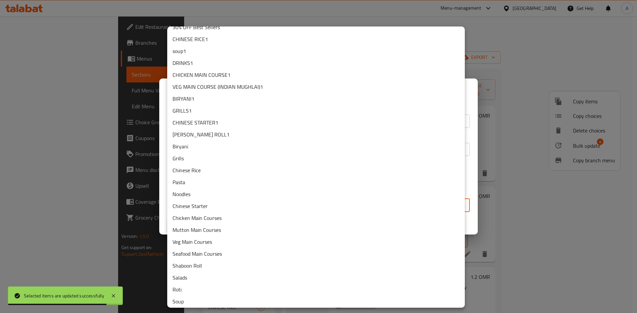
scroll to position [22, 0]
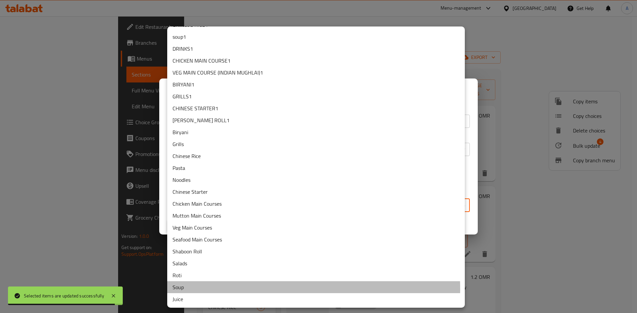
click at [186, 289] on li "Soup" at bounding box center [316, 288] width 298 height 12
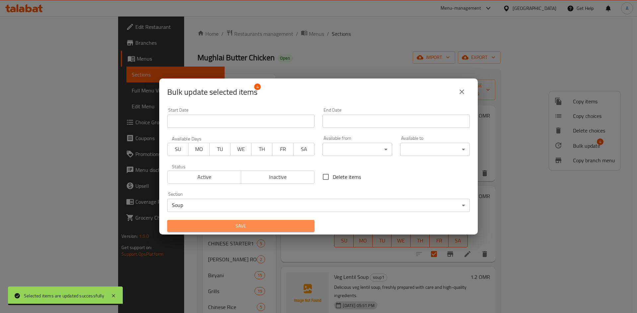
click at [267, 231] on button "Save" at bounding box center [240, 226] width 147 height 12
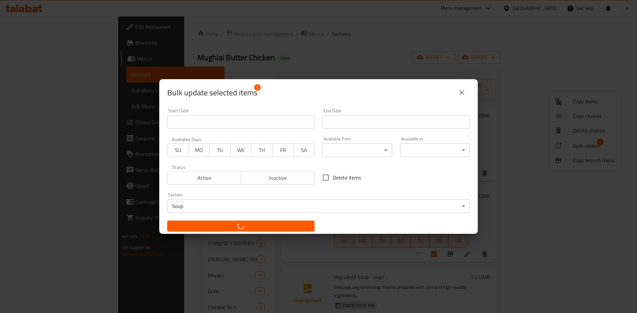
checkbox input "false"
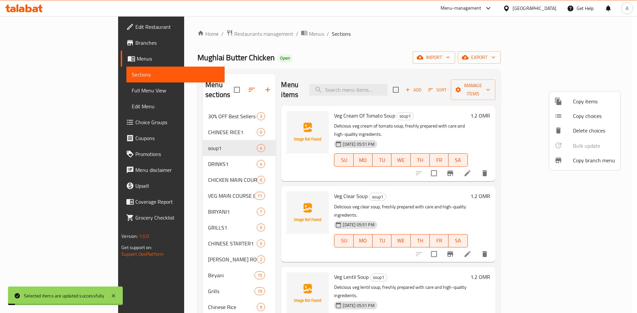
click at [143, 154] on div at bounding box center [318, 156] width 637 height 313
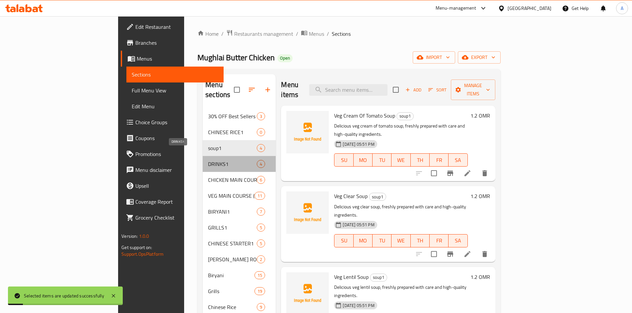
click at [208, 160] on span "DRINKS1" at bounding box center [232, 164] width 49 height 8
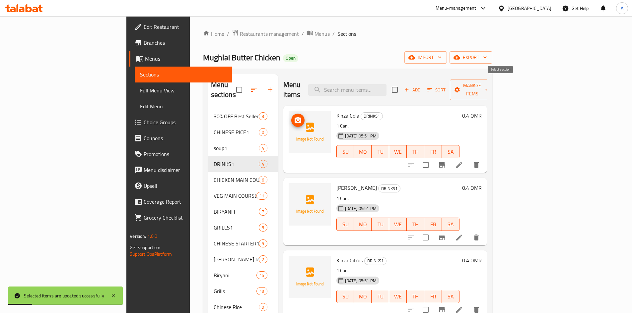
click at [402, 86] on input "checkbox" at bounding box center [395, 90] width 14 height 14
checkbox input "true"
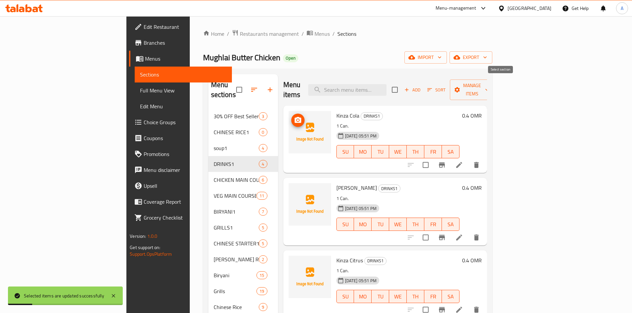
checkbox input "true"
click at [489, 83] on span "Manage items" at bounding box center [472, 90] width 34 height 17
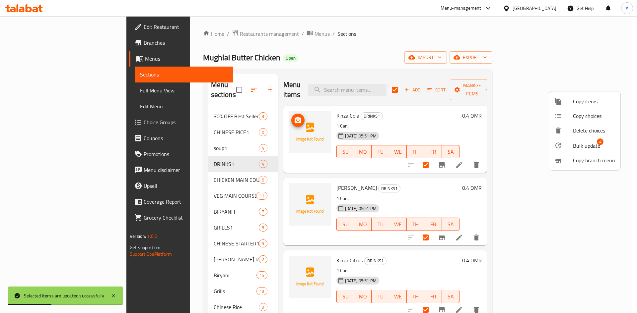
click at [587, 150] on span "Bulk update" at bounding box center [586, 146] width 27 height 8
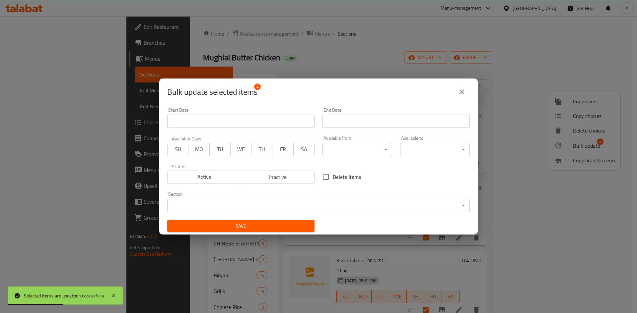
click at [242, 209] on body "Selected items are updated successfully ​ Menu-management Oman Get Help A Edit …" at bounding box center [318, 164] width 637 height 297
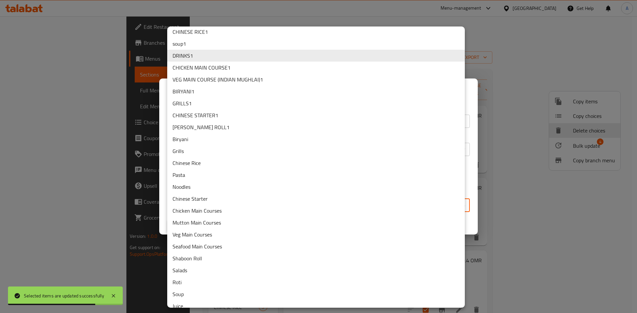
scroll to position [22, 0]
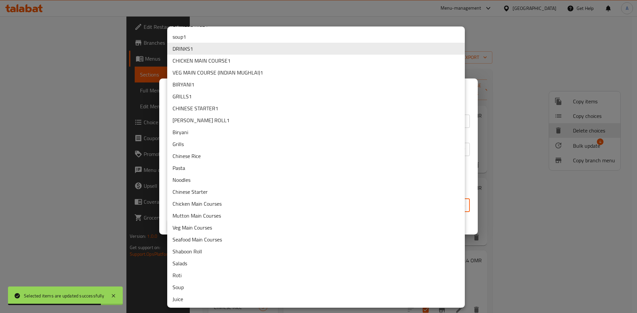
click at [190, 302] on li "Juice" at bounding box center [316, 300] width 298 height 12
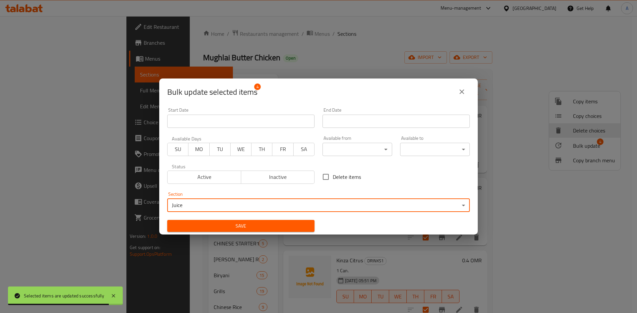
click at [223, 221] on button "Save" at bounding box center [240, 226] width 147 height 12
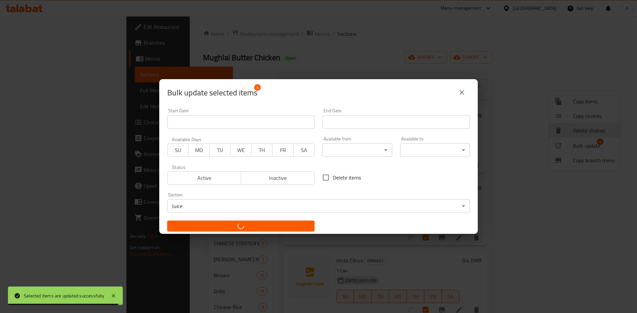
checkbox input "false"
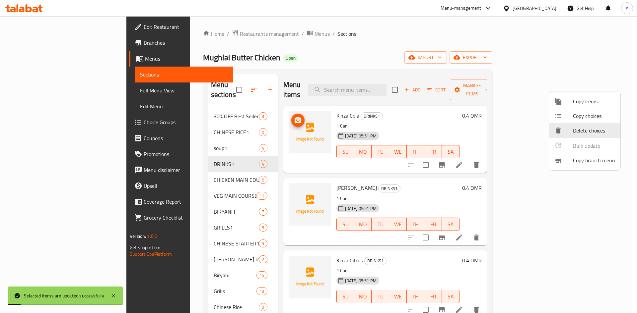
click at [153, 169] on div at bounding box center [318, 156] width 637 height 313
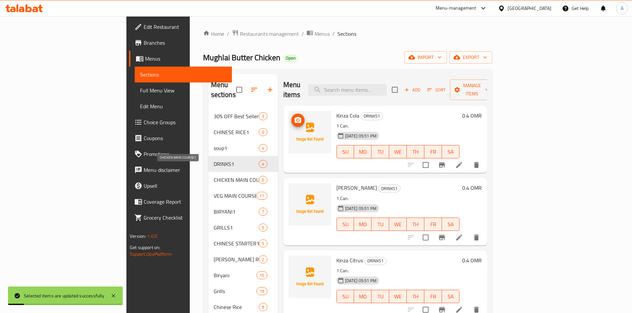
click at [214, 176] on span "CHICKEN MAIN COURSE1" at bounding box center [236, 180] width 45 height 8
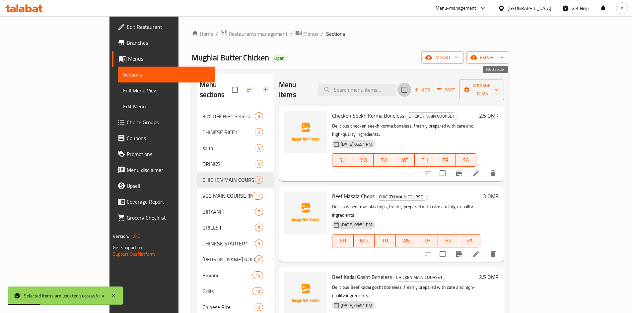
click at [411, 85] on input "checkbox" at bounding box center [404, 90] width 14 height 14
checkbox input "true"
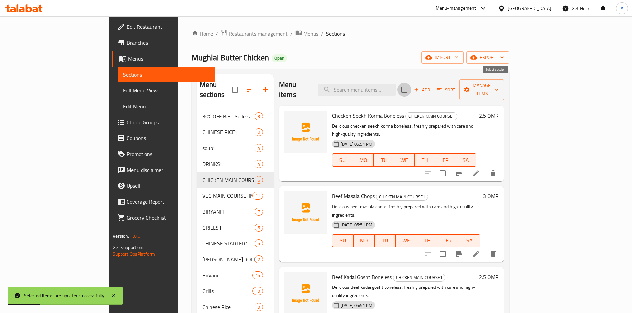
checkbox input "true"
click at [499, 86] on span "Manage items" at bounding box center [482, 90] width 34 height 17
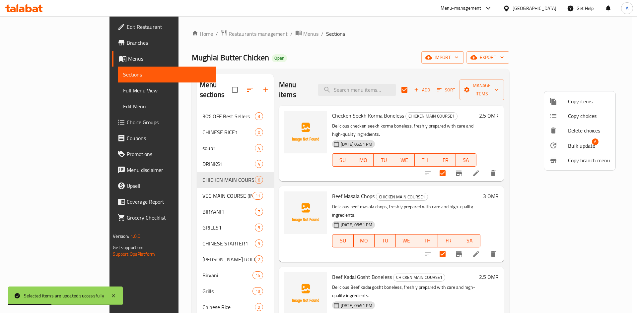
click at [578, 148] on span "Bulk update" at bounding box center [581, 146] width 27 height 8
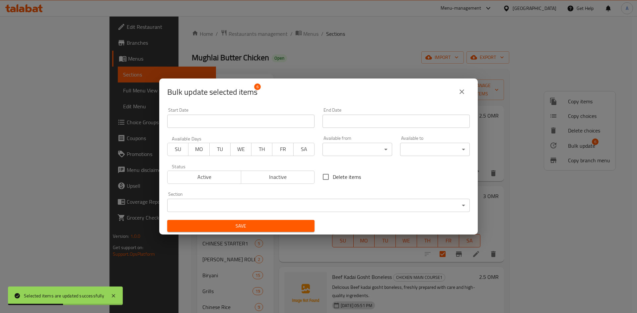
click at [224, 209] on body "Selected items are updated successfully ​ Menu-management Oman Get Help A Edit …" at bounding box center [318, 164] width 637 height 297
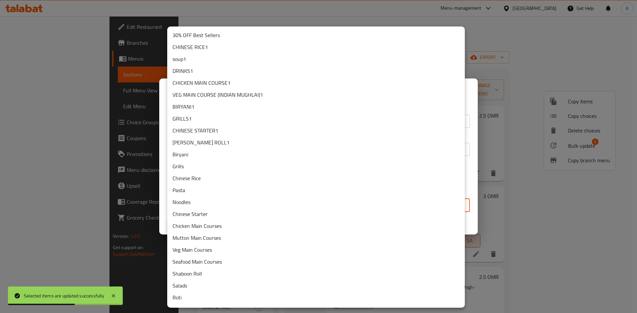
click at [217, 228] on li "Chicken Main Courses" at bounding box center [316, 226] width 298 height 12
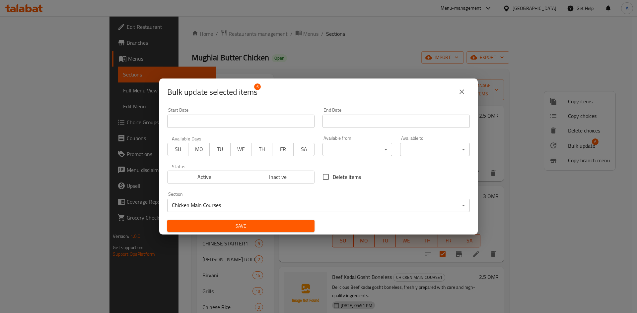
click at [235, 227] on span "Save" at bounding box center [240, 226] width 137 height 8
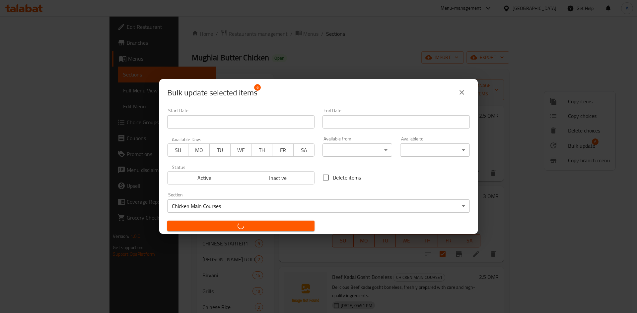
checkbox input "false"
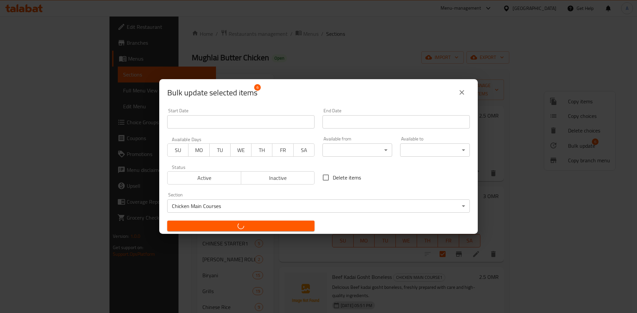
checkbox input "false"
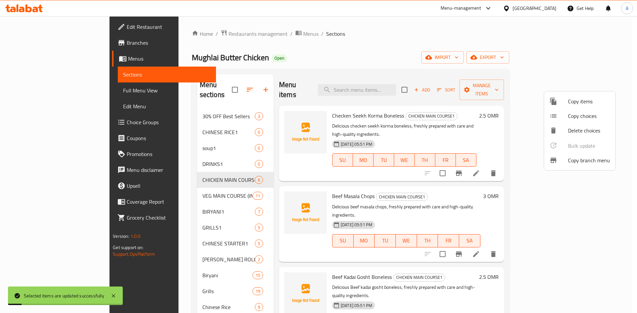
click at [160, 184] on div at bounding box center [318, 156] width 637 height 313
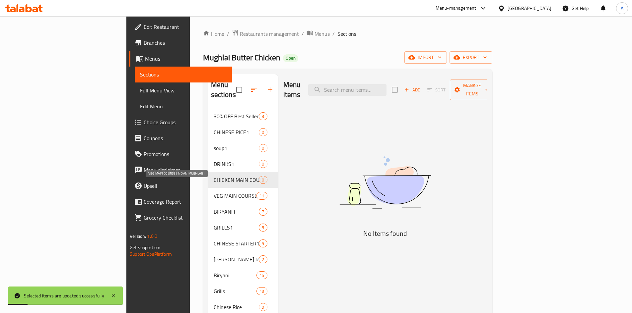
click at [214, 192] on span "VEG MAIN COURSE (INDIAN MUGHLAI)1" at bounding box center [235, 196] width 43 height 8
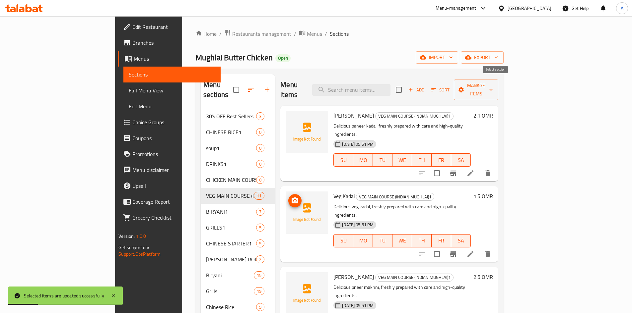
click at [406, 86] on input "checkbox" at bounding box center [399, 90] width 14 height 14
checkbox input "true"
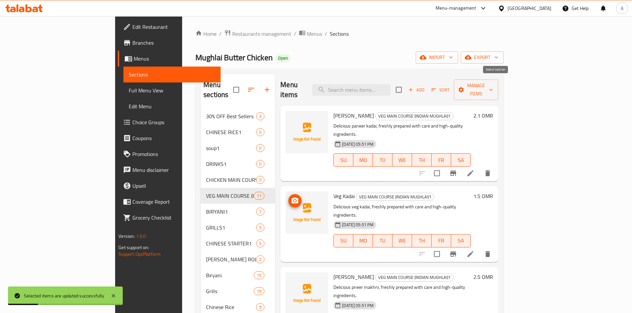
checkbox input "true"
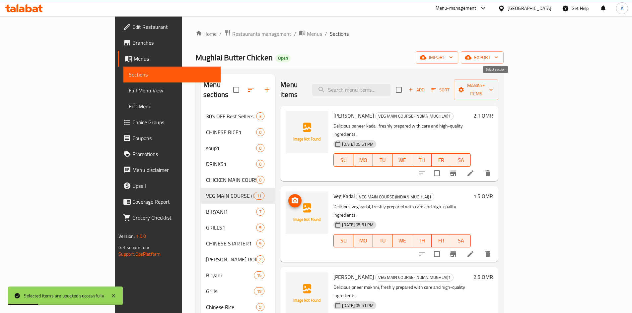
checkbox input "true"
click at [493, 85] on span "Manage items" at bounding box center [476, 90] width 34 height 17
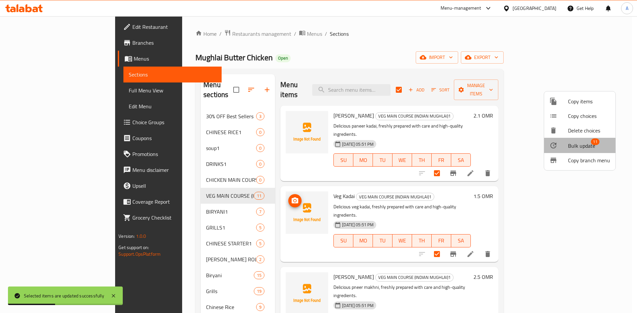
click at [574, 148] on span "Bulk update" at bounding box center [581, 146] width 27 height 8
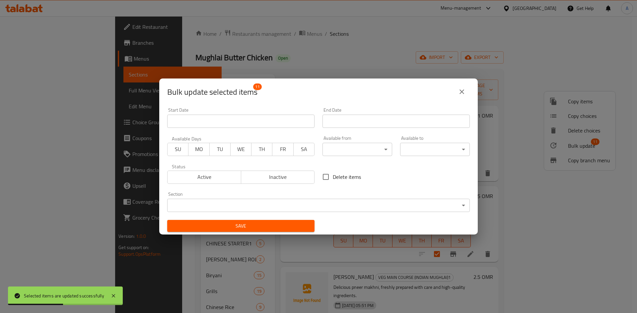
click at [220, 206] on body "Selected items are updated successfully ​ Menu-management Oman Get Help A Edit …" at bounding box center [318, 164] width 637 height 297
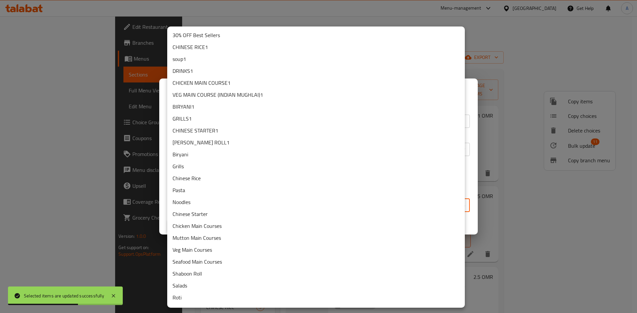
click at [199, 250] on li "Veg Main Courses" at bounding box center [316, 250] width 298 height 12
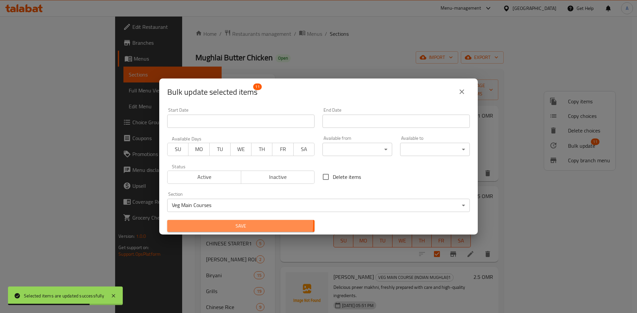
click at [231, 223] on span "Save" at bounding box center [240, 226] width 137 height 8
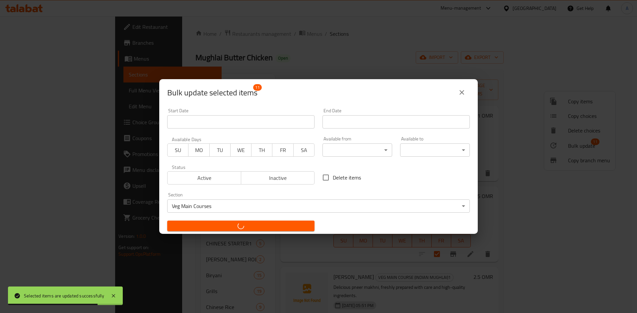
checkbox input "false"
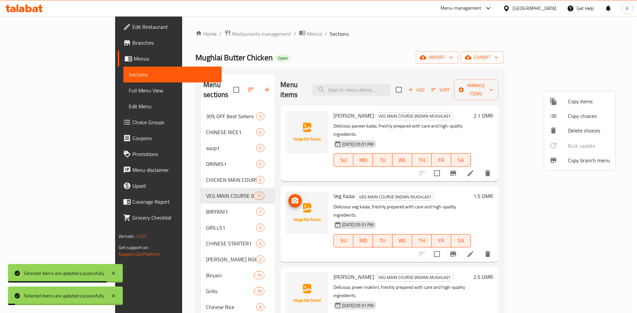
click at [133, 203] on div at bounding box center [318, 156] width 637 height 313
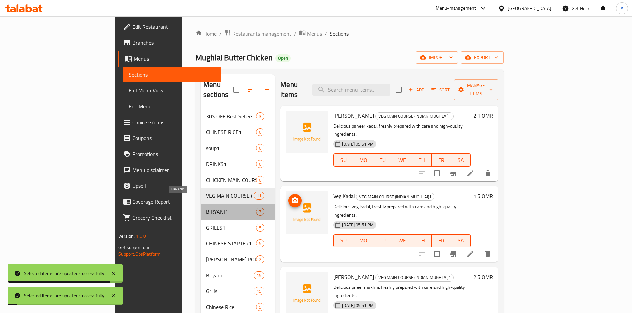
click at [206, 208] on span "BIRYANI1" at bounding box center [231, 212] width 50 height 8
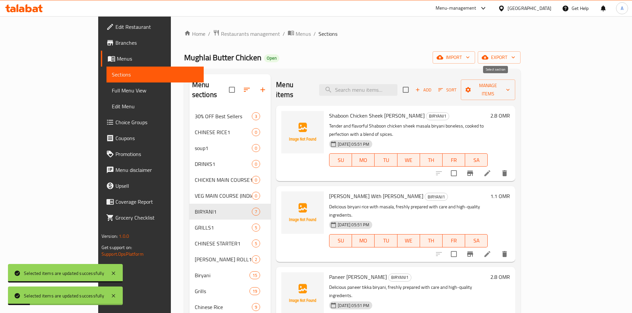
click at [413, 83] on input "checkbox" at bounding box center [406, 90] width 14 height 14
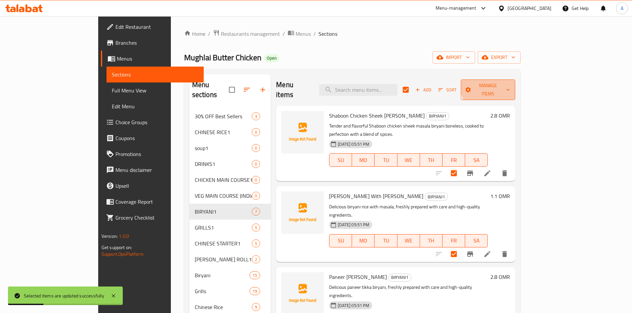
click at [510, 83] on span "Manage items" at bounding box center [488, 90] width 44 height 17
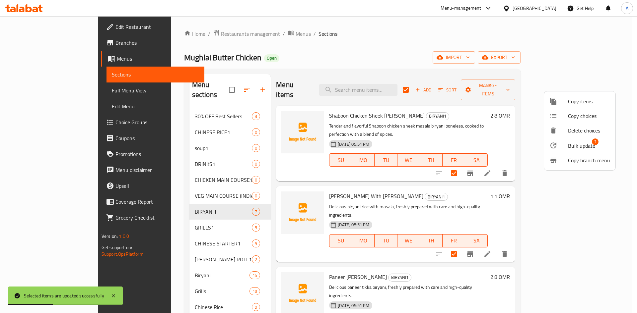
click at [579, 146] on span "Bulk update" at bounding box center [581, 146] width 27 height 8
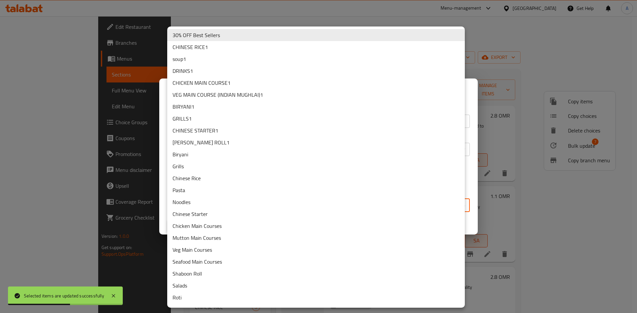
click at [418, 203] on body "Selected items are updated successfully ​ Menu-management Oman Get Help A Edit …" at bounding box center [318, 164] width 637 height 297
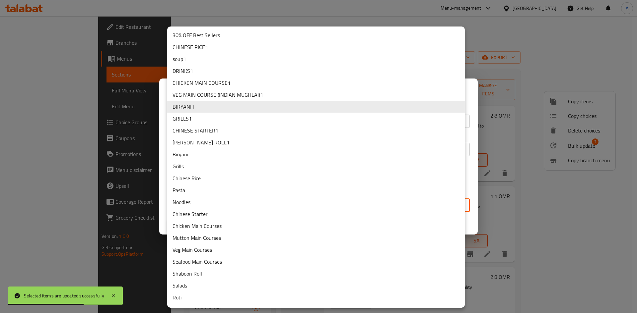
click at [193, 154] on li "Biryani" at bounding box center [316, 155] width 298 height 12
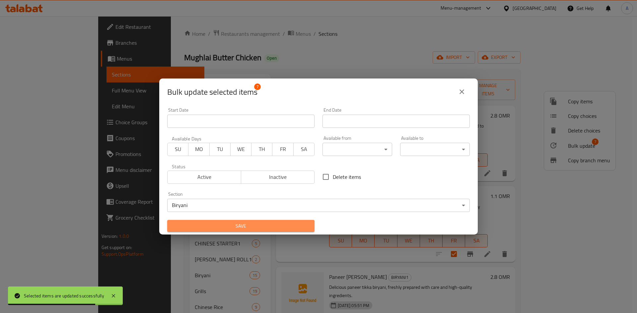
click at [279, 227] on span "Save" at bounding box center [240, 226] width 137 height 8
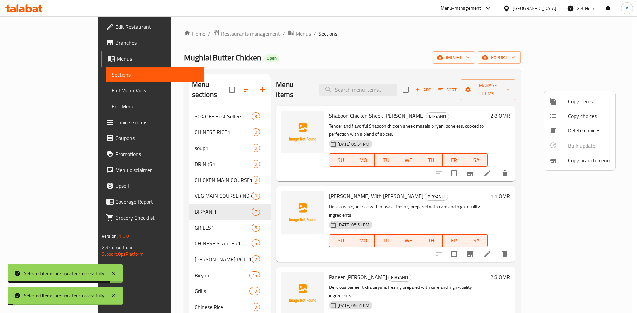
click at [137, 220] on div at bounding box center [318, 156] width 637 height 313
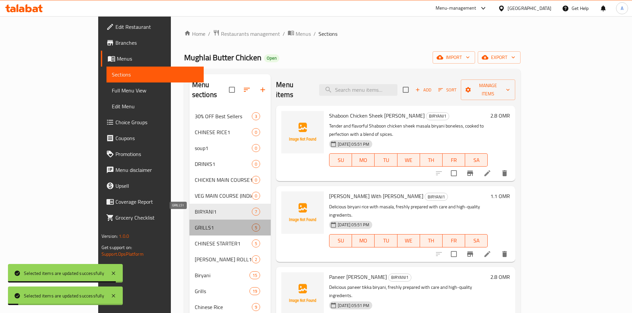
click at [195, 224] on span "GRILLS1" at bounding box center [223, 228] width 57 height 8
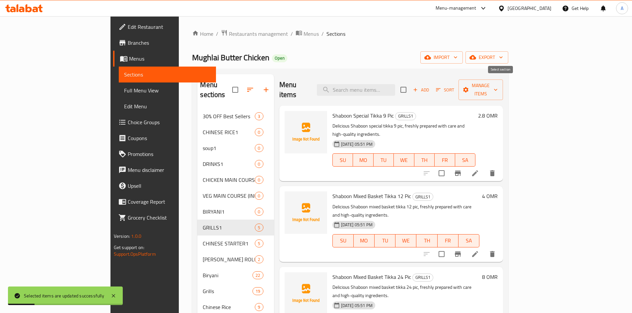
click at [410, 84] on input "checkbox" at bounding box center [403, 90] width 14 height 14
click at [498, 84] on span "Manage items" at bounding box center [481, 90] width 34 height 17
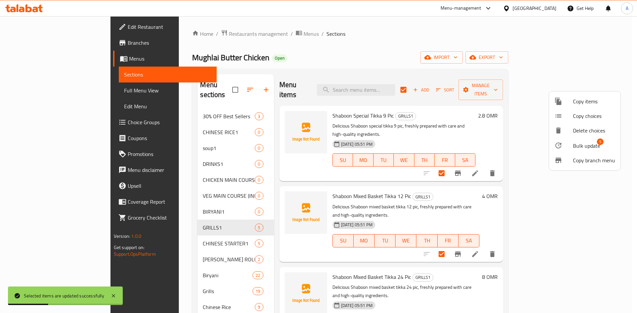
click at [578, 150] on span "Bulk update" at bounding box center [586, 146] width 27 height 8
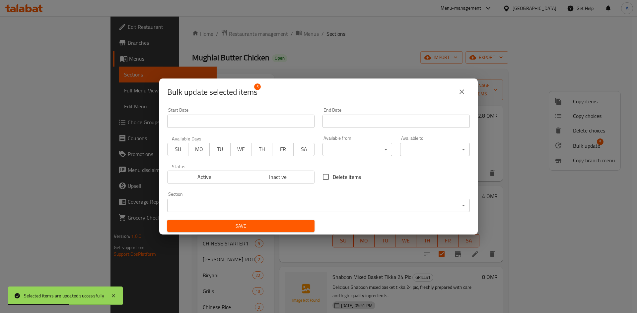
click at [193, 214] on div "Section ​ ​" at bounding box center [318, 202] width 310 height 28
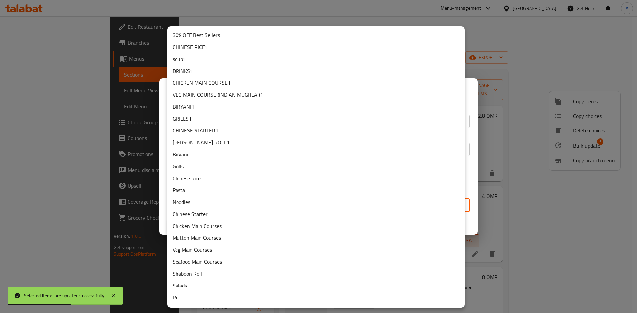
click at [197, 204] on body "Selected items are updated successfully ​ Menu-management Oman Get Help A Edit …" at bounding box center [318, 164] width 637 height 297
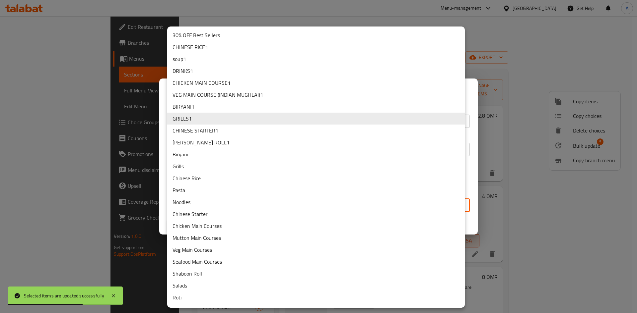
click at [193, 168] on li "Grills" at bounding box center [316, 167] width 298 height 12
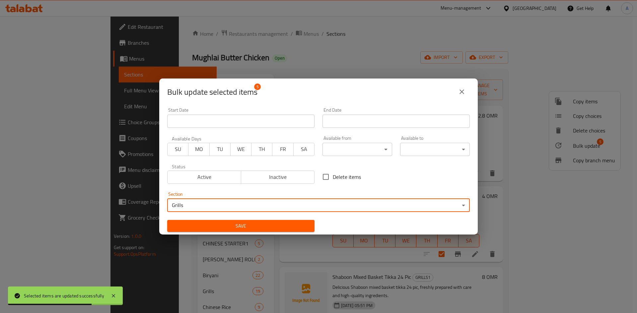
click at [226, 223] on span "Save" at bounding box center [240, 226] width 137 height 8
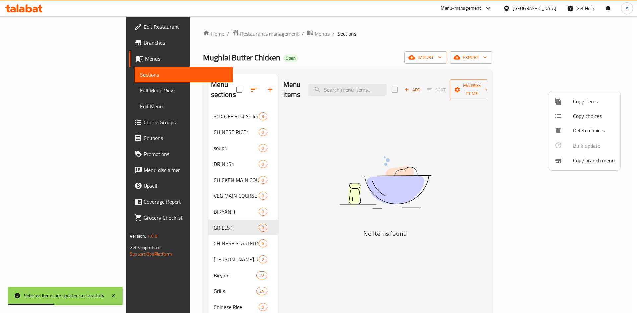
click at [161, 246] on div at bounding box center [318, 156] width 637 height 313
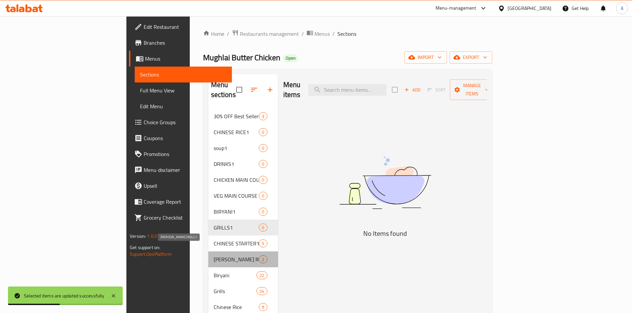
drag, startPoint x: 154, startPoint y: 248, endPoint x: 246, endPoint y: 238, distance: 92.5
click at [214, 256] on span "SHABOON KATHI ROLL1" at bounding box center [236, 260] width 45 height 8
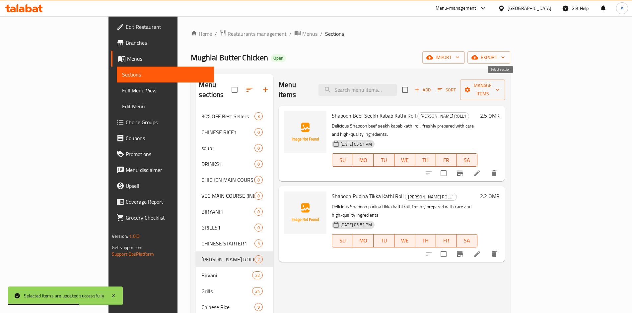
click at [412, 88] on input "checkbox" at bounding box center [405, 90] width 14 height 14
click at [500, 86] on span "Manage items" at bounding box center [482, 90] width 34 height 17
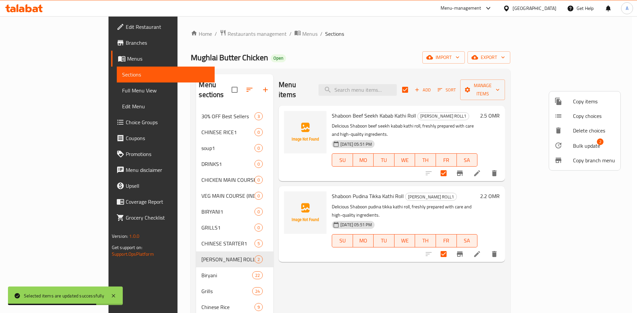
click at [590, 146] on span "Bulk update" at bounding box center [586, 146] width 27 height 8
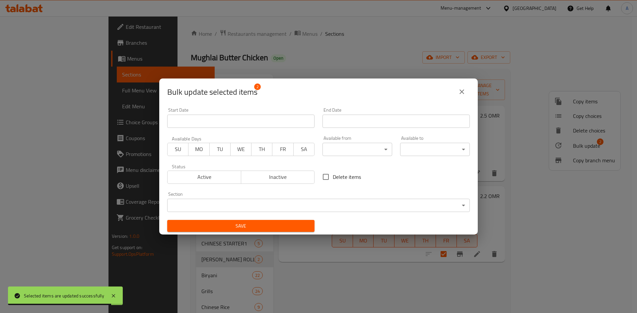
click at [246, 207] on body "Selected items are updated successfully ​ Menu-management Oman Get Help A Edit …" at bounding box center [318, 164] width 637 height 297
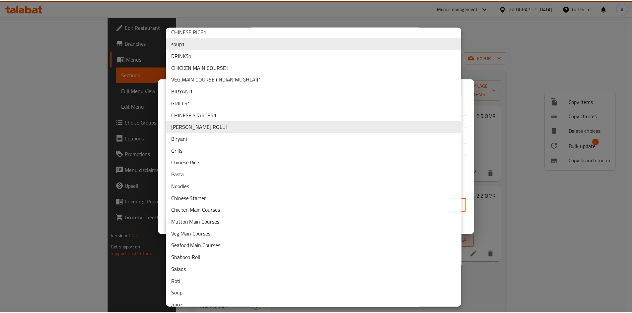
scroll to position [22, 0]
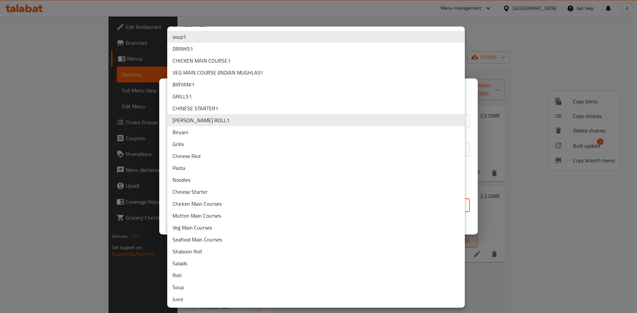
click at [205, 252] on li "Shaboon Roll" at bounding box center [316, 252] width 298 height 12
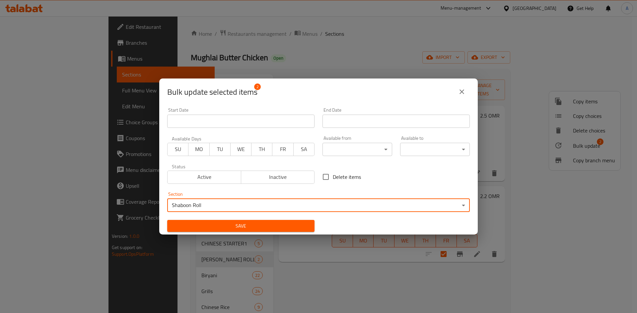
drag, startPoint x: 258, startPoint y: 227, endPoint x: 300, endPoint y: 243, distance: 45.0
click at [258, 227] on span "Save" at bounding box center [240, 226] width 137 height 8
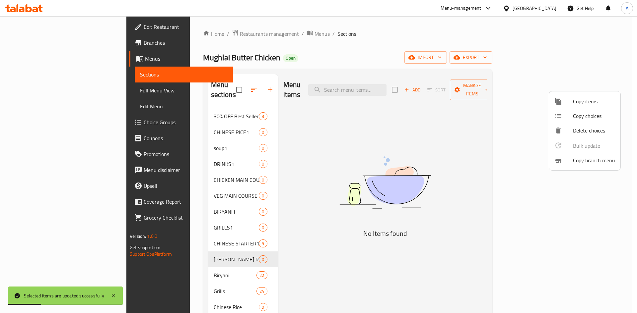
drag, startPoint x: 341, startPoint y: 267, endPoint x: 320, endPoint y: 269, distance: 21.0
click at [340, 267] on div at bounding box center [318, 156] width 637 height 313
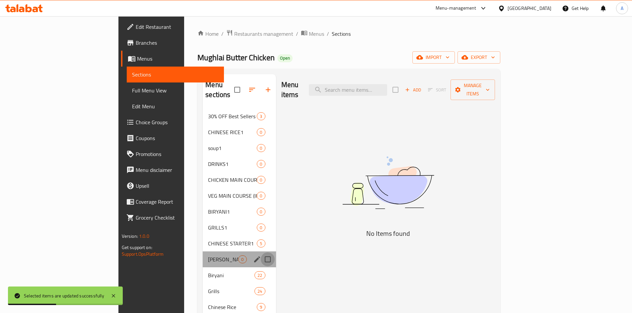
click at [261, 253] on input "Menu sections" at bounding box center [268, 260] width 14 height 14
click at [261, 221] on input "Menu sections" at bounding box center [268, 228] width 14 height 14
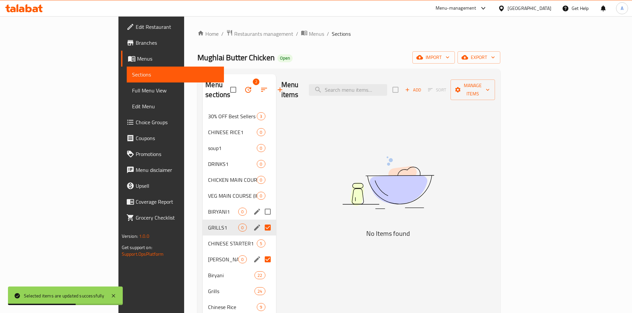
click at [261, 205] on input "Menu sections" at bounding box center [268, 212] width 14 height 14
click at [261, 189] on input "Menu sections" at bounding box center [268, 196] width 14 height 14
click at [261, 173] on input "Menu sections" at bounding box center [268, 180] width 14 height 14
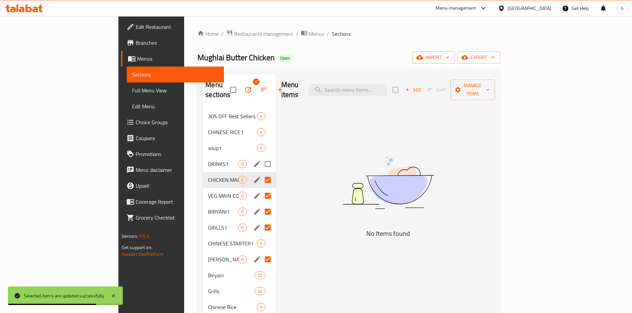
click at [261, 157] on input "Menu sections" at bounding box center [268, 164] width 14 height 14
click at [261, 141] on input "Menu sections" at bounding box center [268, 148] width 14 height 14
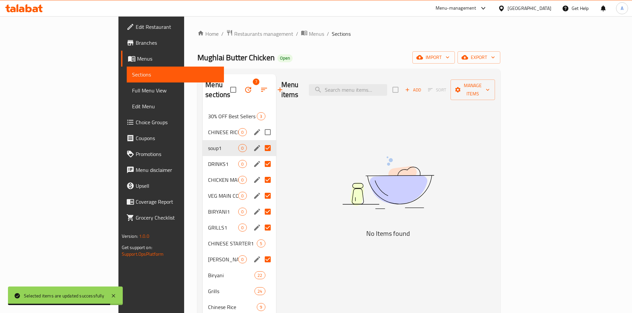
click at [261, 125] on input "Menu sections" at bounding box center [268, 132] width 14 height 14
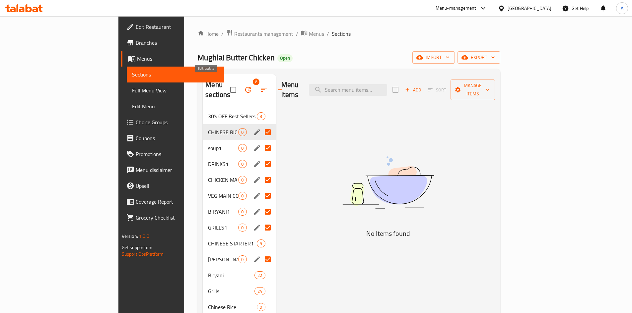
click at [244, 86] on icon "button" at bounding box center [248, 90] width 8 height 8
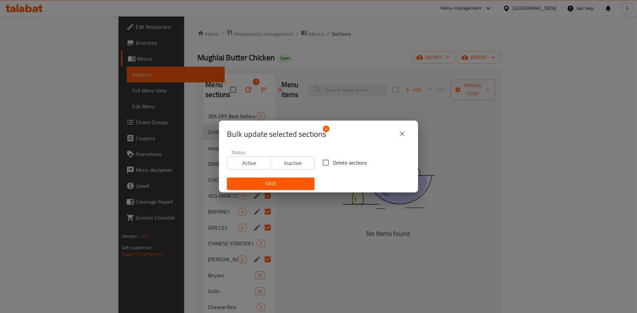
click at [354, 163] on span "Delete sections" at bounding box center [350, 163] width 34 height 8
click at [333, 163] on input "Delete sections" at bounding box center [326, 163] width 14 height 14
click at [298, 179] on button "Save" at bounding box center [271, 184] width 88 height 12
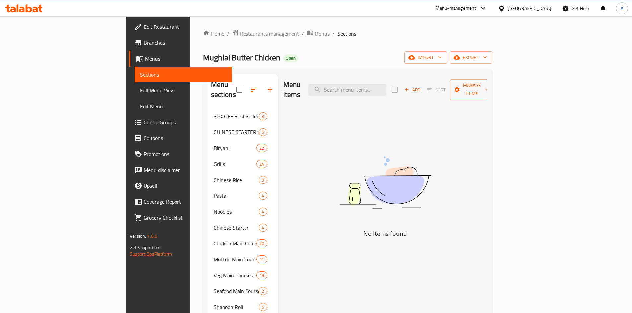
drag, startPoint x: 319, startPoint y: 129, endPoint x: 319, endPoint y: 119, distance: 10.0
click at [319, 129] on div "Menu items Add Sort Manage items No Items found" at bounding box center [382, 230] width 209 height 313
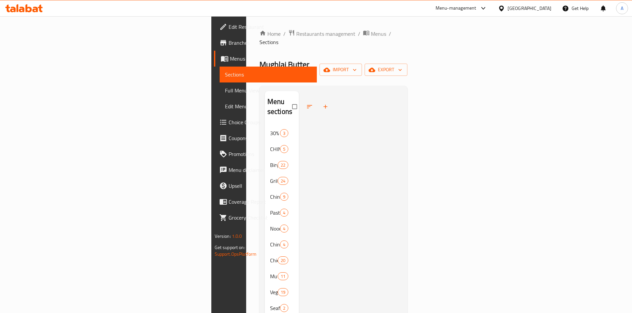
click at [225, 91] on span "Full Menu View" at bounding box center [268, 91] width 87 height 8
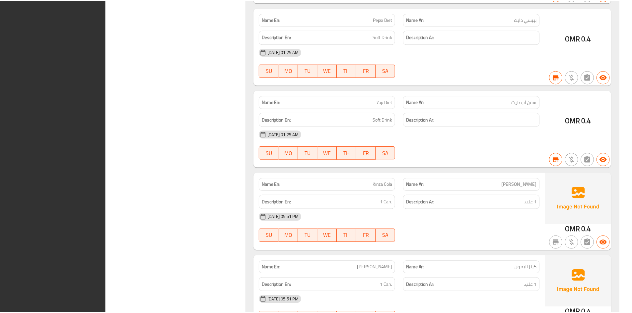
scroll to position [16483, 0]
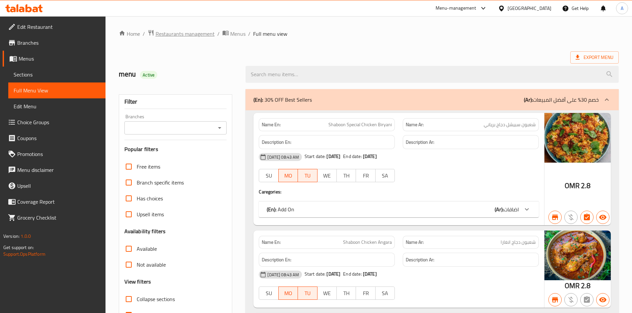
click at [193, 35] on span "Restaurants management" at bounding box center [185, 34] width 59 height 8
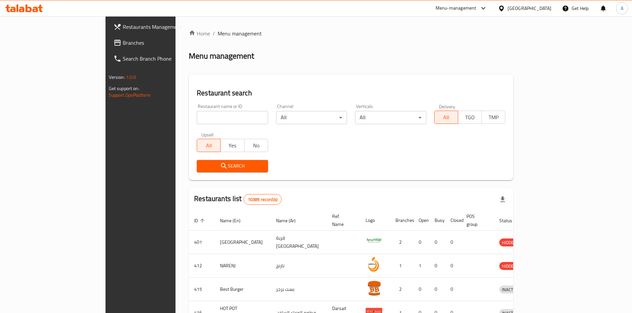
drag, startPoint x: 148, startPoint y: 117, endPoint x: 154, endPoint y: 117, distance: 6.0
click at [197, 117] on input "search" at bounding box center [232, 117] width 71 height 13
paste input "703866"
type input "703866"
click button "Search" at bounding box center [232, 166] width 71 height 12
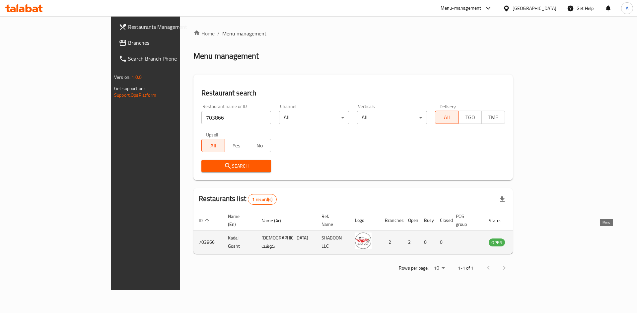
click at [531, 240] on icon "enhanced table" at bounding box center [527, 243] width 7 height 6
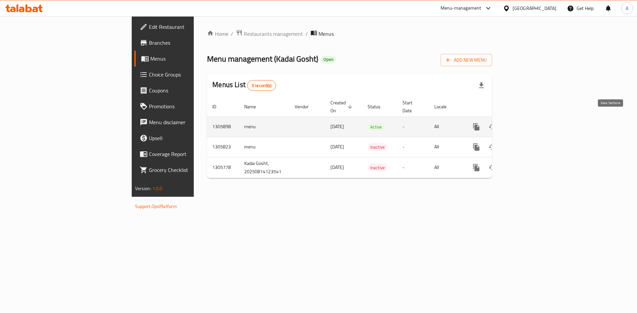
click at [528, 123] on icon "enhanced table" at bounding box center [524, 127] width 8 height 8
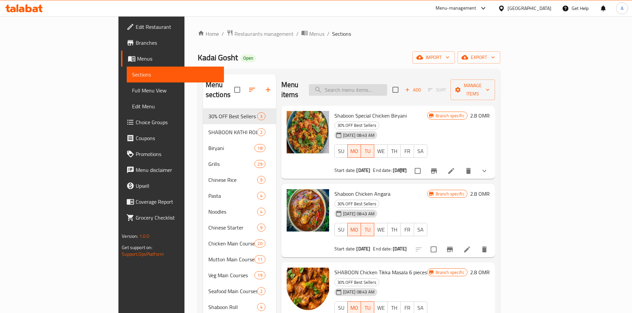
click at [375, 86] on input "search" at bounding box center [348, 90] width 78 height 12
paste input "VEG CREAM OF TOMATO SOUP"
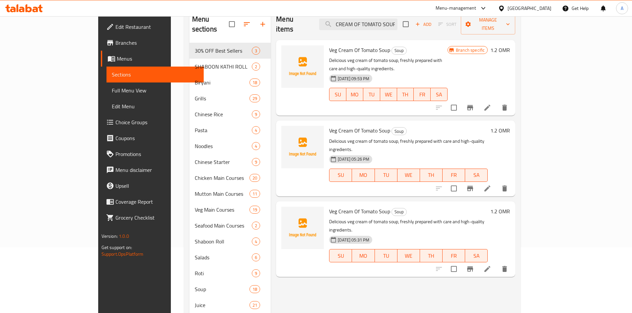
scroll to position [66, 0]
type input "VEG CREAM OF TOMATO SOUP"
click at [461, 100] on input "checkbox" at bounding box center [454, 107] width 14 height 14
checkbox input "true"
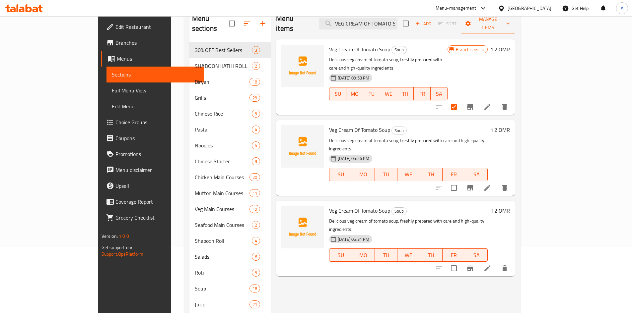
click at [461, 181] on input "checkbox" at bounding box center [454, 188] width 14 height 14
checkbox input "true"
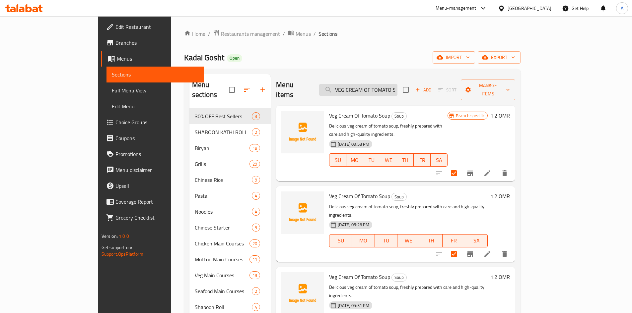
click at [392, 84] on input "VEG CREAM OF TOMATO SOUP" at bounding box center [358, 90] width 78 height 12
paste input "[PERSON_NAME]"
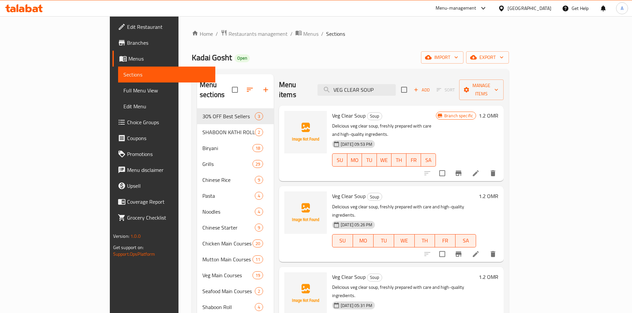
type input "VEG CLEAR SOUP"
click at [449, 167] on input "checkbox" at bounding box center [442, 174] width 14 height 14
checkbox input "true"
click at [449, 247] on input "checkbox" at bounding box center [442, 254] width 14 height 14
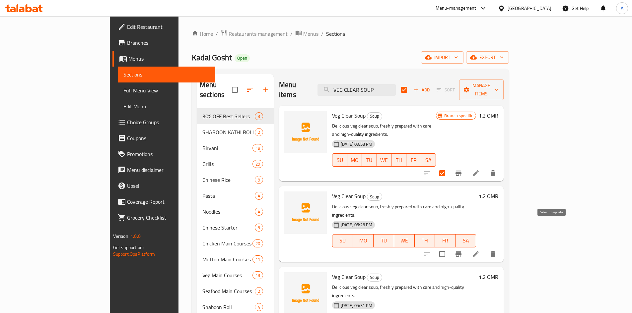
checkbox input "true"
checkbox input "false"
click at [376, 84] on input "VEG CLEAR SOUP" at bounding box center [356, 90] width 78 height 12
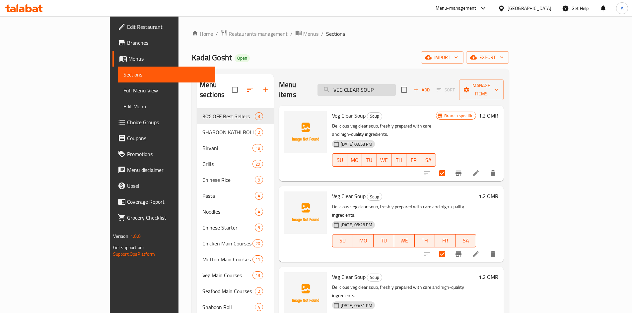
paste input "LENTIL"
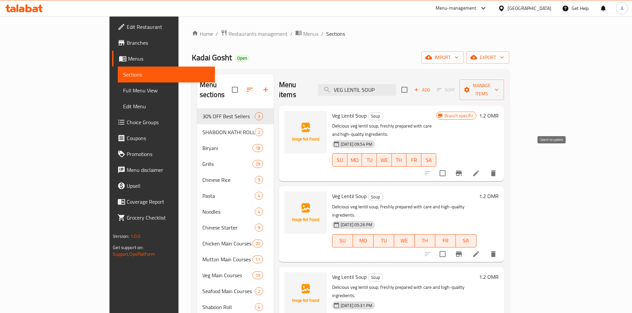
type input "VEG LENTIL SOUP"
drag, startPoint x: 550, startPoint y: 155, endPoint x: 550, endPoint y: 165, distance: 10.3
click at [449, 167] on input "checkbox" at bounding box center [443, 174] width 14 height 14
checkbox input "true"
click at [449, 247] on input "checkbox" at bounding box center [443, 254] width 14 height 14
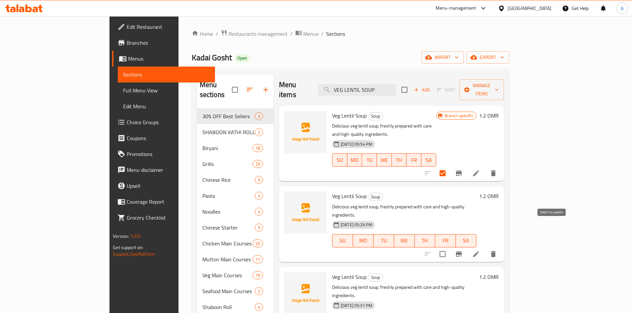
checkbox input "true"
click at [387, 84] on input "VEG LENTIL SOUP" at bounding box center [357, 90] width 78 height 12
paste input "[PERSON_NAME] SOUP (THAI SOUP)"
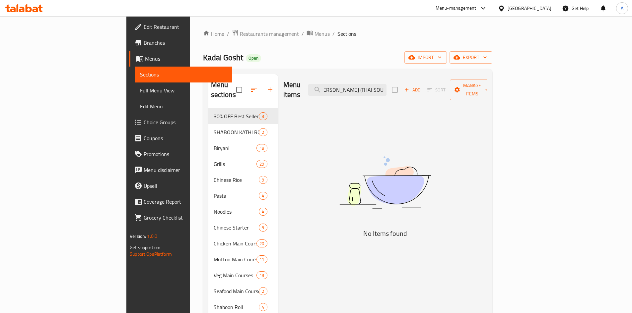
scroll to position [0, 5]
click at [386, 85] on input "[PERSON_NAME] (THAI SOUP" at bounding box center [347, 90] width 78 height 12
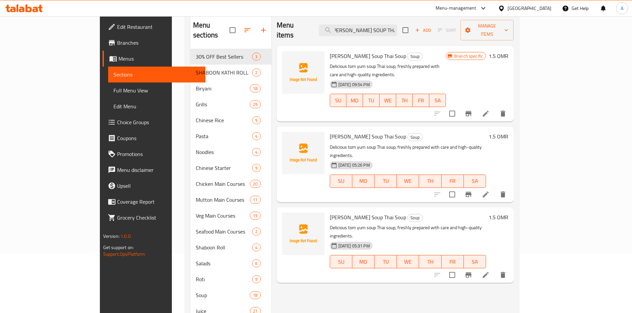
scroll to position [66, 0]
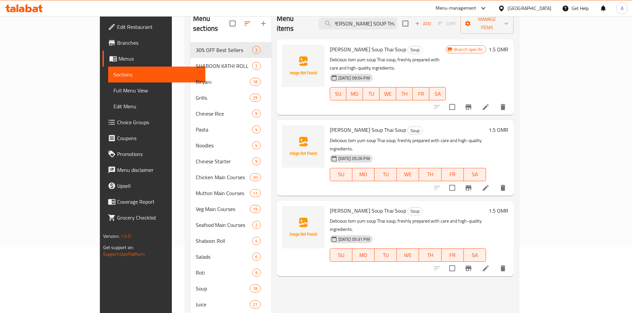
type input "[PERSON_NAME] SOUP THAI SOUP"
click at [459, 100] on input "checkbox" at bounding box center [452, 107] width 14 height 14
checkbox input "true"
click at [459, 181] on input "checkbox" at bounding box center [452, 188] width 14 height 14
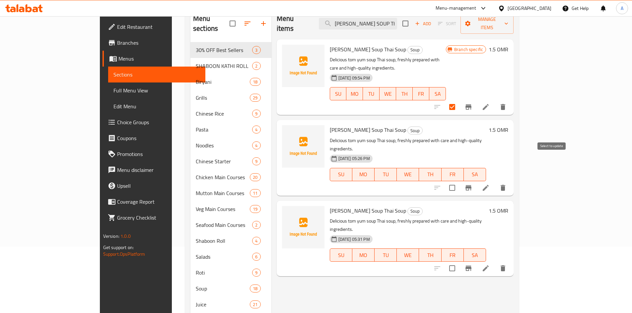
checkbox input "true"
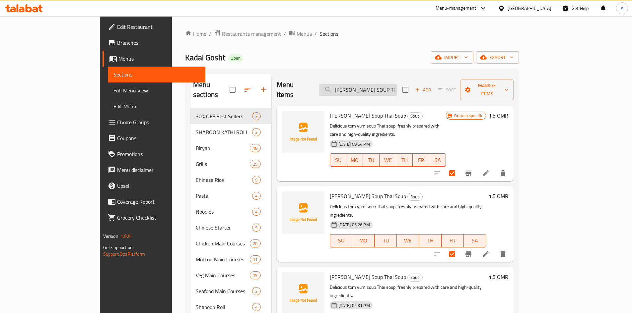
click at [395, 87] on input "[PERSON_NAME] SOUP THAI SOUP" at bounding box center [358, 90] width 78 height 12
paste input "CHICKEN CHILLI SEMI GRAVY"
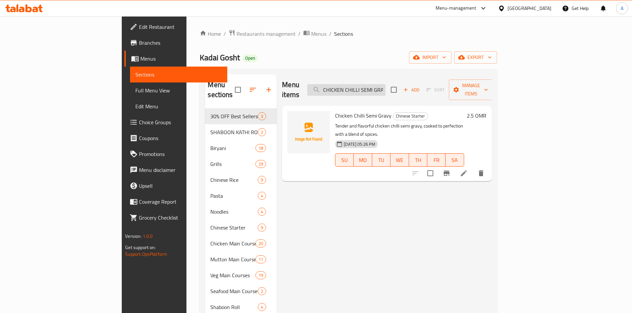
click at [382, 89] on input "CHICKEN CHILLI SEMI GRAVY" at bounding box center [346, 90] width 78 height 12
paste input "MANCHURIAN"
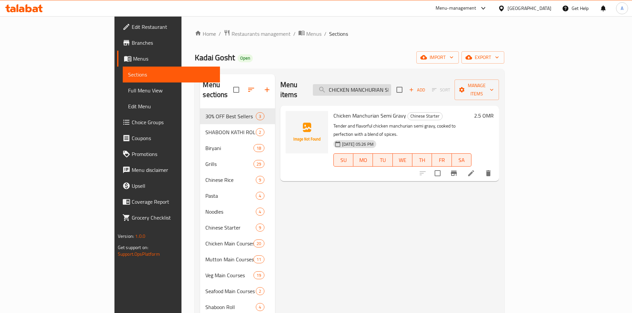
click at [376, 84] on input "CHICKEN MANCHURIAN SEMI GRAVY" at bounding box center [352, 90] width 78 height 12
paste input "SCHEZWAN CHICKEN LOLLIPOP (9PIC)"
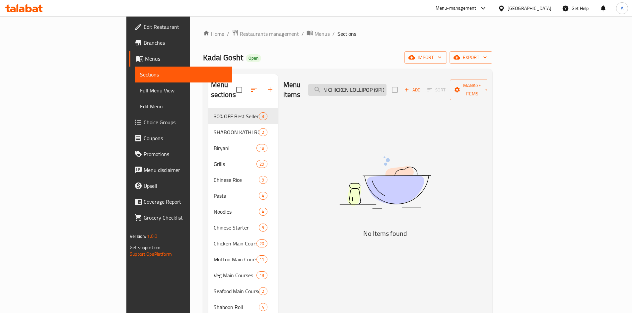
click at [386, 86] on input "SCHEZWAN CHICKEN LOLLIPOP (9PIC" at bounding box center [347, 90] width 78 height 12
drag, startPoint x: 429, startPoint y: 83, endPoint x: 433, endPoint y: 106, distance: 23.3
click at [386, 84] on input "SCHEZWAN CHICKEN LOLLIPOP 9PIC" at bounding box center [347, 90] width 78 height 12
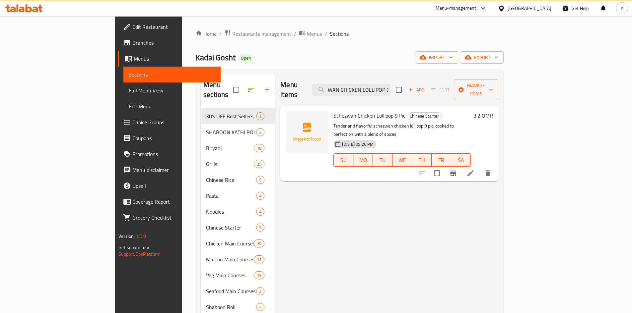
scroll to position [0, 0]
click at [390, 90] on input "SCHEZWAN CHICKEN LOLLIPOP 9" at bounding box center [351, 90] width 78 height 12
paste input "[PERSON_NAME]"
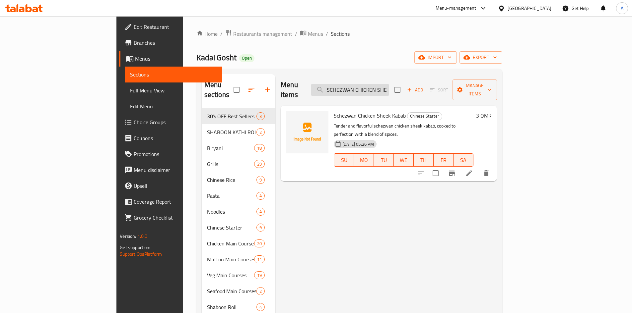
click at [389, 84] on input "SCHEZWAN CHICKEN SHEEK KABAB" at bounding box center [350, 90] width 78 height 12
paste input "EGG FRIED RICE"
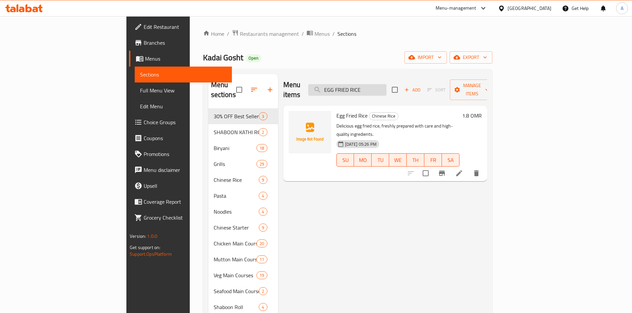
click at [385, 86] on input "EGG FRIED RICE" at bounding box center [347, 90] width 78 height 12
paste input "SHABOON BEEF SEEKH KABAB [PERSON_NAME] ROLL"
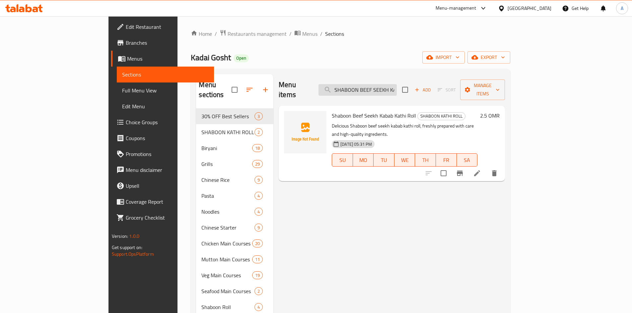
click at [394, 86] on input "SHABOON BEEF SEEKH KABAB [PERSON_NAME] ROLL" at bounding box center [357, 90] width 78 height 12
paste input "PNEER MAKHNI"
type input "PNEER MAKHNI"
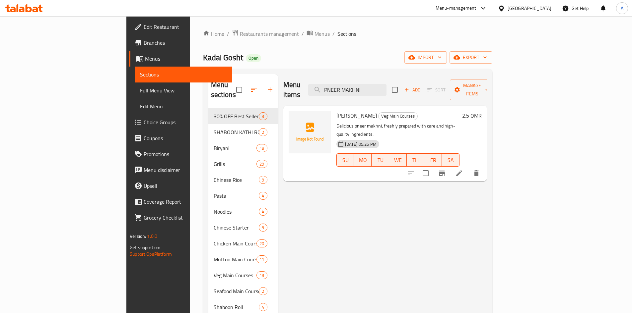
drag, startPoint x: 416, startPoint y: 84, endPoint x: 244, endPoint y: 84, distance: 171.1
click at [283, 84] on div "Menu items PNEER MAKHNI Add Sort Manage items" at bounding box center [385, 90] width 204 height 32
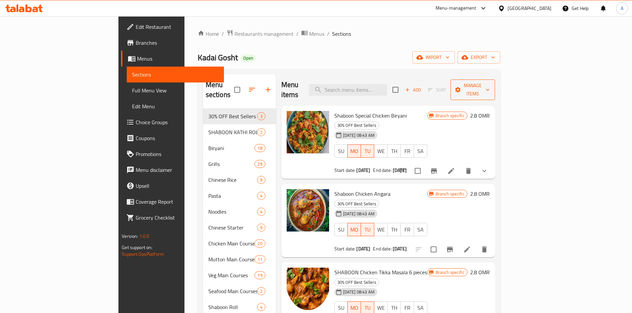
click at [490, 87] on span "Manage items" at bounding box center [473, 90] width 34 height 17
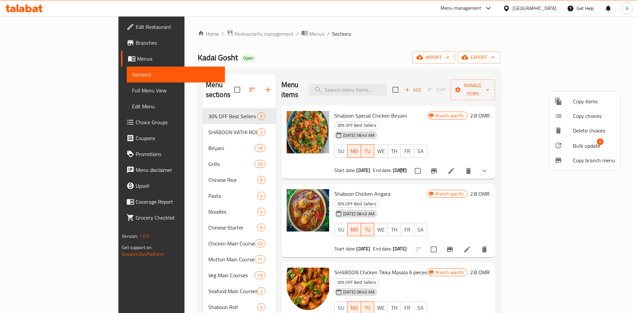
click at [596, 146] on span "Bulk update" at bounding box center [586, 146] width 27 height 8
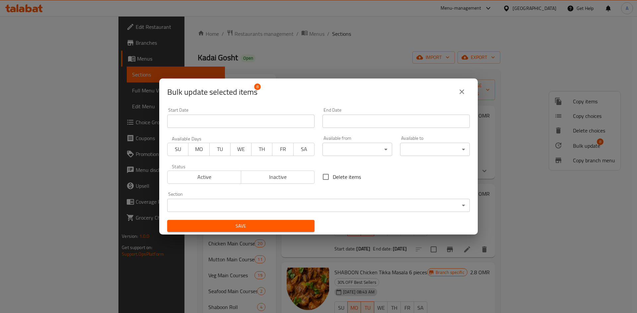
click at [338, 177] on span "Delete items" at bounding box center [347, 177] width 28 height 8
click at [333, 177] on input "Delete items" at bounding box center [326, 177] width 14 height 14
checkbox input "true"
click at [305, 225] on span "Save" at bounding box center [240, 226] width 137 height 8
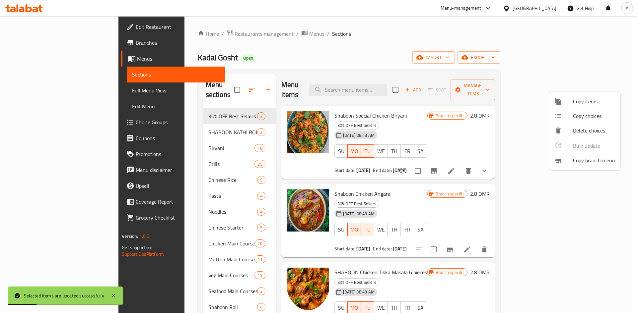
click at [325, 42] on div at bounding box center [318, 156] width 637 height 313
